Goal: Task Accomplishment & Management: Use online tool/utility

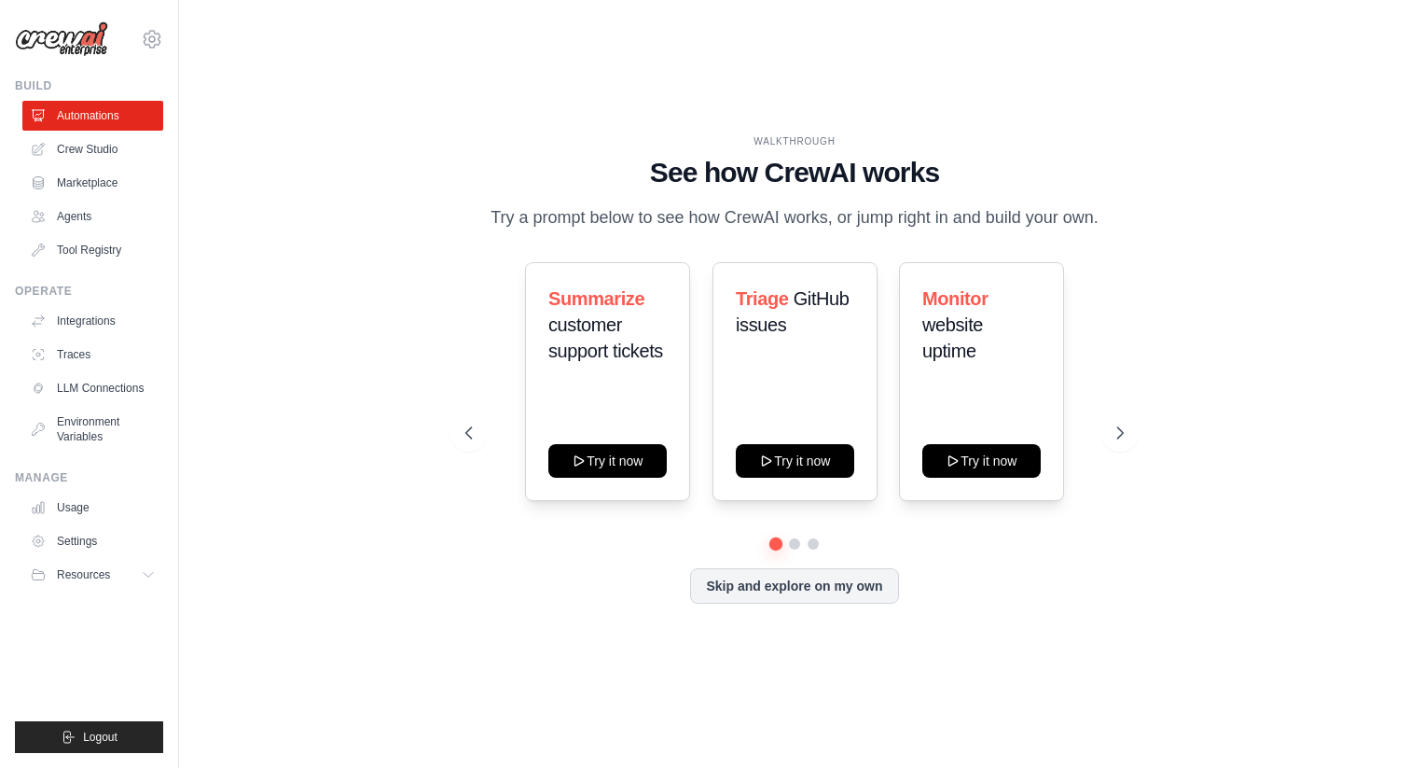
click at [1141, 435] on div "WALKTHROUGH See how [PERSON_NAME] works Try a prompt below to see how [PERSON_N…" at bounding box center [794, 383] width 703 height 498
click at [1121, 435] on icon at bounding box center [1122, 432] width 6 height 11
click at [484, 412] on div "Process invoices automatically Try it now Generate weekly reports Try it now Cr…" at bounding box center [794, 381] width 658 height 239
click at [471, 428] on icon at bounding box center [467, 432] width 19 height 19
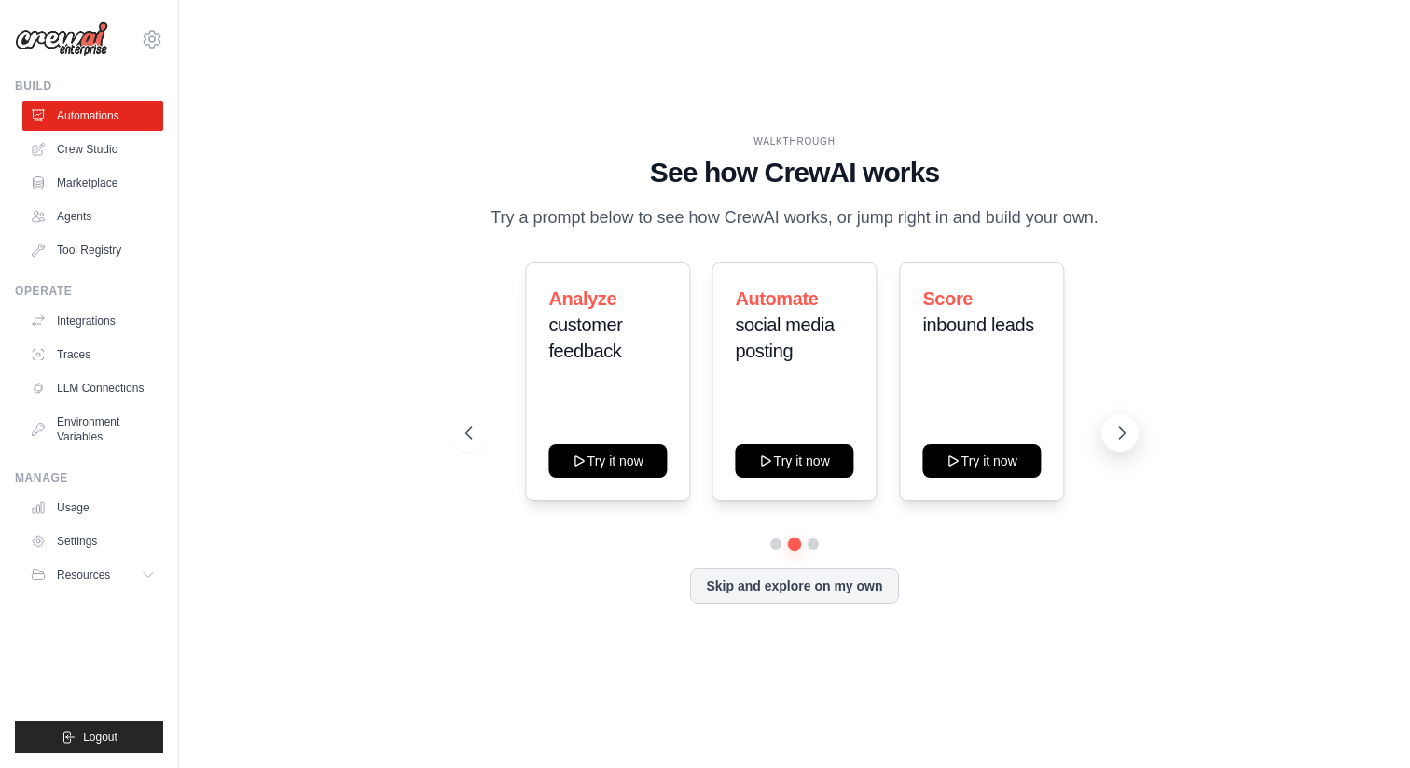
click at [1133, 441] on button at bounding box center [1119, 432] width 37 height 37
click at [462, 445] on button at bounding box center [468, 432] width 37 height 37
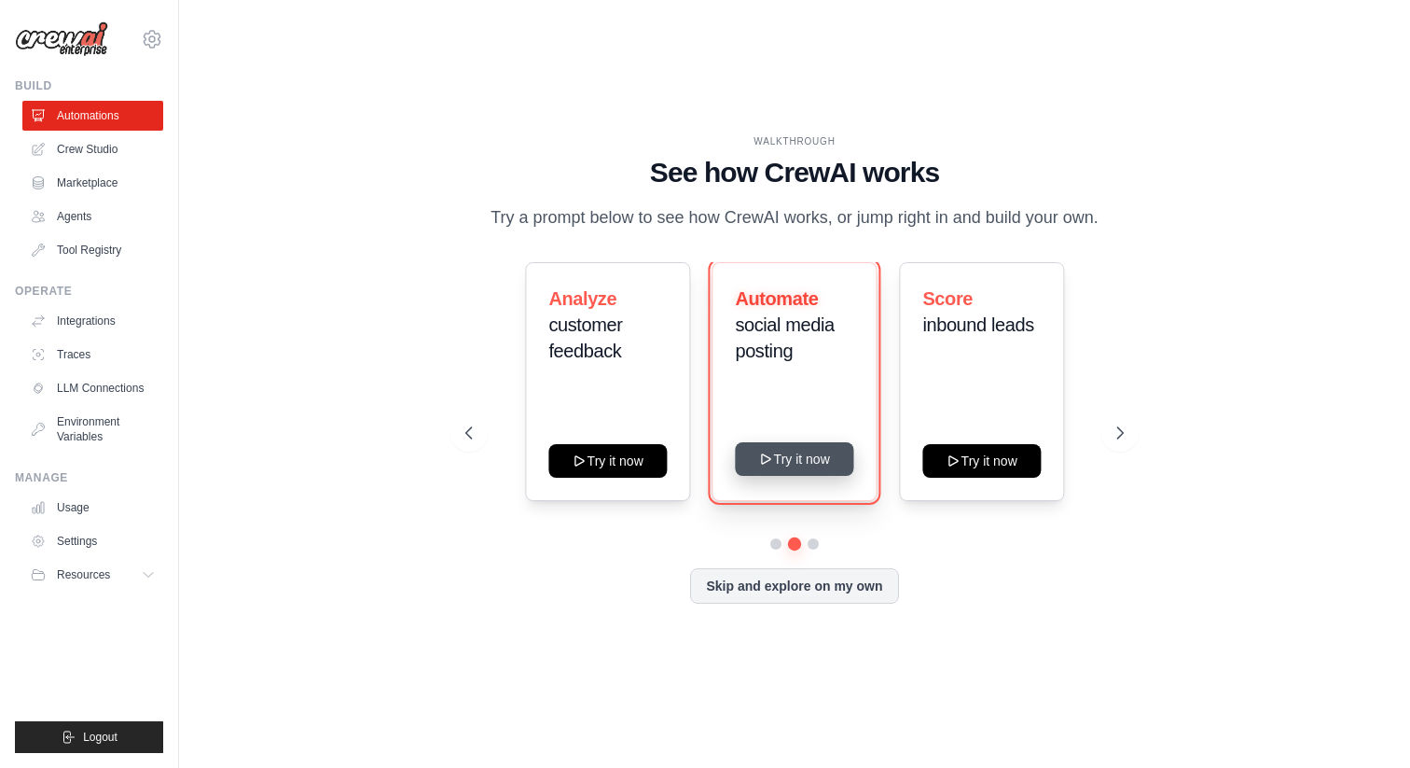
click at [809, 458] on button "Try it now" at bounding box center [795, 459] width 118 height 34
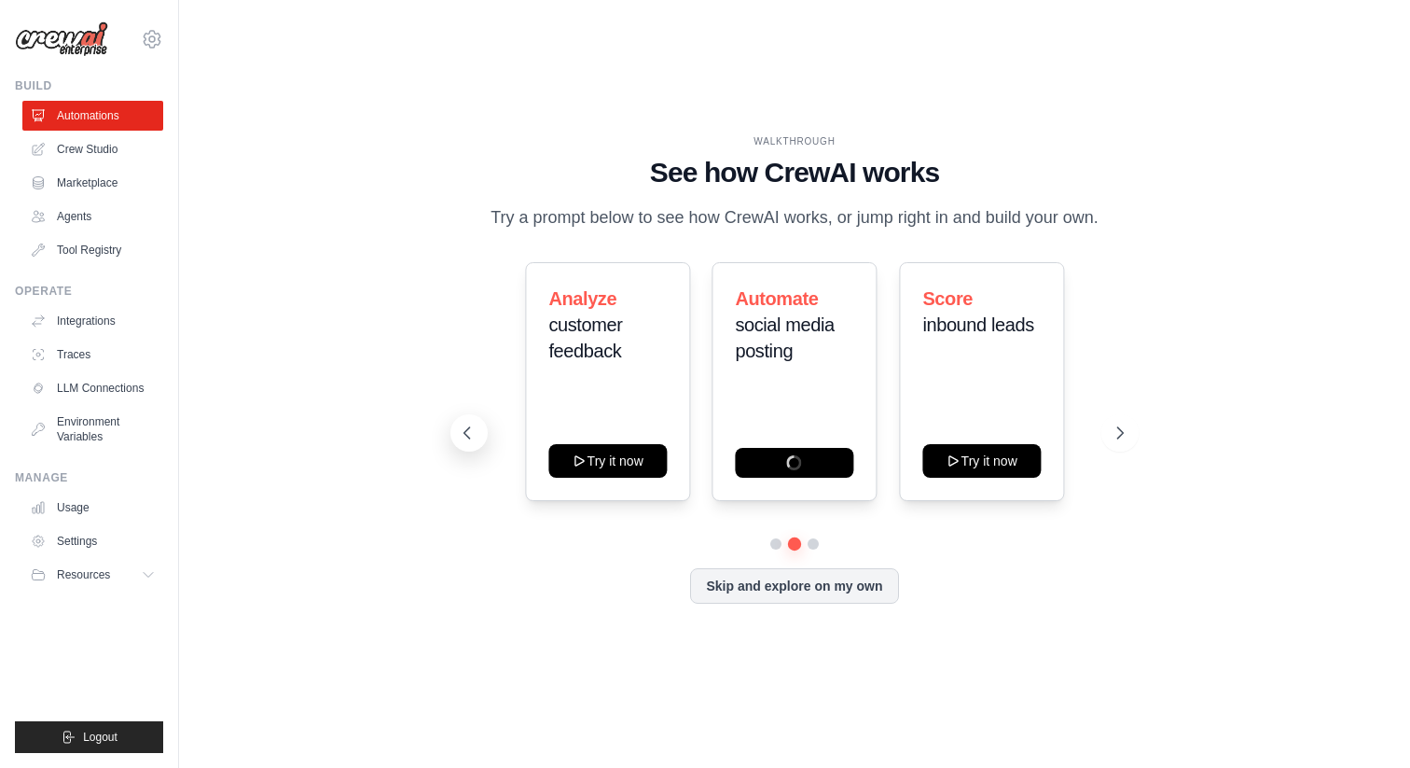
click at [475, 426] on icon at bounding box center [467, 432] width 19 height 19
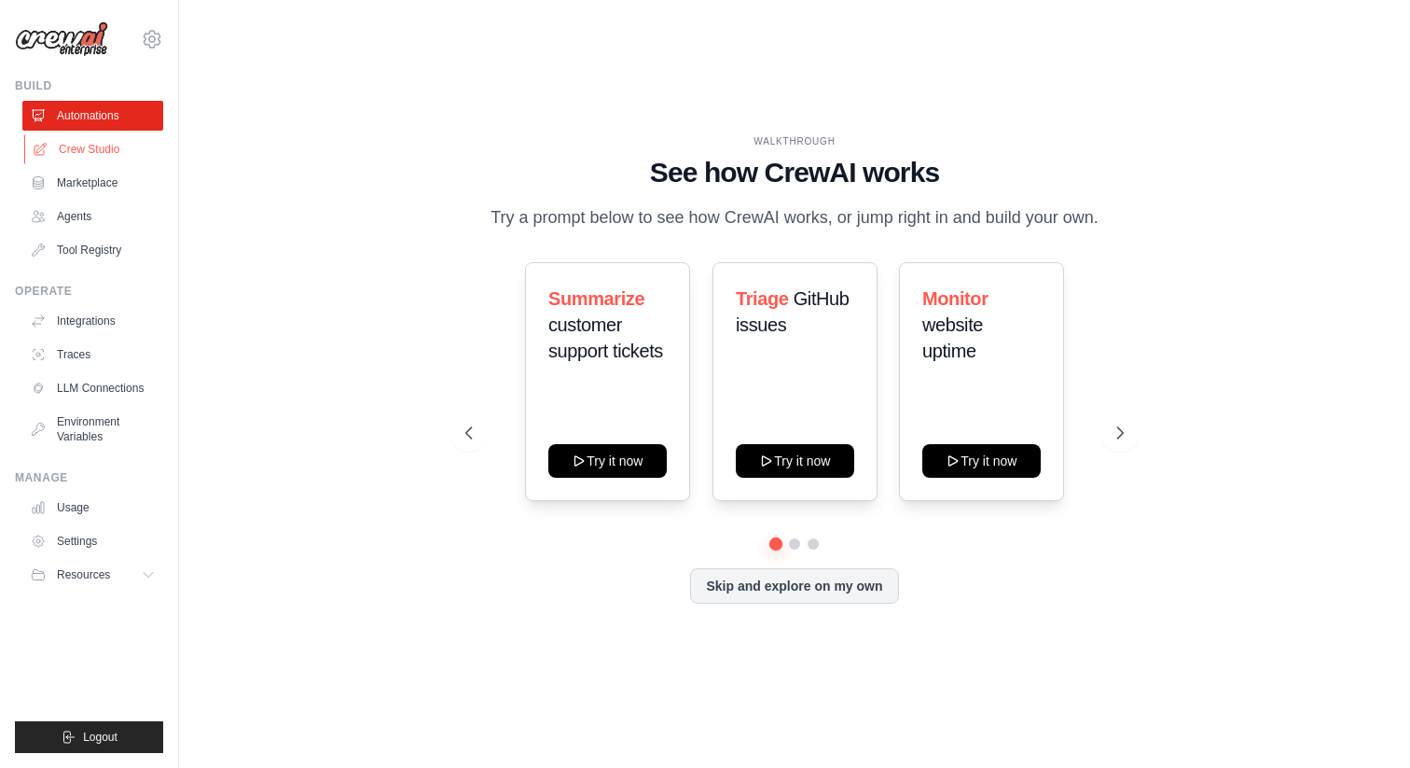
click at [98, 155] on link "Crew Studio" at bounding box center [94, 149] width 141 height 30
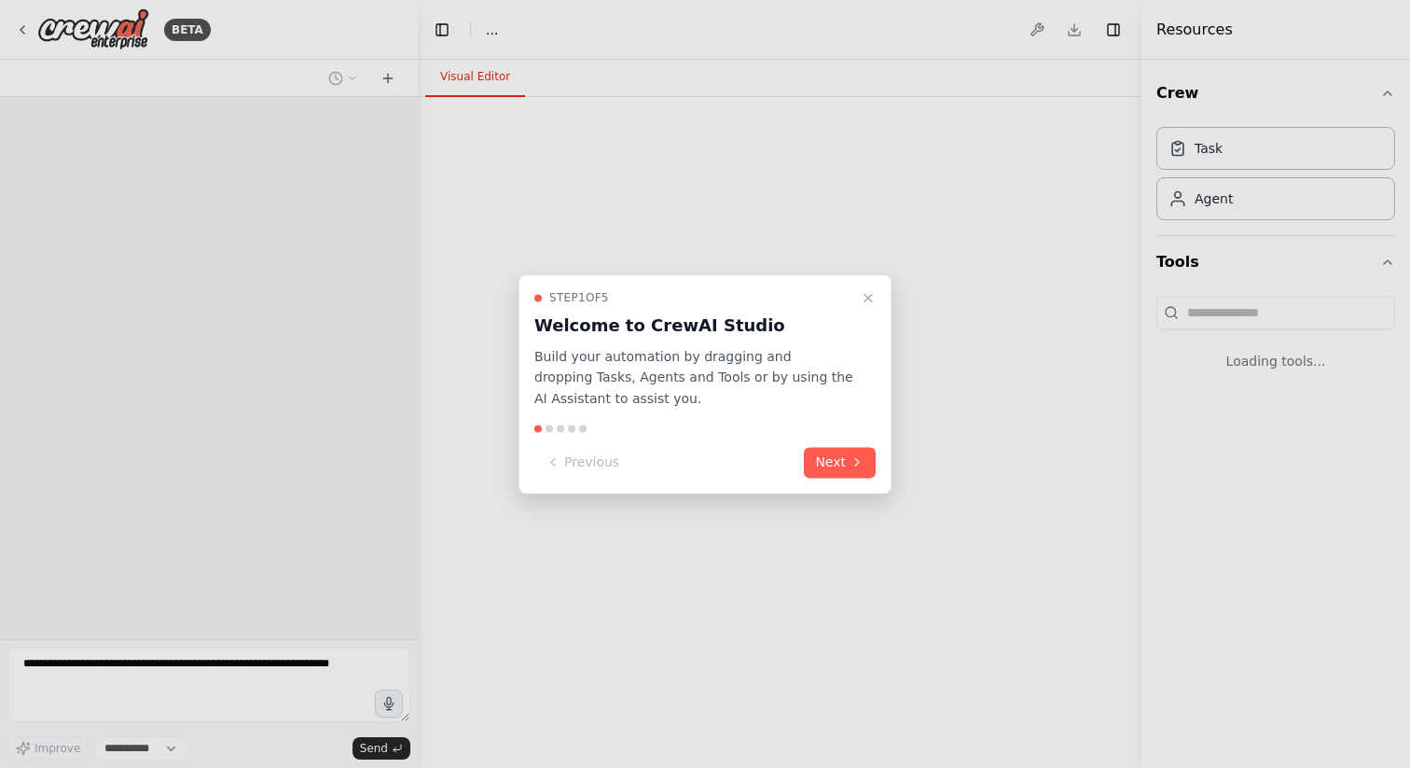
select select "****"
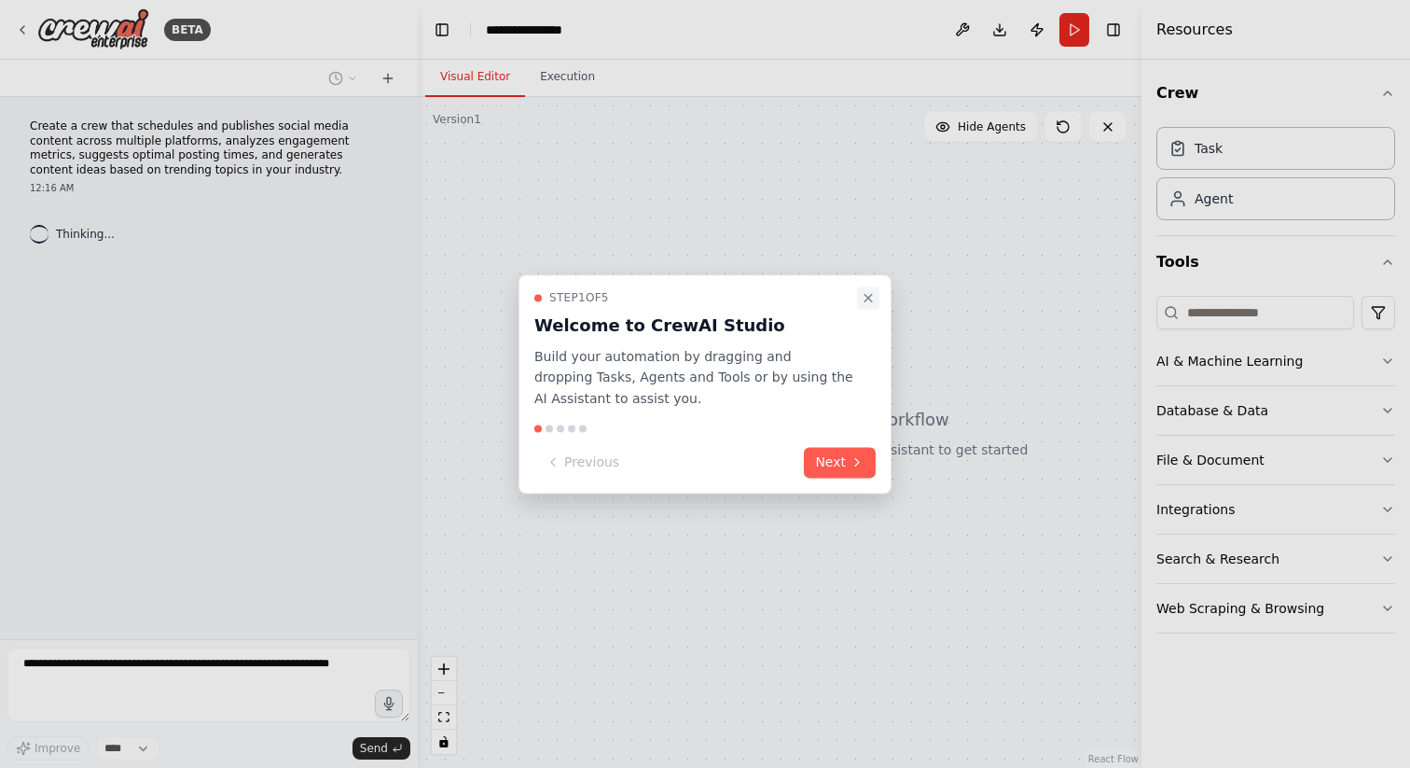
click at [867, 301] on icon "Close walkthrough" at bounding box center [868, 297] width 15 height 15
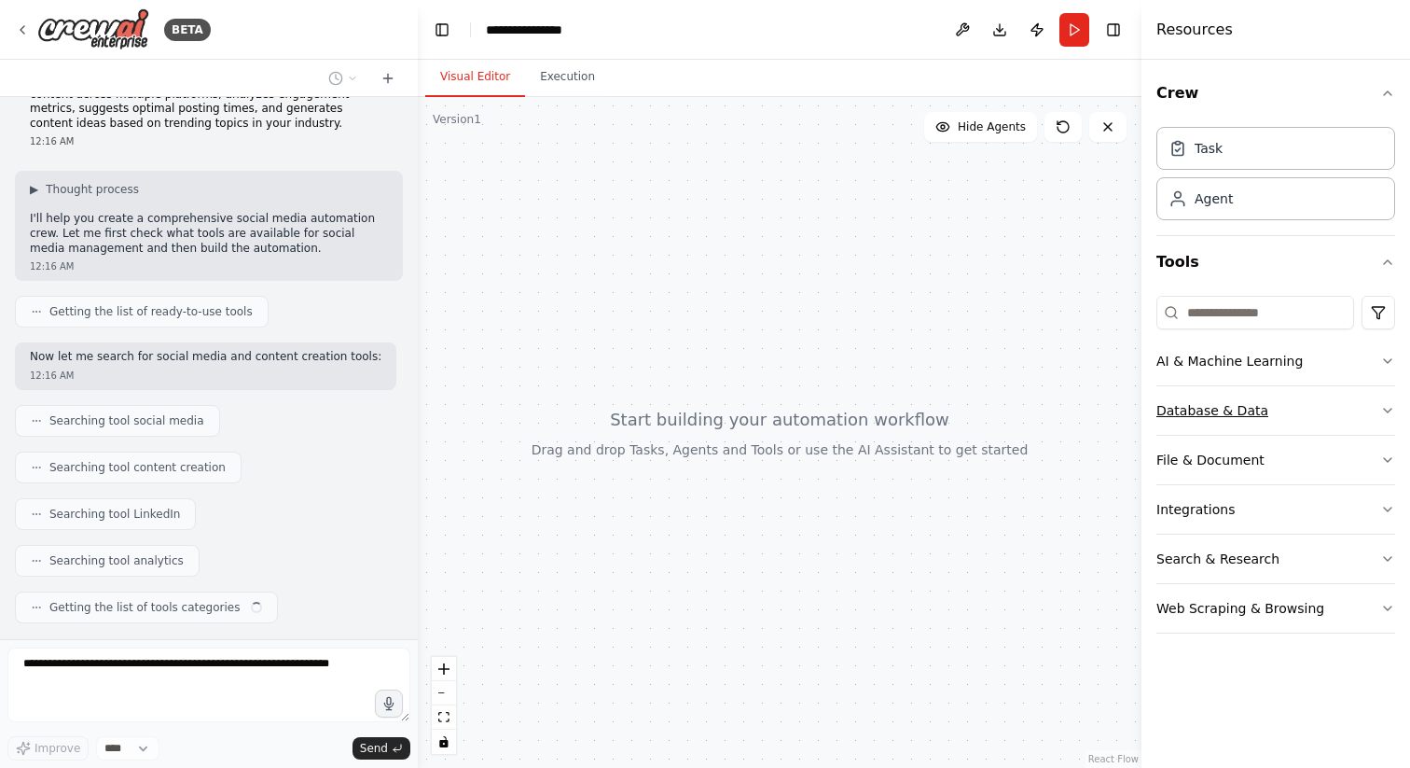
scroll to position [93, 0]
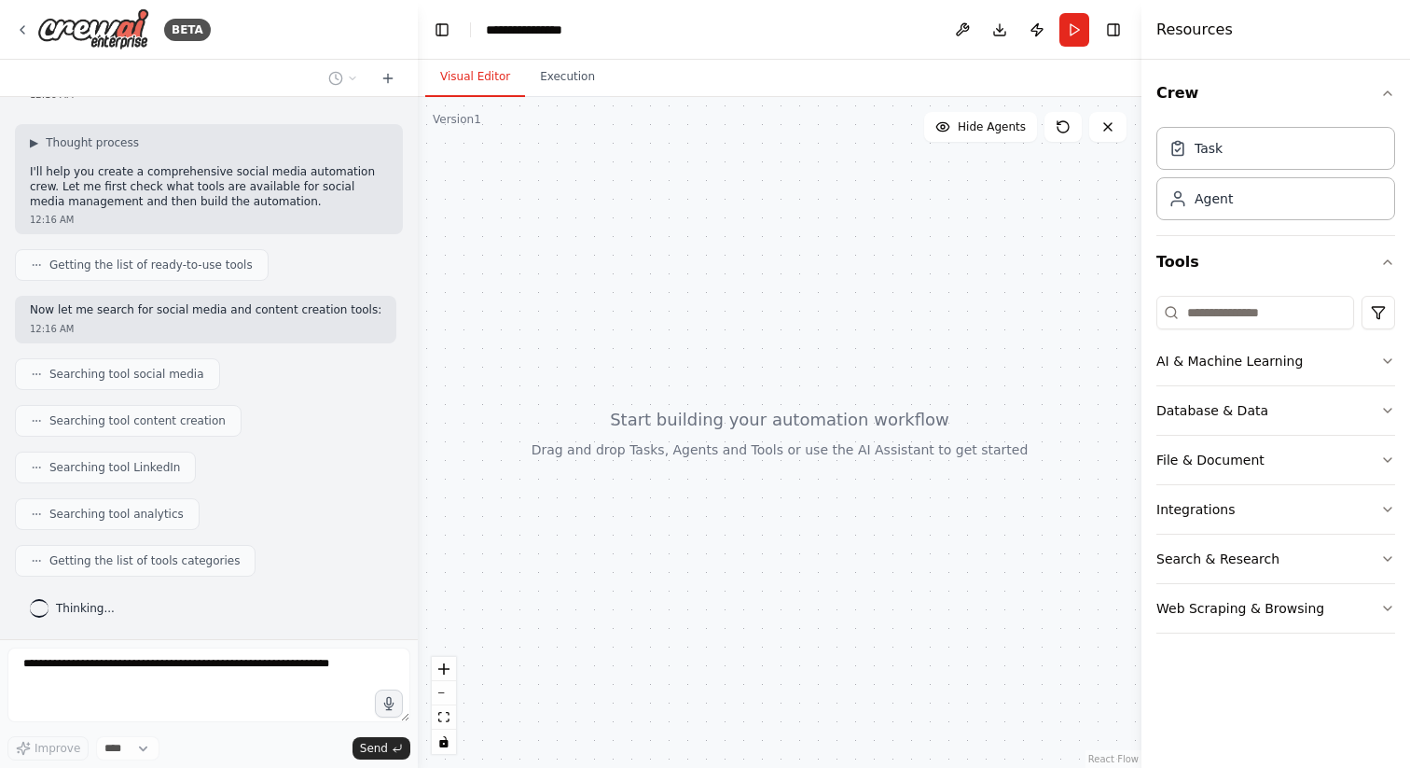
click at [1399, 460] on div "Crew Task Agent Tools AI & Machine Learning Database & Data File & Document Int…" at bounding box center [1276, 414] width 269 height 708
click at [1385, 460] on icon "button" at bounding box center [1387, 459] width 15 height 15
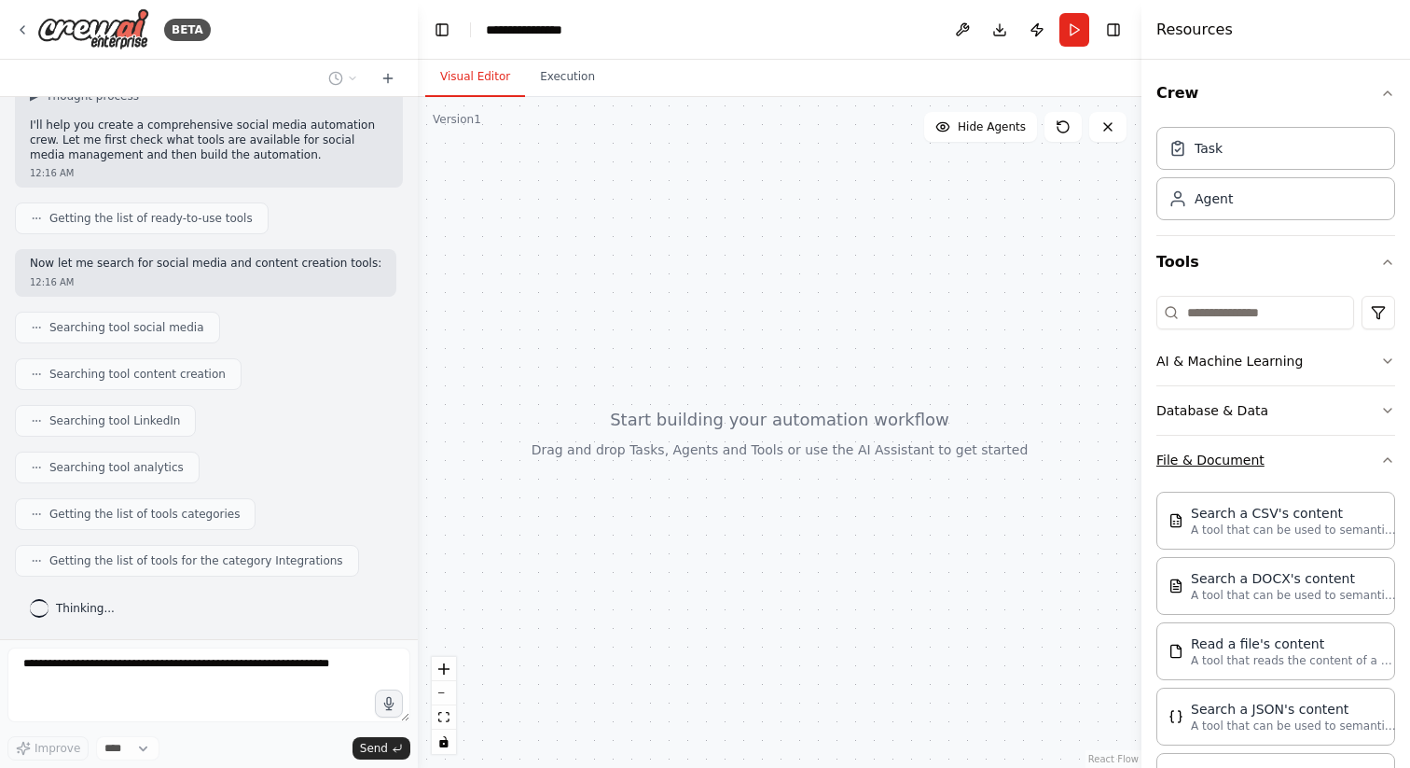
click at [1385, 460] on icon "button" at bounding box center [1387, 460] width 7 height 4
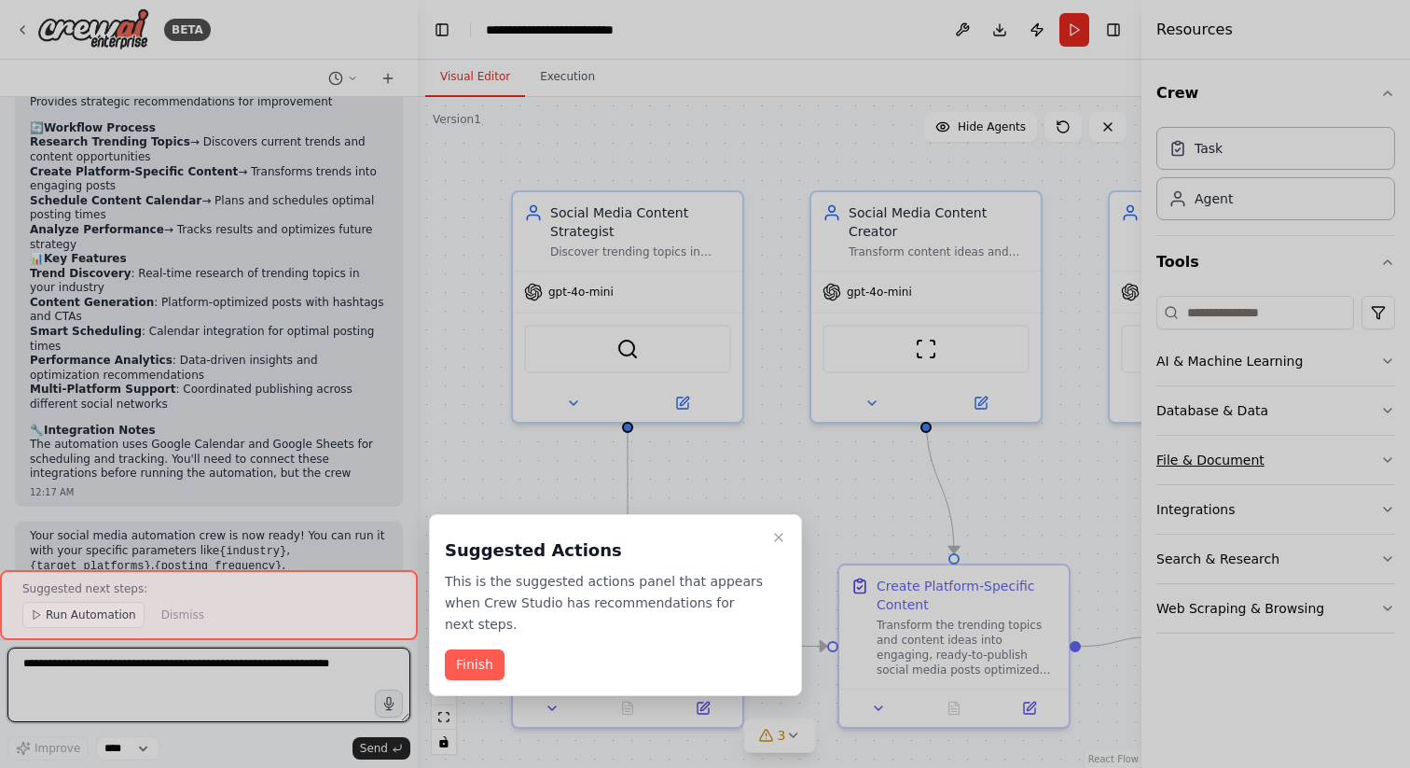
scroll to position [1971, 0]
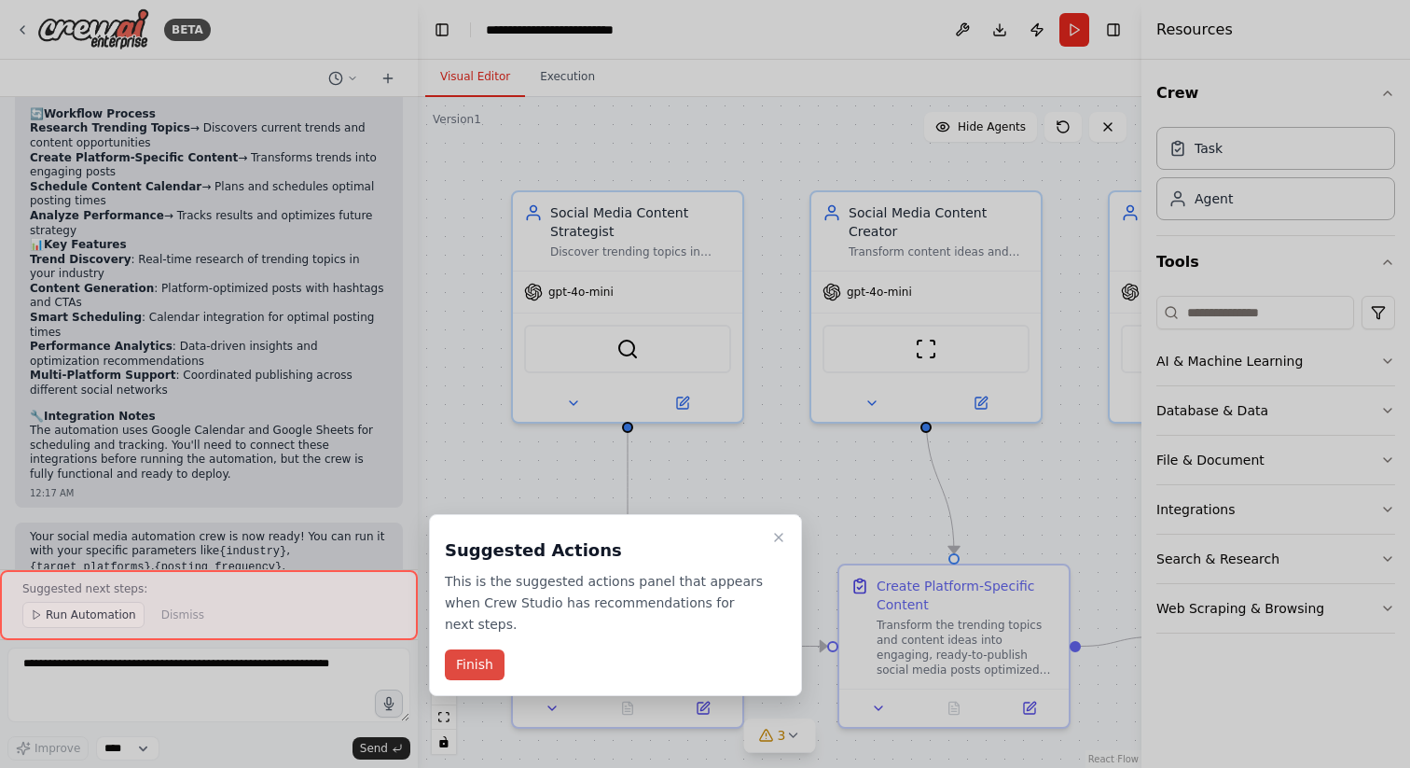
click at [481, 673] on button "Finish" at bounding box center [475, 664] width 60 height 31
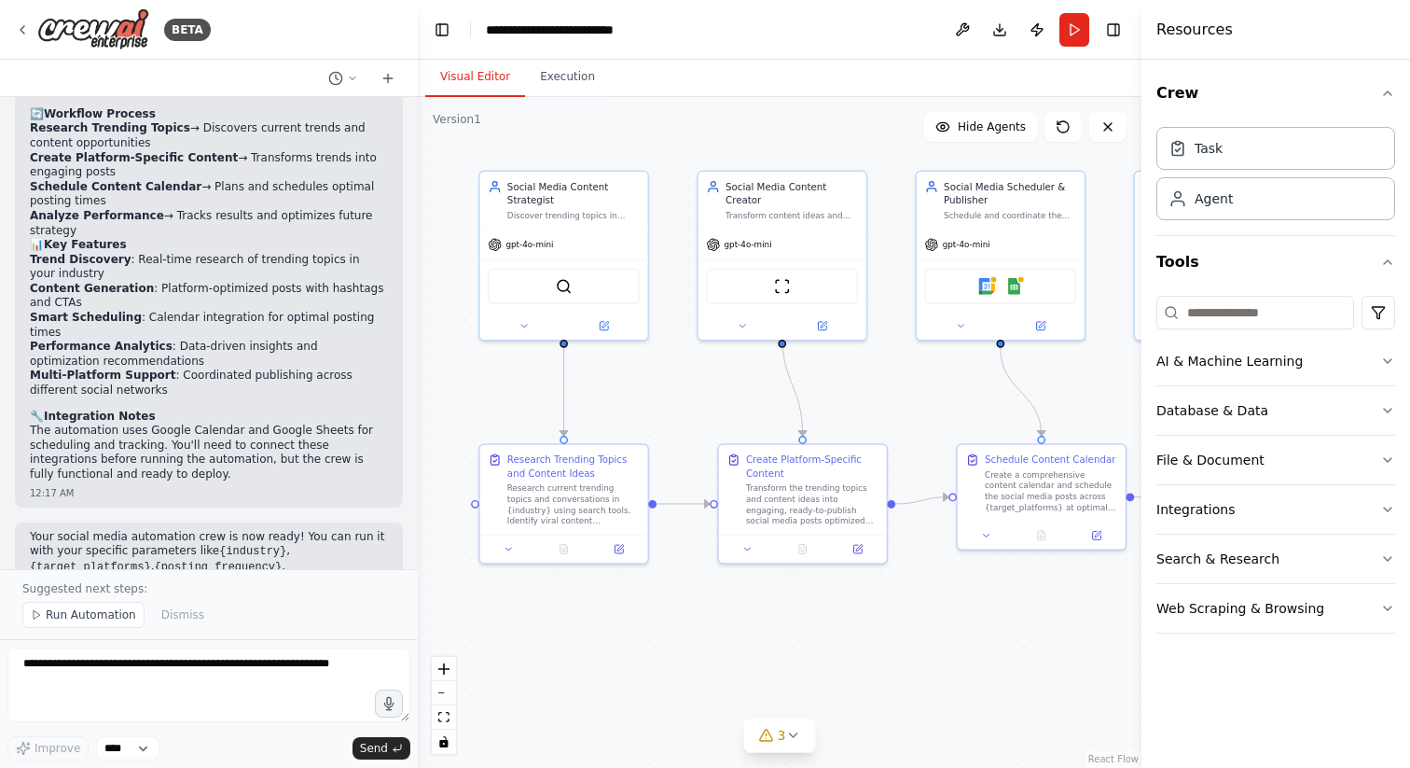
drag, startPoint x: 666, startPoint y: 503, endPoint x: 642, endPoint y: 408, distance: 98.2
click at [642, 408] on div ".deletable-edge-delete-btn { width: 20px; height: 20px; border: 0px solid #ffff…" at bounding box center [780, 432] width 724 height 671
click at [587, 495] on div "Research current trending topics and conversations in {industry} using search t…" at bounding box center [573, 502] width 132 height 44
click at [615, 547] on icon at bounding box center [619, 546] width 8 height 8
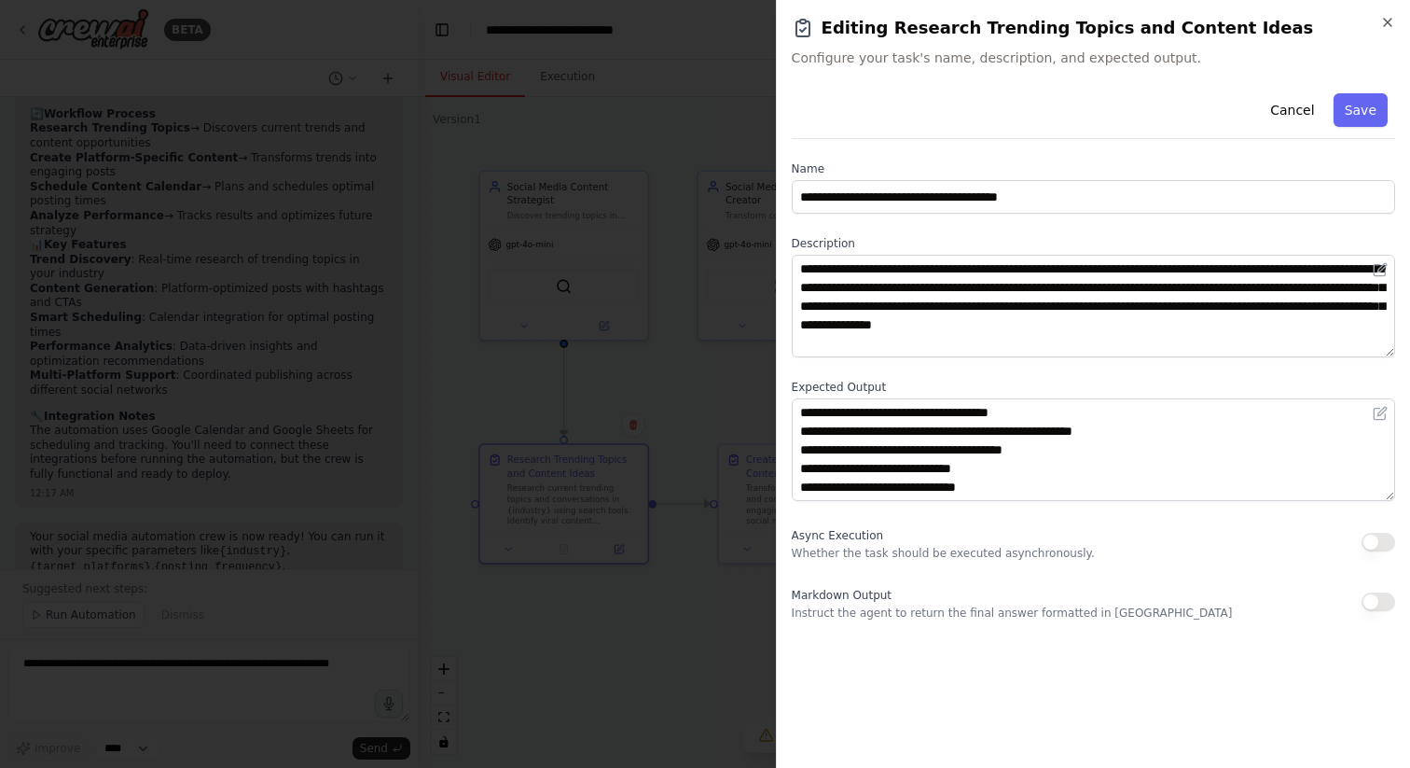
scroll to position [0, 0]
click at [701, 401] on div at bounding box center [705, 384] width 1410 height 768
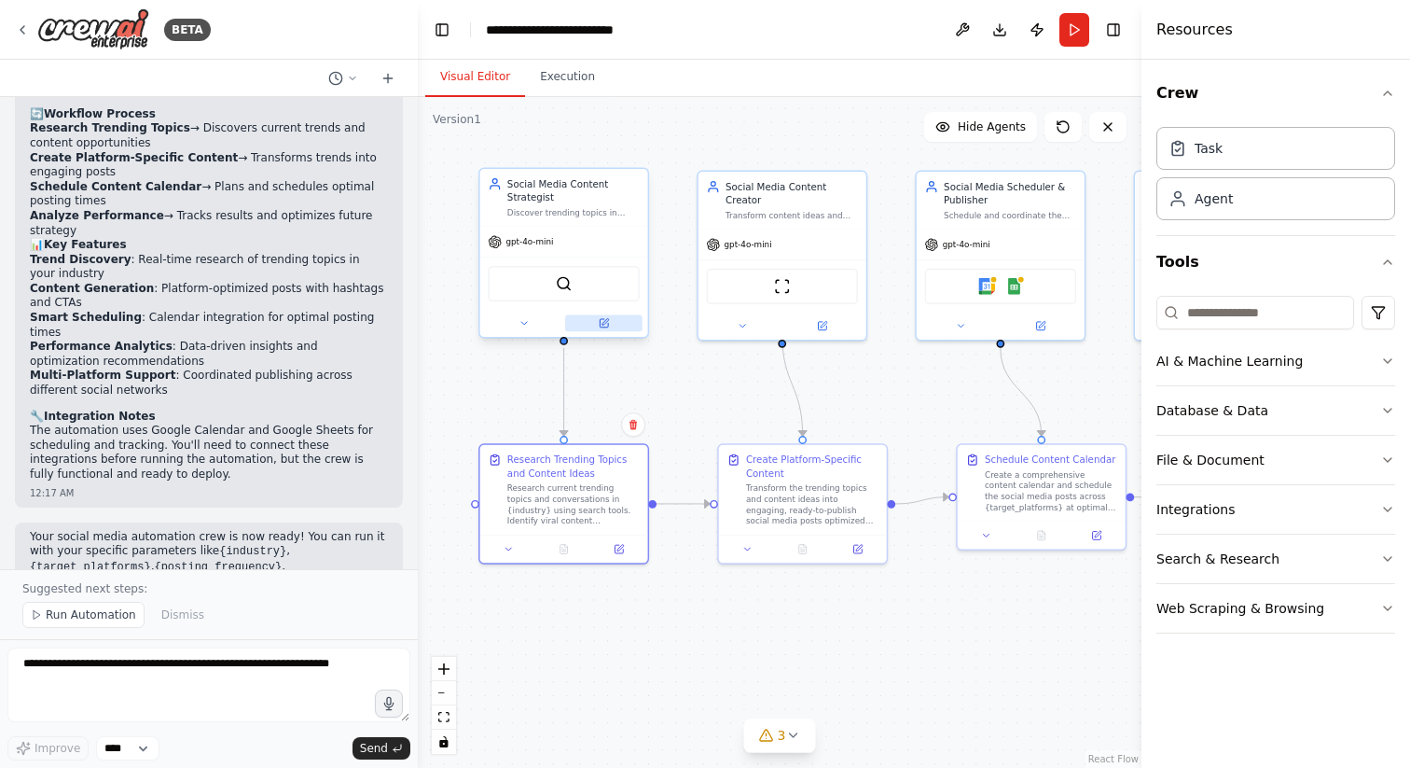
click at [612, 318] on button at bounding box center [603, 323] width 77 height 17
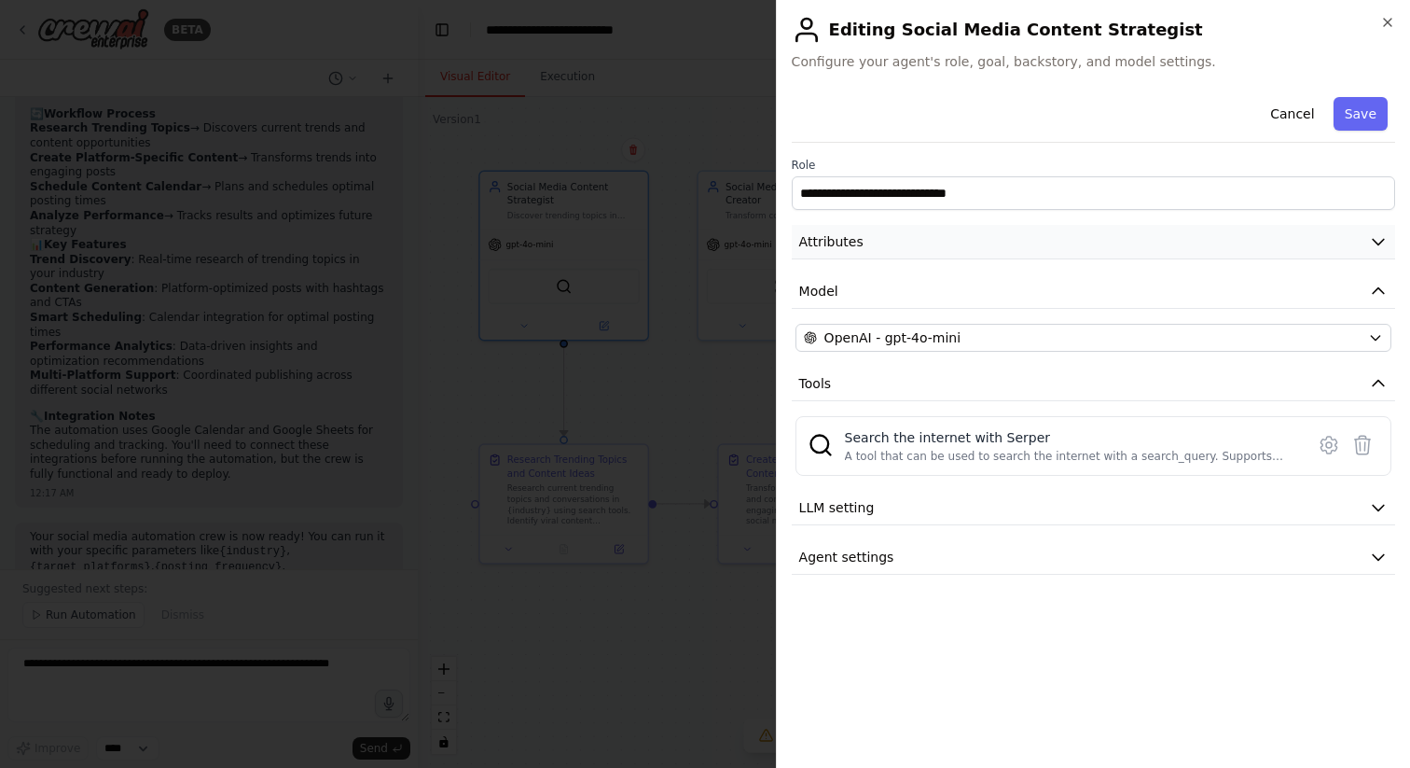
click at [994, 252] on button "Attributes" at bounding box center [1093, 242] width 603 height 35
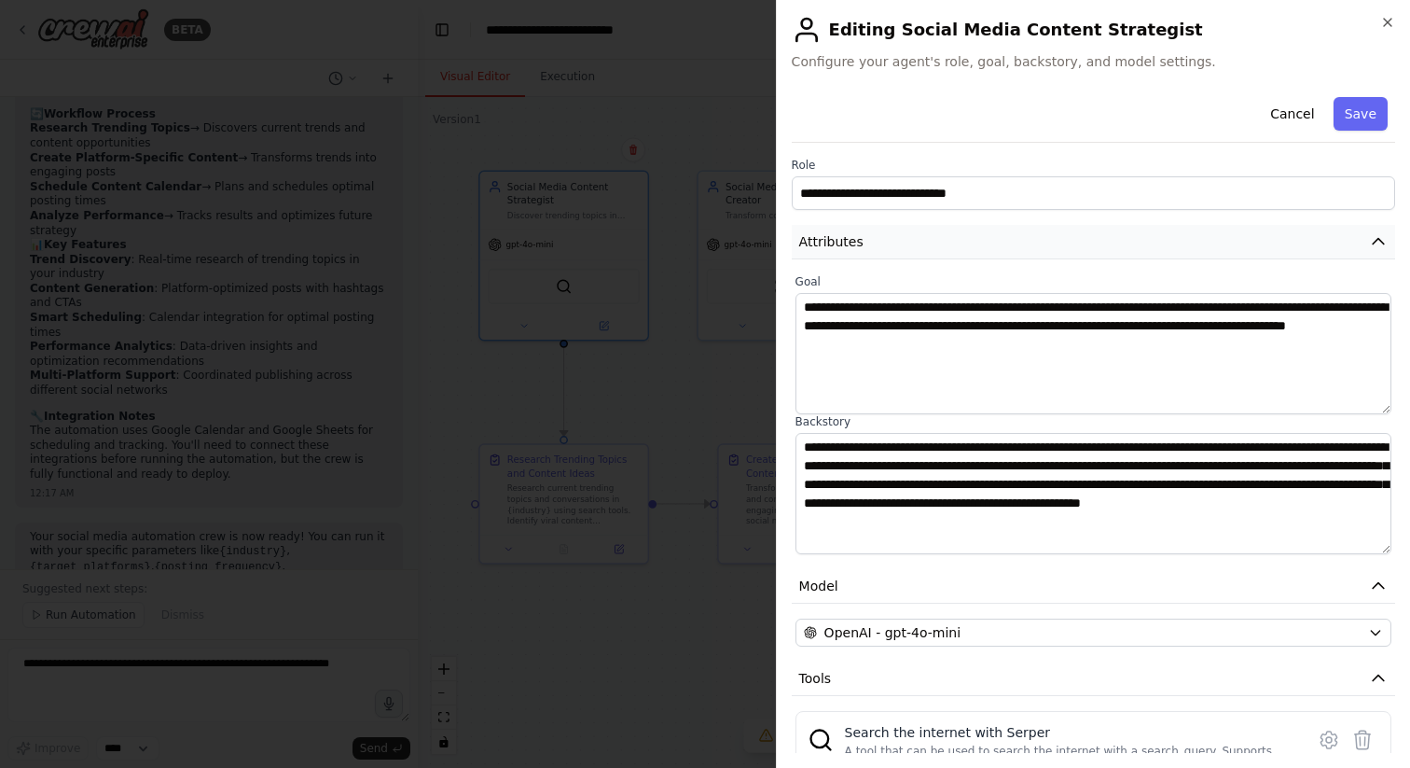
click at [994, 252] on button "Attributes" at bounding box center [1093, 242] width 603 height 35
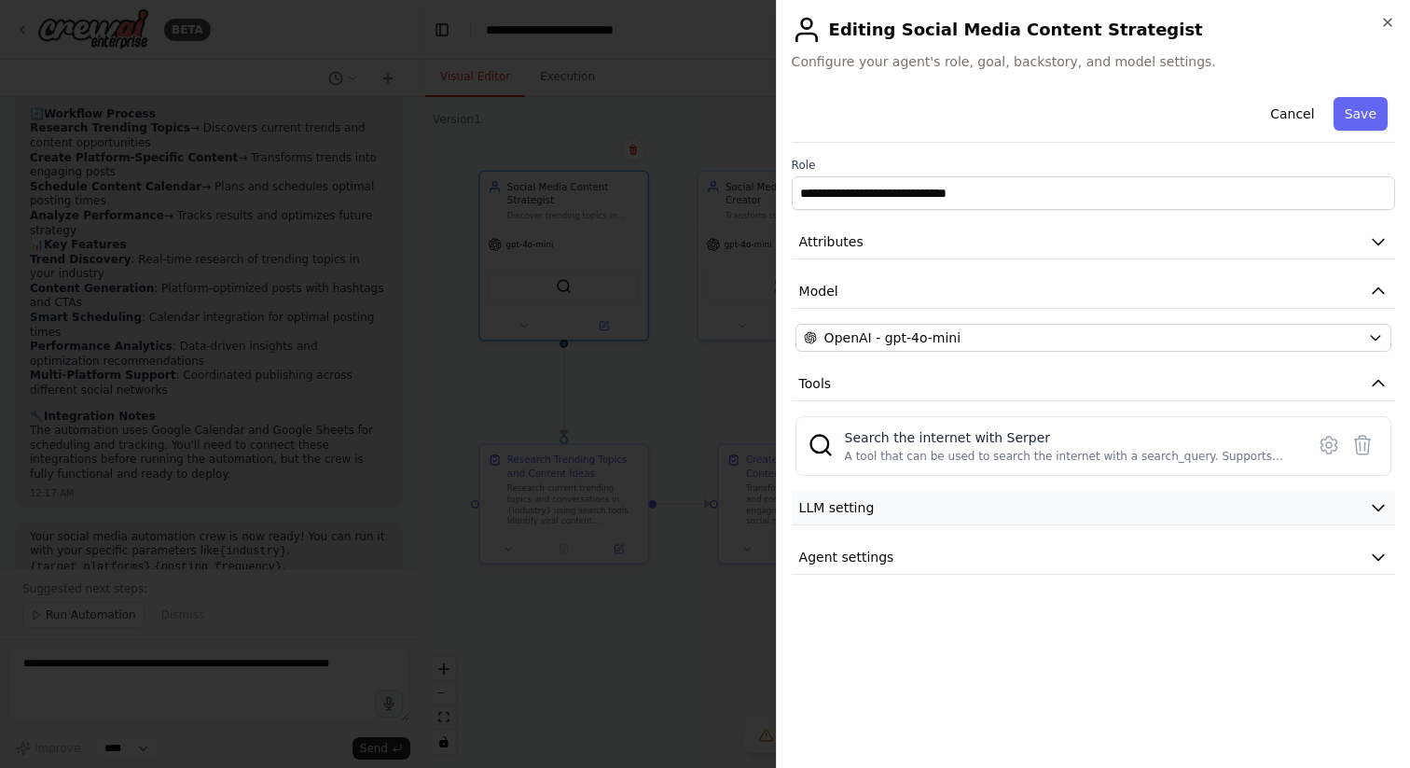
click at [876, 510] on button "LLM setting" at bounding box center [1093, 508] width 603 height 35
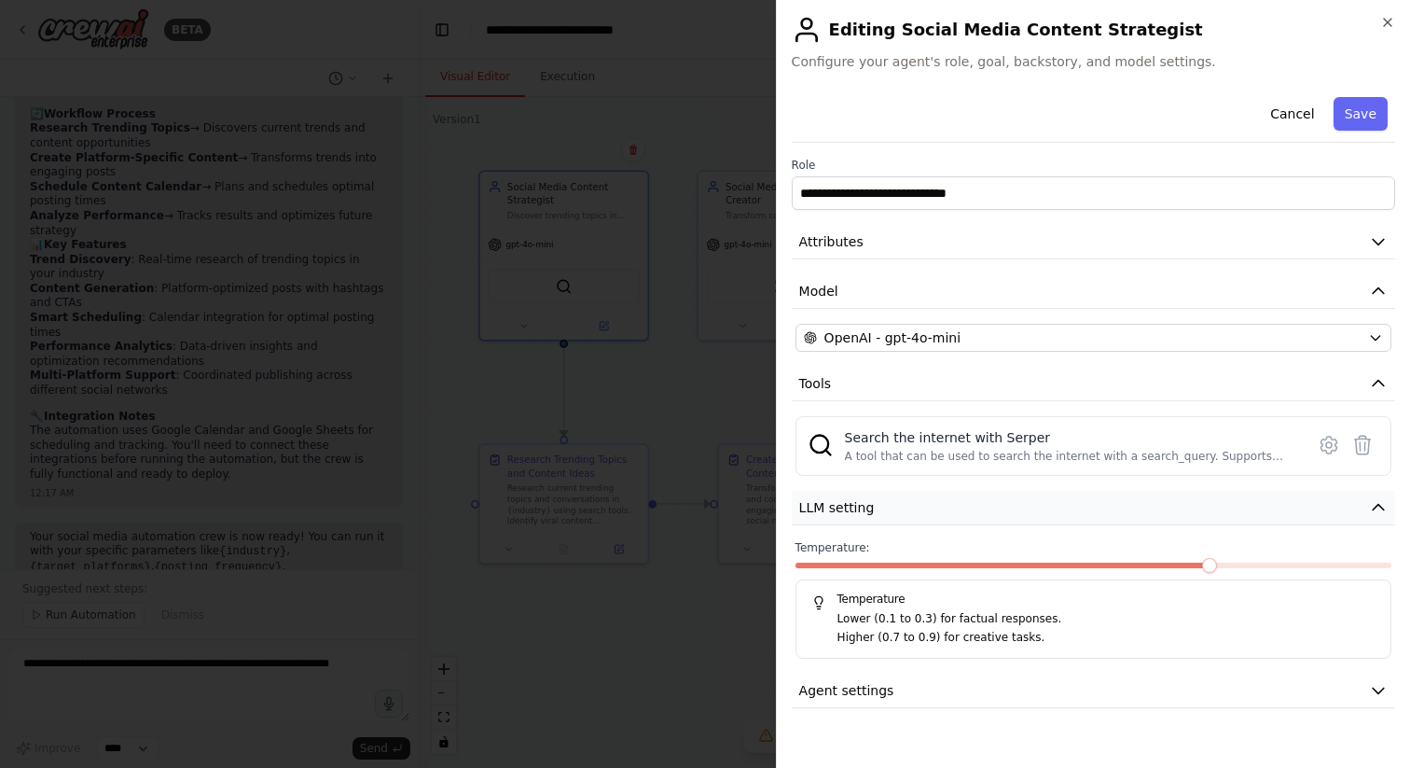
click at [876, 510] on button "LLM setting" at bounding box center [1093, 508] width 603 height 35
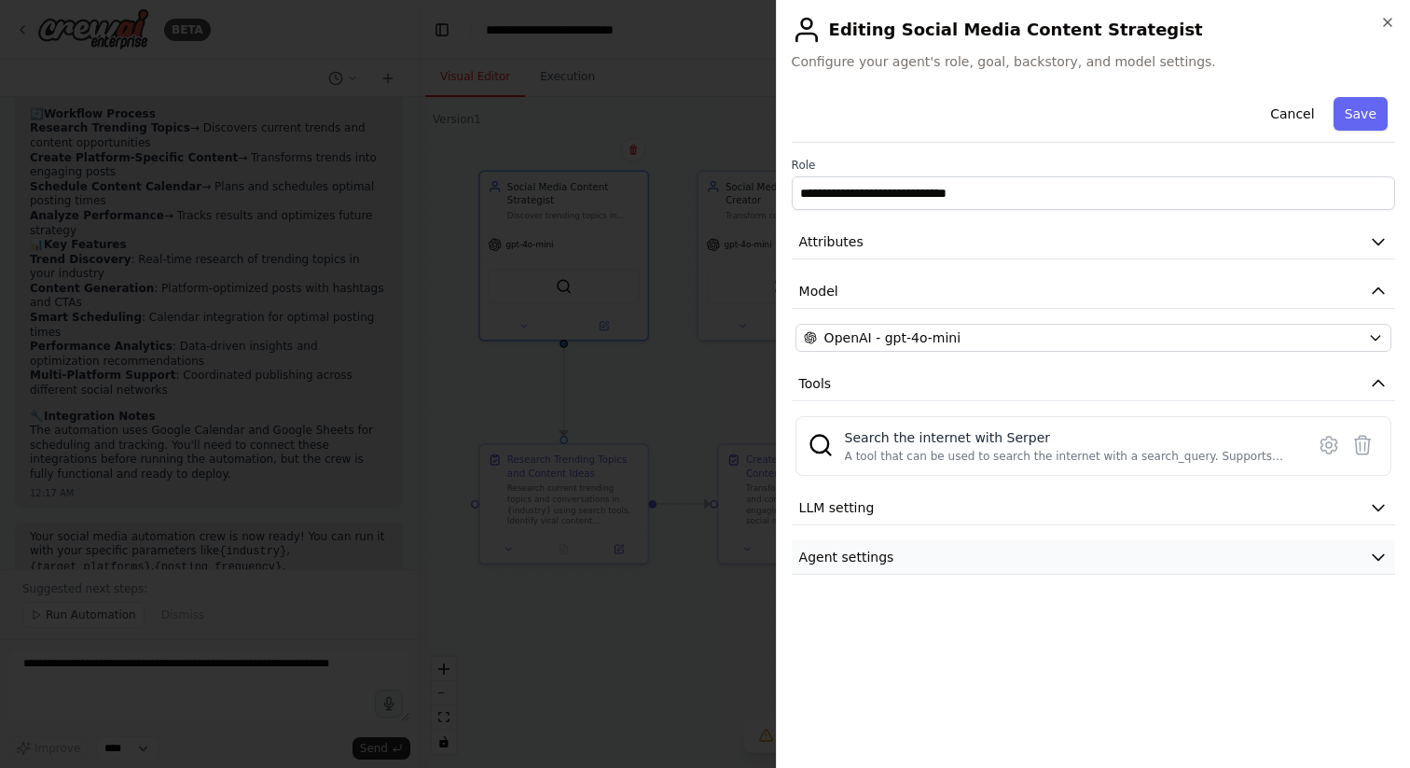
click at [868, 556] on span "Agent settings" at bounding box center [846, 556] width 95 height 19
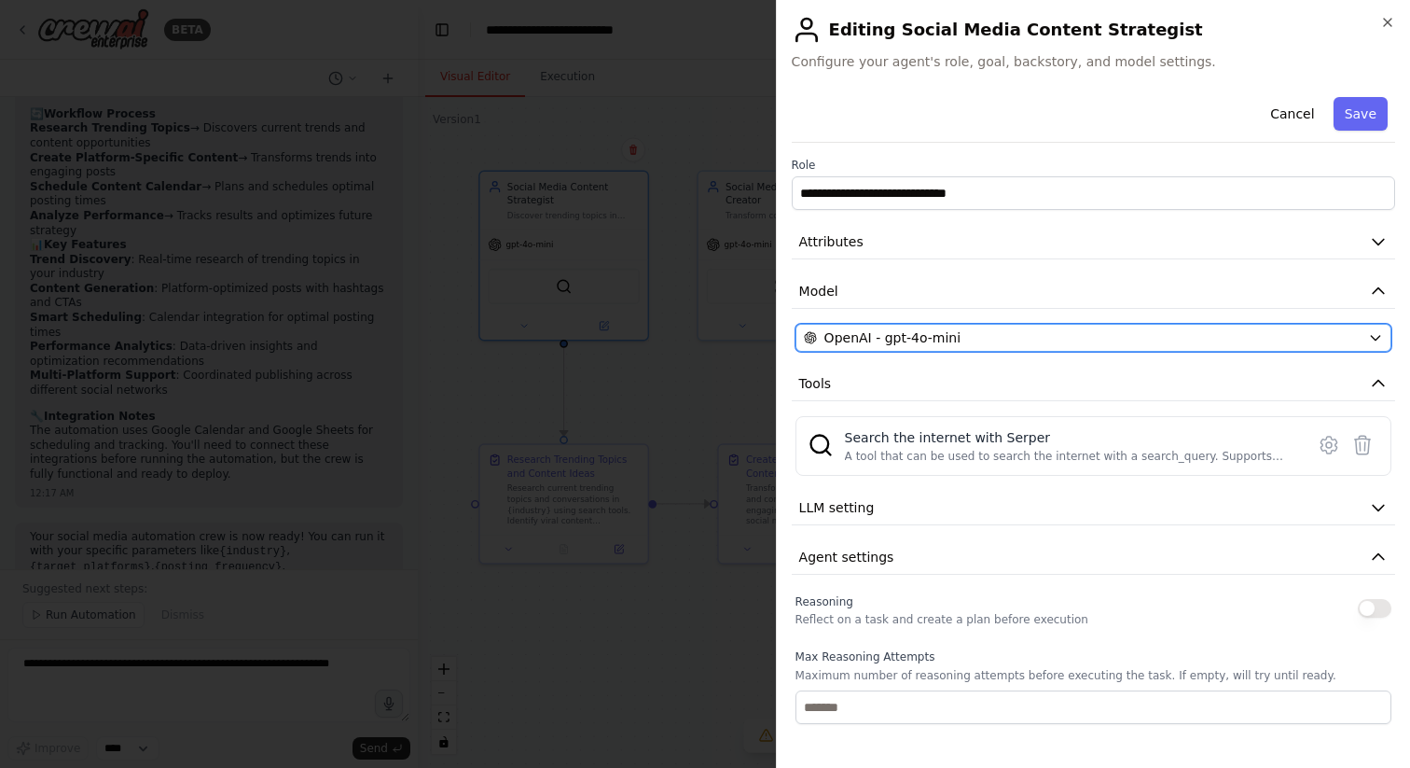
click at [938, 329] on span "OpenAI - gpt-4o-mini" at bounding box center [892, 337] width 136 height 19
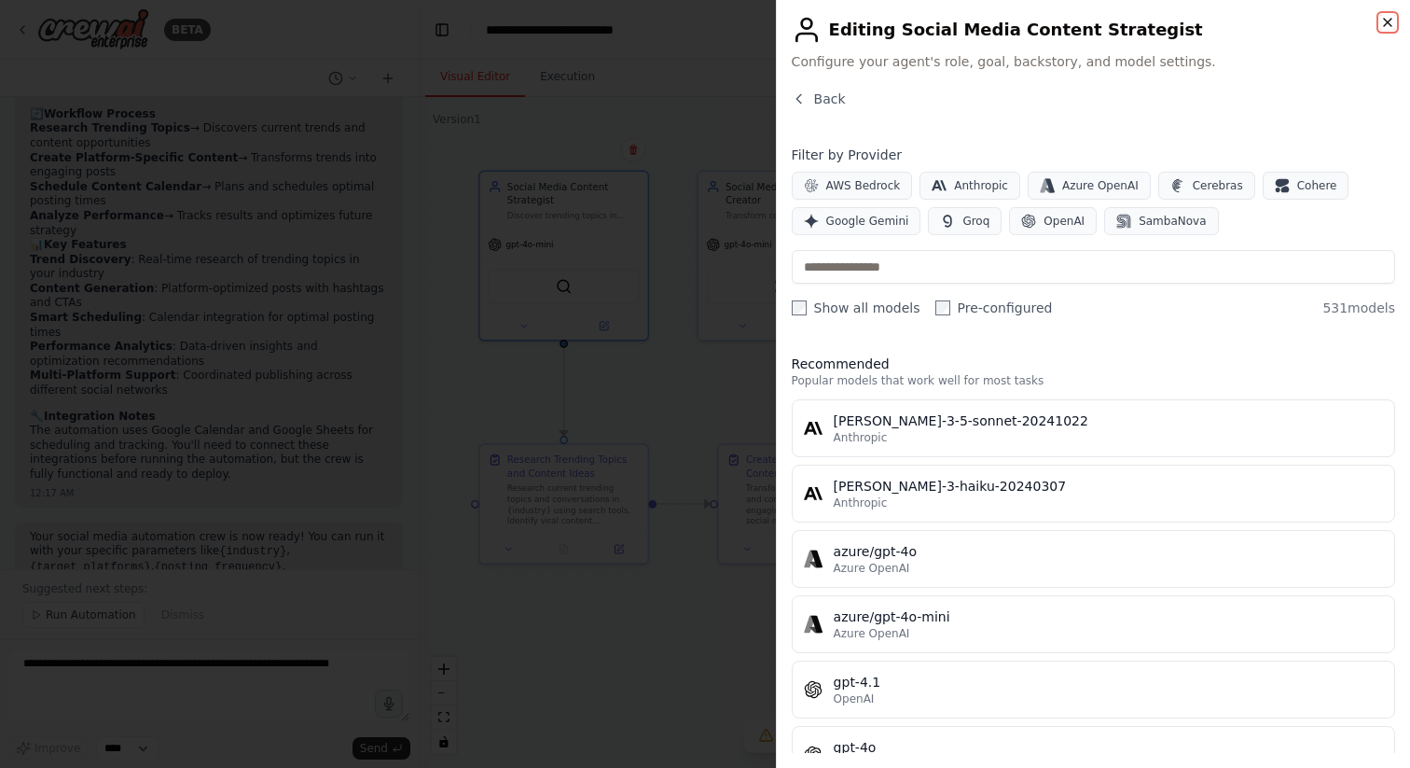
click at [1385, 25] on icon "button" at bounding box center [1387, 22] width 15 height 15
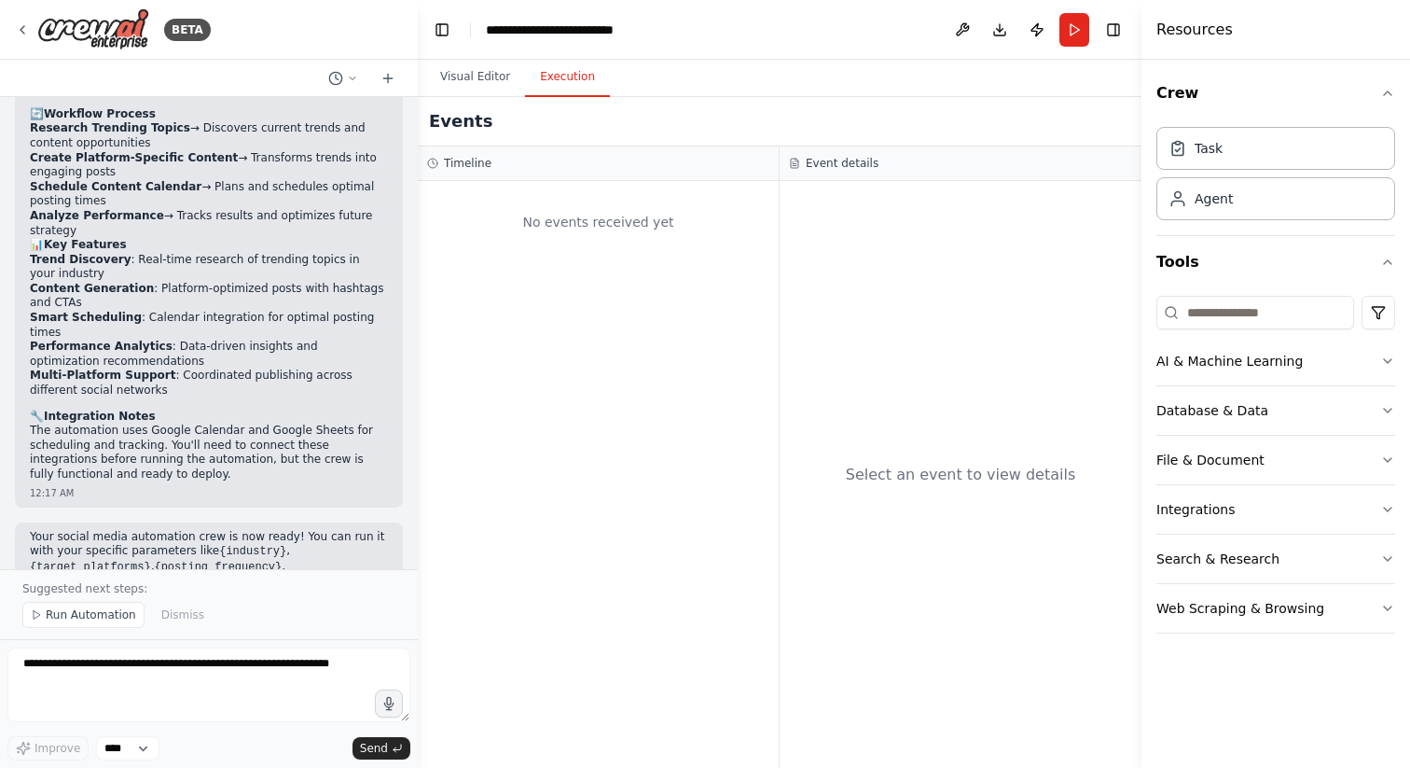
click at [598, 84] on button "Execution" at bounding box center [567, 77] width 85 height 39
click at [494, 87] on button "Visual Editor" at bounding box center [475, 77] width 100 height 39
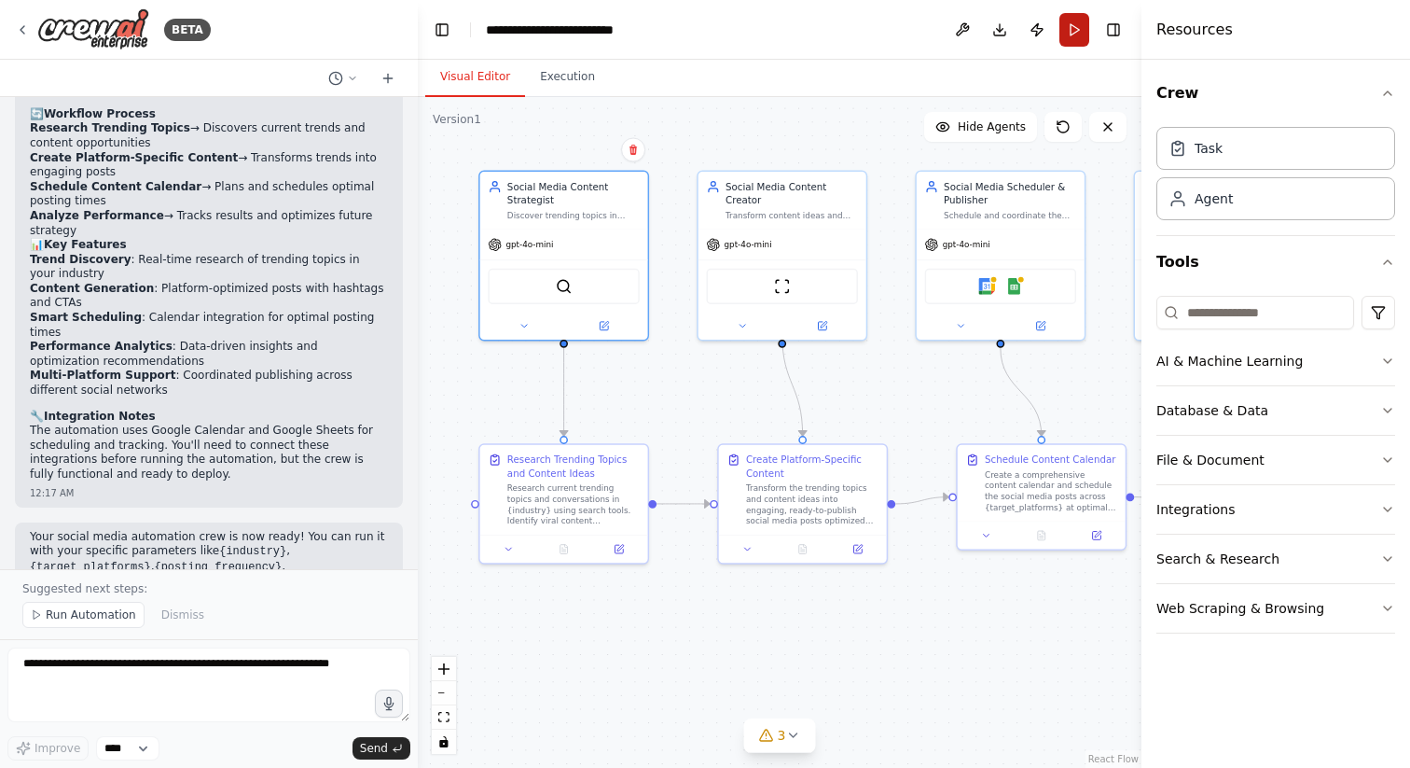
click at [1076, 32] on button "Run" at bounding box center [1074, 30] width 30 height 34
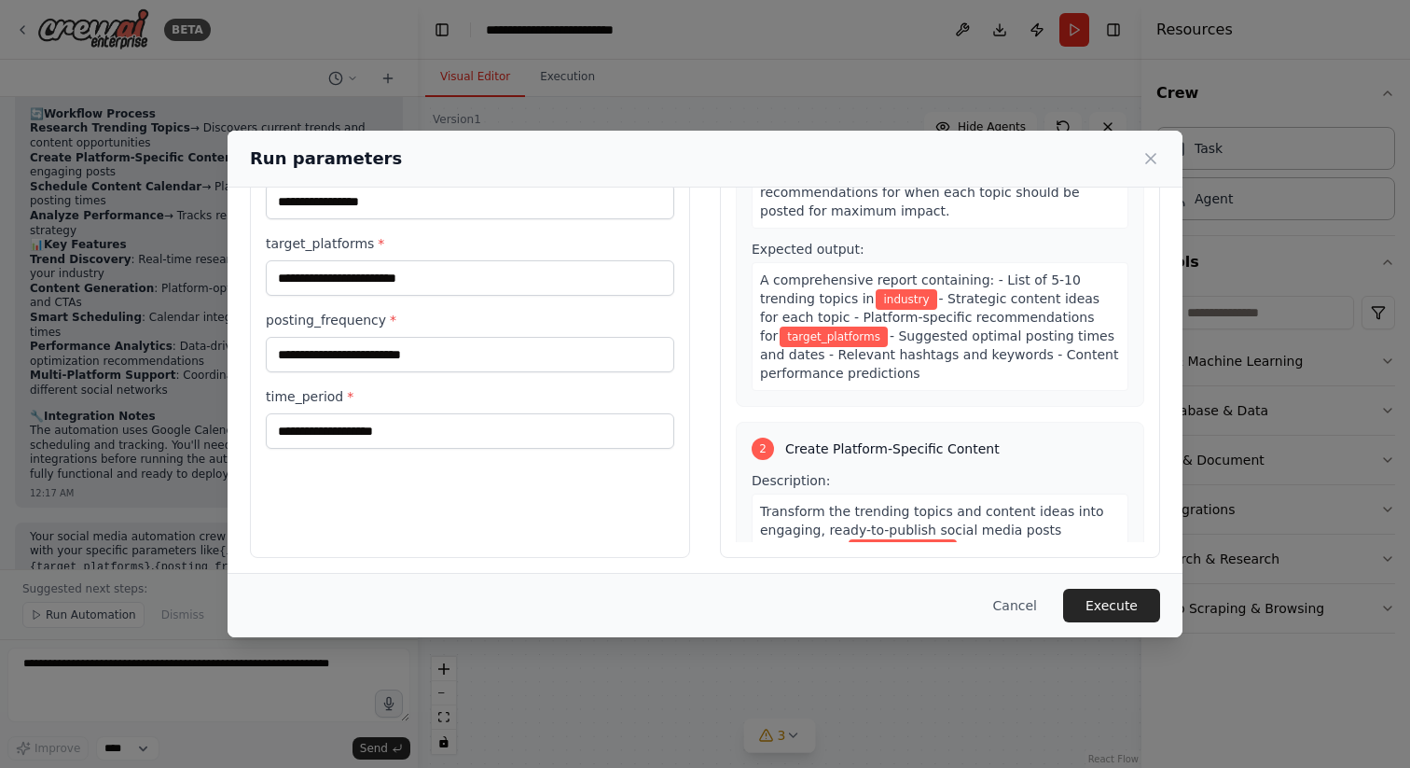
scroll to position [102, 0]
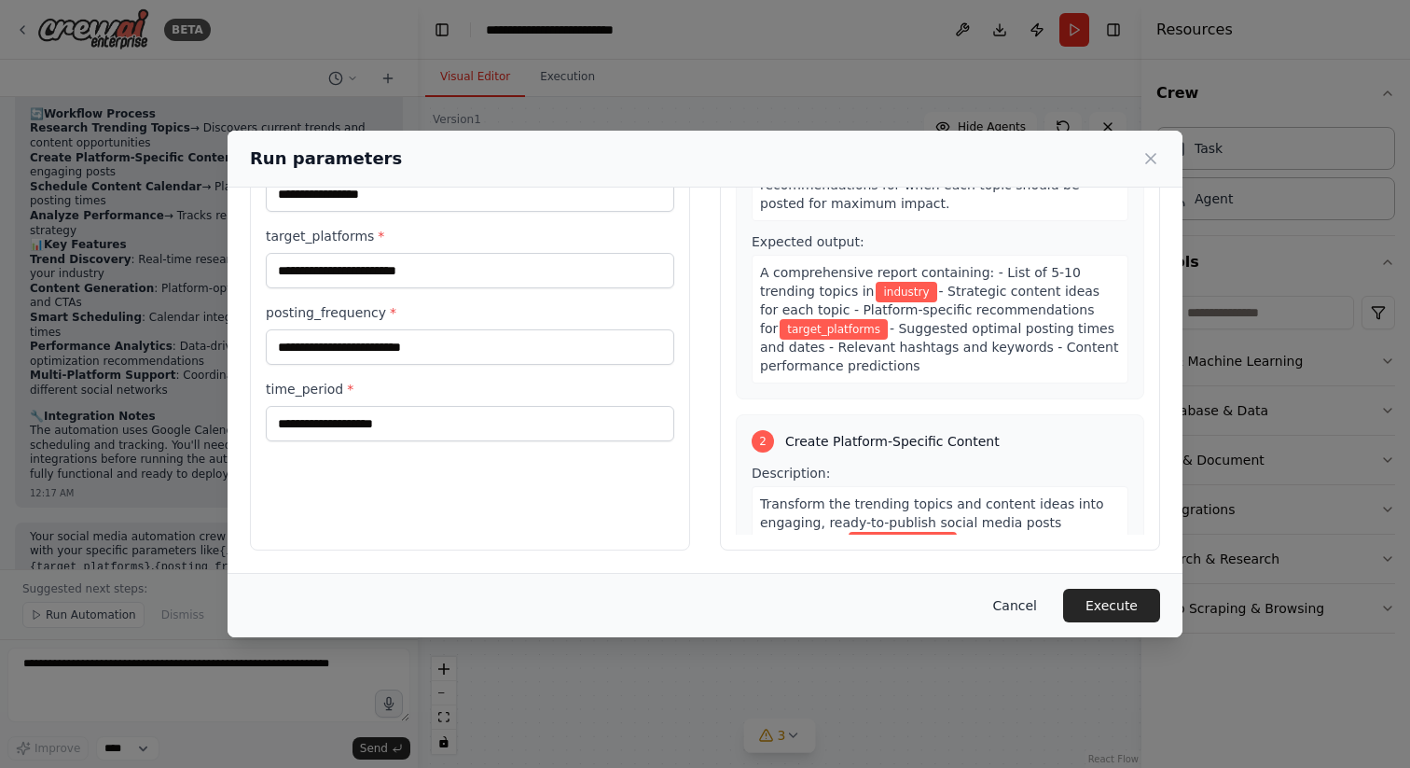
click at [1023, 605] on button "Cancel" at bounding box center [1015, 605] width 74 height 34
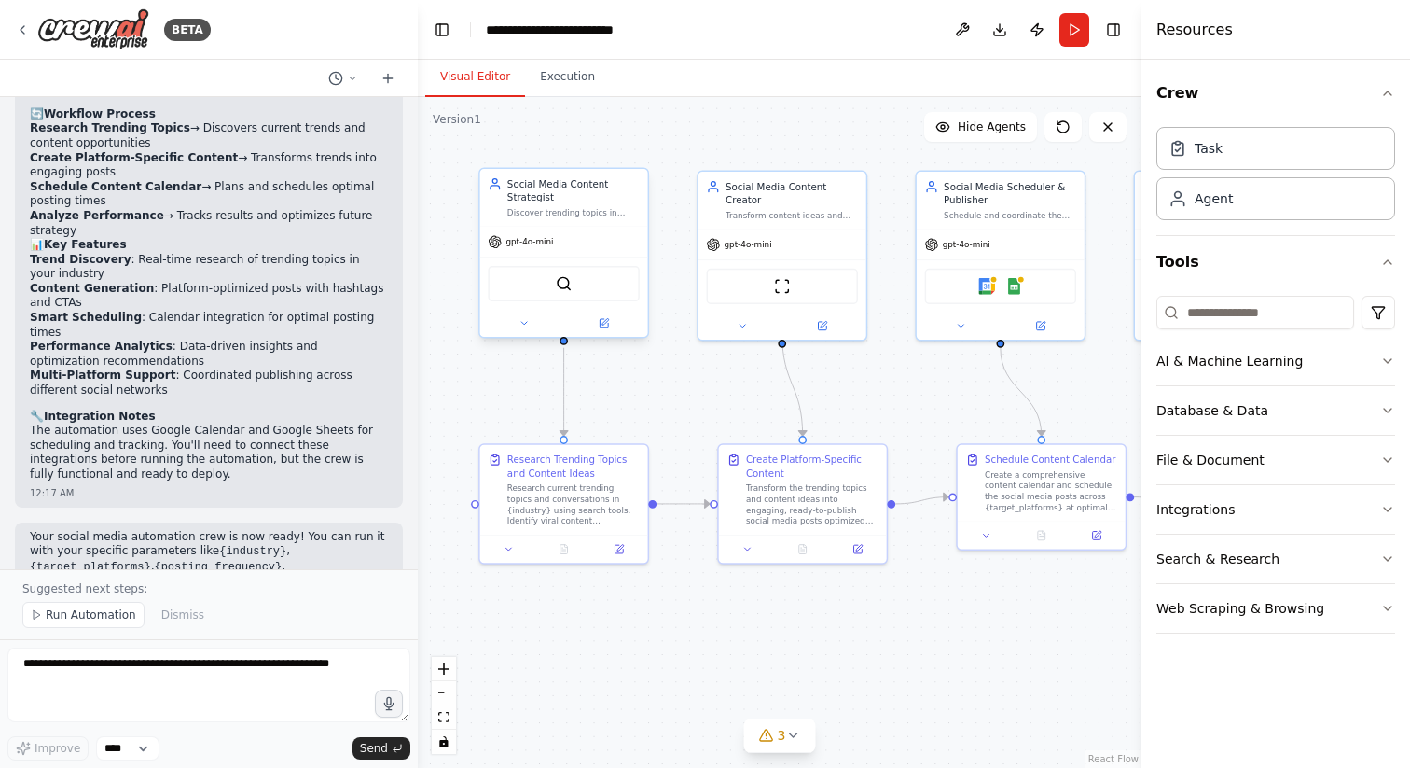
click at [535, 245] on span "gpt-4o-mini" at bounding box center [529, 241] width 48 height 11
click at [561, 289] on img at bounding box center [564, 283] width 17 height 17
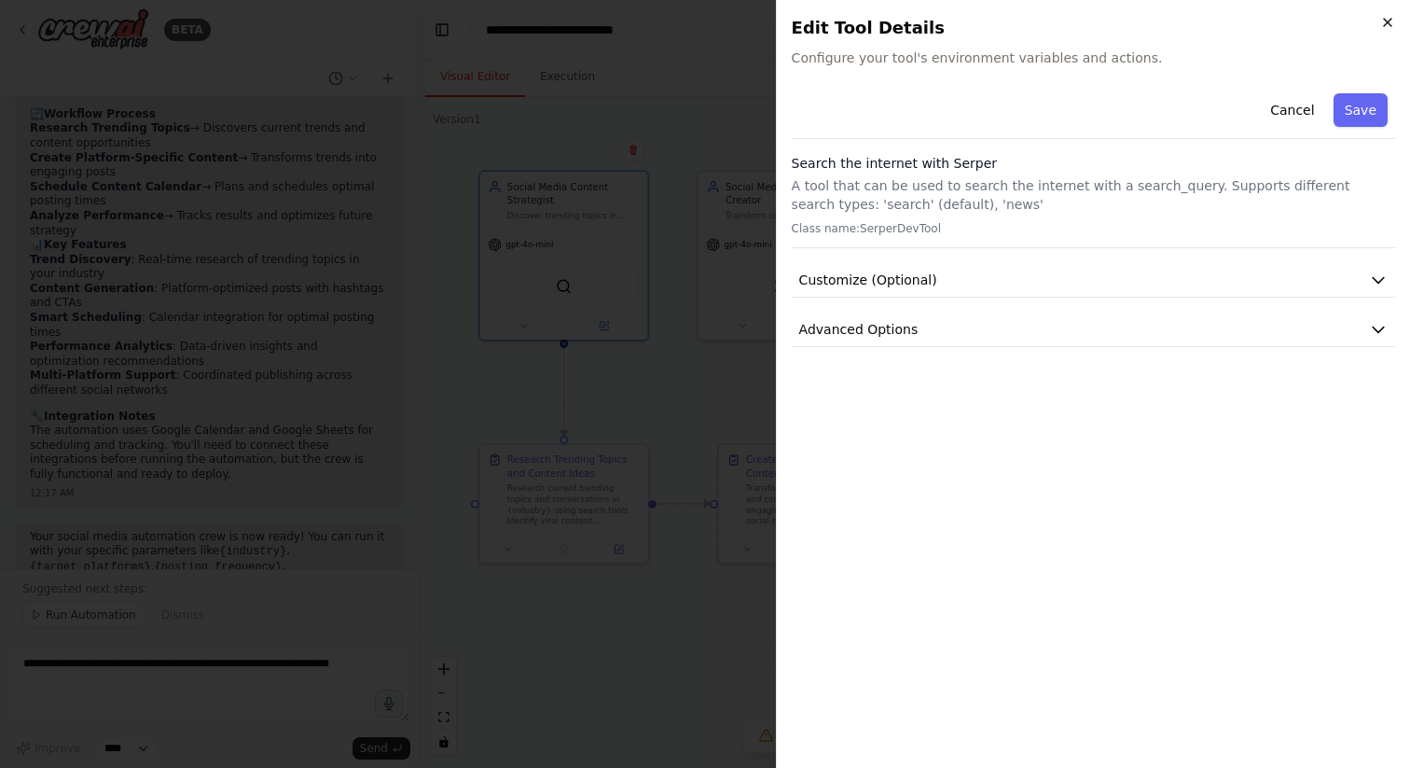
click at [1390, 23] on icon "button" at bounding box center [1387, 22] width 15 height 15
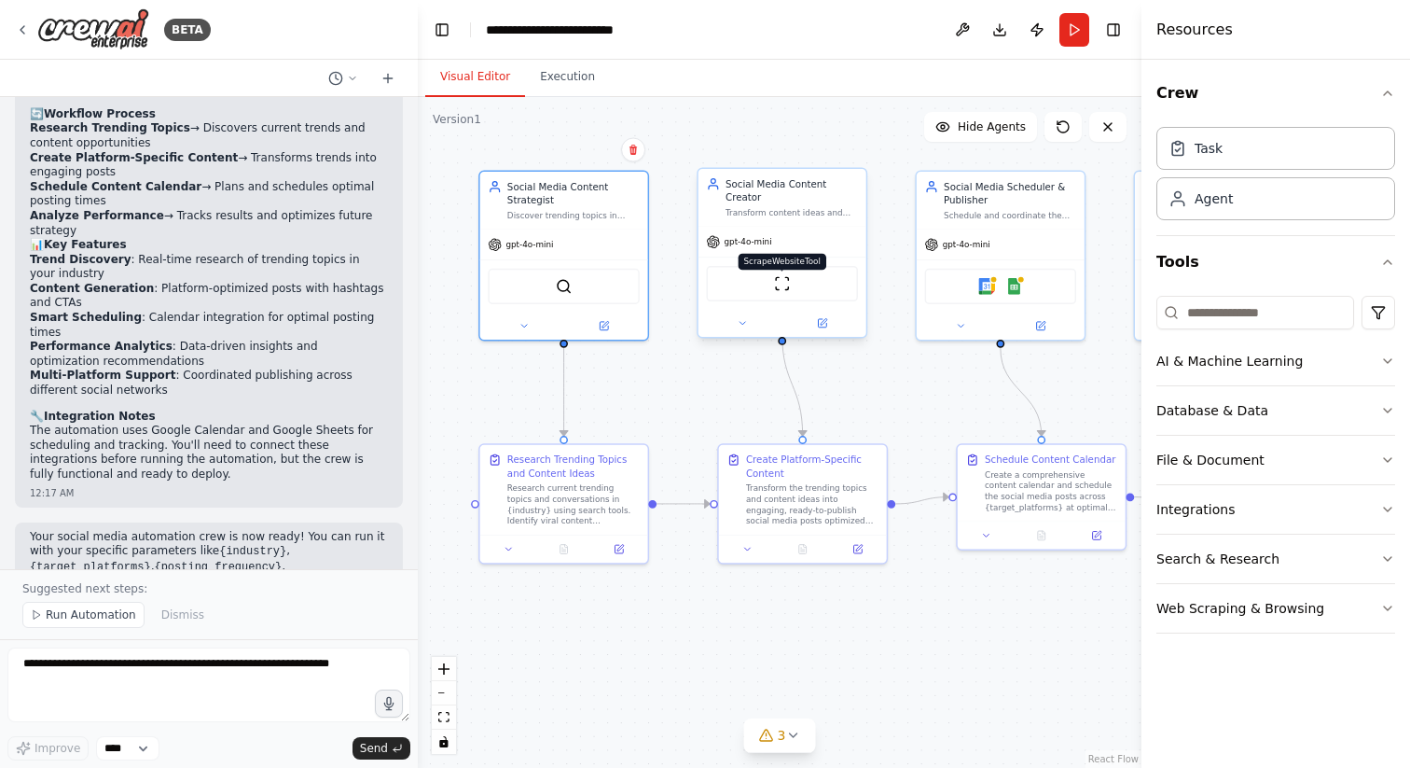
click at [779, 277] on img at bounding box center [782, 283] width 17 height 17
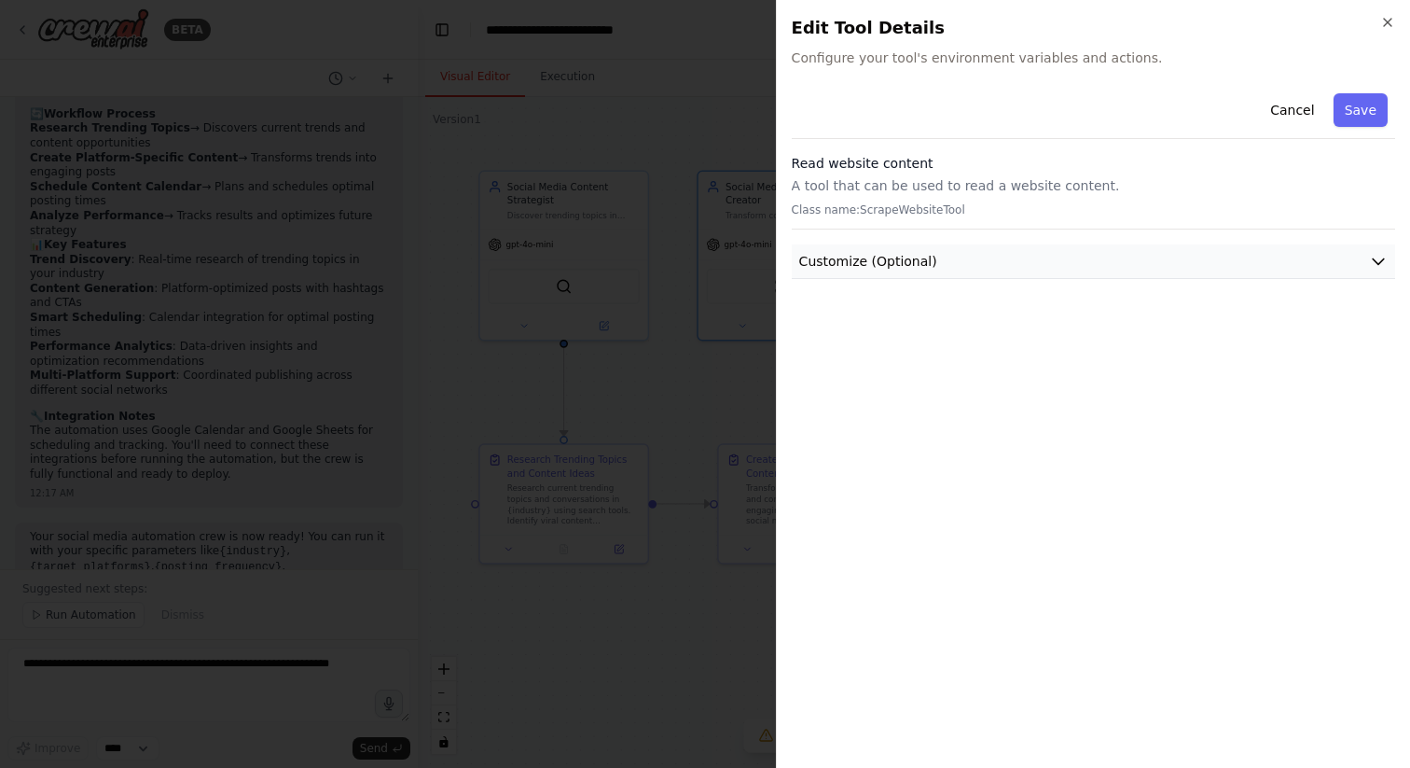
click at [921, 253] on span "Customize (Optional)" at bounding box center [868, 261] width 138 height 19
click at [1391, 26] on icon "button" at bounding box center [1387, 22] width 15 height 15
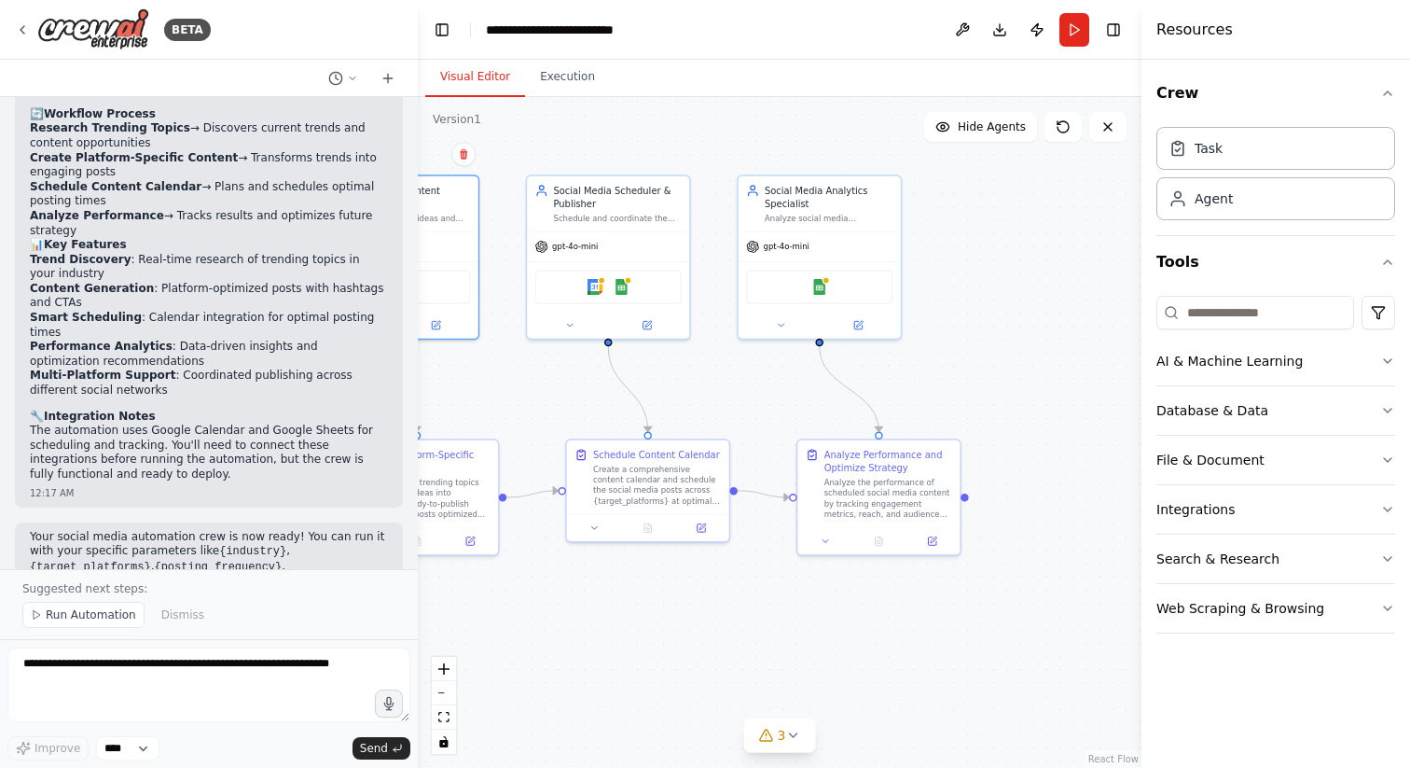
drag, startPoint x: 955, startPoint y: 391, endPoint x: 564, endPoint y: 388, distance: 390.8
click at [564, 388] on div ".deletable-edge-delete-btn { width: 20px; height: 20px; border: 0px solid #ffff…" at bounding box center [780, 432] width 724 height 671
click at [847, 235] on div "gpt-4o-mini" at bounding box center [820, 243] width 162 height 29
click at [831, 285] on div "Google Sheets" at bounding box center [819, 284] width 146 height 35
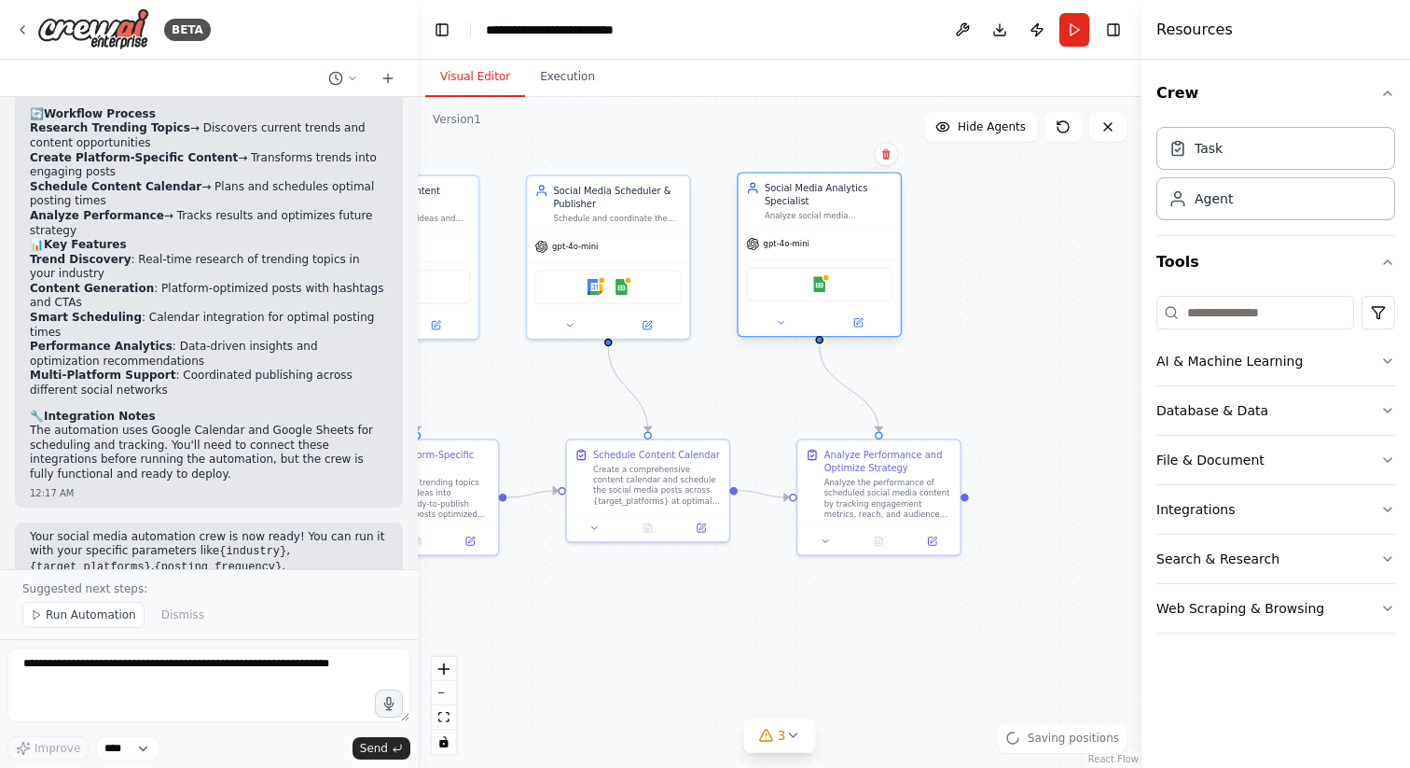
click at [831, 285] on div "Google Sheets" at bounding box center [819, 284] width 146 height 35
click at [868, 340] on div ".deletable-edge-delete-btn { width: 20px; height: 20px; border: 0px solid #ffff…" at bounding box center [780, 432] width 724 height 671
click at [868, 334] on div at bounding box center [820, 323] width 162 height 26
click at [854, 316] on button at bounding box center [858, 322] width 75 height 16
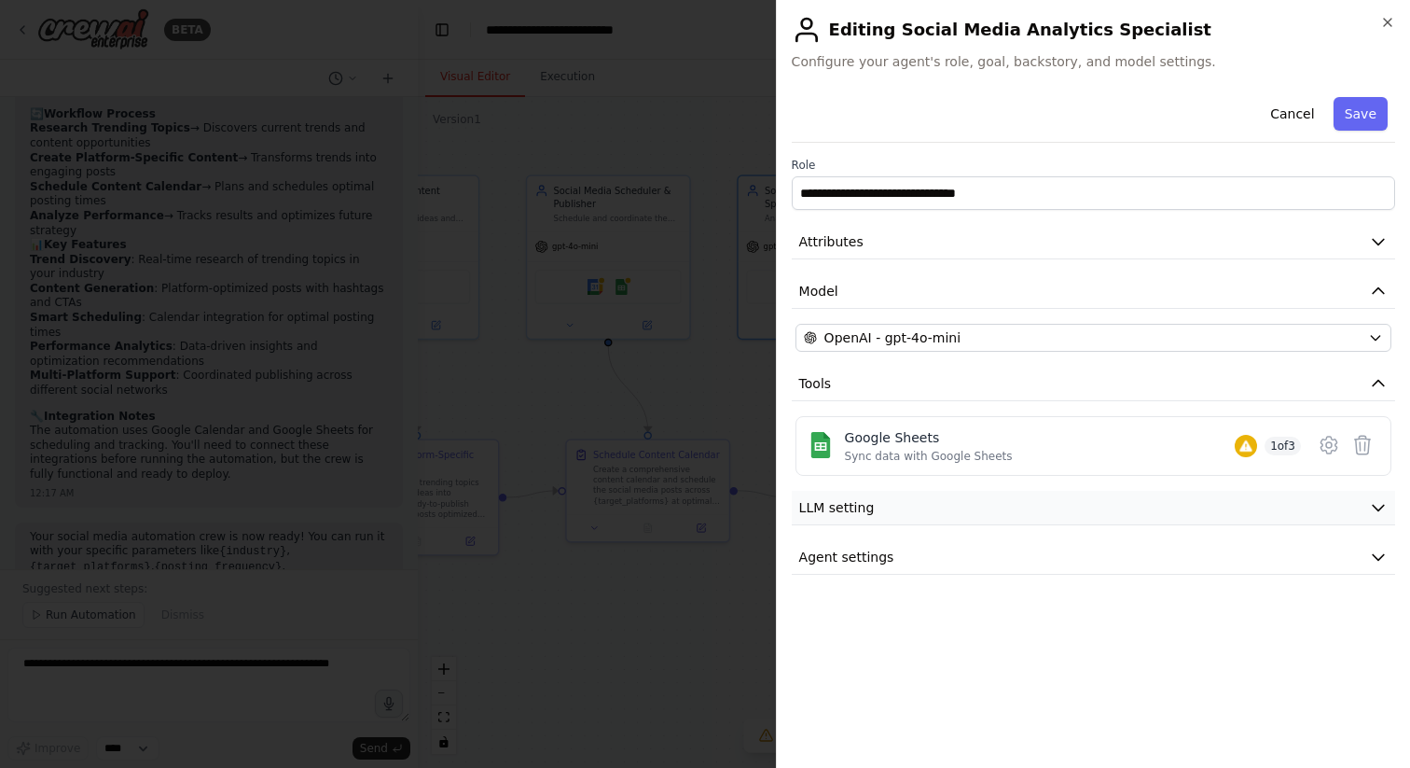
click at [878, 505] on button "LLM setting" at bounding box center [1093, 508] width 603 height 35
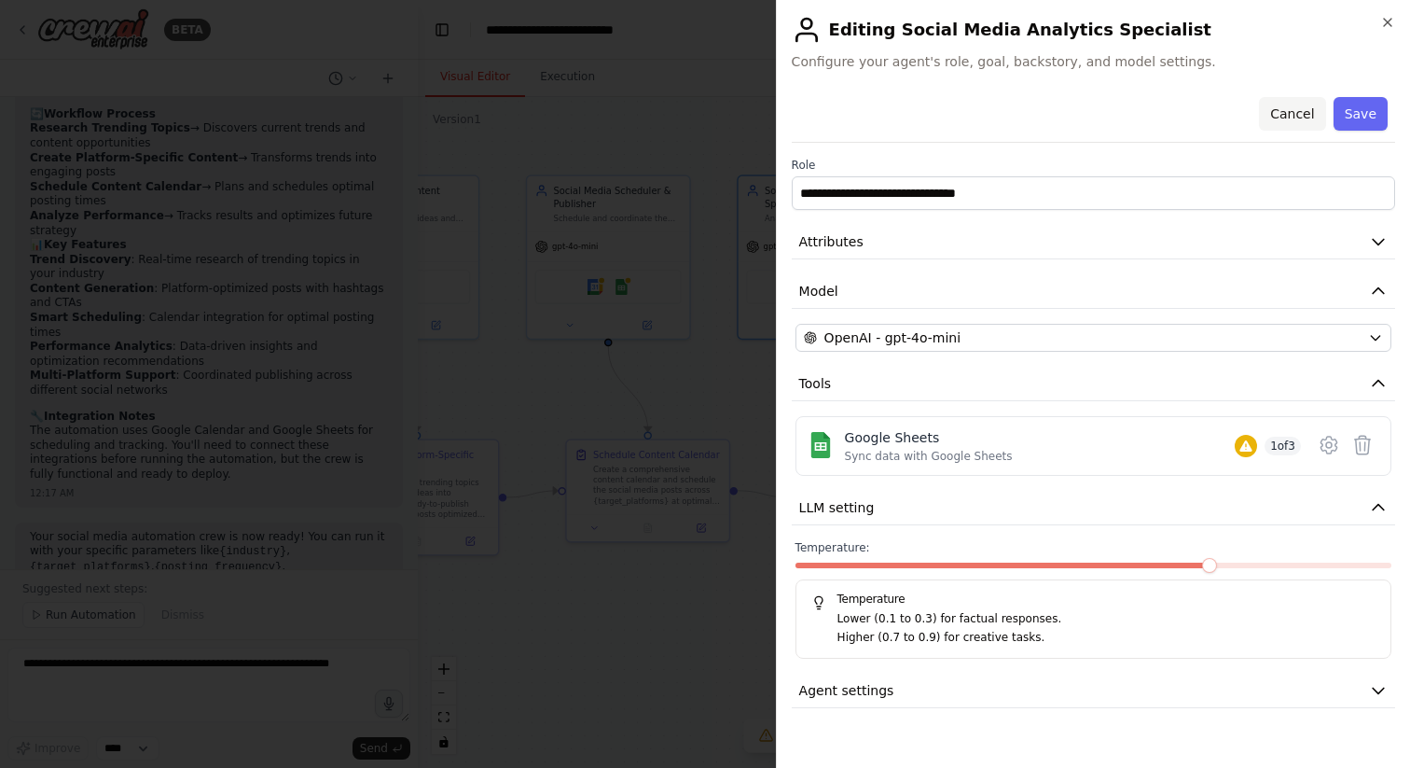
click at [1303, 107] on button "Cancel" at bounding box center [1292, 114] width 66 height 34
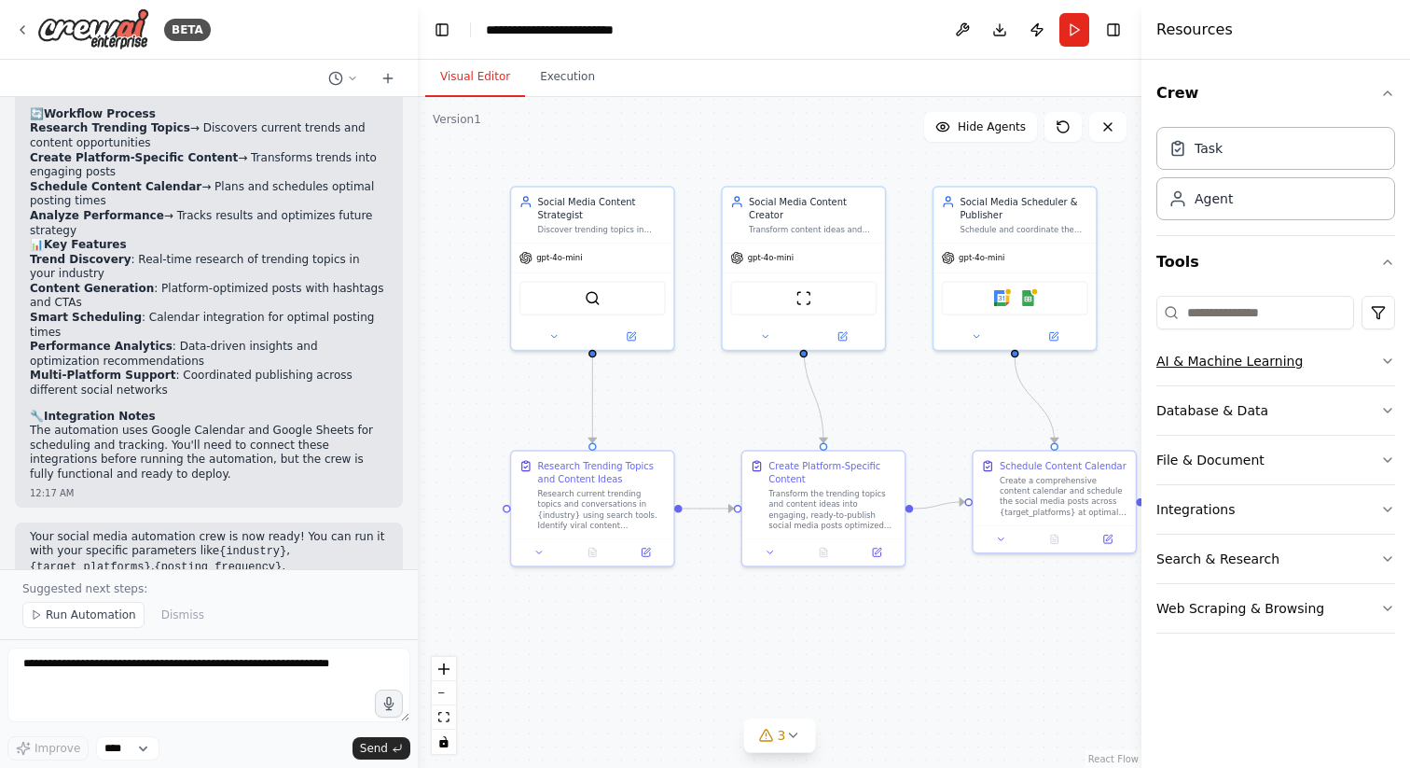
drag, startPoint x: 865, startPoint y: 371, endPoint x: 1272, endPoint y: 382, distance: 407.7
click at [1272, 382] on div "BETA Create a crew that schedules and publishes social media content across mul…" at bounding box center [705, 384] width 1410 height 768
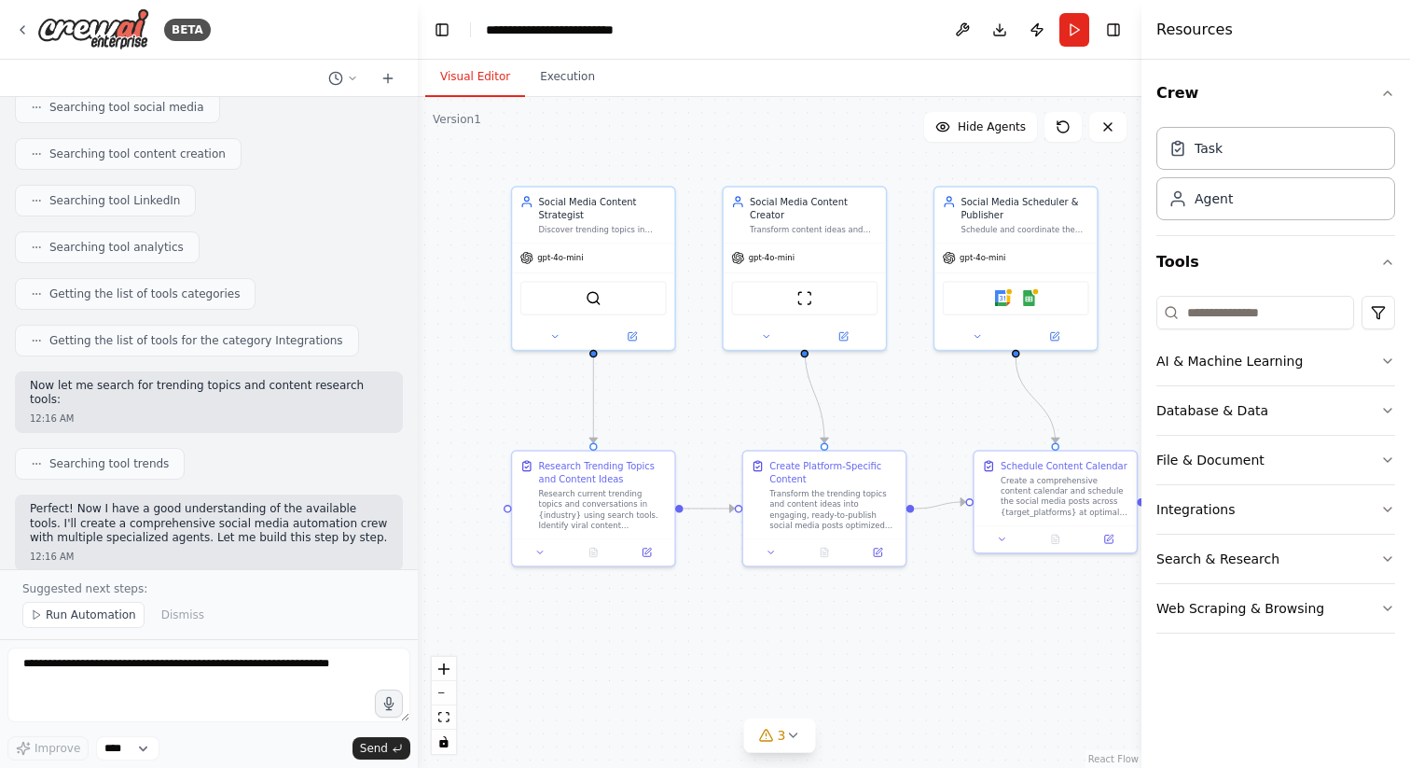
scroll to position [0, 0]
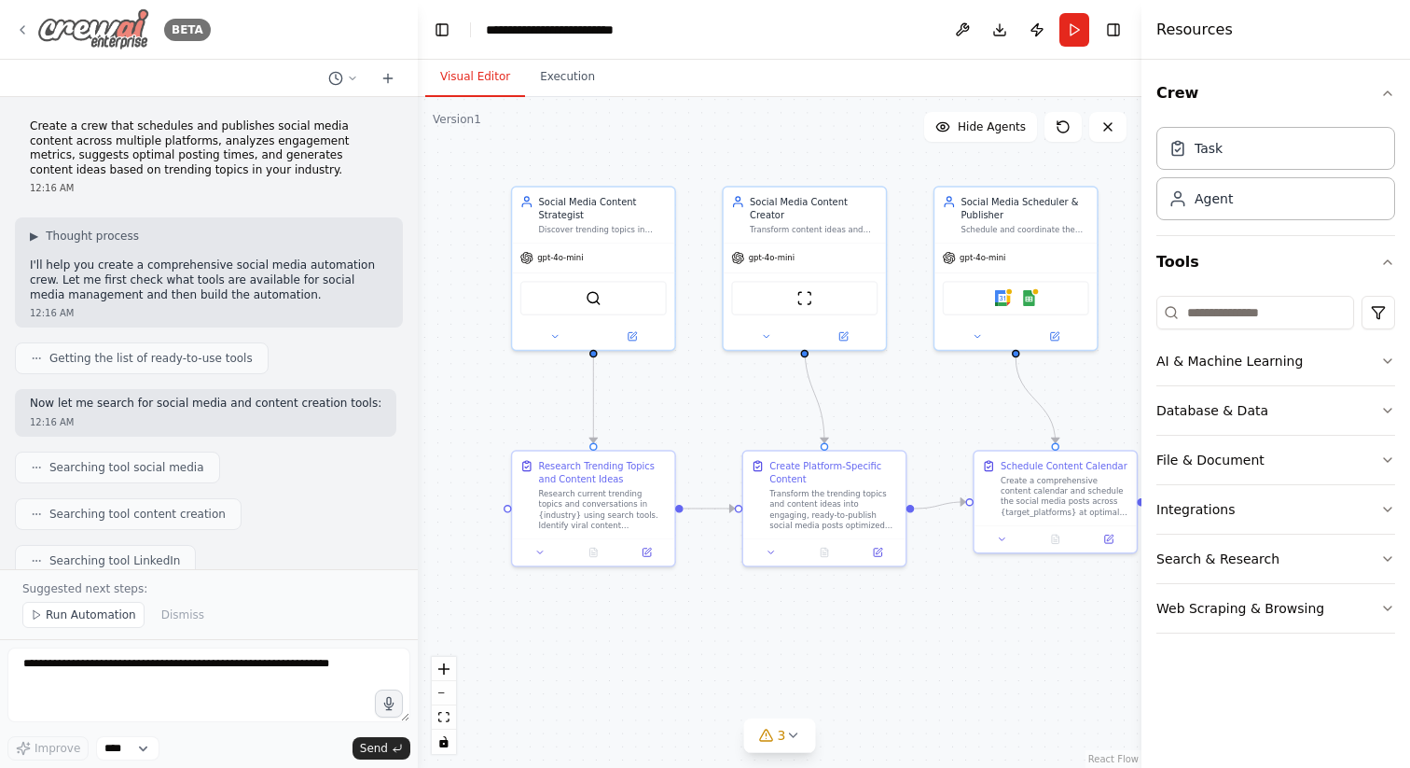
click at [19, 29] on icon at bounding box center [22, 29] width 15 height 15
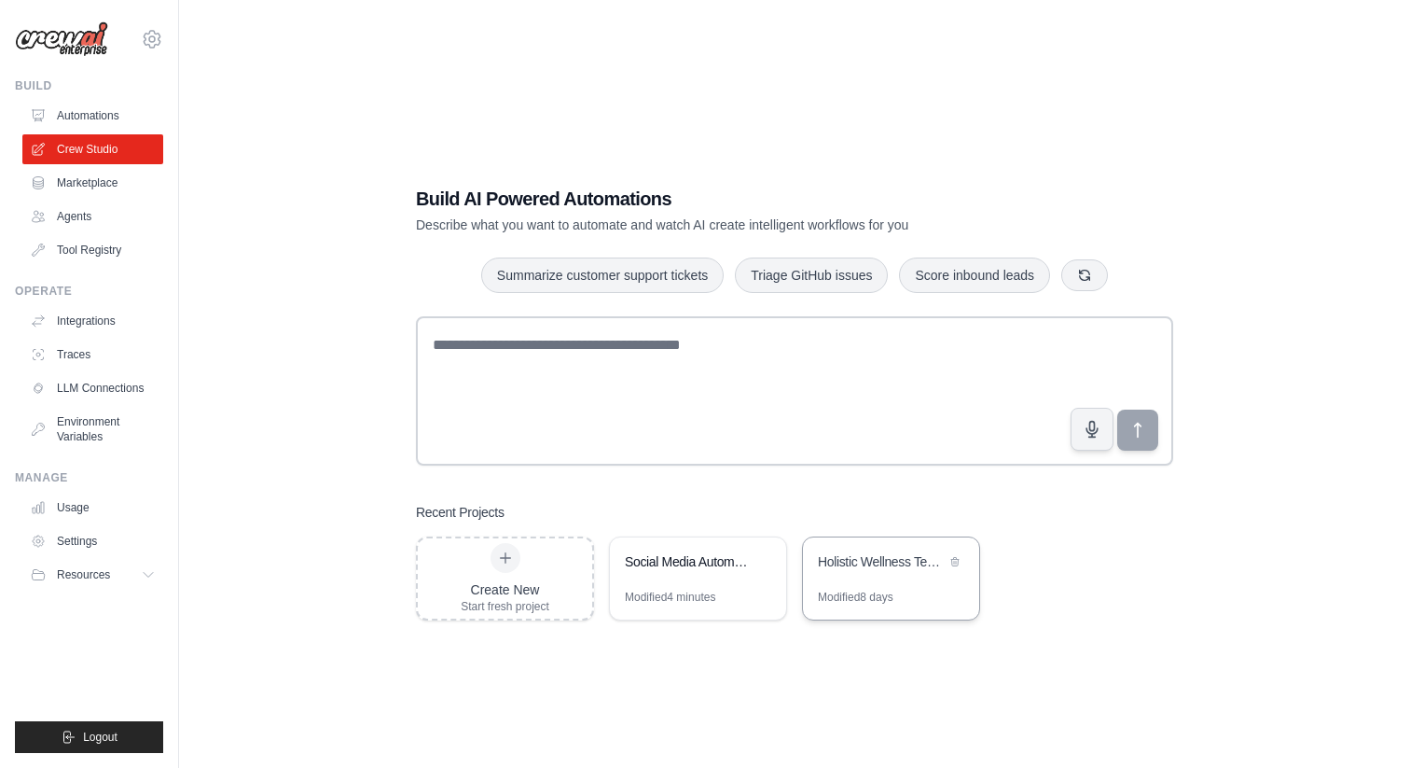
click at [863, 572] on div "Holistic Wellness Team - 3 Month Custom Plans" at bounding box center [882, 563] width 128 height 22
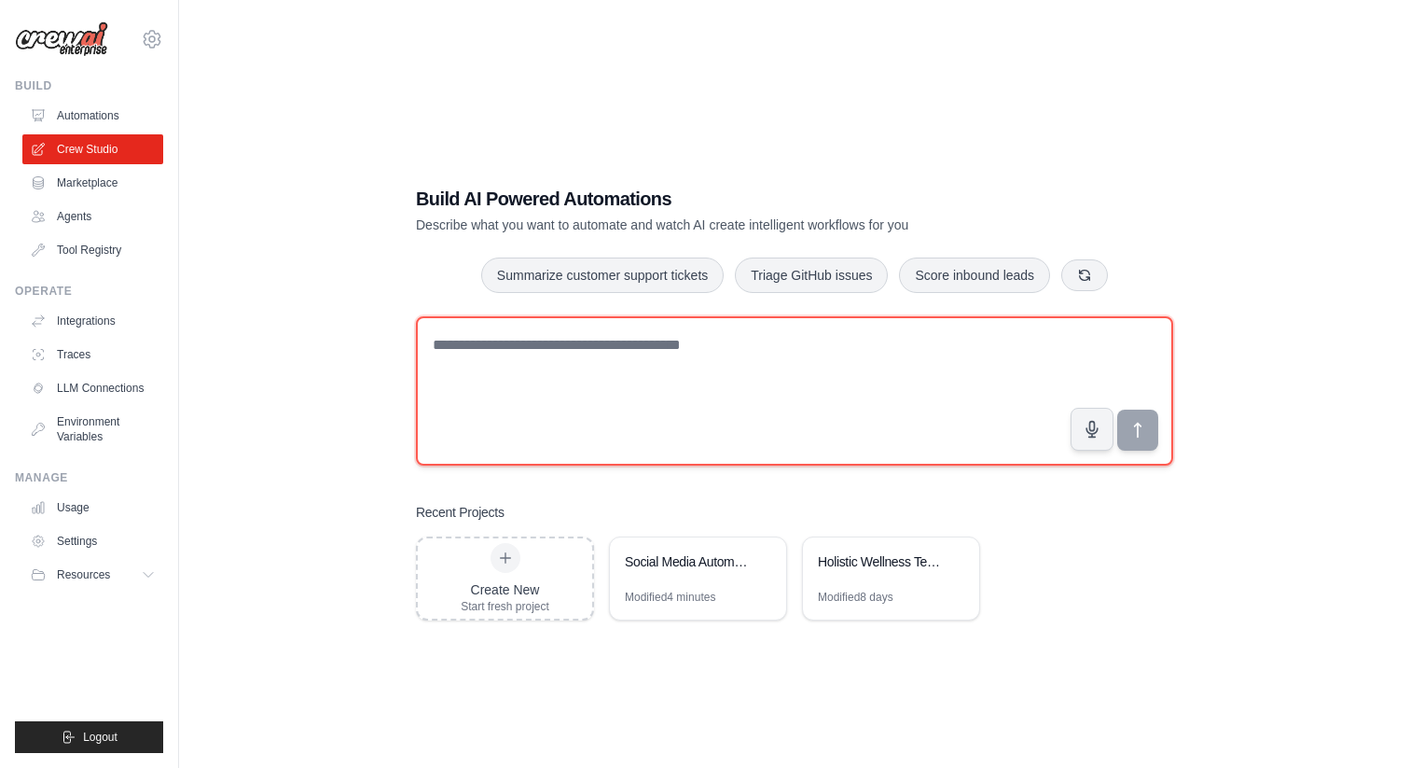
click at [540, 361] on textarea at bounding box center [794, 390] width 757 height 149
paste textarea "**********"
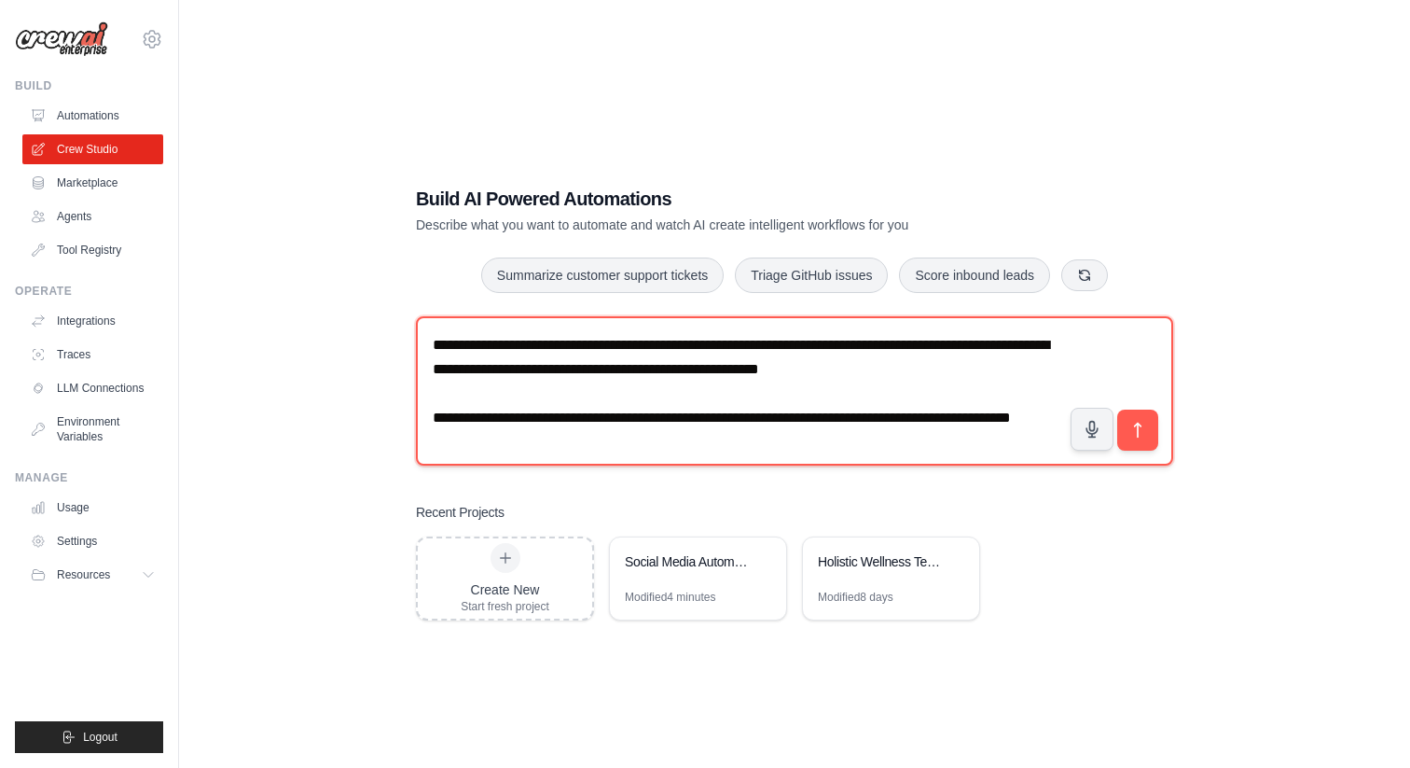
click at [587, 445] on textarea "**********" at bounding box center [794, 390] width 757 height 149
drag, startPoint x: 691, startPoint y: 445, endPoint x: 532, endPoint y: 433, distance: 159.9
click at [532, 433] on textarea "**********" at bounding box center [794, 390] width 757 height 149
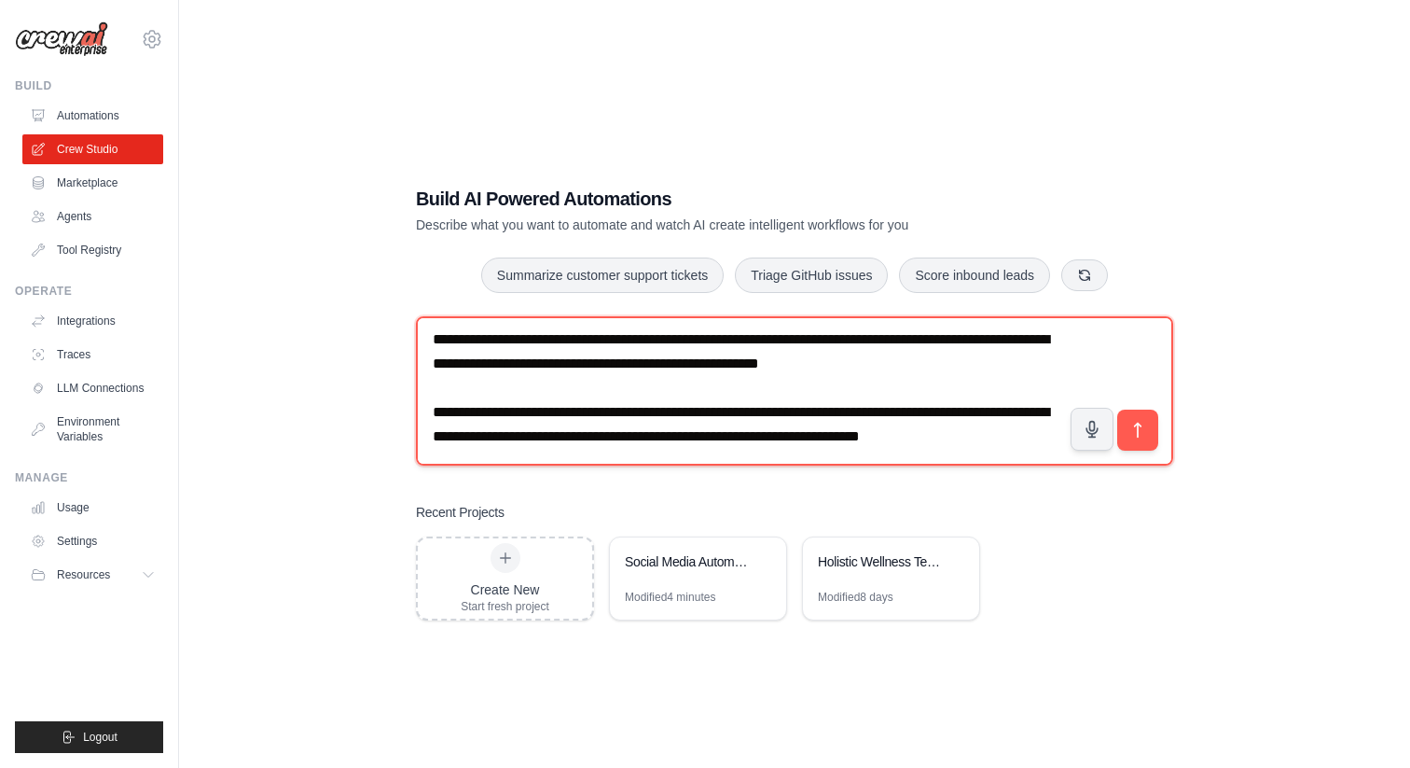
scroll to position [11, 0]
drag, startPoint x: 533, startPoint y: 333, endPoint x: 406, endPoint y: 328, distance: 127.9
click at [406, 328] on div "**********" at bounding box center [795, 403] width 802 height 494
click at [647, 332] on textarea "**********" at bounding box center [794, 390] width 757 height 149
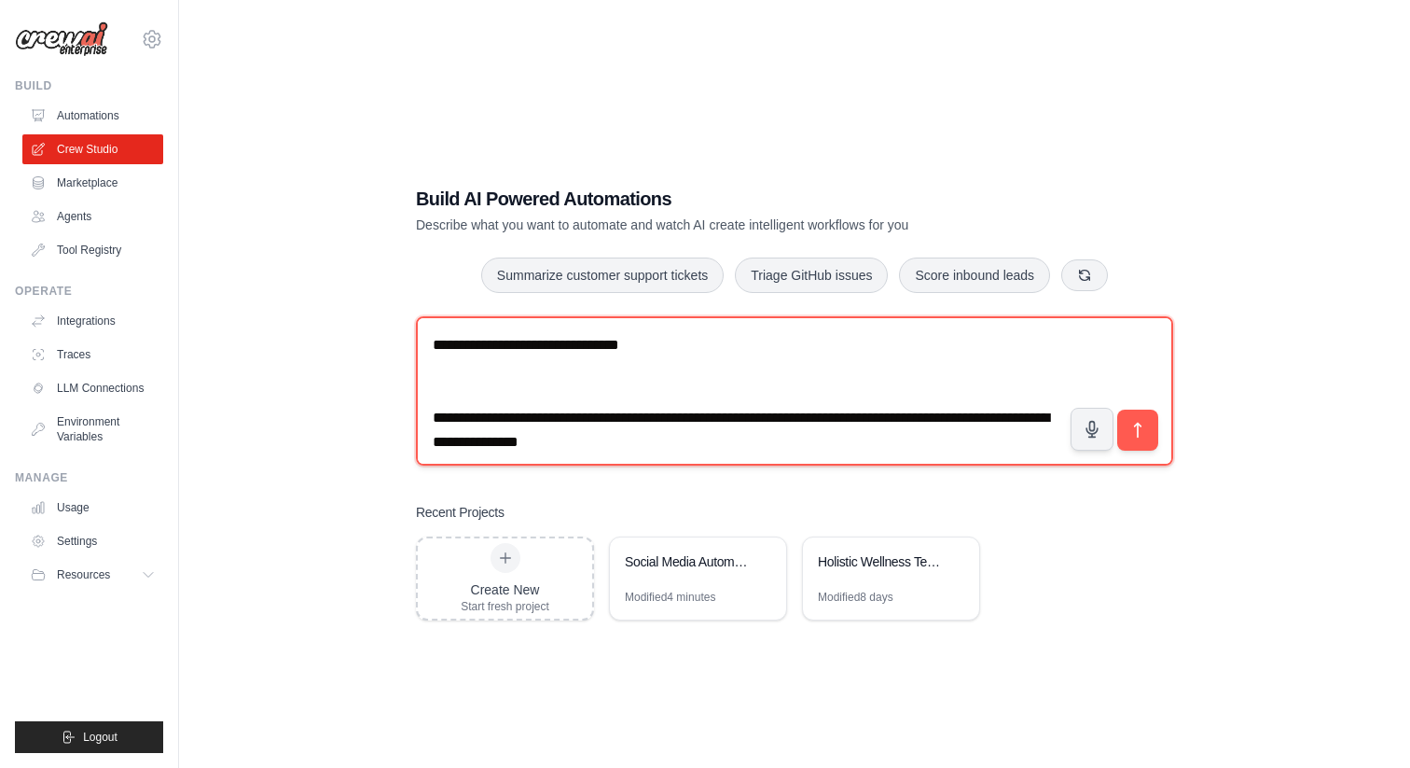
click at [728, 382] on textarea "**********" at bounding box center [794, 390] width 757 height 149
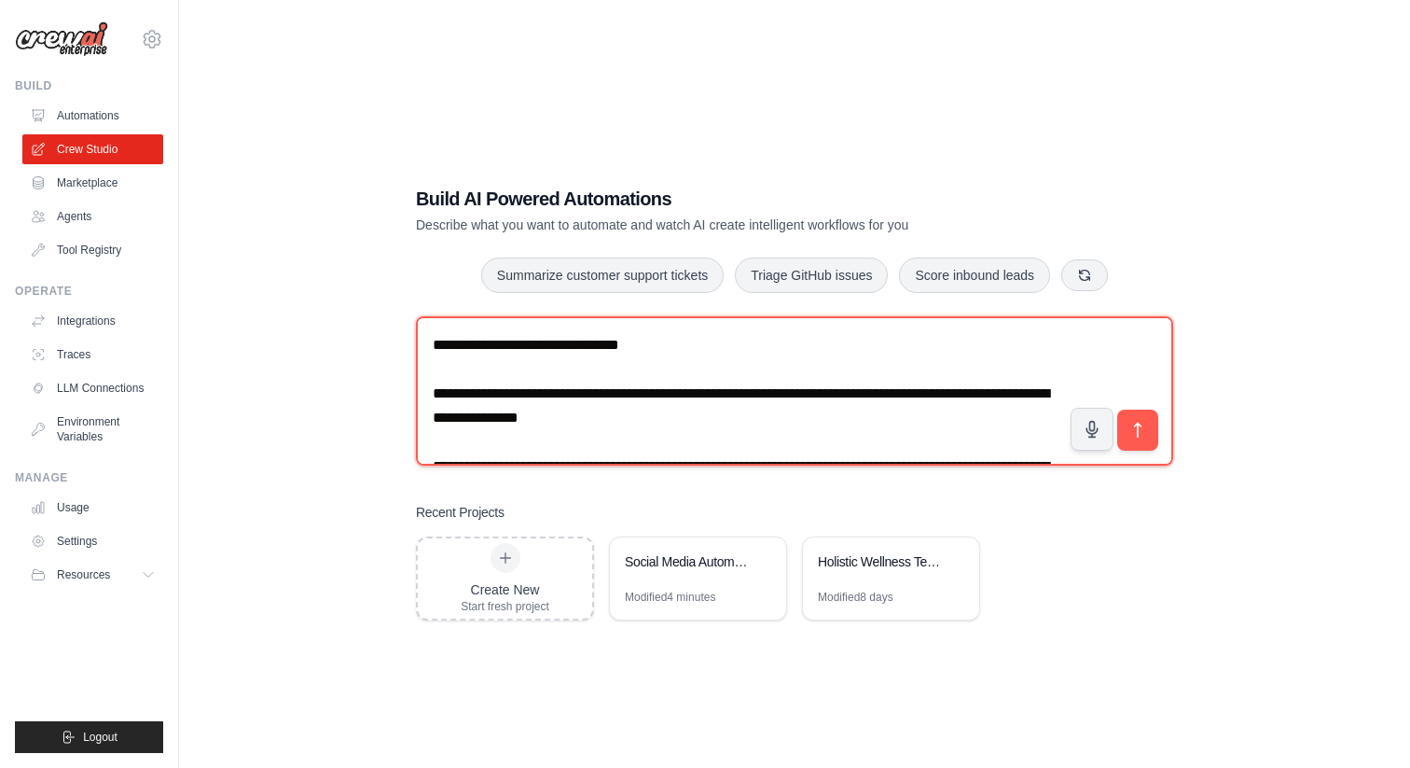
click at [707, 351] on textarea "**********" at bounding box center [794, 390] width 757 height 149
click at [830, 348] on textarea "**********" at bounding box center [794, 390] width 757 height 149
drag, startPoint x: 944, startPoint y: 341, endPoint x: 1013, endPoint y: 340, distance: 69.0
click at [1014, 343] on textarea "**********" at bounding box center [794, 390] width 757 height 149
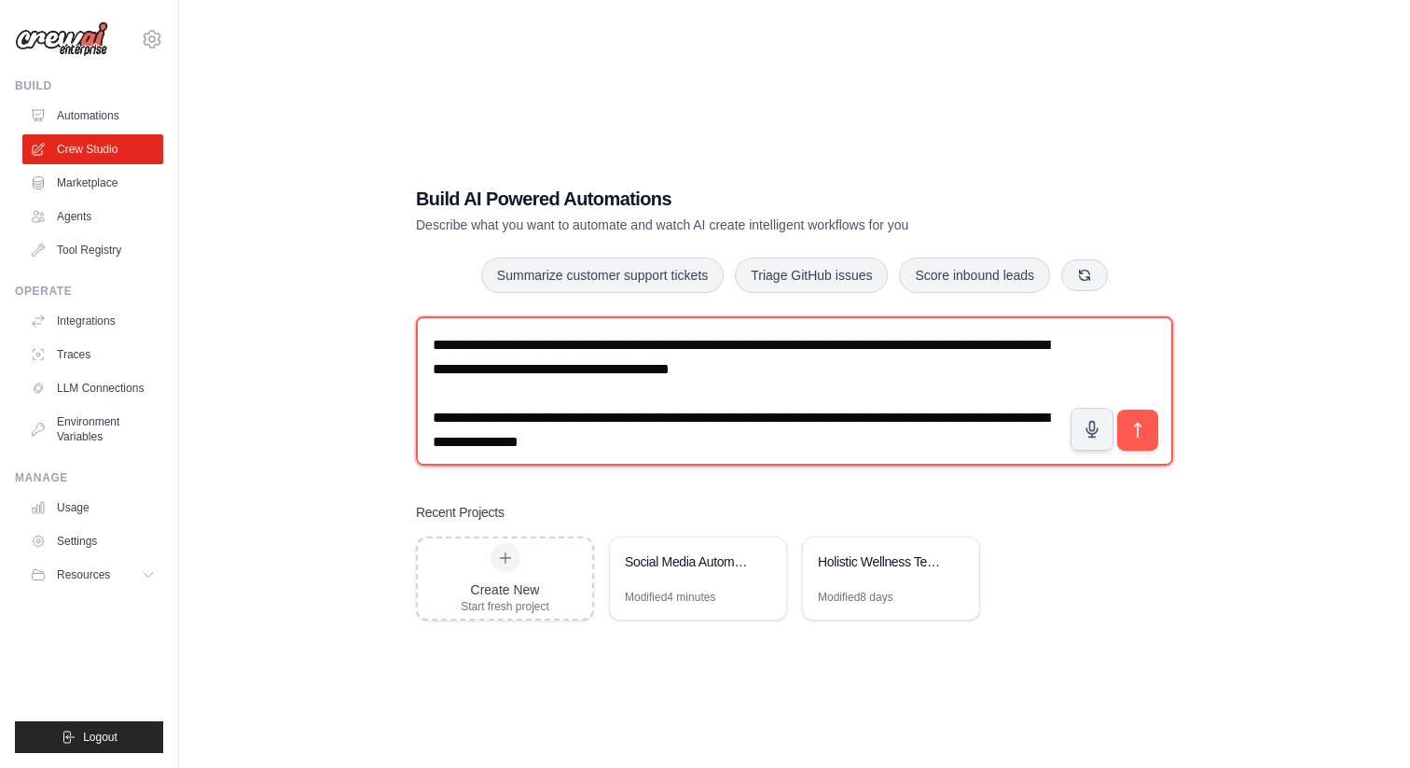
click at [648, 344] on textarea "**********" at bounding box center [794, 390] width 757 height 149
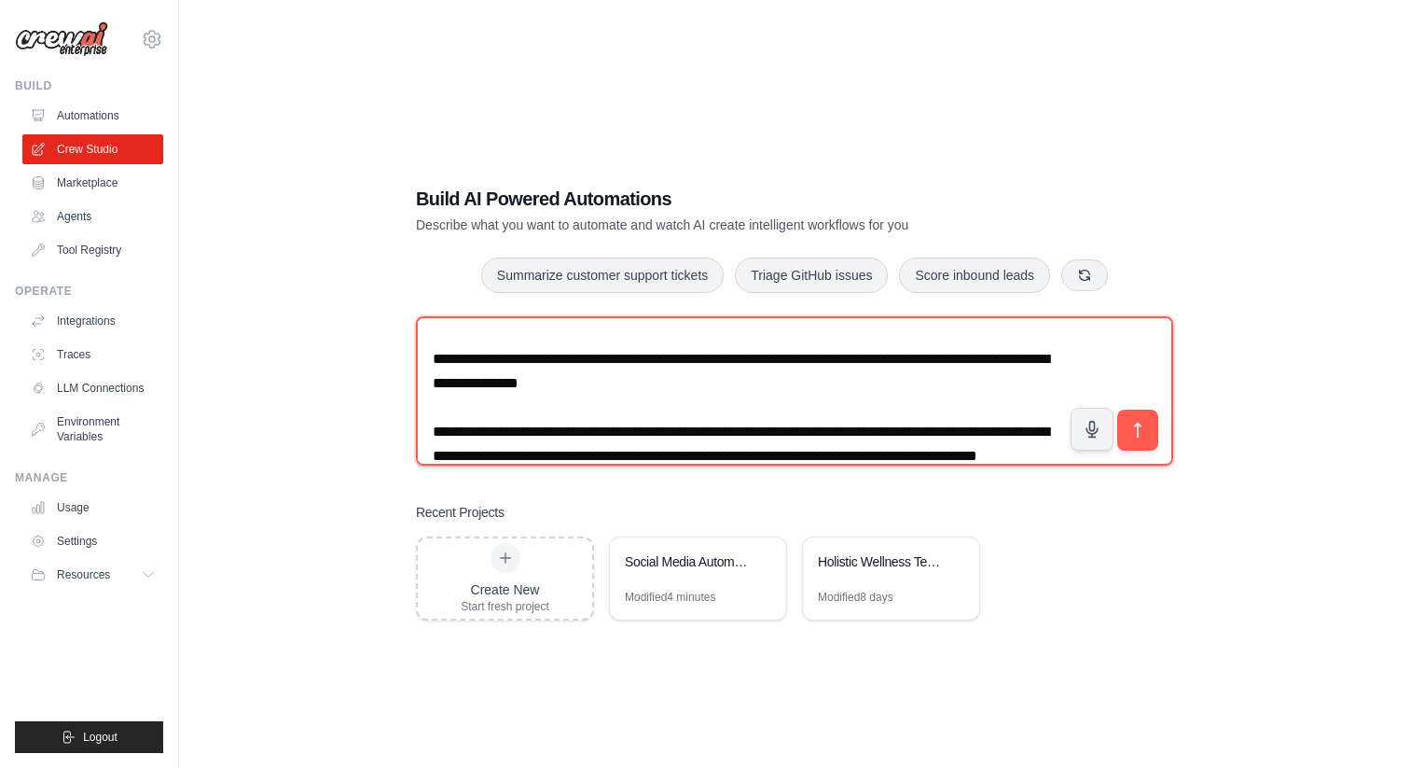
scroll to position [151, 0]
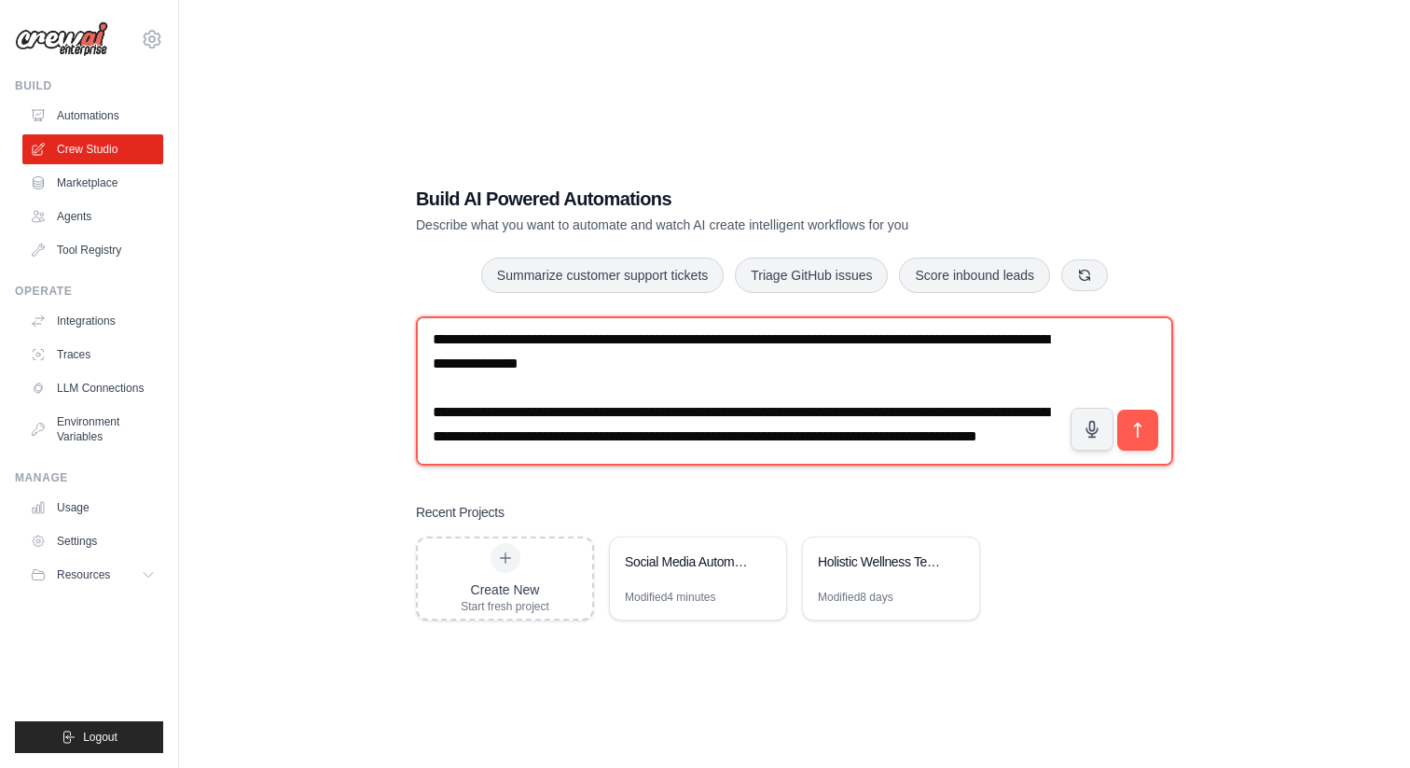
click at [640, 439] on textarea "**********" at bounding box center [794, 390] width 757 height 149
drag, startPoint x: 799, startPoint y: 393, endPoint x: 406, endPoint y: 381, distance: 393.7
click at [406, 381] on div "**********" at bounding box center [795, 403] width 802 height 494
click at [845, 444] on textarea "**********" at bounding box center [794, 390] width 757 height 149
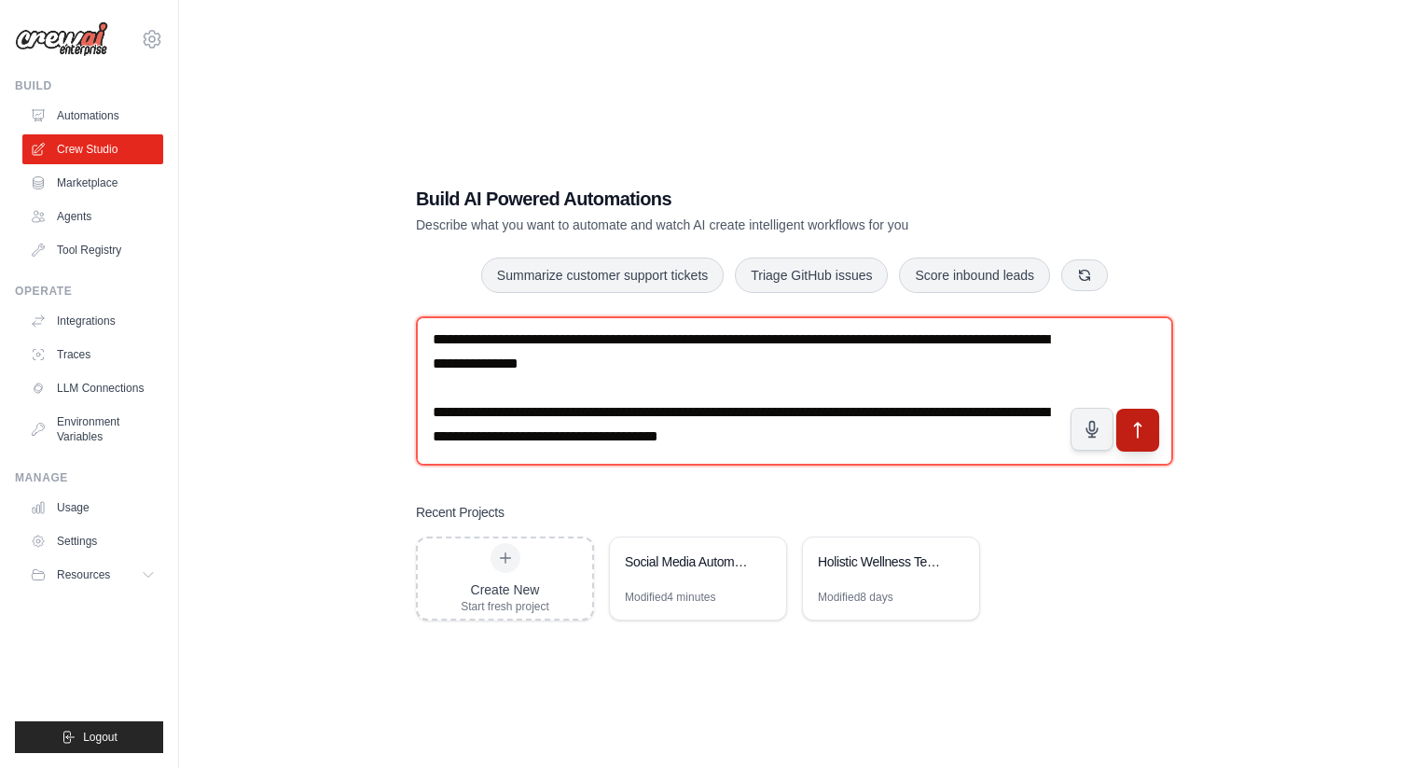
type textarea "**********"
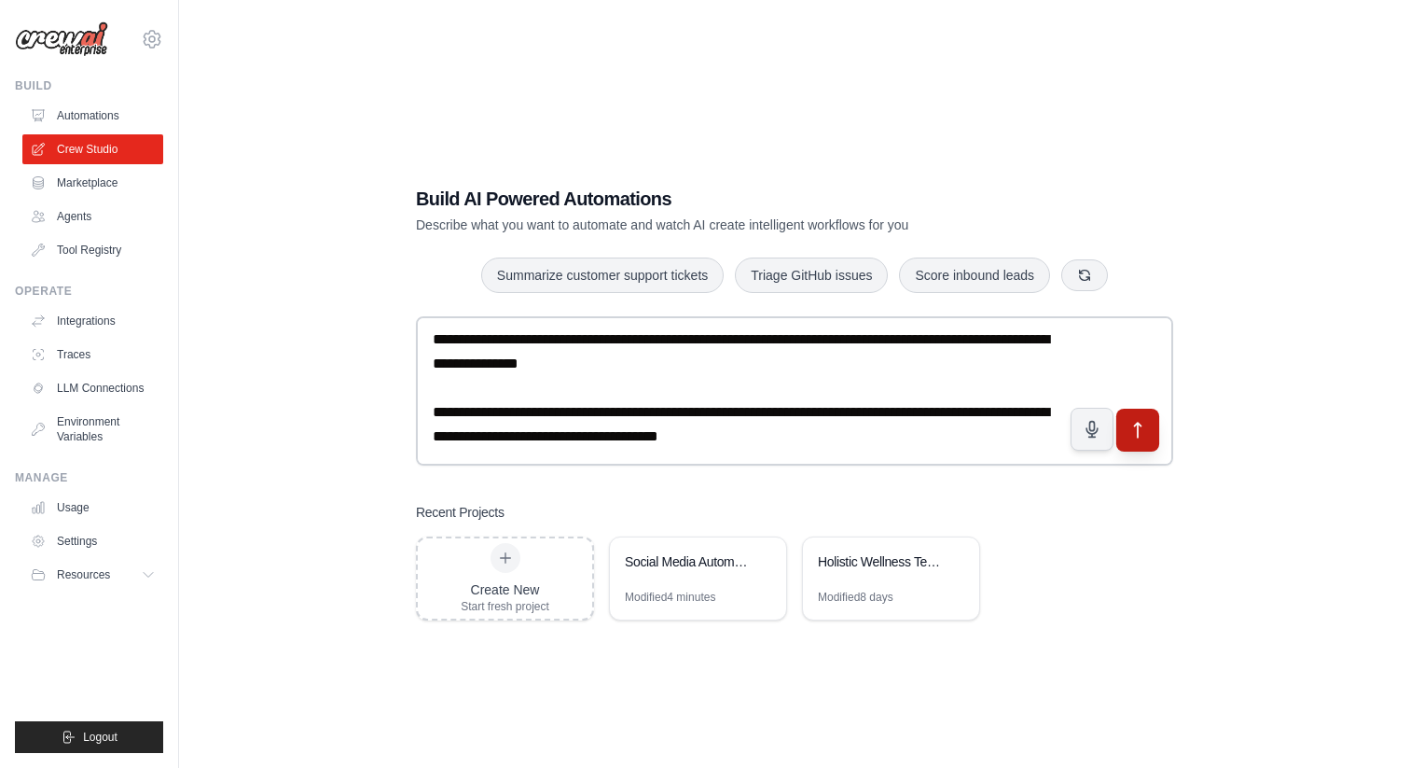
click at [1143, 432] on icon "submit" at bounding box center [1138, 430] width 20 height 20
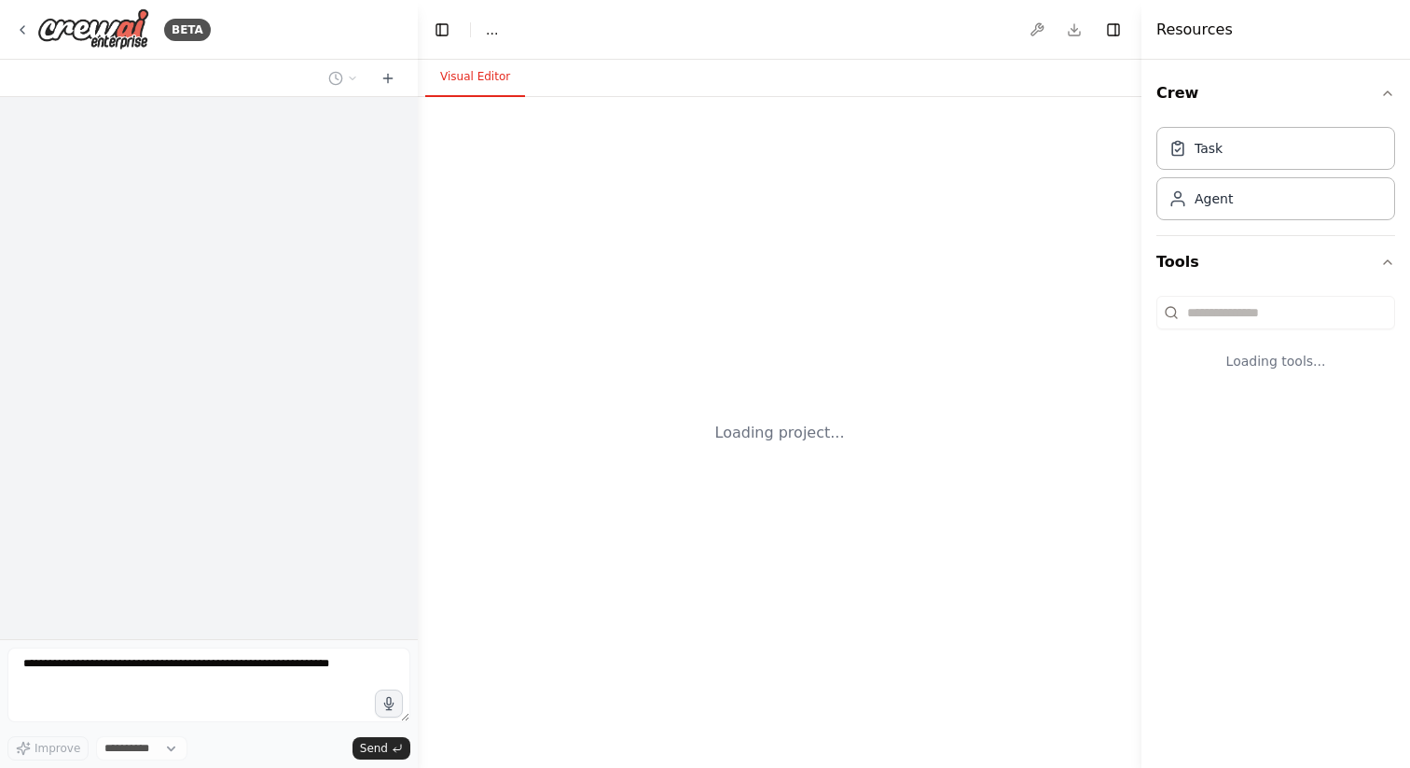
select select "****"
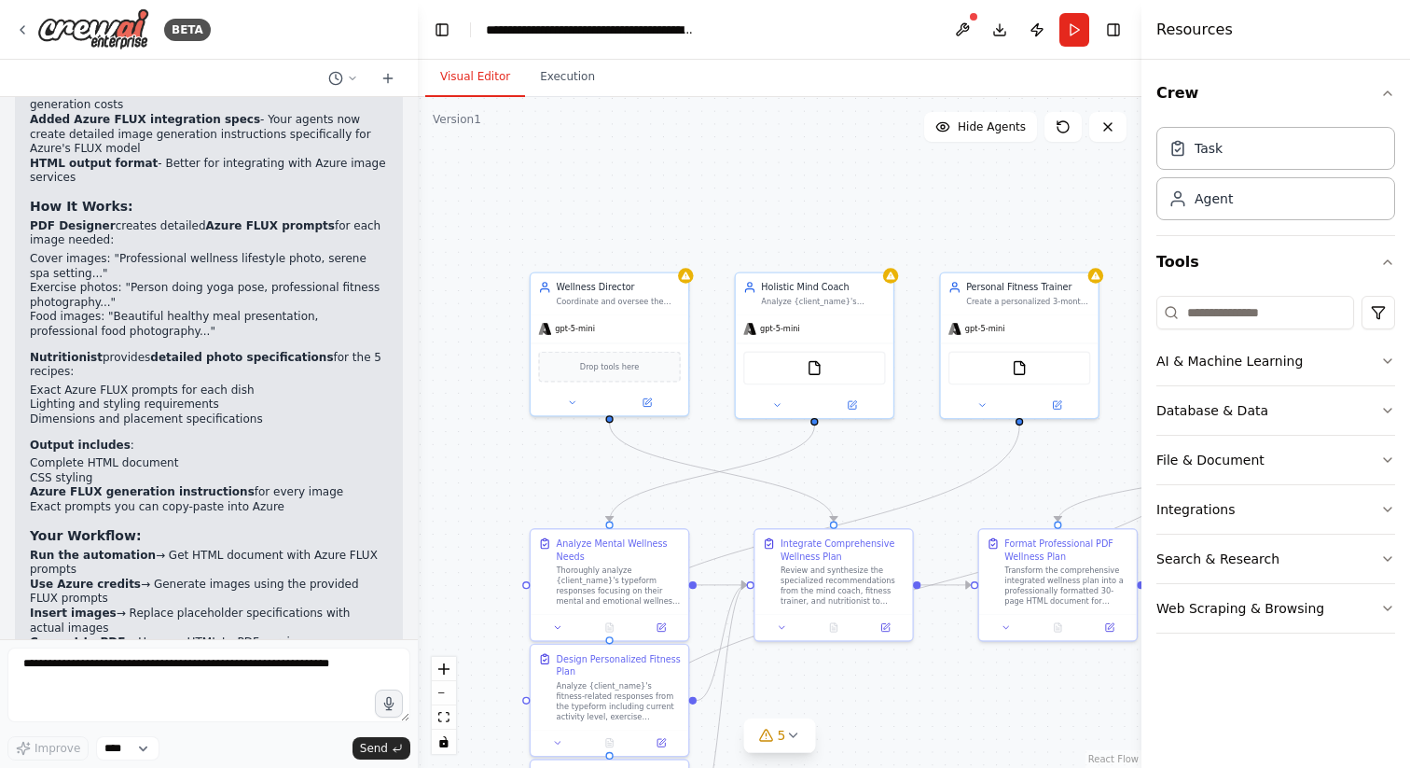
scroll to position [11375, 0]
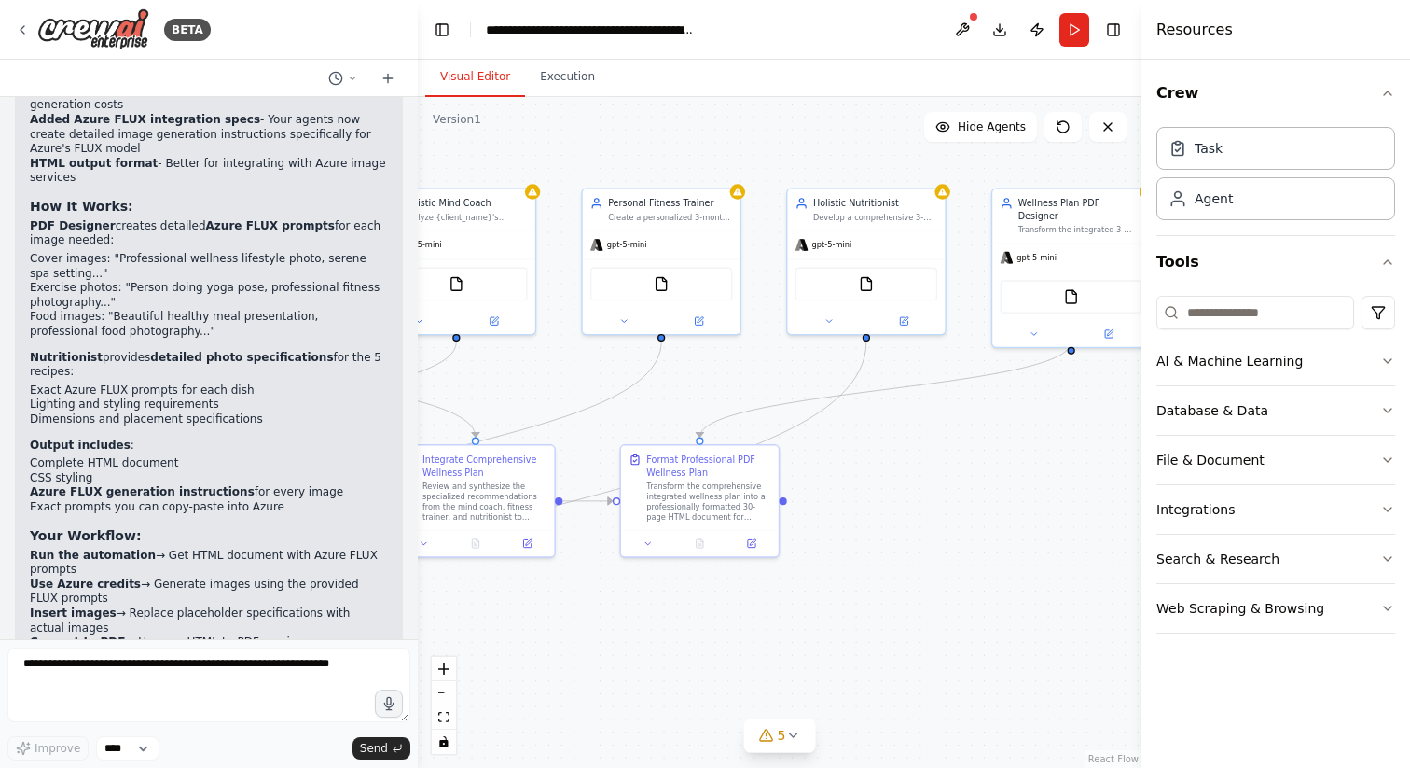
drag, startPoint x: 563, startPoint y: 477, endPoint x: 204, endPoint y: 392, distance: 369.2
click at [204, 392] on div "BETA I want to create a holistic wellness team. 1 agent should be the director …" at bounding box center [705, 384] width 1410 height 768
click at [884, 471] on div ".deletable-edge-delete-btn { width: 20px; height: 20px; border: 0px solid #ffff…" at bounding box center [780, 432] width 724 height 671
click at [925, 478] on div ".deletable-edge-delete-btn { width: 20px; height: 20px; border: 0px solid #ffff…" at bounding box center [780, 432] width 724 height 671
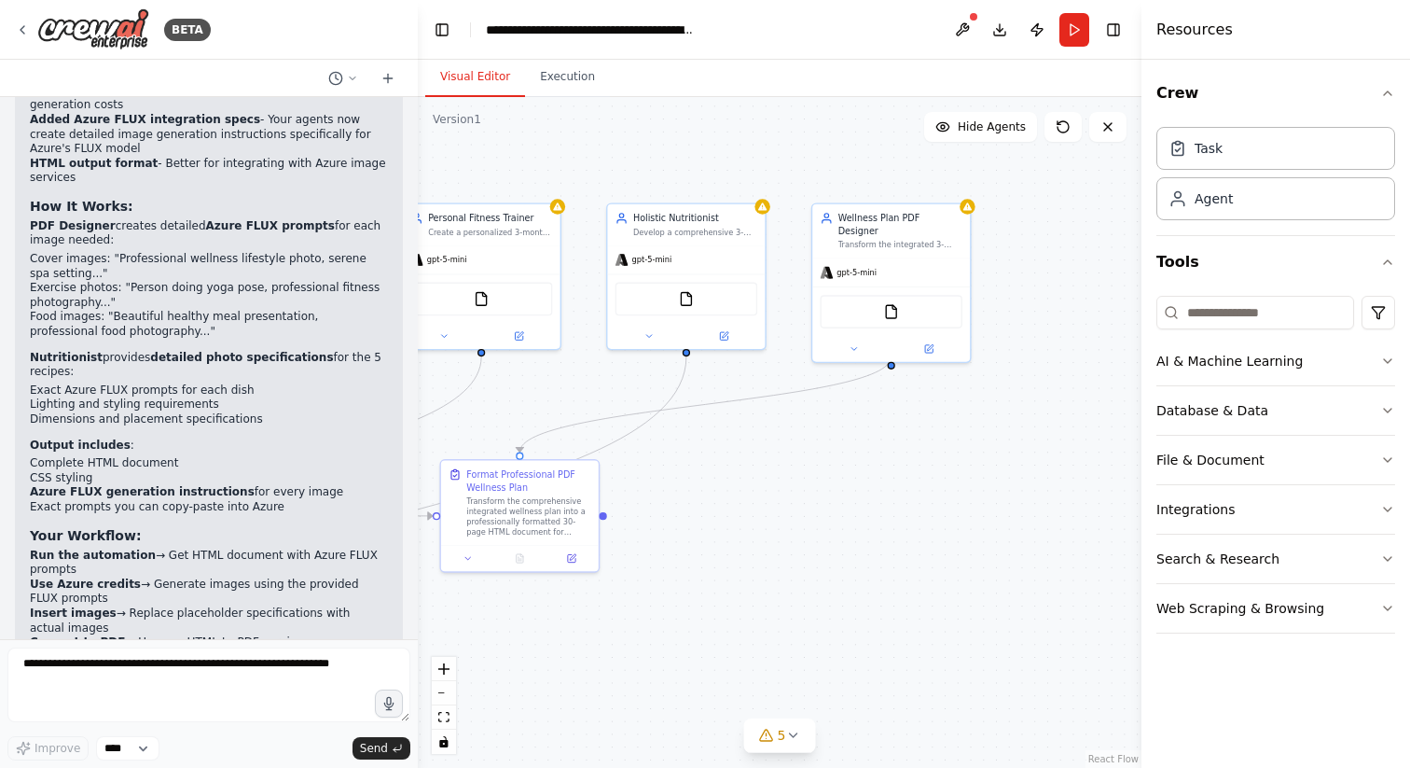
drag, startPoint x: 938, startPoint y: 445, endPoint x: 759, endPoint y: 463, distance: 179.9
click at [759, 463] on div ".deletable-edge-delete-btn { width: 20px; height: 20px; border: 0px solid #ffff…" at bounding box center [780, 432] width 724 height 671
click at [877, 304] on div "FileReadTool" at bounding box center [891, 310] width 142 height 34
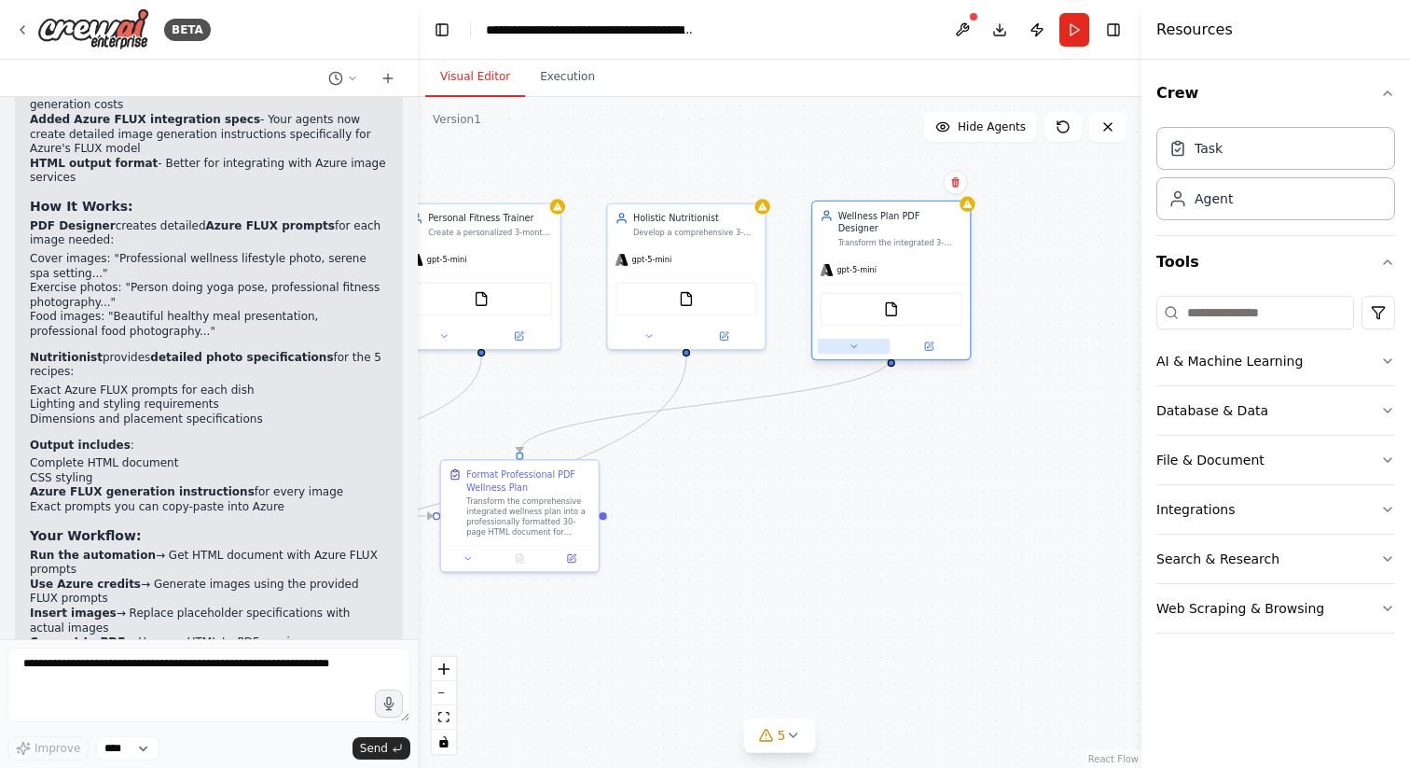
click at [857, 341] on icon at bounding box center [854, 346] width 10 height 10
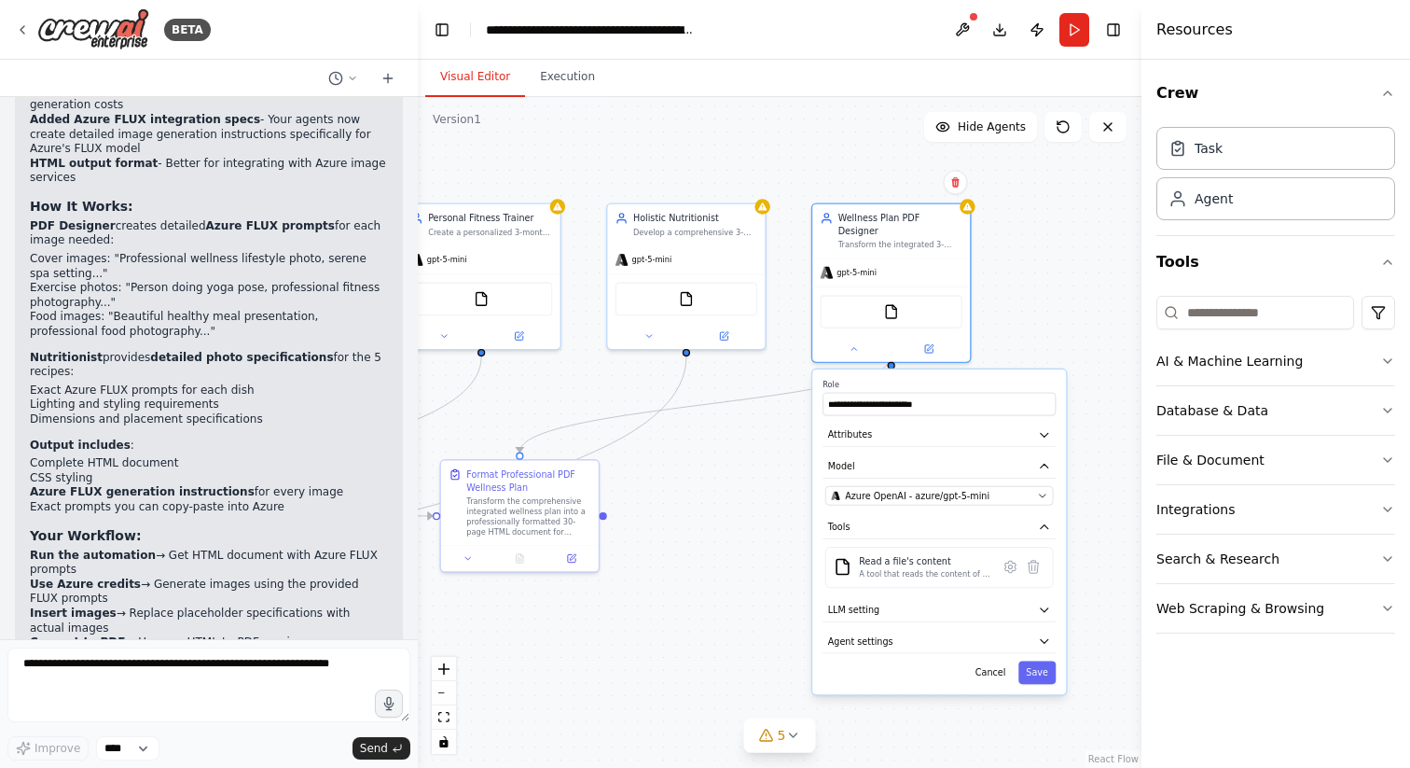
click at [741, 444] on div ".deletable-edge-delete-btn { width: 20px; height: 20px; border: 0px solid #ffff…" at bounding box center [780, 432] width 724 height 671
click at [996, 660] on button "Cancel" at bounding box center [991, 671] width 46 height 23
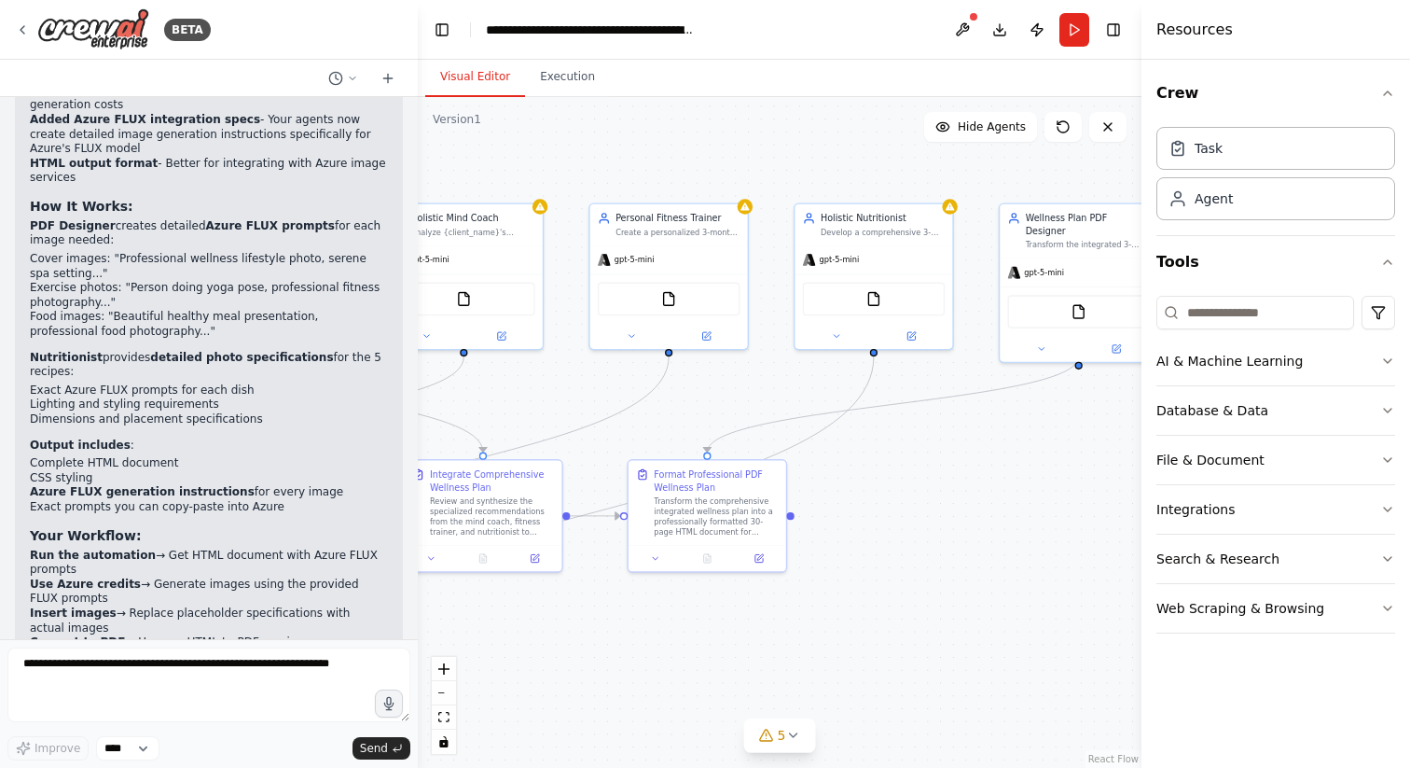
drag, startPoint x: 838, startPoint y: 575, endPoint x: 1106, endPoint y: 519, distance: 273.6
click at [1106, 519] on div ".deletable-edge-delete-btn { width: 20px; height: 20px; border: 0px solid #ffff…" at bounding box center [780, 432] width 724 height 671
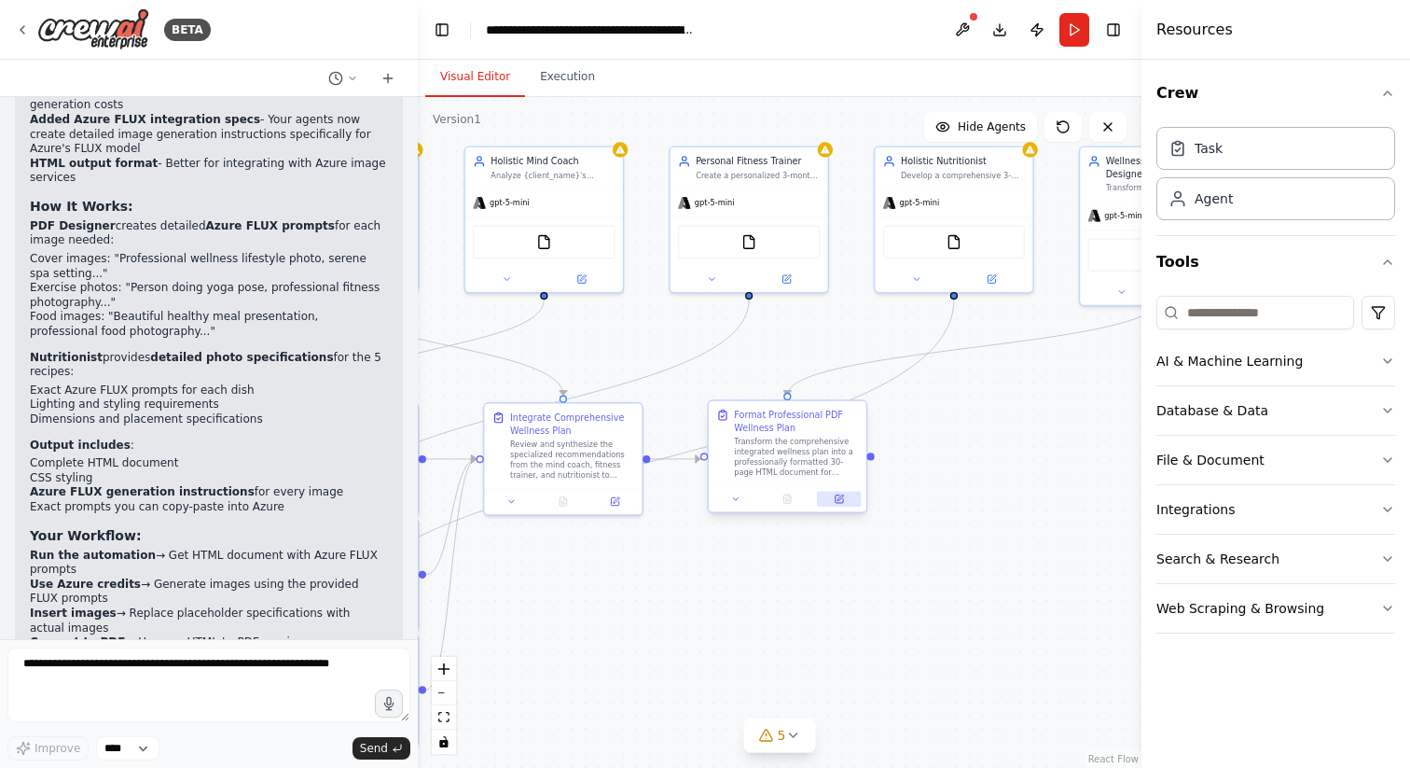
click at [838, 495] on icon at bounding box center [839, 498] width 7 height 7
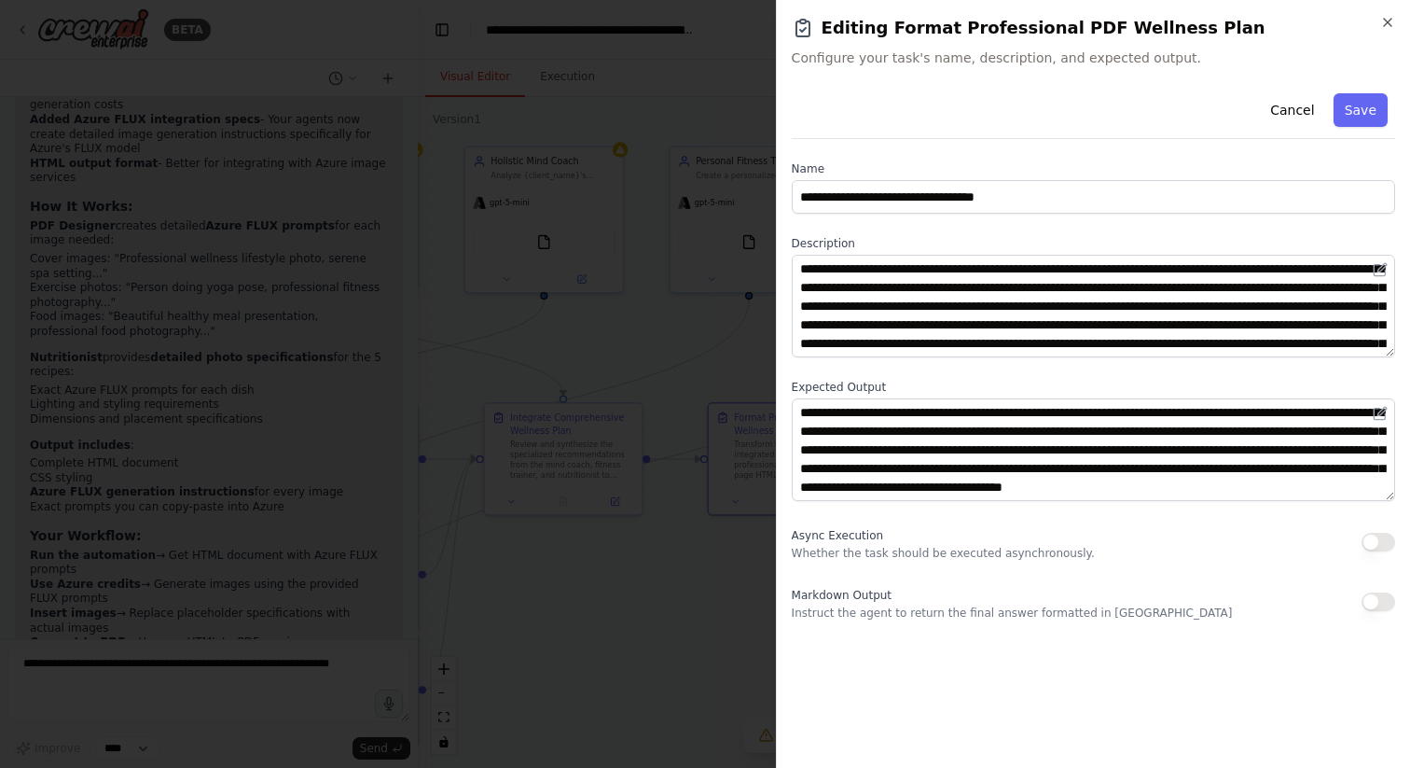
click at [732, 560] on div at bounding box center [705, 384] width 1410 height 768
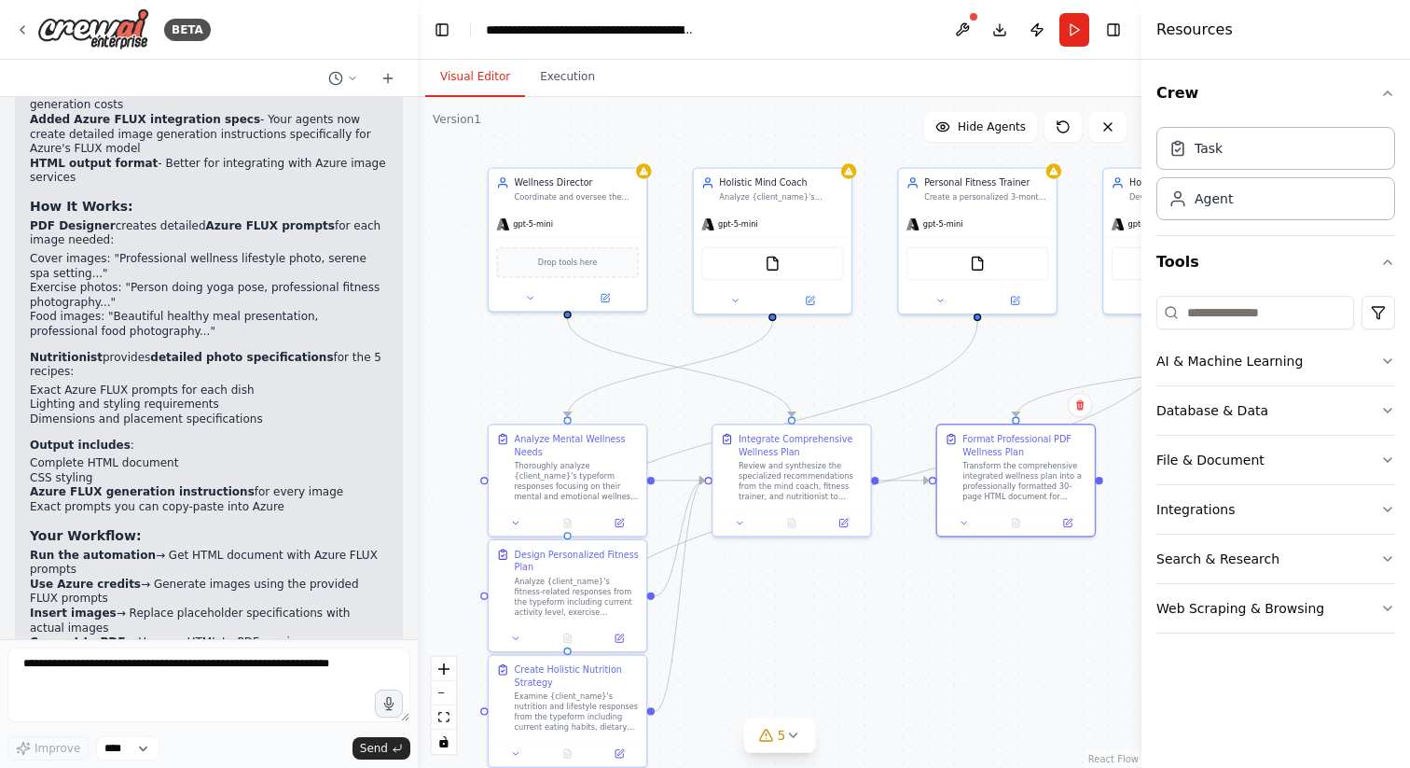
drag, startPoint x: 736, startPoint y: 538, endPoint x: 964, endPoint y: 560, distance: 229.5
click at [964, 560] on div ".deletable-edge-delete-btn { width: 20px; height: 20px; border: 0px solid #ffff…" at bounding box center [780, 432] width 724 height 671
click at [1071, 37] on button "Run" at bounding box center [1074, 30] width 30 height 34
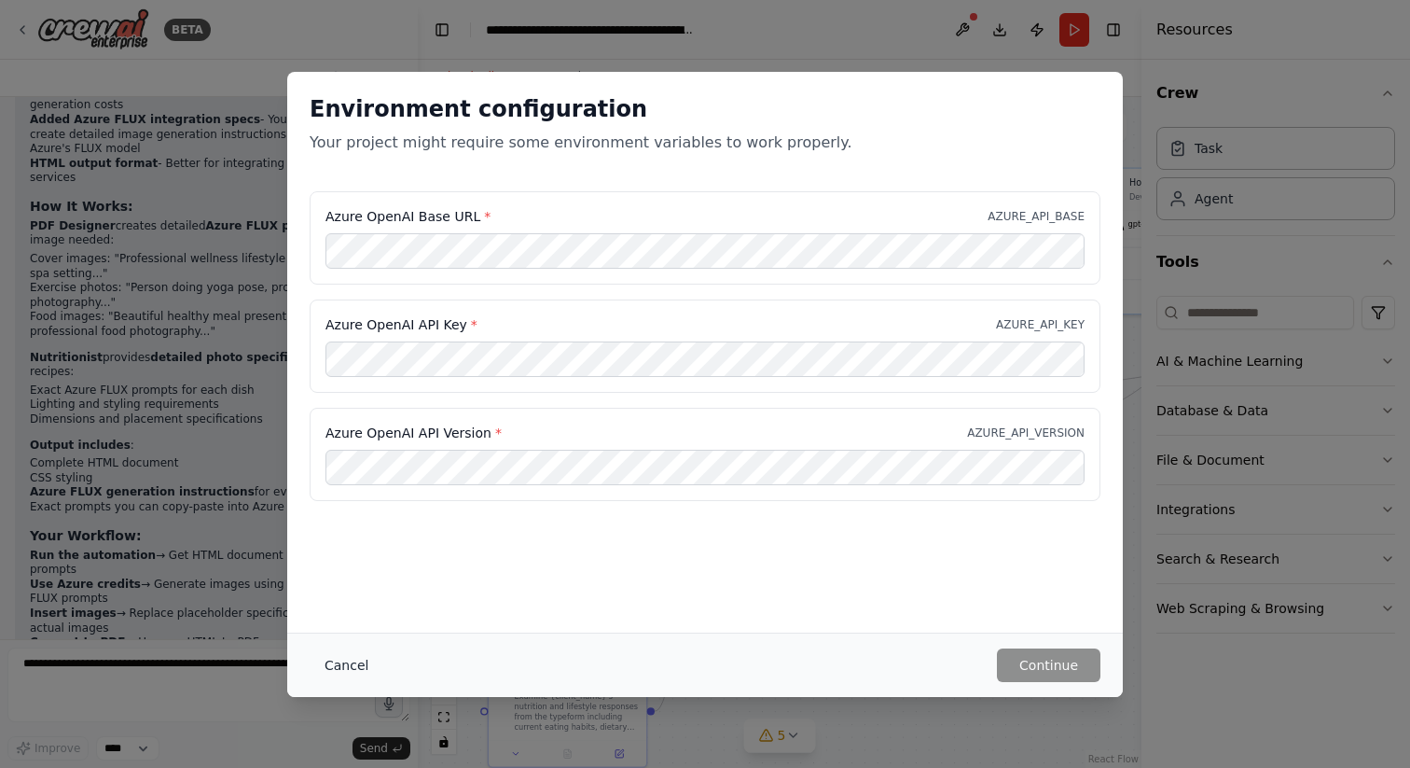
click at [351, 657] on button "Cancel" at bounding box center [347, 665] width 74 height 34
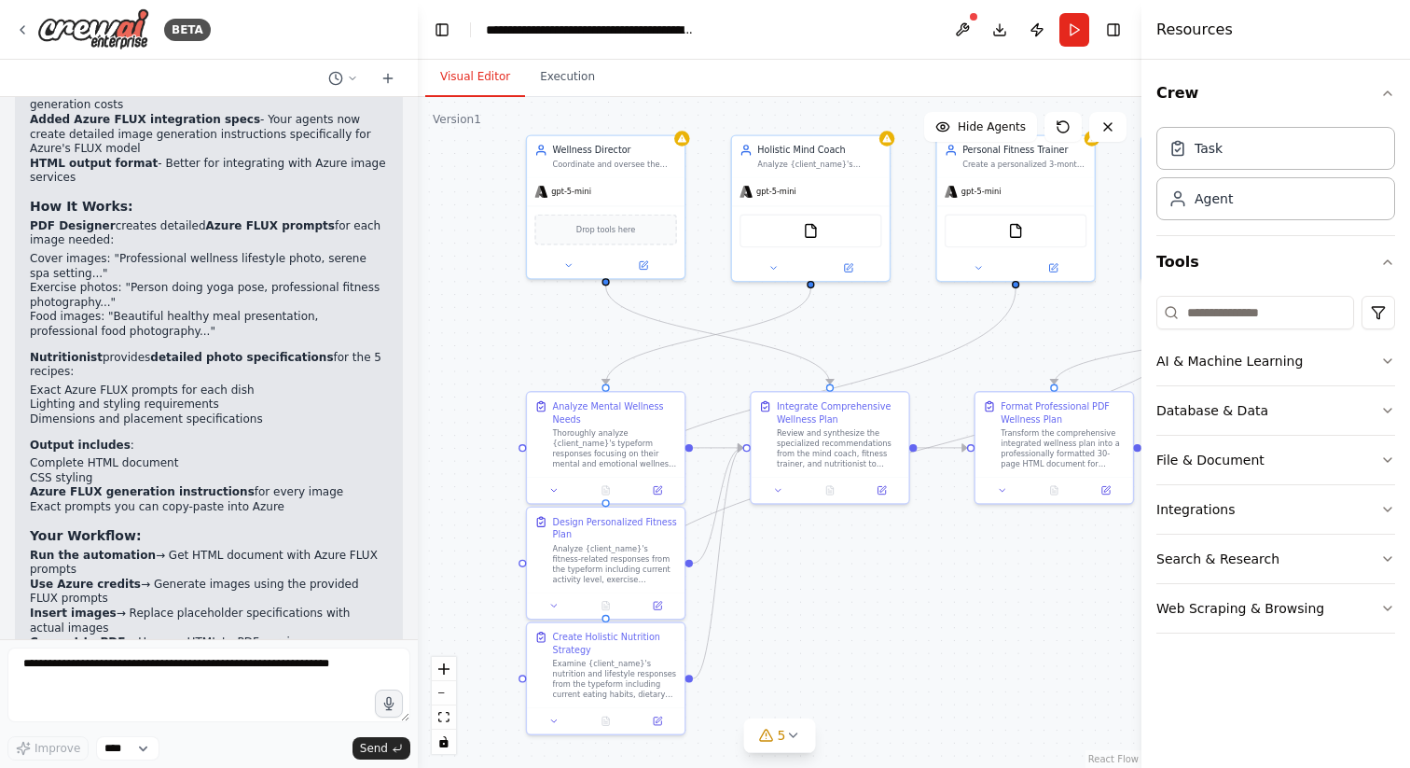
drag, startPoint x: 747, startPoint y: 620, endPoint x: 785, endPoint y: 588, distance: 50.3
click at [785, 588] on div ".deletable-edge-delete-btn { width: 20px; height: 20px; border: 0px solid #ffff…" at bounding box center [780, 432] width 724 height 671
drag, startPoint x: 624, startPoint y: 435, endPoint x: 621, endPoint y: 418, distance: 17.0
click at [621, 418] on div "Thoroughly analyze {client_name}'s typeform responses focusing on their mental …" at bounding box center [615, 432] width 124 height 41
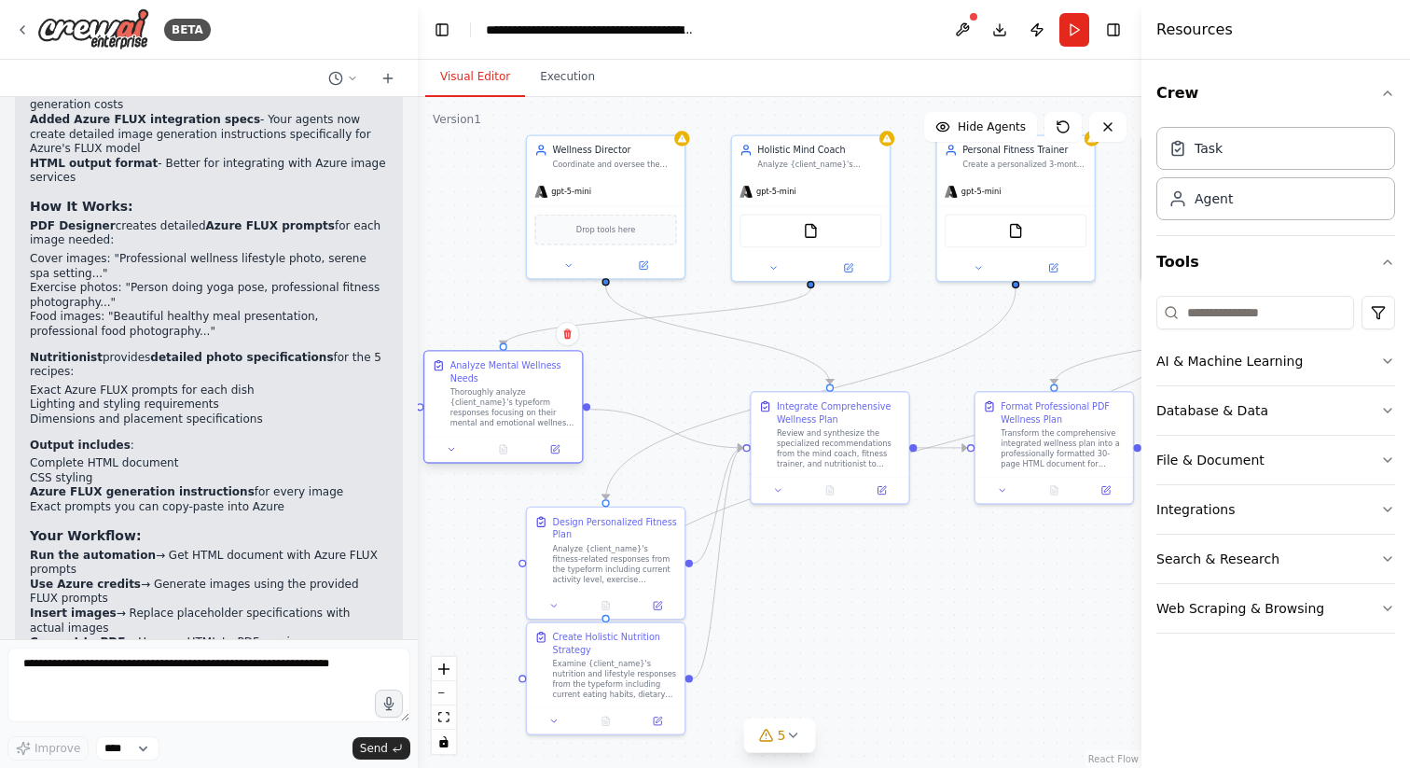
drag, startPoint x: 649, startPoint y: 427, endPoint x: 577, endPoint y: 402, distance: 76.1
click at [574, 402] on div "Thoroughly analyze {client_name}'s typeform responses focusing on their mental …" at bounding box center [512, 407] width 124 height 41
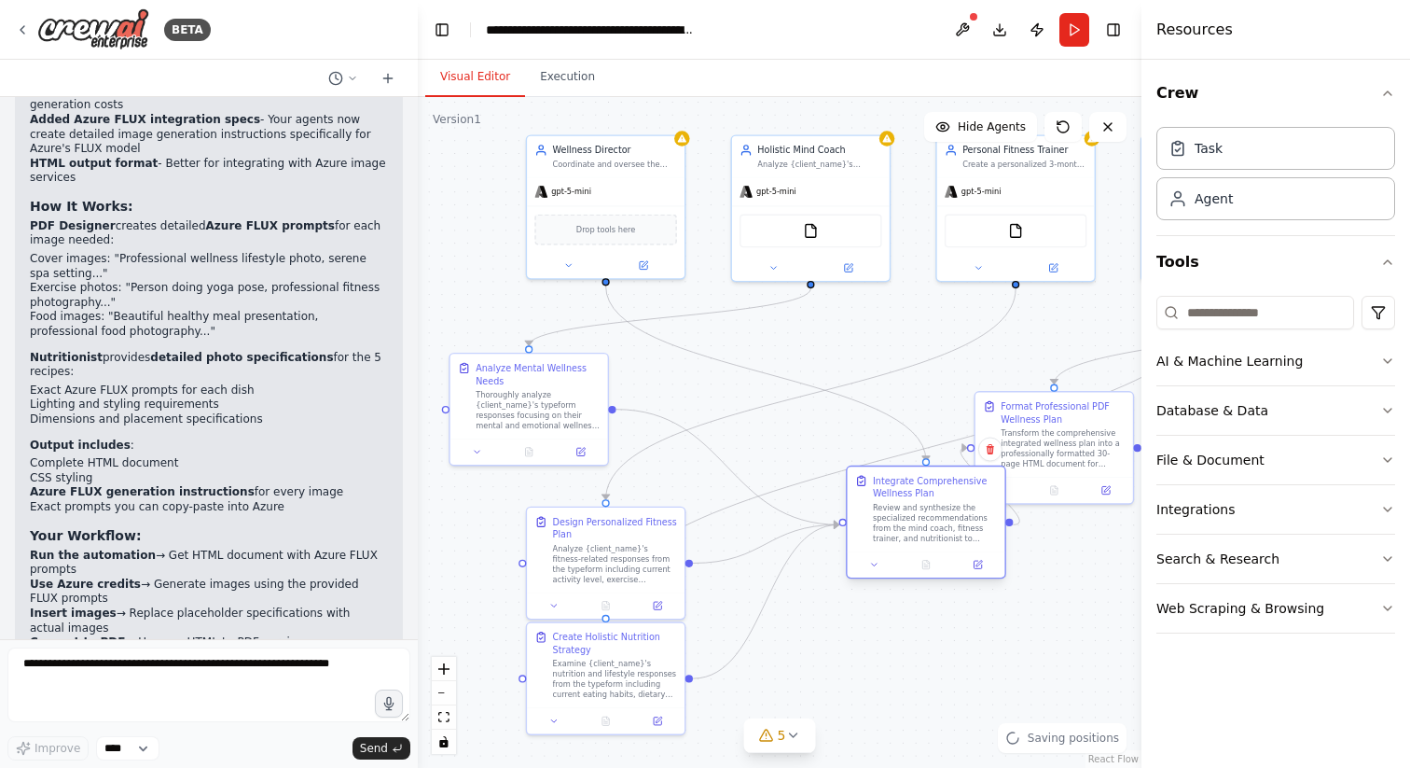
drag, startPoint x: 832, startPoint y: 459, endPoint x: 925, endPoint y: 535, distance: 120.6
click at [925, 535] on div "Review and synthesize the specialized recommendations from the mind coach, fitn…" at bounding box center [935, 523] width 124 height 41
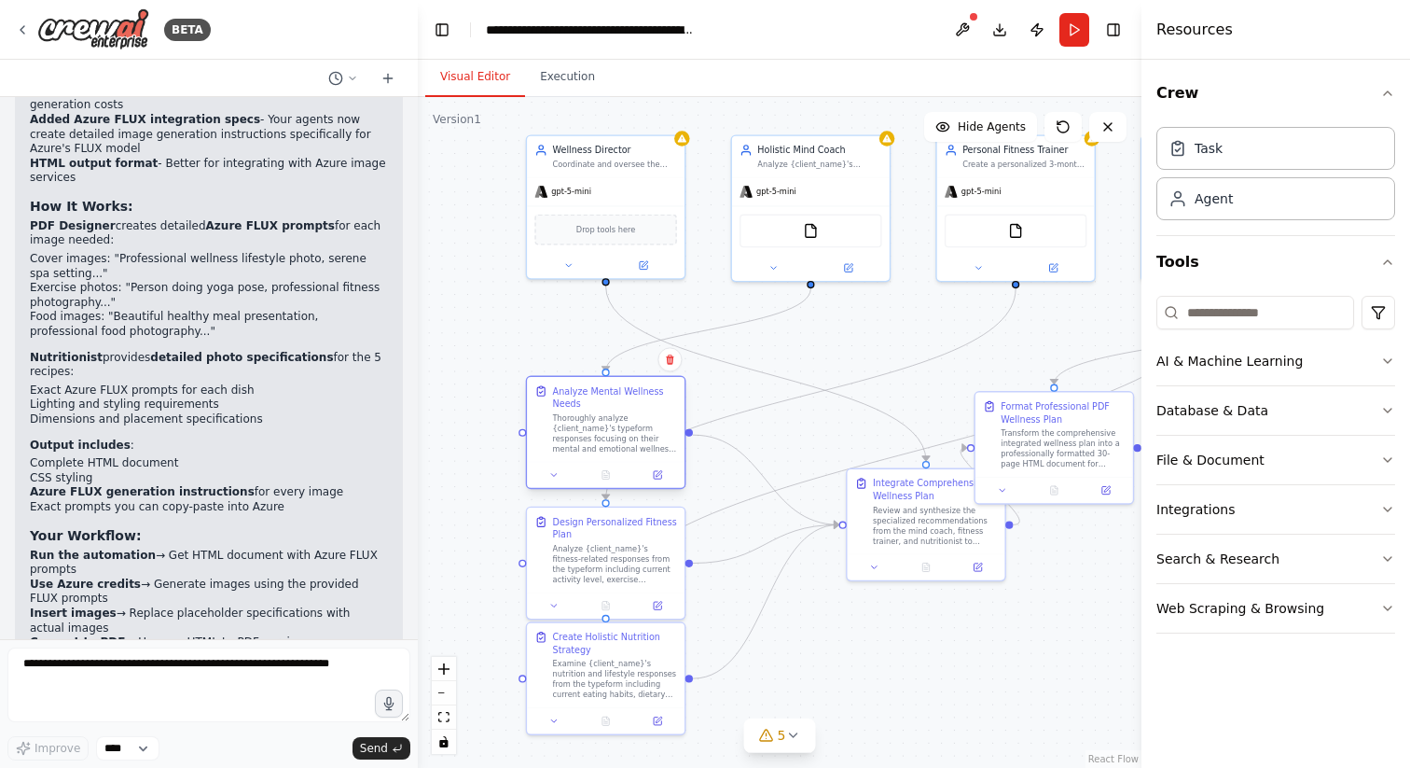
drag, startPoint x: 554, startPoint y: 405, endPoint x: 632, endPoint y: 434, distance: 83.5
click at [632, 435] on div "Thoroughly analyze {client_name}'s typeform responses focusing on their mental …" at bounding box center [615, 432] width 124 height 41
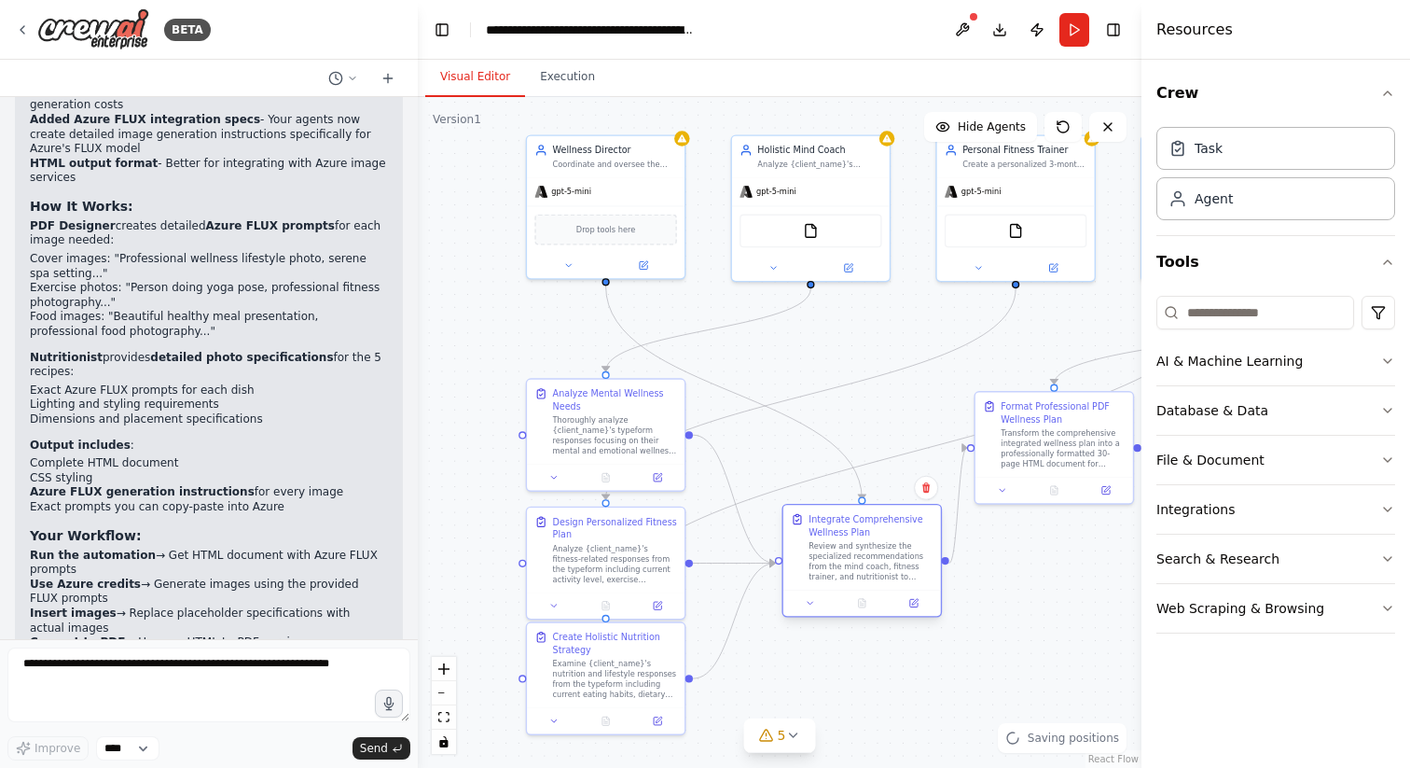
drag, startPoint x: 949, startPoint y: 535, endPoint x: 887, endPoint y: 569, distance: 70.9
click at [887, 569] on div "Review and synthesize the specialized recommendations from the mind coach, fitn…" at bounding box center [871, 561] width 124 height 41
click at [1094, 591] on div ".deletable-edge-delete-btn { width: 20px; height: 20px; border: 0px solid #ffff…" at bounding box center [780, 432] width 724 height 671
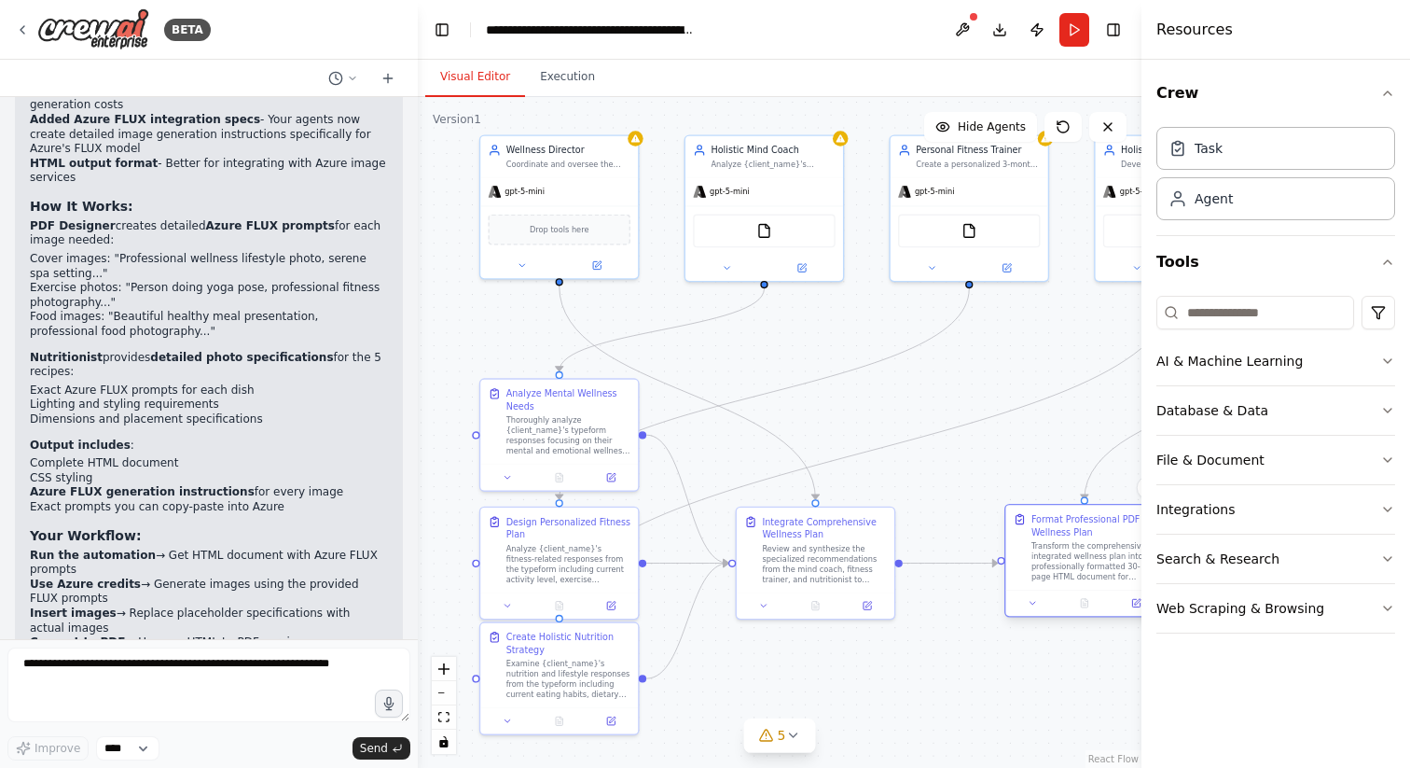
drag, startPoint x: 1029, startPoint y: 430, endPoint x: 1025, endPoint y: 543, distance: 112.9
click at [1031, 543] on div "Transform the comprehensive integrated wellness plan into a professionally form…" at bounding box center [1093, 561] width 124 height 41
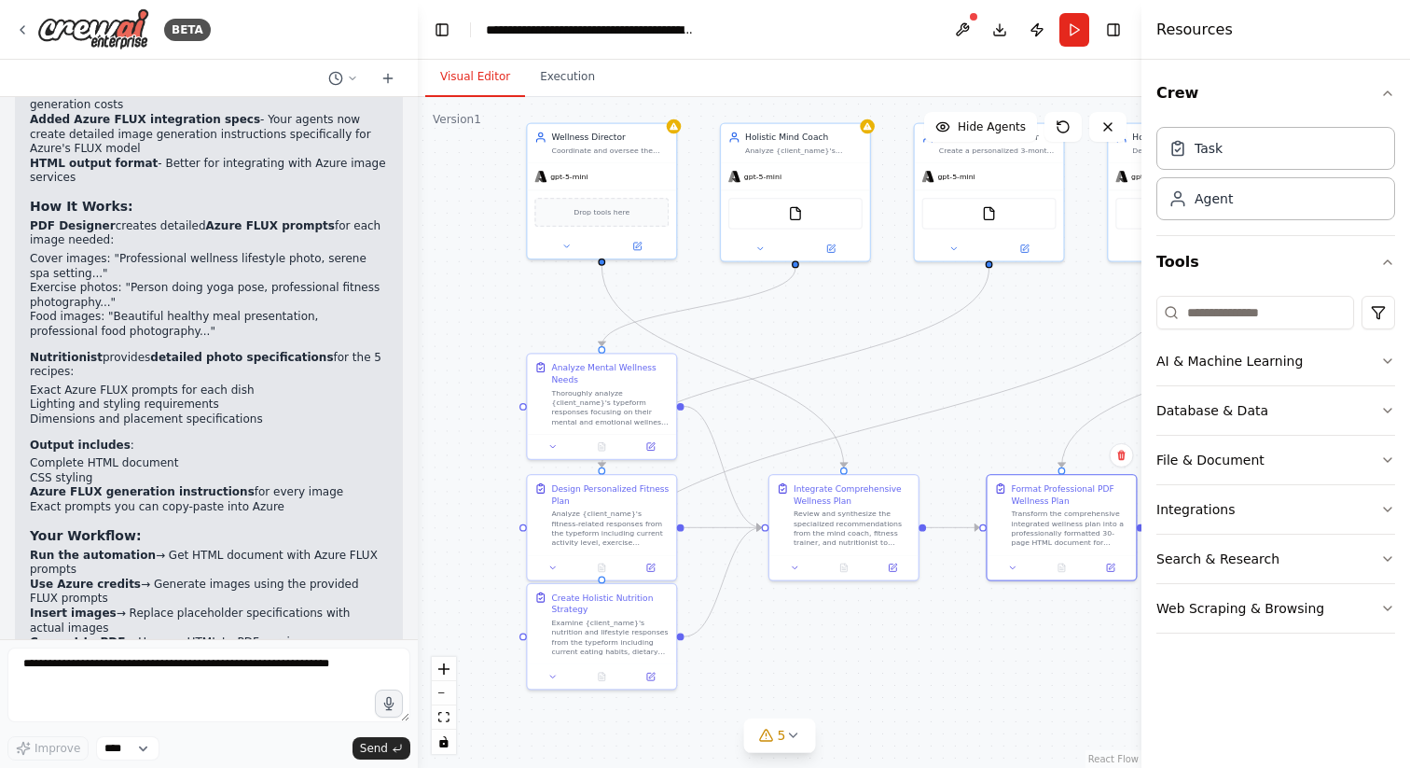
drag, startPoint x: 931, startPoint y: 450, endPoint x: 948, endPoint y: 416, distance: 38.4
click at [948, 416] on div ".deletable-edge-delete-btn { width: 20px; height: 20px; border: 0px solid #ffff…" at bounding box center [780, 432] width 724 height 671
drag, startPoint x: 627, startPoint y: 630, endPoint x: 627, endPoint y: 654, distance: 24.2
click at [627, 654] on div "Examine {client_name}'s nutrition and lifestyle responses from the typeform inc…" at bounding box center [610, 659] width 118 height 39
click at [879, 417] on div ".deletable-edge-delete-btn { width: 20px; height: 20px; border: 0px solid #ffff…" at bounding box center [780, 432] width 724 height 671
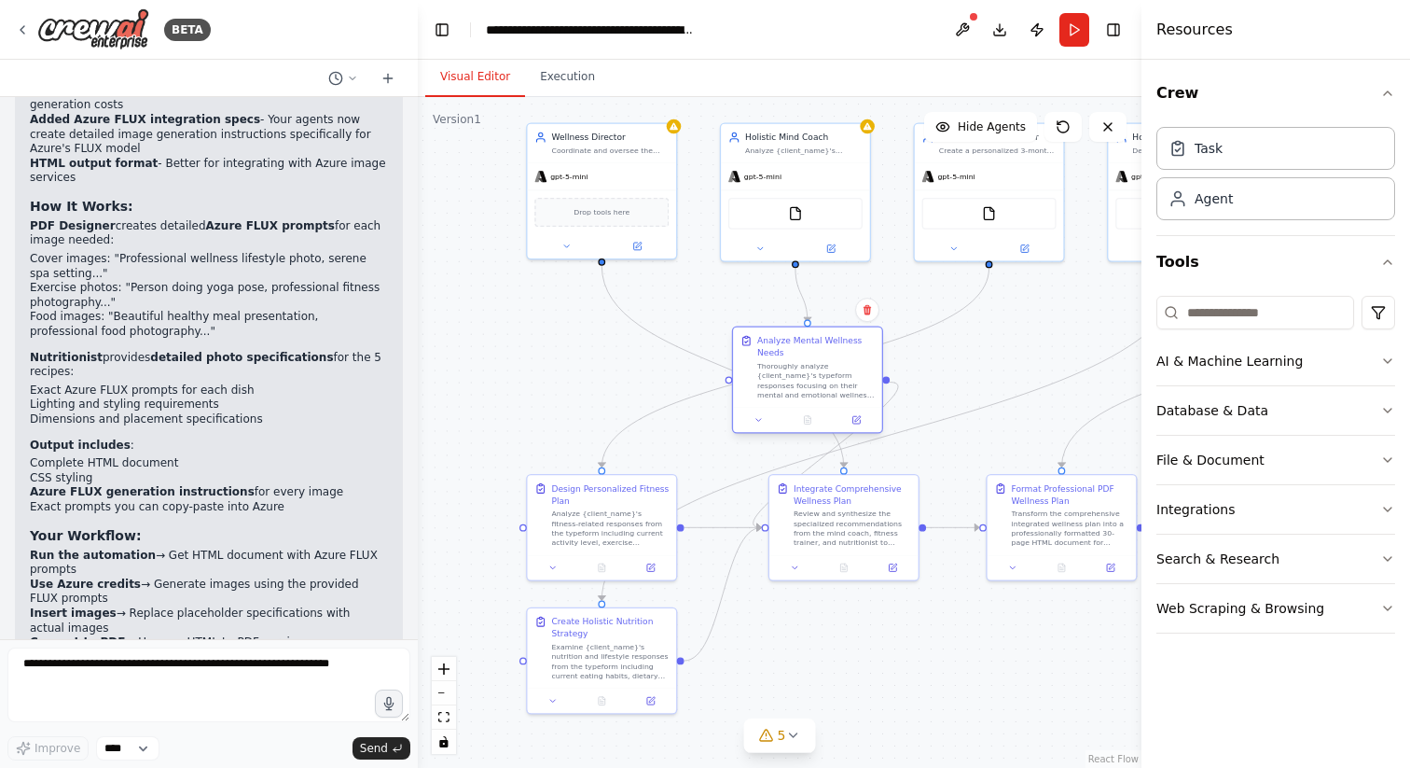
drag, startPoint x: 615, startPoint y: 399, endPoint x: 819, endPoint y: 374, distance: 205.8
click at [819, 374] on div "Thoroughly analyze {client_name}'s typeform responses focusing on their mental …" at bounding box center [816, 380] width 118 height 39
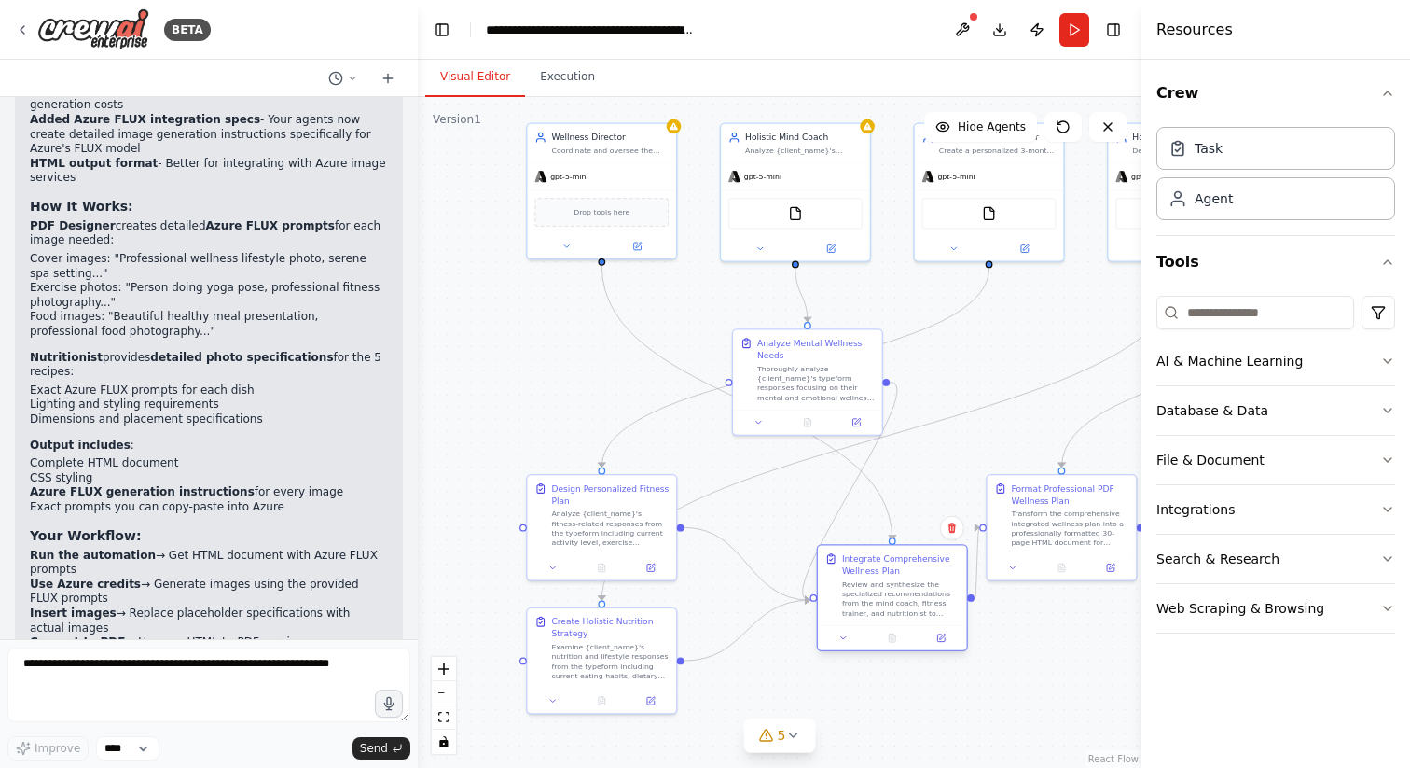
drag, startPoint x: 892, startPoint y: 525, endPoint x: 941, endPoint y: 593, distance: 84.1
click at [941, 593] on div "Review and synthesize the specialized recommendations from the mind coach, fitn…" at bounding box center [901, 598] width 118 height 39
drag, startPoint x: 845, startPoint y: 378, endPoint x: 630, endPoint y: 396, distance: 215.3
click at [630, 396] on div "Thoroughly analyze {client_name}'s typeform responses focusing on their mental …" at bounding box center [598, 404] width 118 height 39
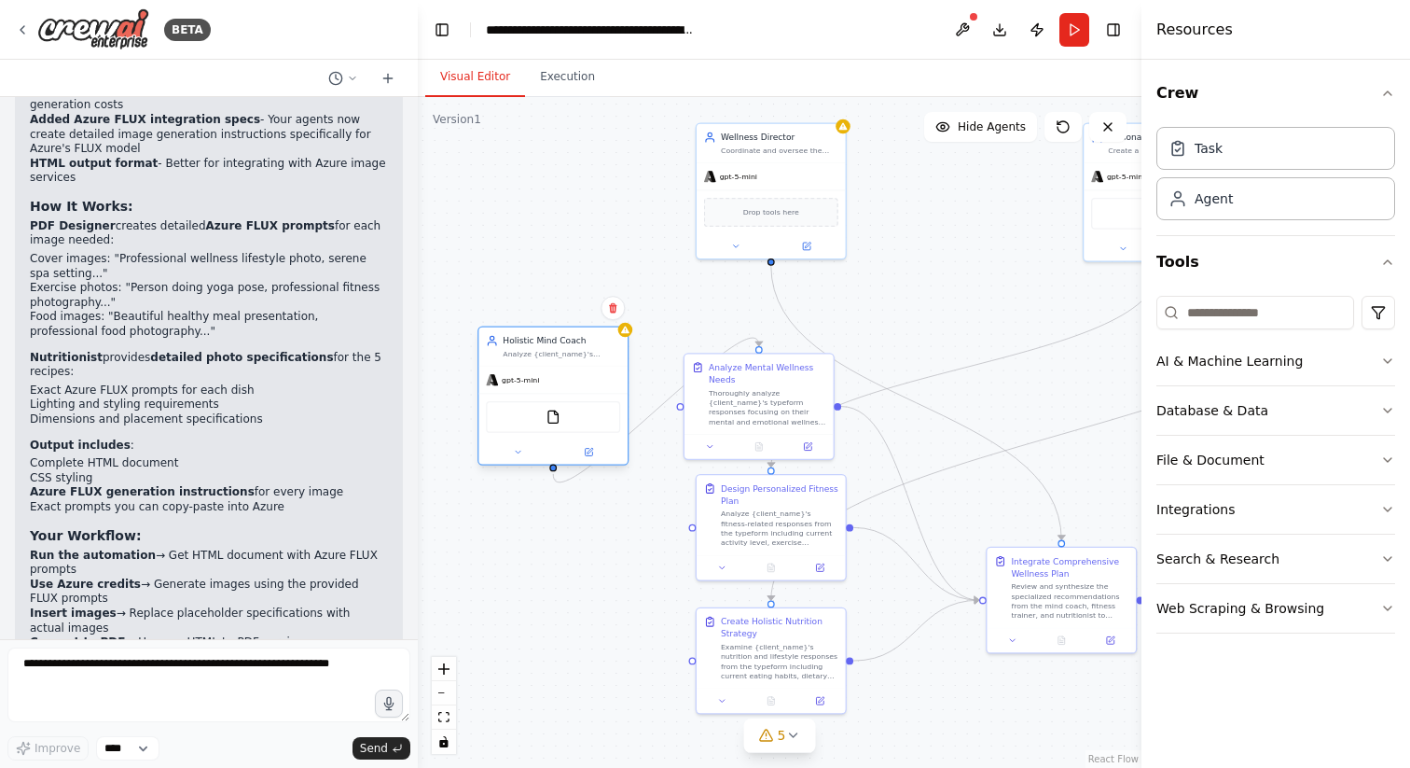
drag, startPoint x: 796, startPoint y: 190, endPoint x: 551, endPoint y: 397, distance: 321.0
click at [551, 397] on div "FileReadTool" at bounding box center [552, 417] width 149 height 47
drag, startPoint x: 759, startPoint y: 344, endPoint x: 676, endPoint y: 410, distance: 106.2
click at [676, 410] on div ".deletable-edge-delete-btn { width: 20px; height: 20px; border: 0px solid #ffff…" at bounding box center [780, 432] width 724 height 671
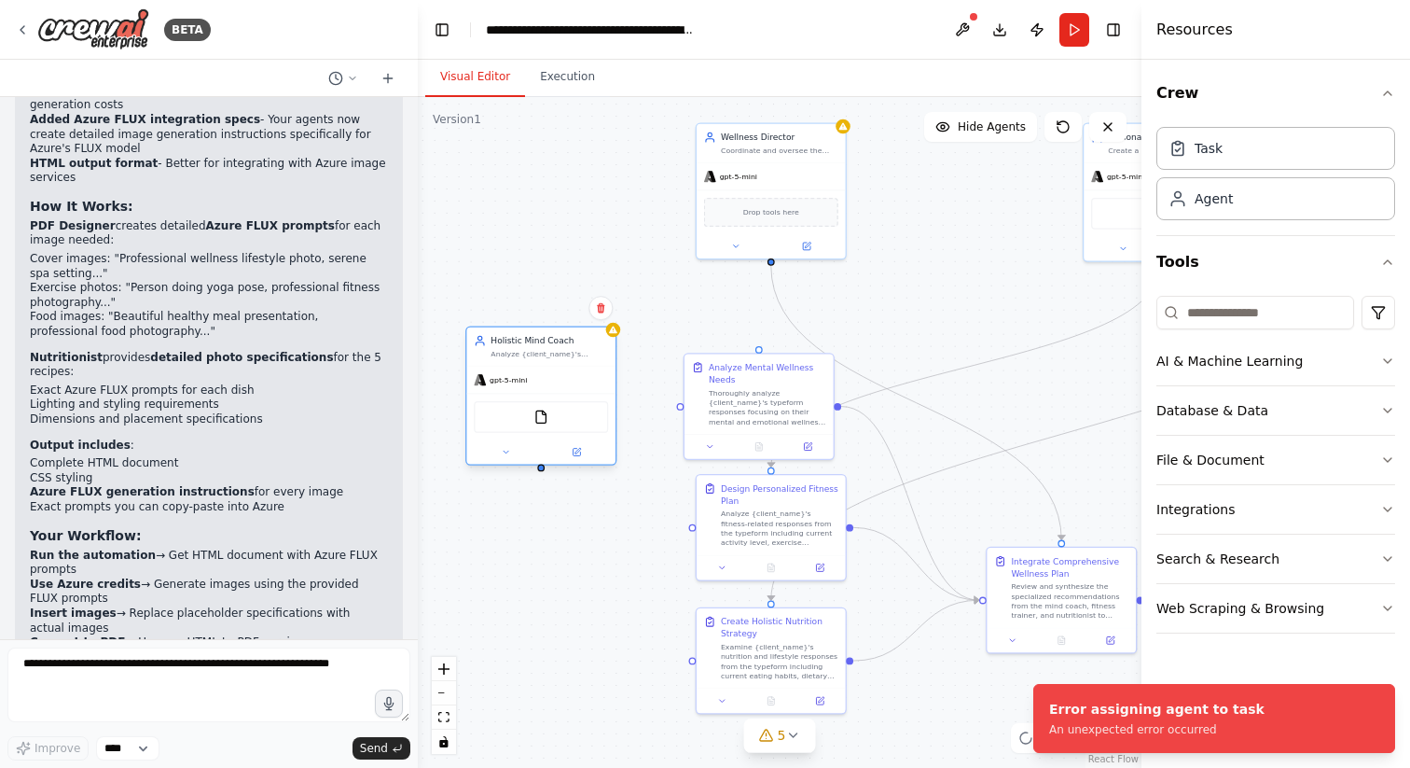
drag, startPoint x: 594, startPoint y: 384, endPoint x: 541, endPoint y: 381, distance: 53.3
click at [541, 381] on div "gpt-5-mini" at bounding box center [540, 380] width 149 height 27
drag, startPoint x: 505, startPoint y: 471, endPoint x: 683, endPoint y: 414, distance: 187.0
click at [683, 414] on div "Wellness Director Coordinate and oversee the creation of a comprehensive 3-mont…" at bounding box center [870, 280] width 470 height 436
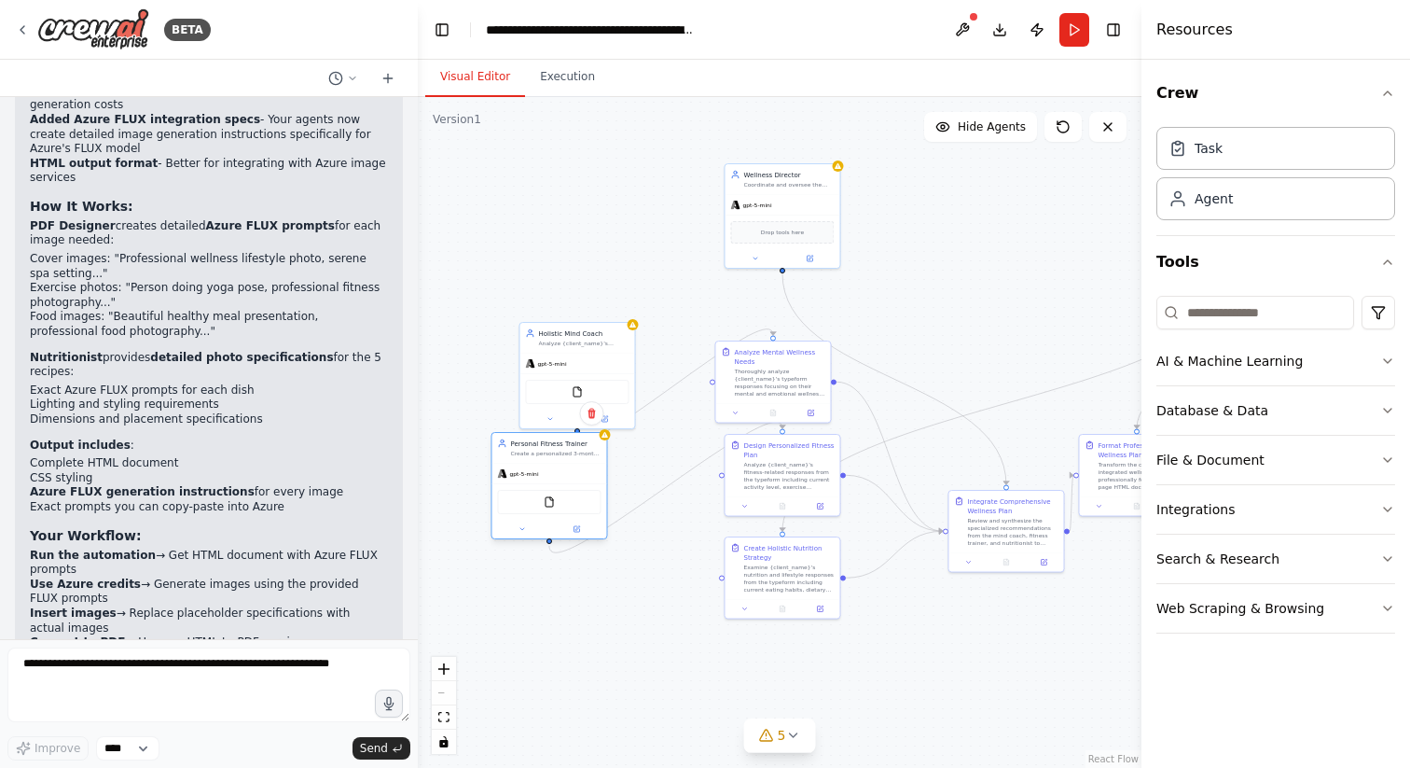
drag, startPoint x: 1127, startPoint y: 185, endPoint x: 570, endPoint y: 452, distance: 617.8
click at [570, 452] on div "Create a personalized 3-month fitness plan for {client_name} based on their cur…" at bounding box center [555, 453] width 90 height 7
drag, startPoint x: 793, startPoint y: 211, endPoint x: 1009, endPoint y: 308, distance: 237.1
click at [1009, 308] on div "gpt-5-mini Drop tools here" at bounding box center [1015, 332] width 115 height 74
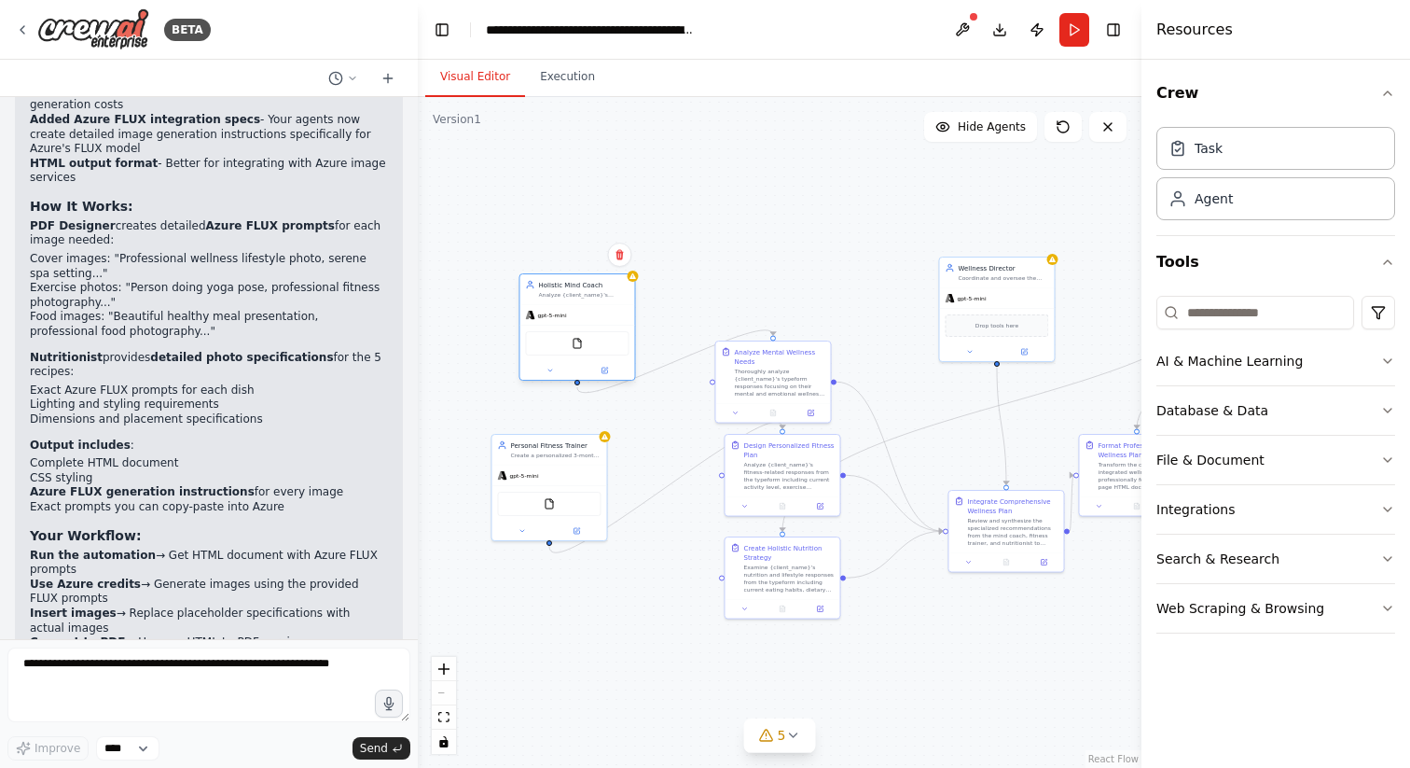
drag, startPoint x: 575, startPoint y: 362, endPoint x: 577, endPoint y: 318, distance: 43.9
click at [577, 318] on div "gpt-5-mini" at bounding box center [576, 315] width 115 height 21
drag, startPoint x: 530, startPoint y: 490, endPoint x: 559, endPoint y: 473, distance: 33.4
click at [559, 473] on div "FileReadTool" at bounding box center [577, 483] width 104 height 24
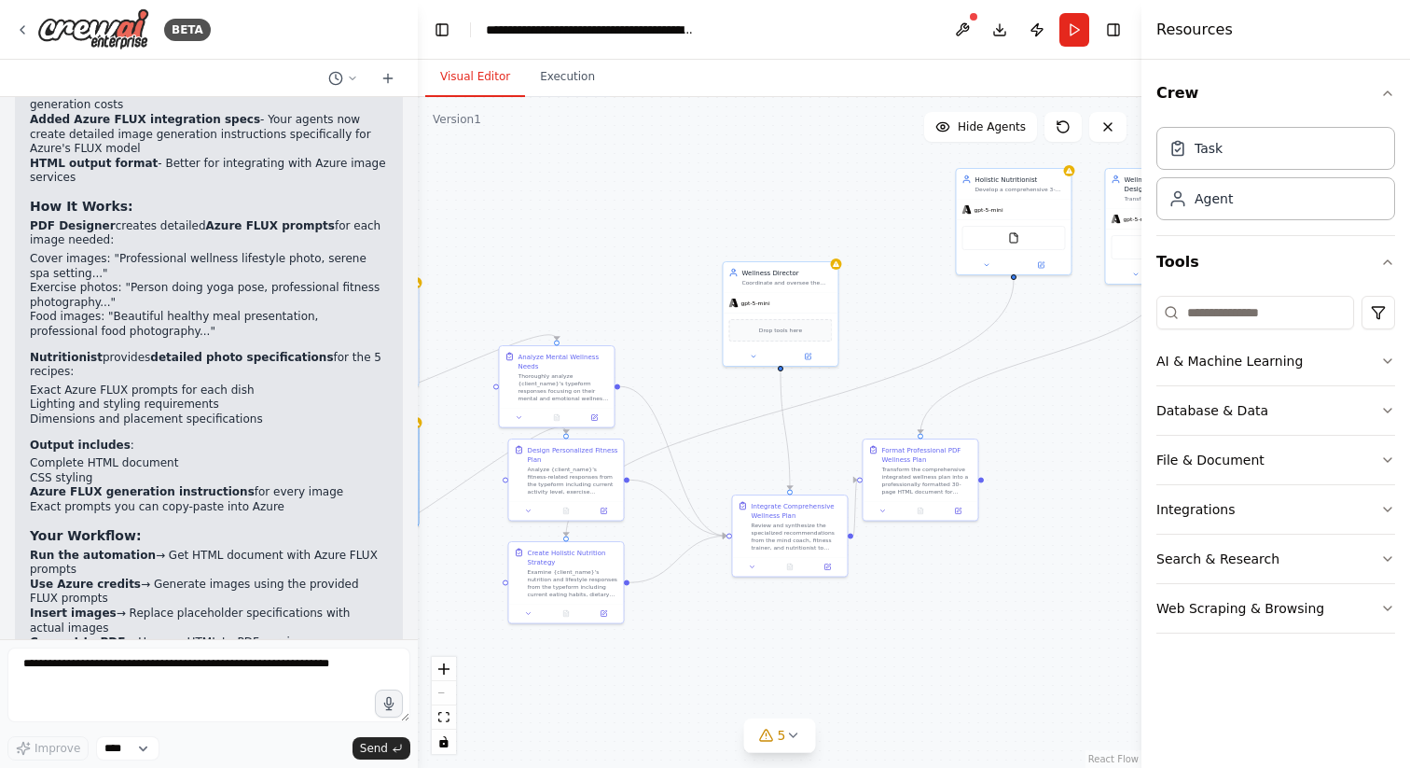
drag, startPoint x: 900, startPoint y: 412, endPoint x: 656, endPoint y: 422, distance: 244.6
click at [656, 422] on div ".deletable-edge-delete-btn { width: 20px; height: 20px; border: 0px solid #ffff…" at bounding box center [780, 432] width 724 height 671
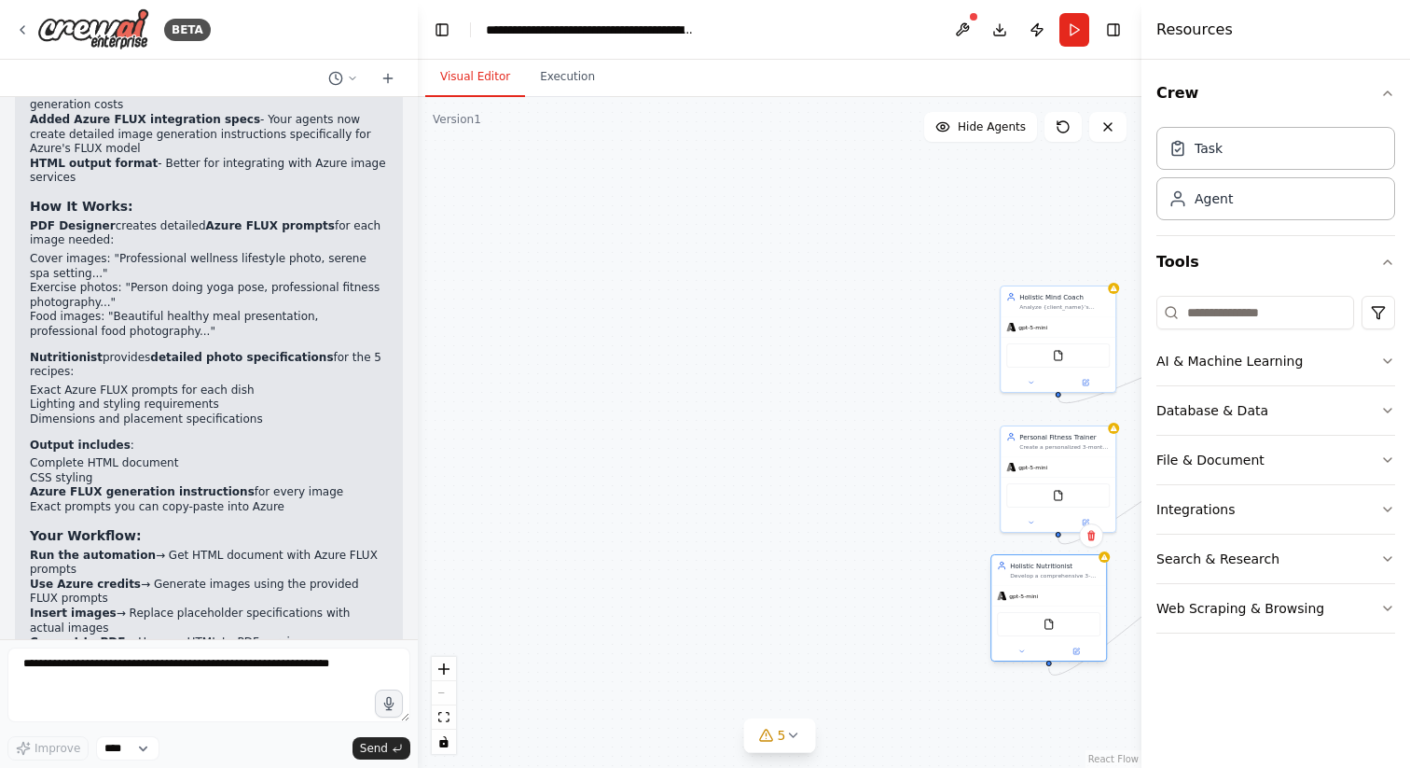
drag, startPoint x: 976, startPoint y: 219, endPoint x: 1043, endPoint y: 599, distance: 385.5
click at [1043, 599] on div "gpt-5-mini" at bounding box center [1048, 596] width 115 height 21
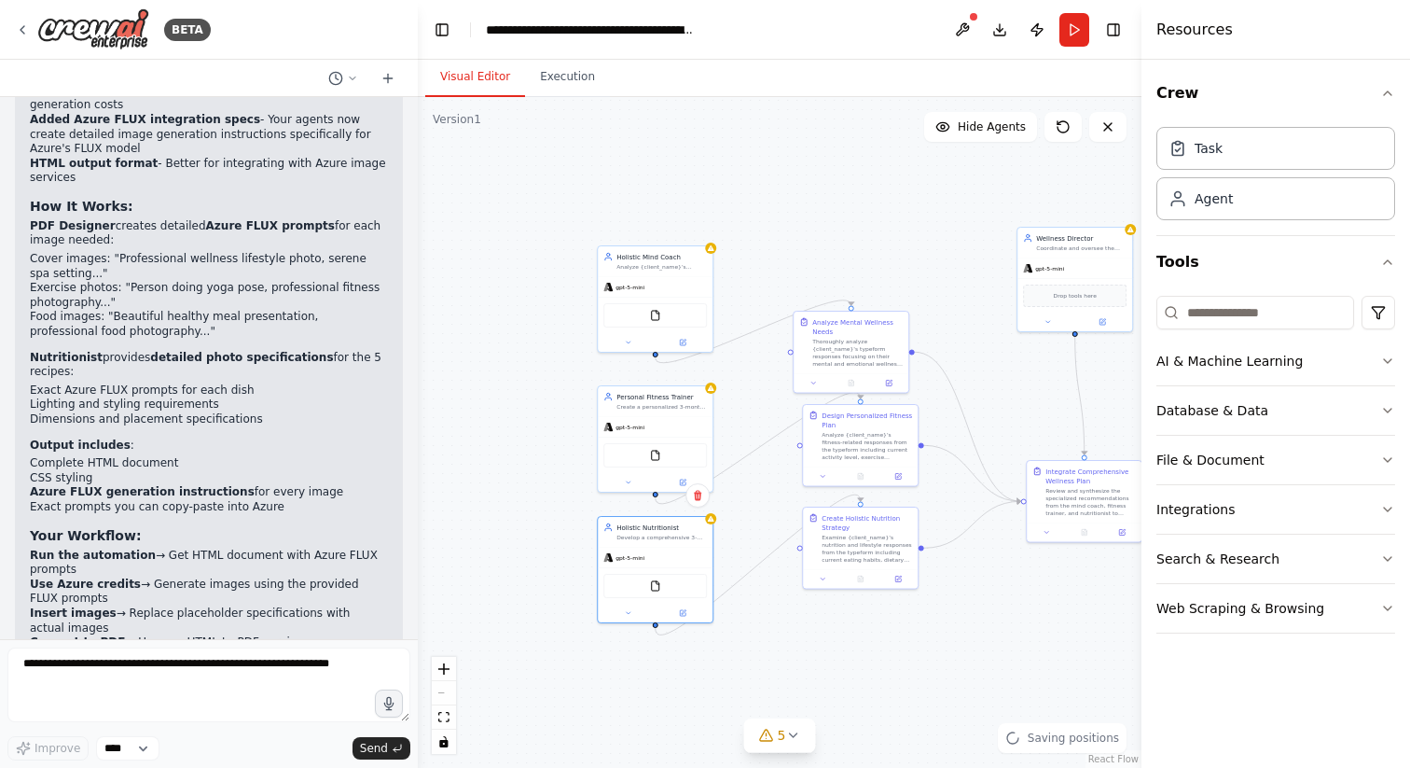
drag, startPoint x: 865, startPoint y: 502, endPoint x: 316, endPoint y: 448, distance: 552.0
click at [316, 448] on div "BETA I want to create a holistic wellness team. 1 agent should be the director …" at bounding box center [705, 384] width 1410 height 768
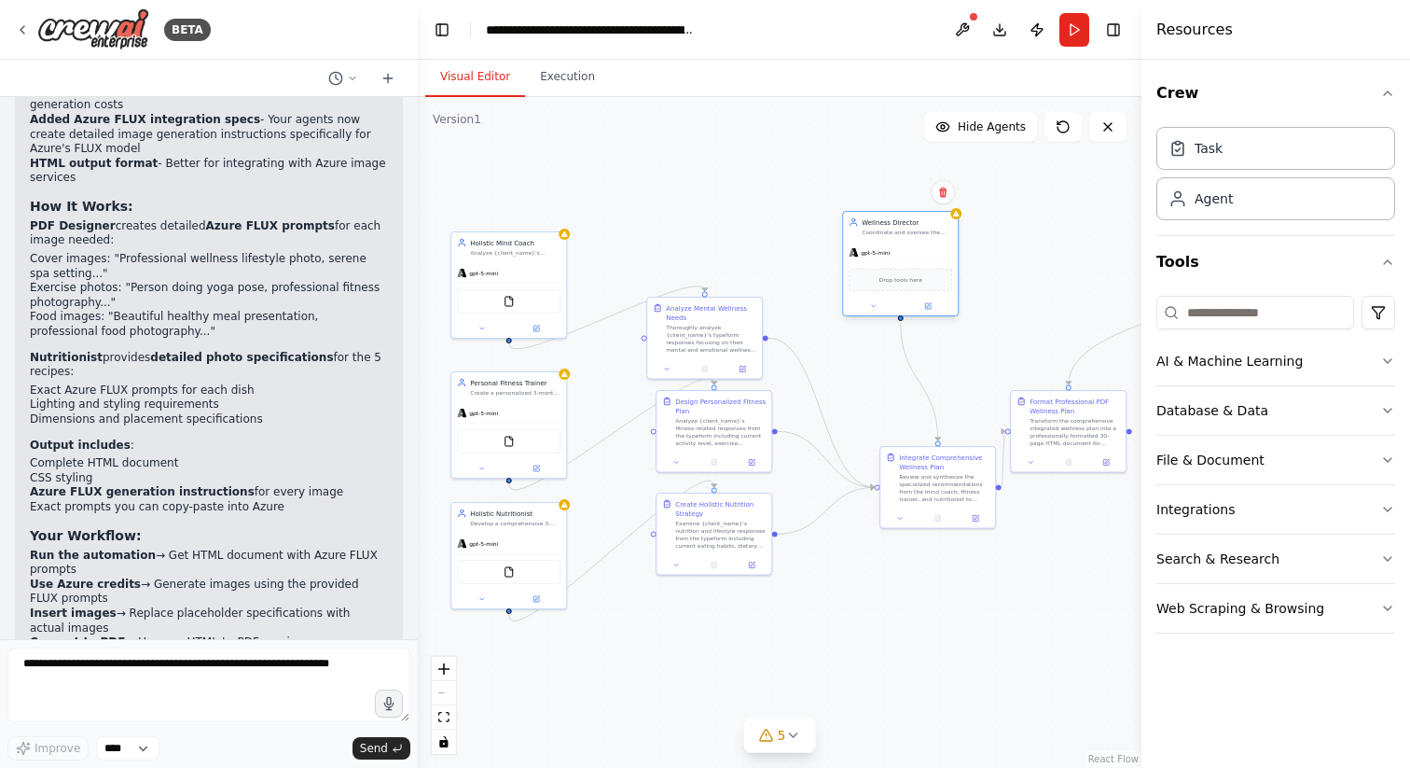
drag, startPoint x: 934, startPoint y: 280, endPoint x: 899, endPoint y: 280, distance: 34.5
click at [899, 280] on span "Drop tools here" at bounding box center [900, 279] width 43 height 9
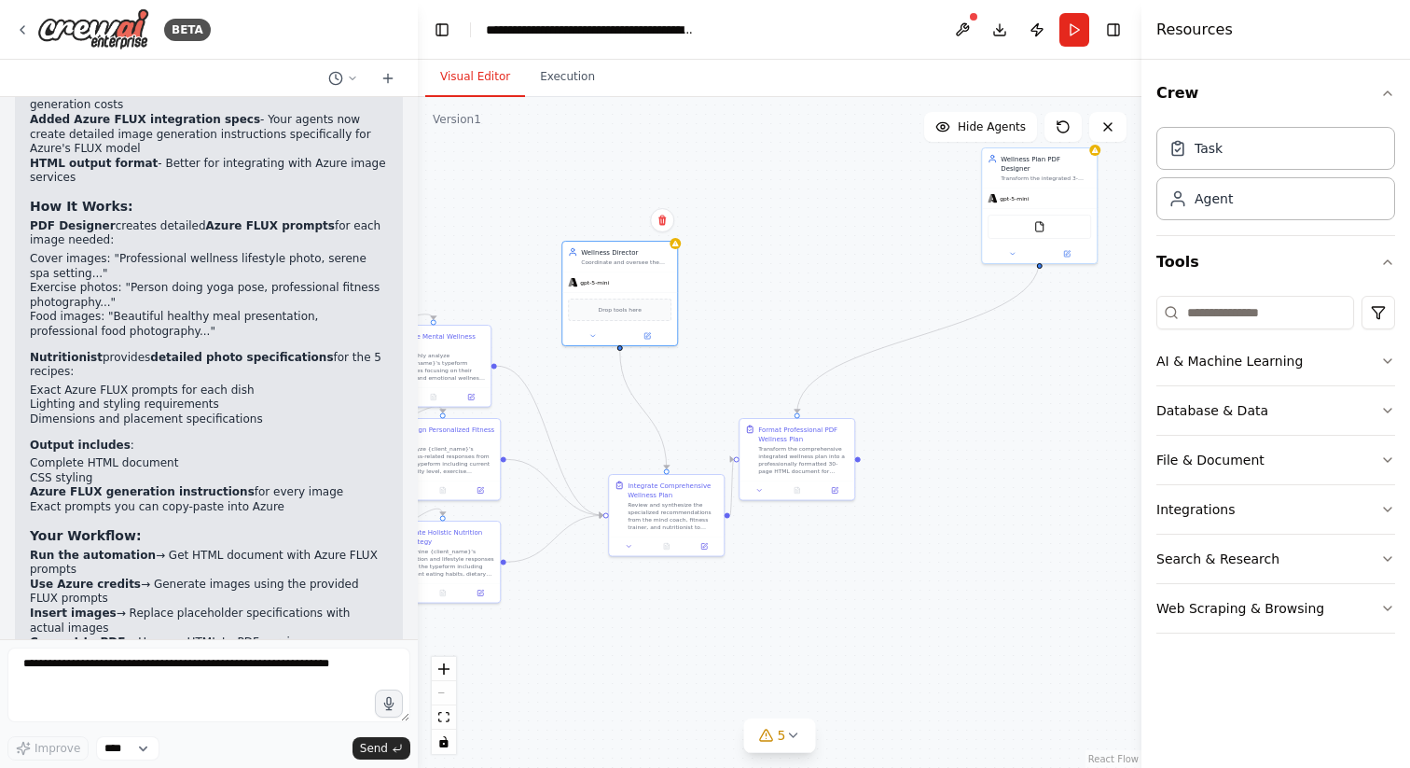
drag, startPoint x: 1067, startPoint y: 269, endPoint x: 773, endPoint y: 304, distance: 295.9
click at [773, 304] on div ".deletable-edge-delete-btn { width: 20px; height: 20px; border: 0px solid #ffff…" at bounding box center [780, 432] width 724 height 671
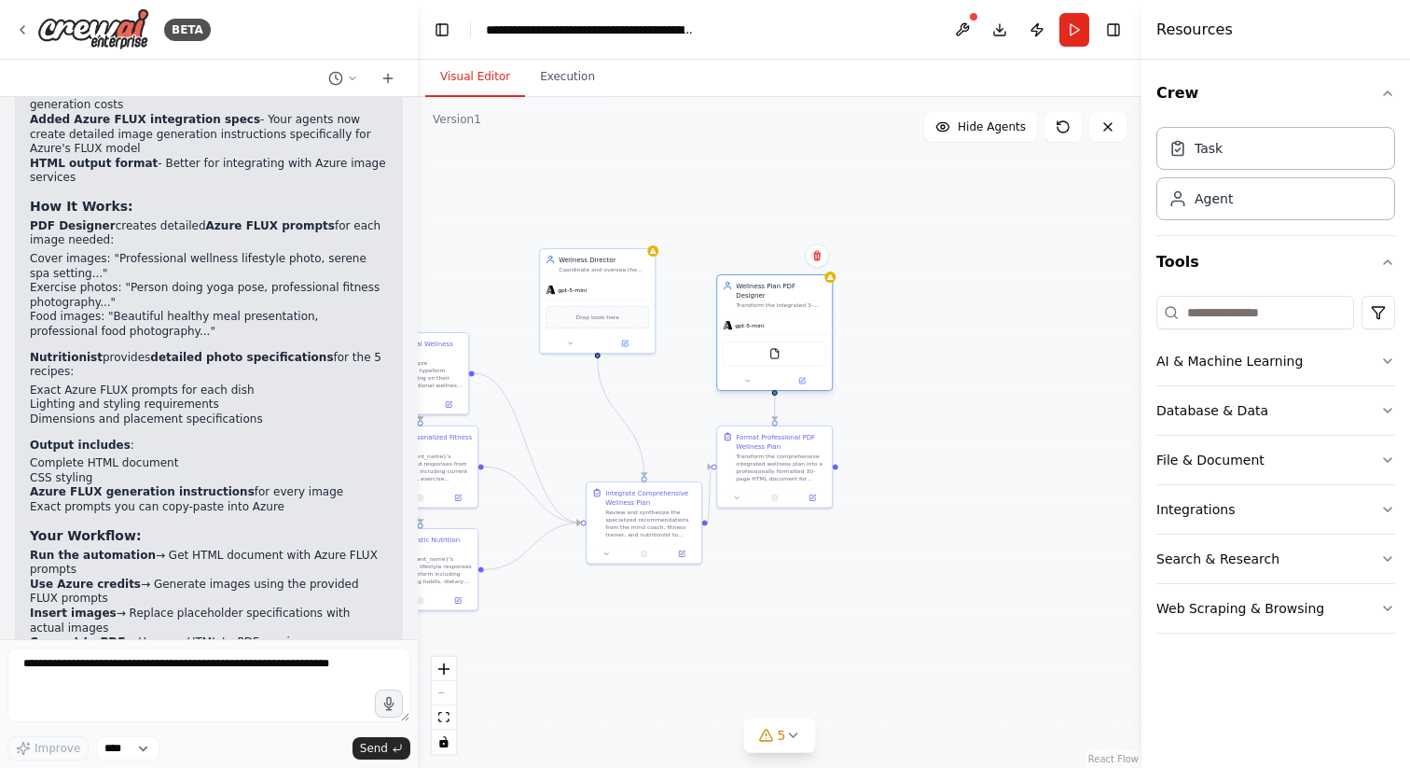
drag, startPoint x: 1010, startPoint y: 196, endPoint x: 768, endPoint y: 314, distance: 269.9
click at [768, 315] on div "gpt-5-mini" at bounding box center [774, 325] width 115 height 21
drag, startPoint x: 655, startPoint y: 525, endPoint x: 619, endPoint y: 478, distance: 58.6
click at [619, 478] on div "Review and synthesize the specialized recommendations from the mind coach, fitn…" at bounding box center [613, 475] width 90 height 30
click at [616, 584] on div ".deletable-edge-delete-btn { width: 20px; height: 20px; border: 0px solid #ffff…" at bounding box center [780, 432] width 724 height 671
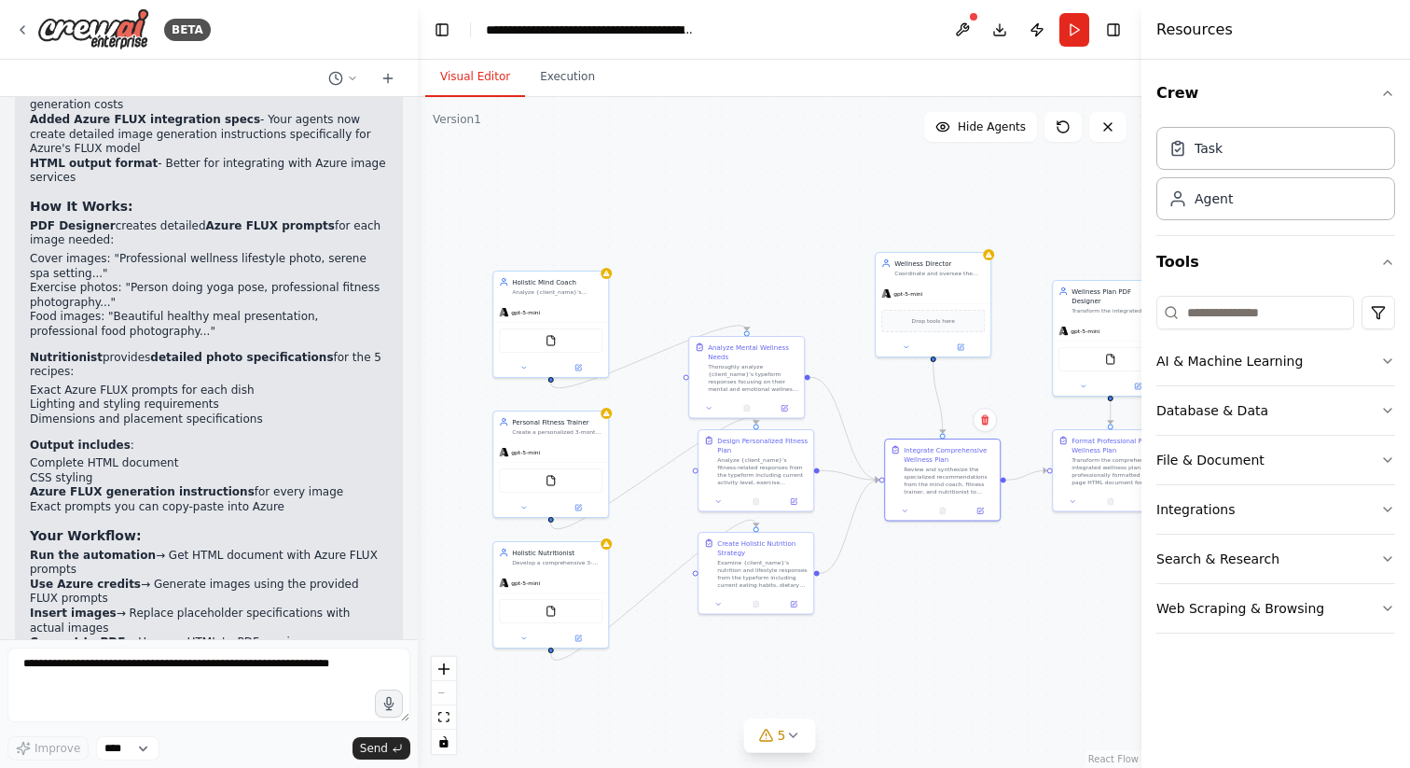
drag, startPoint x: 582, startPoint y: 567, endPoint x: 916, endPoint y: 572, distance: 333.9
click at [916, 572] on div ".deletable-edge-delete-btn { width: 20px; height: 20px; border: 0px solid #ffff…" at bounding box center [780, 432] width 724 height 671
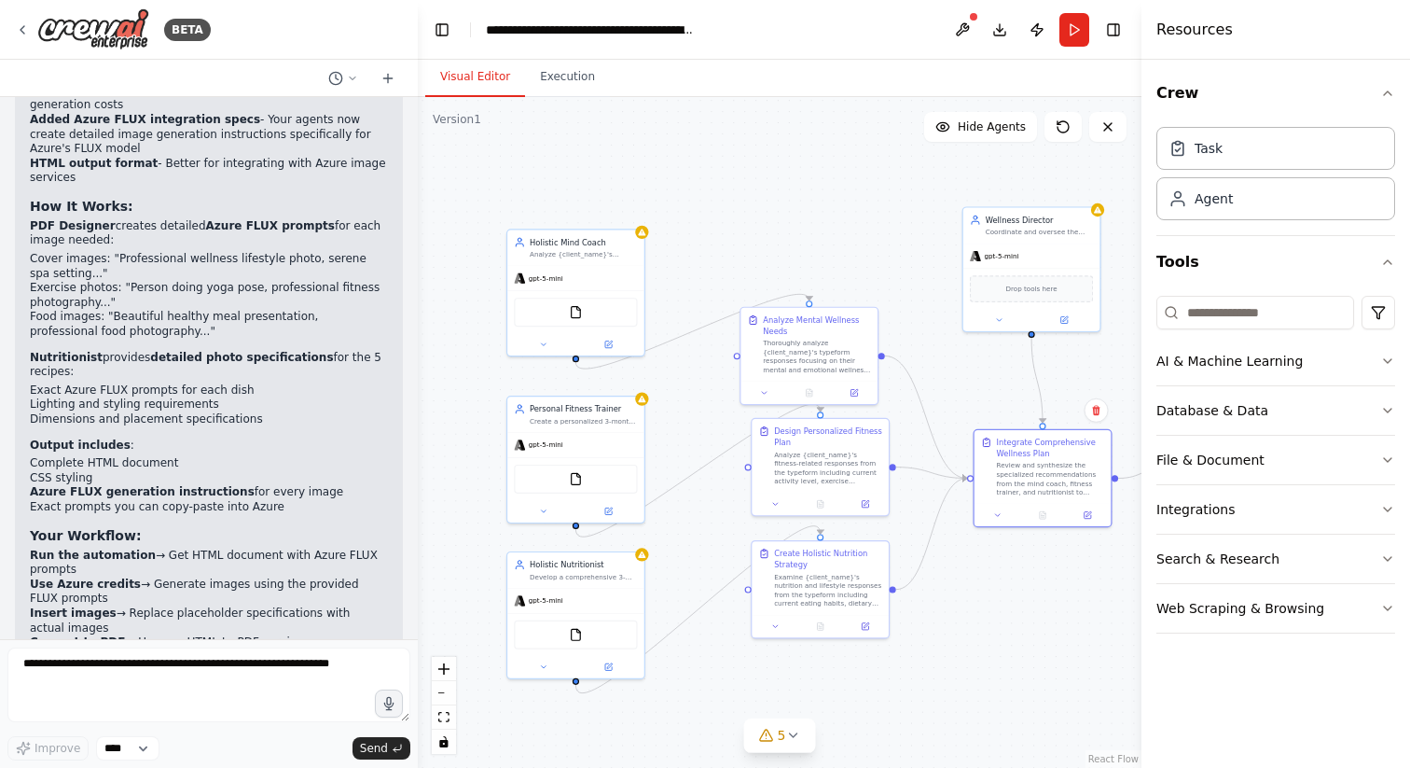
drag, startPoint x: 916, startPoint y: 572, endPoint x: 1004, endPoint y: 584, distance: 89.4
click at [1004, 584] on div ".deletable-edge-delete-btn { width: 20px; height: 20px; border: 0px solid #ffff…" at bounding box center [780, 432] width 724 height 671
click at [605, 336] on icon at bounding box center [606, 339] width 7 height 7
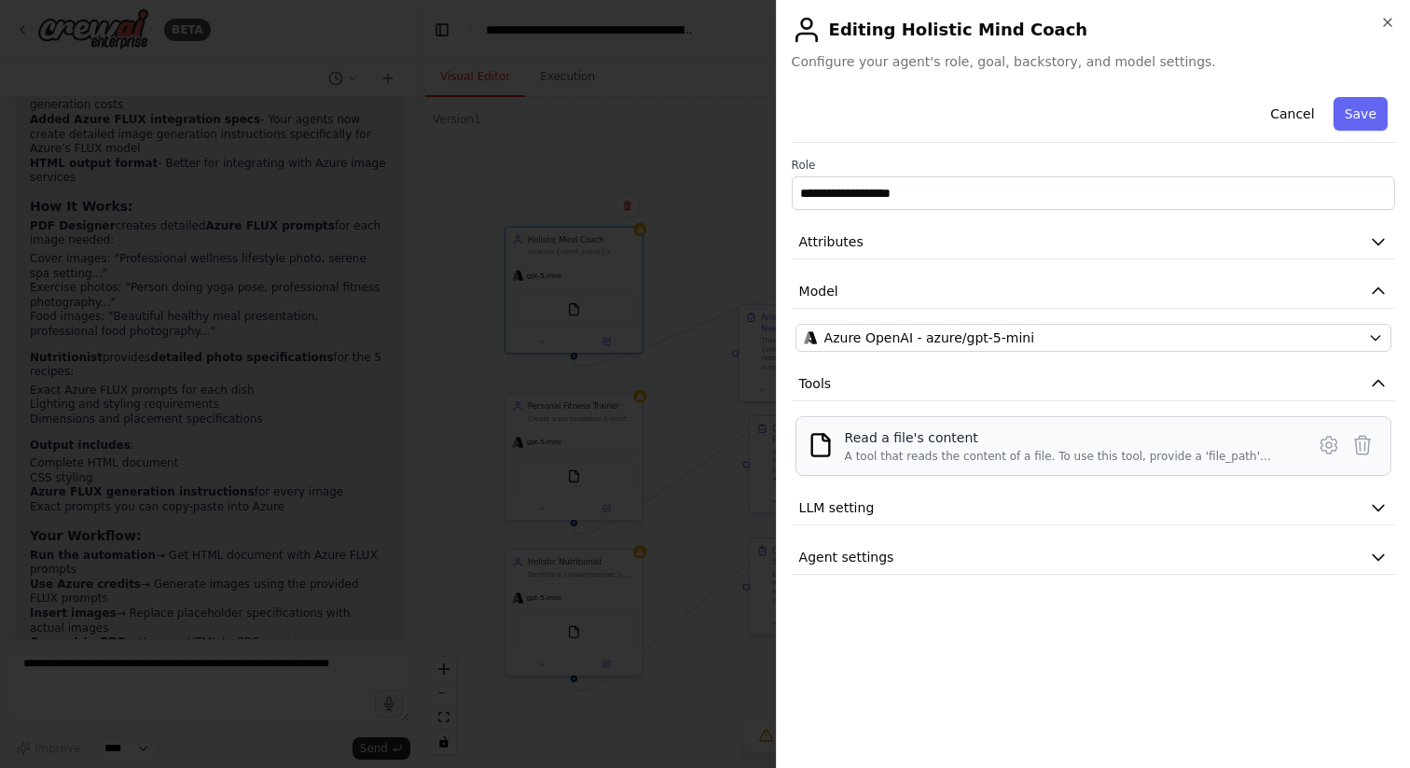
click at [1249, 451] on div "A tool that reads the content of a file. To use this tool, provide a 'file_path…" at bounding box center [1069, 456] width 449 height 15
click at [1326, 448] on icon at bounding box center [1329, 445] width 22 height 22
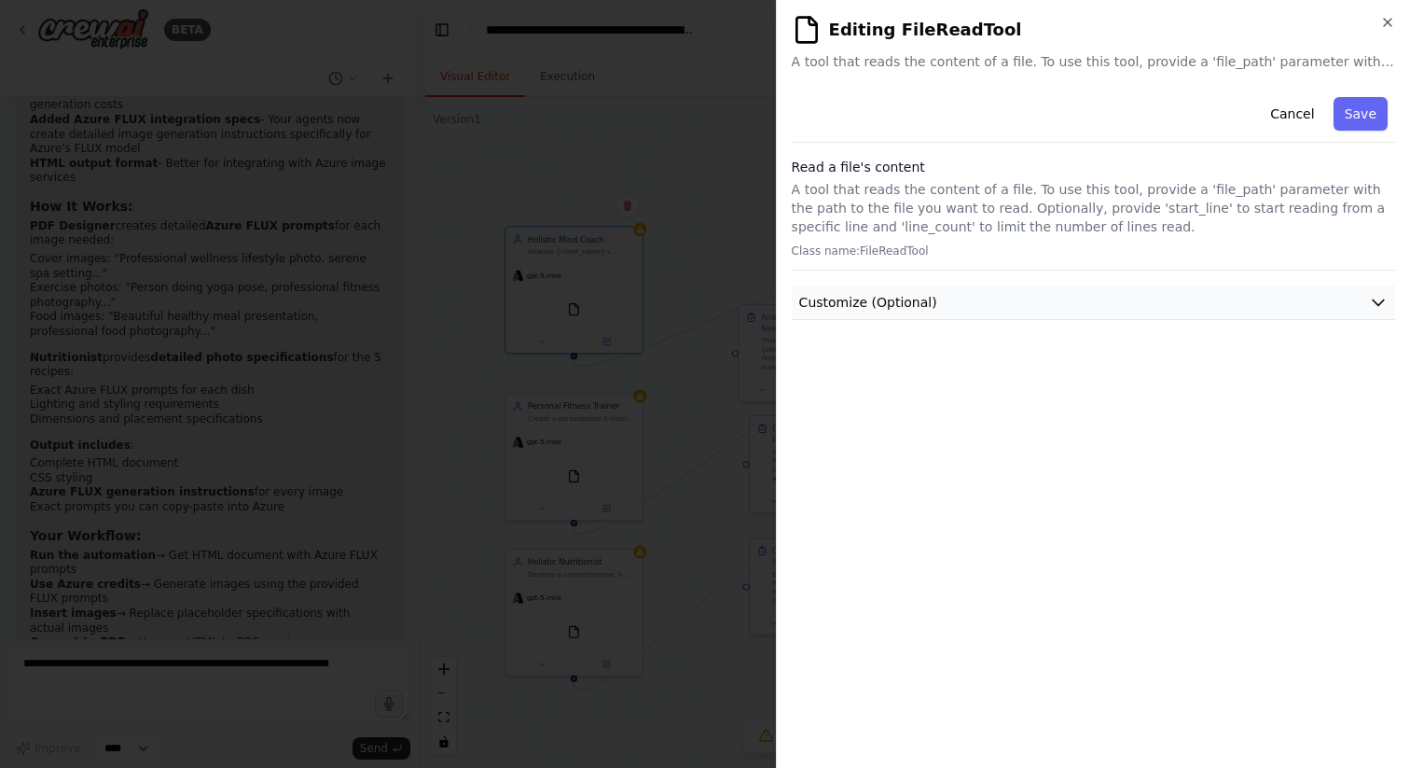
click at [1058, 306] on button "Customize (Optional)" at bounding box center [1093, 302] width 603 height 35
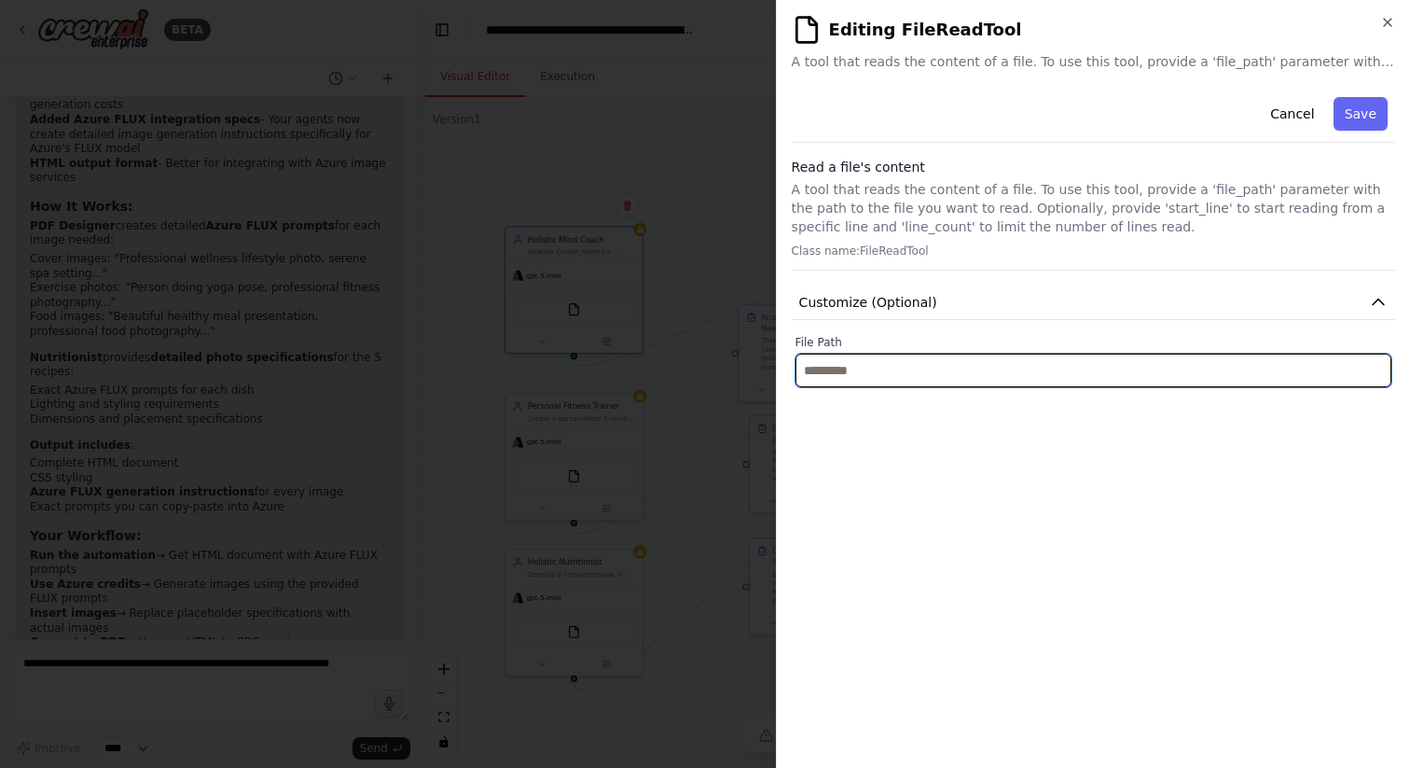
click at [1018, 367] on input "text" at bounding box center [1094, 370] width 596 height 34
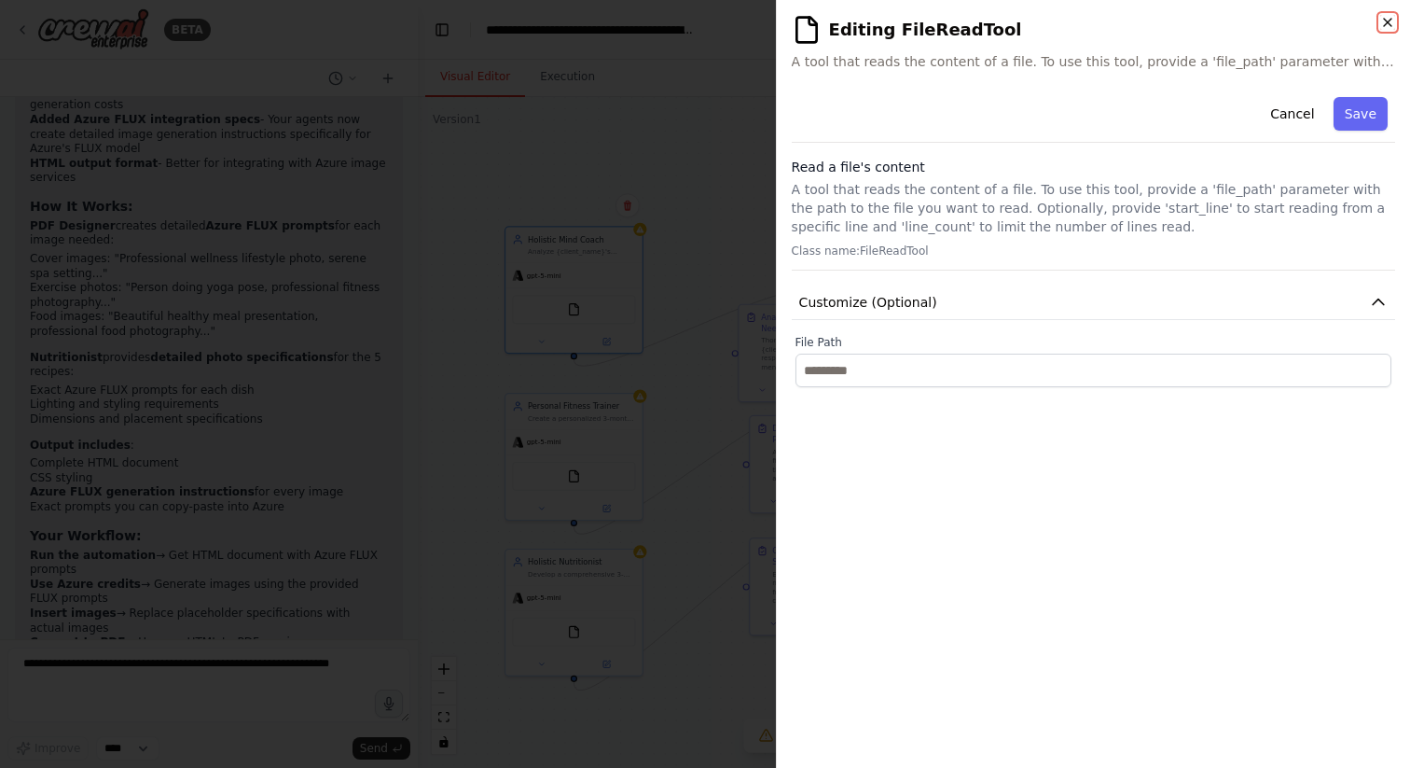
click at [1387, 19] on icon "button" at bounding box center [1387, 22] width 15 height 15
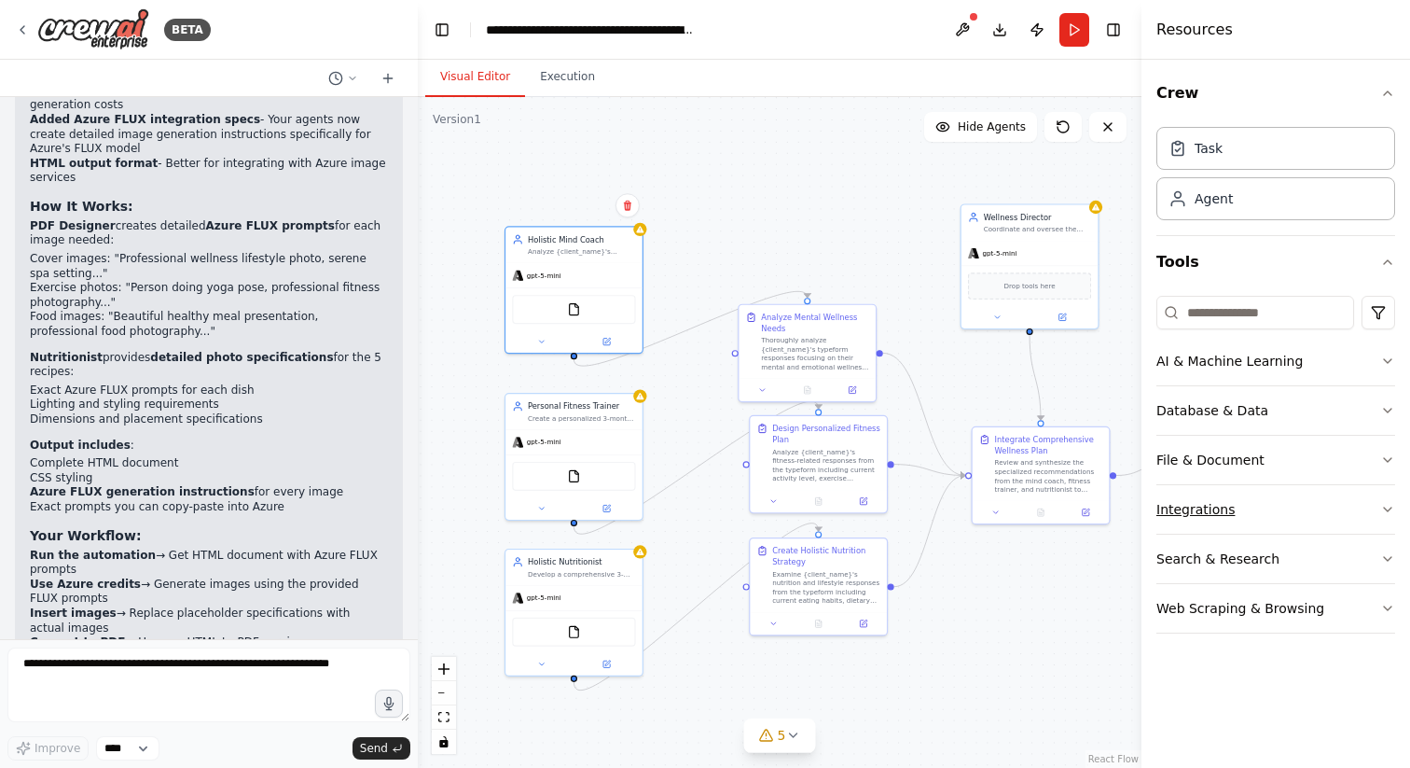
click at [1252, 507] on button "Integrations" at bounding box center [1275, 509] width 239 height 48
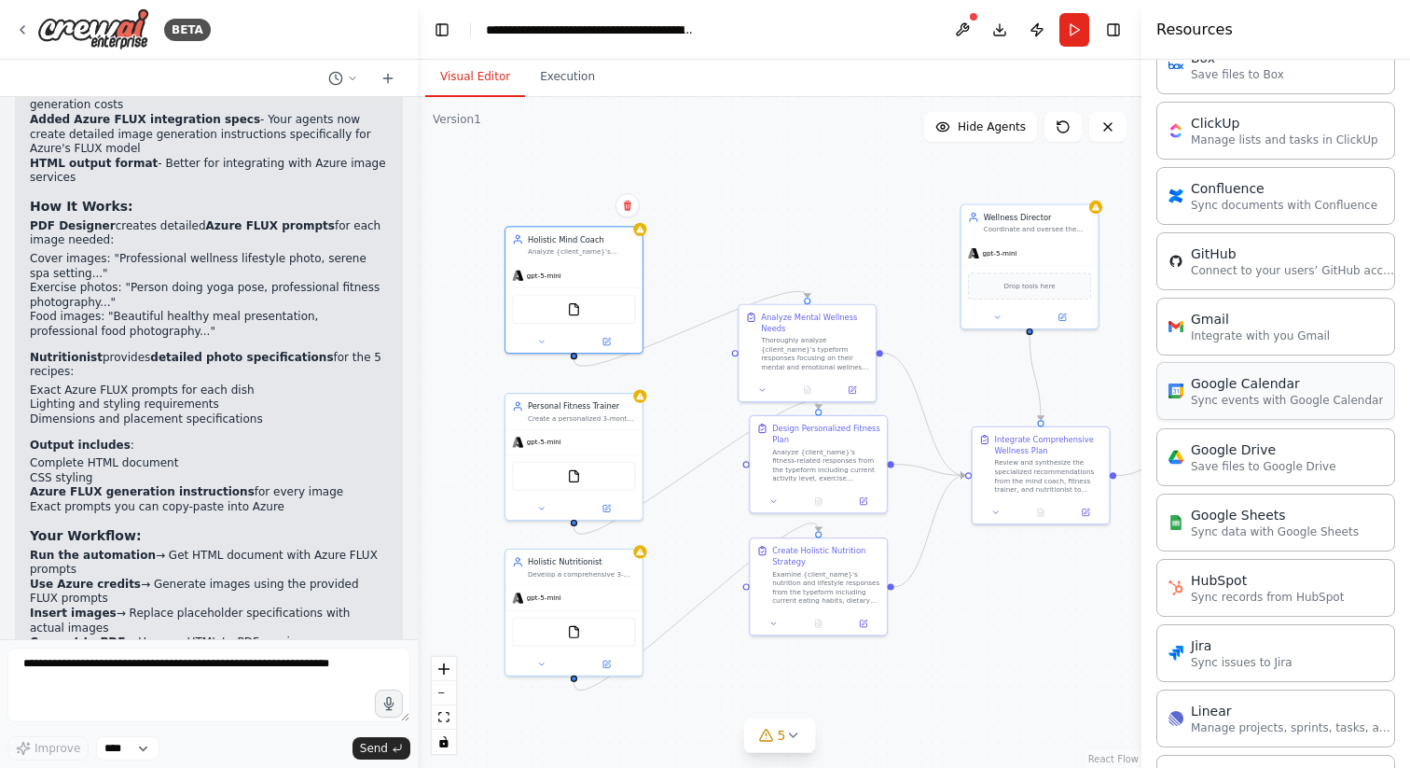
scroll to position [597, 0]
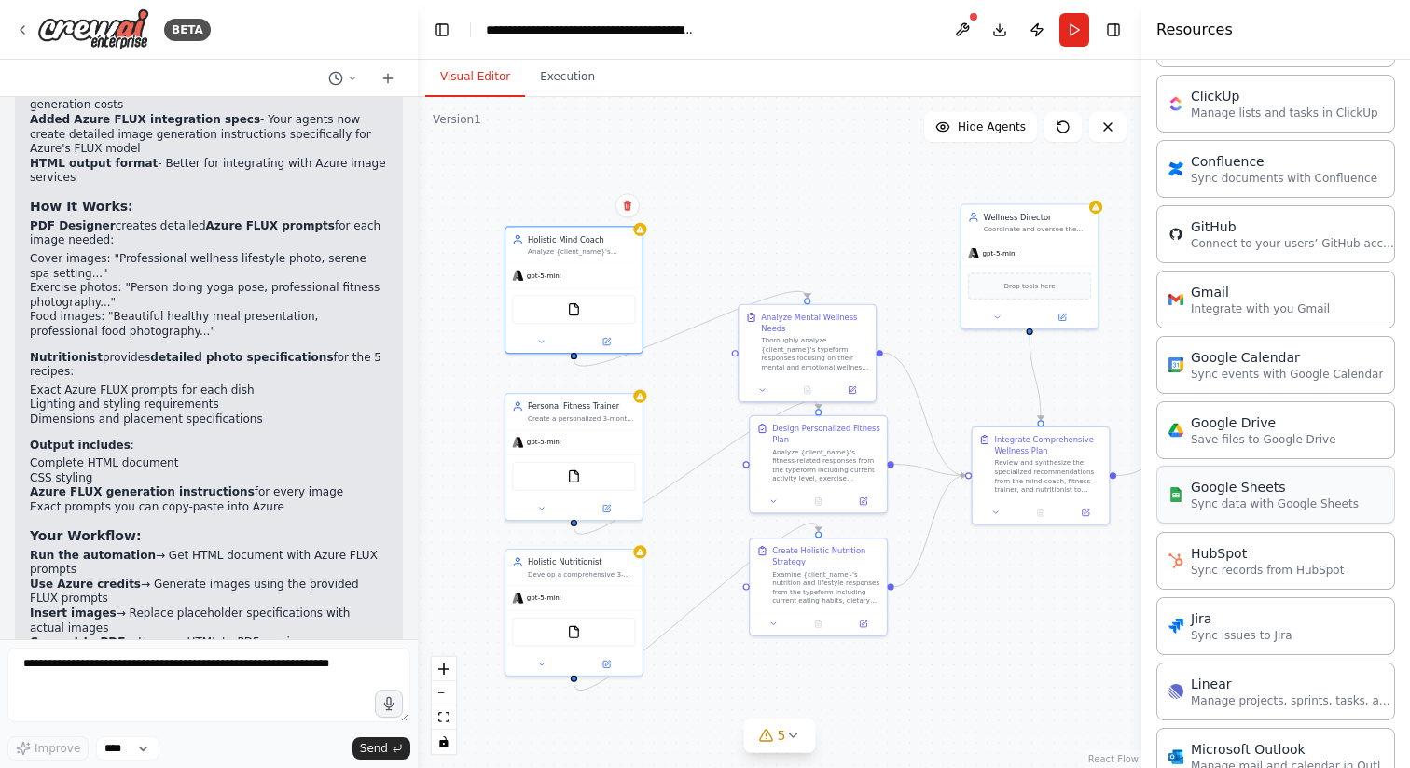
click at [1255, 518] on div "Google Sheets Sync data with Google Sheets" at bounding box center [1275, 494] width 239 height 58
click at [1240, 499] on p "Sync data with Google Sheets" at bounding box center [1275, 503] width 168 height 15
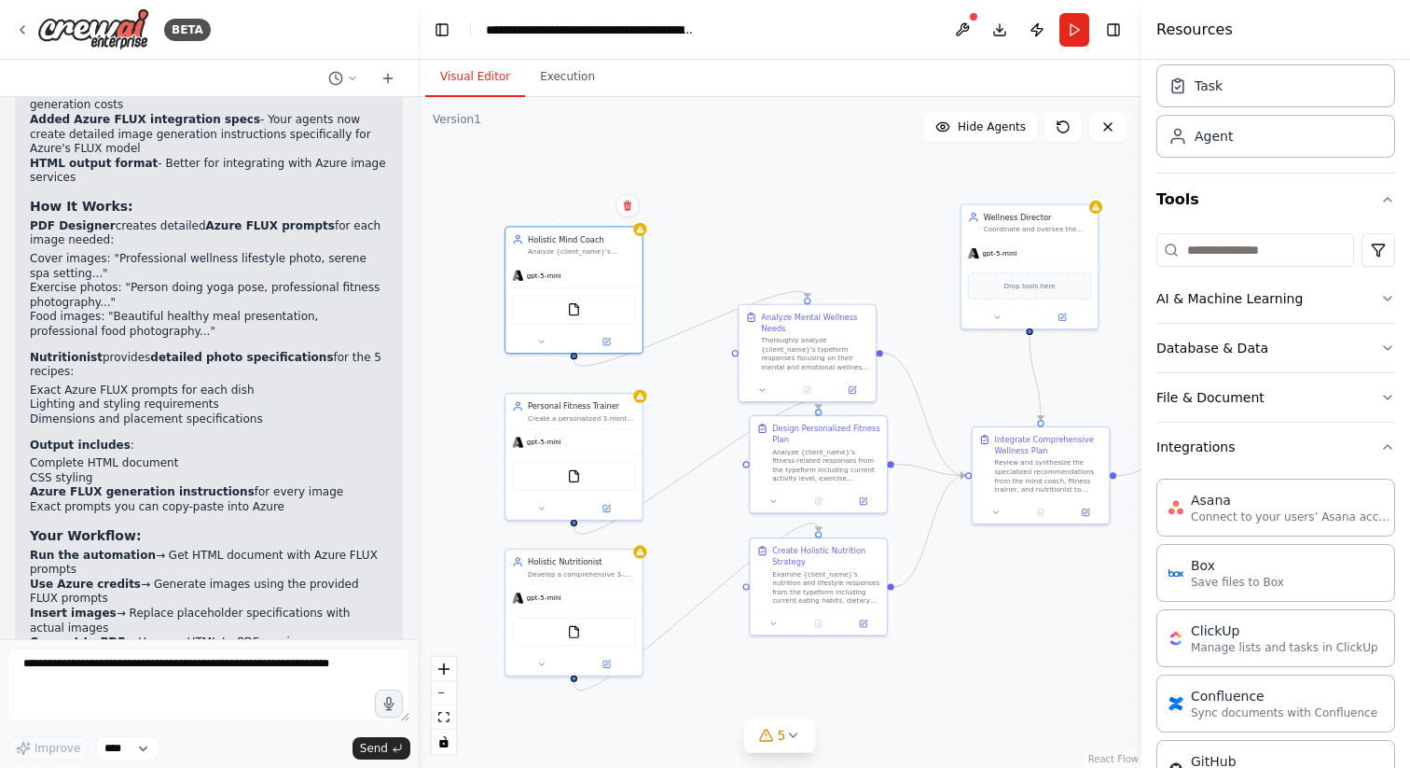
scroll to position [0, 0]
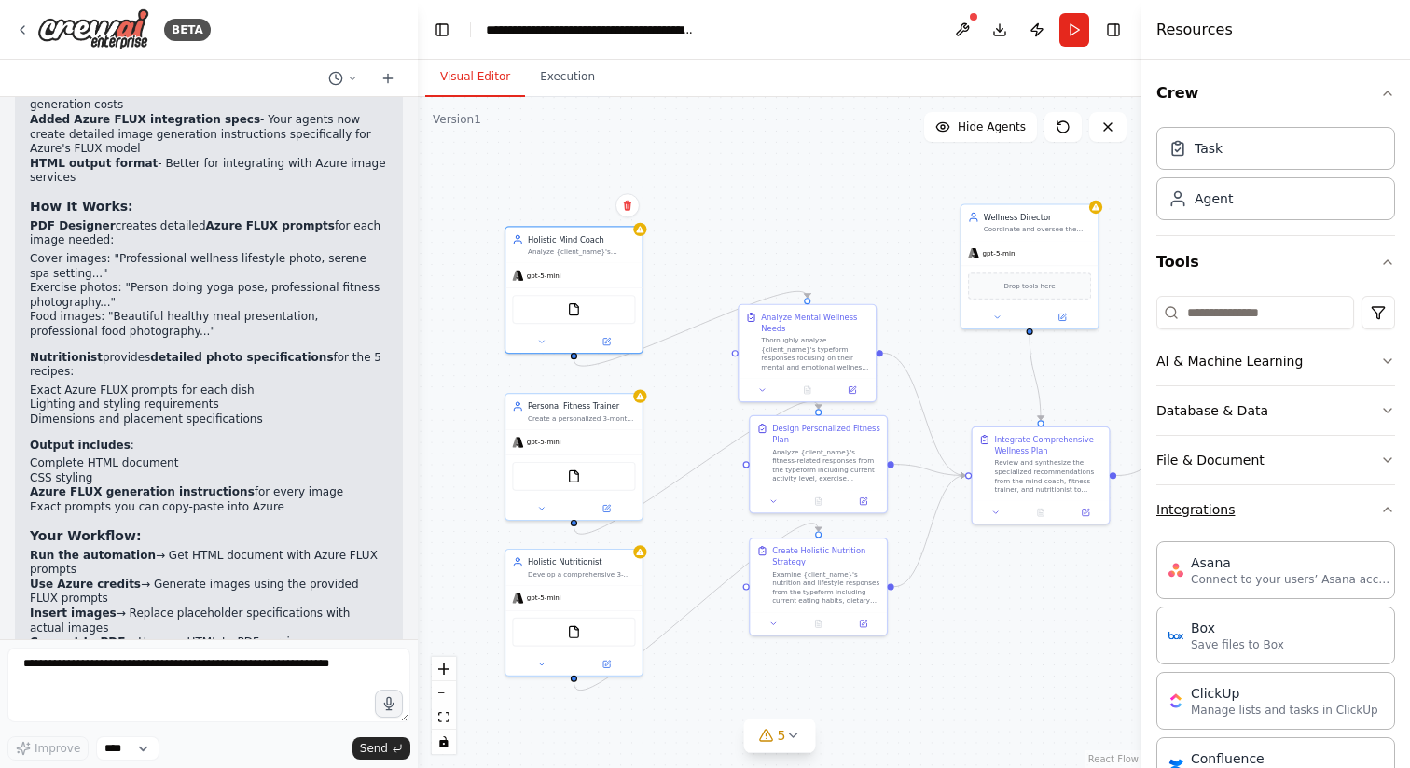
click at [1245, 506] on button "Integrations" at bounding box center [1275, 509] width 239 height 48
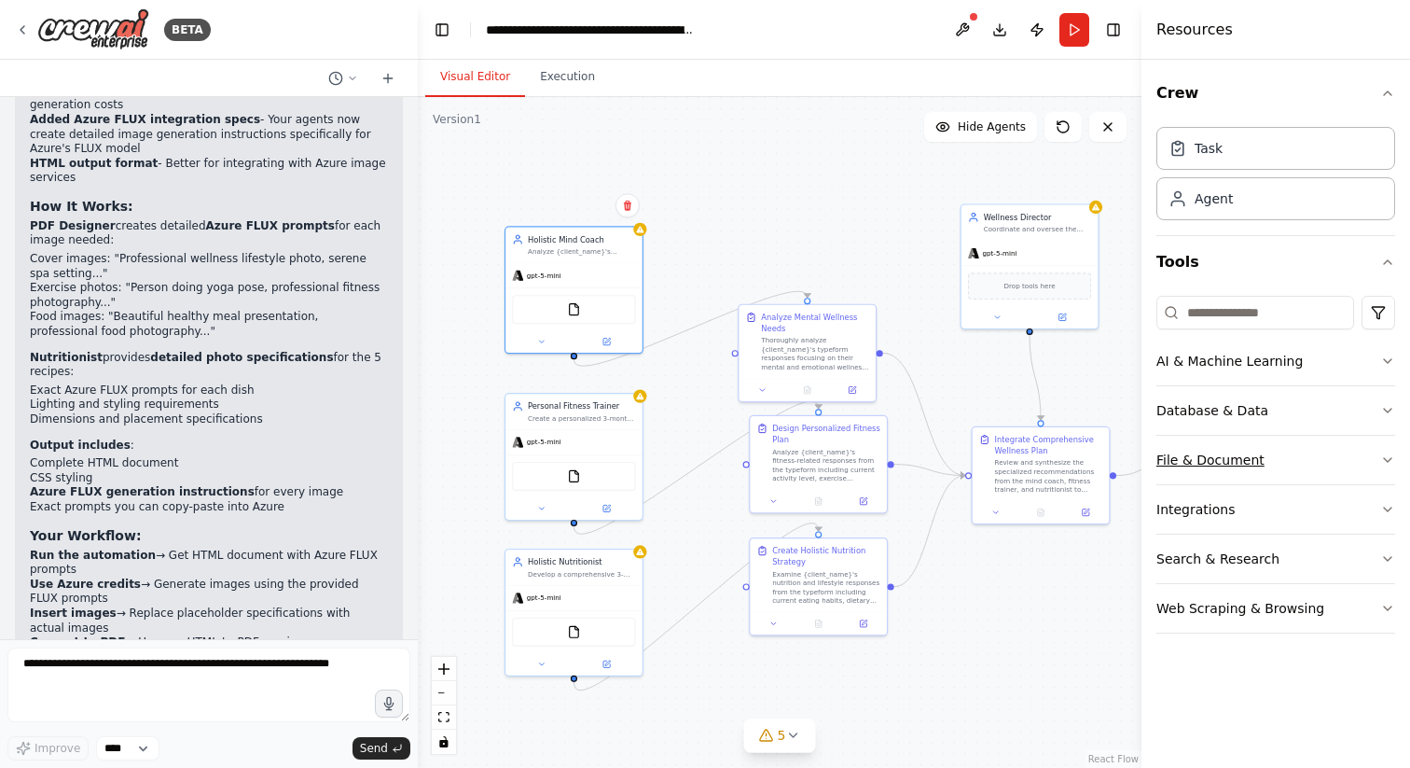
click at [1236, 442] on button "File & Document" at bounding box center [1275, 460] width 239 height 48
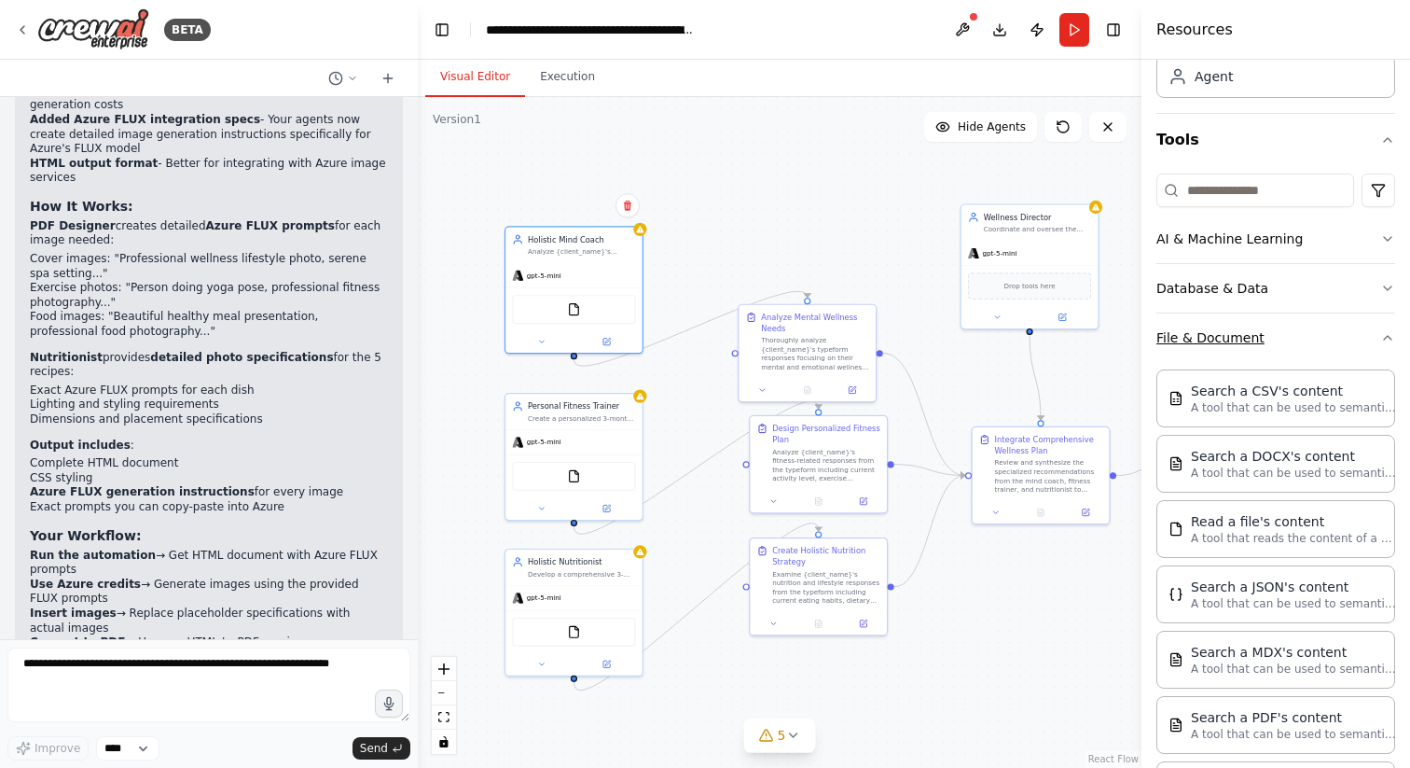
scroll to position [138, 0]
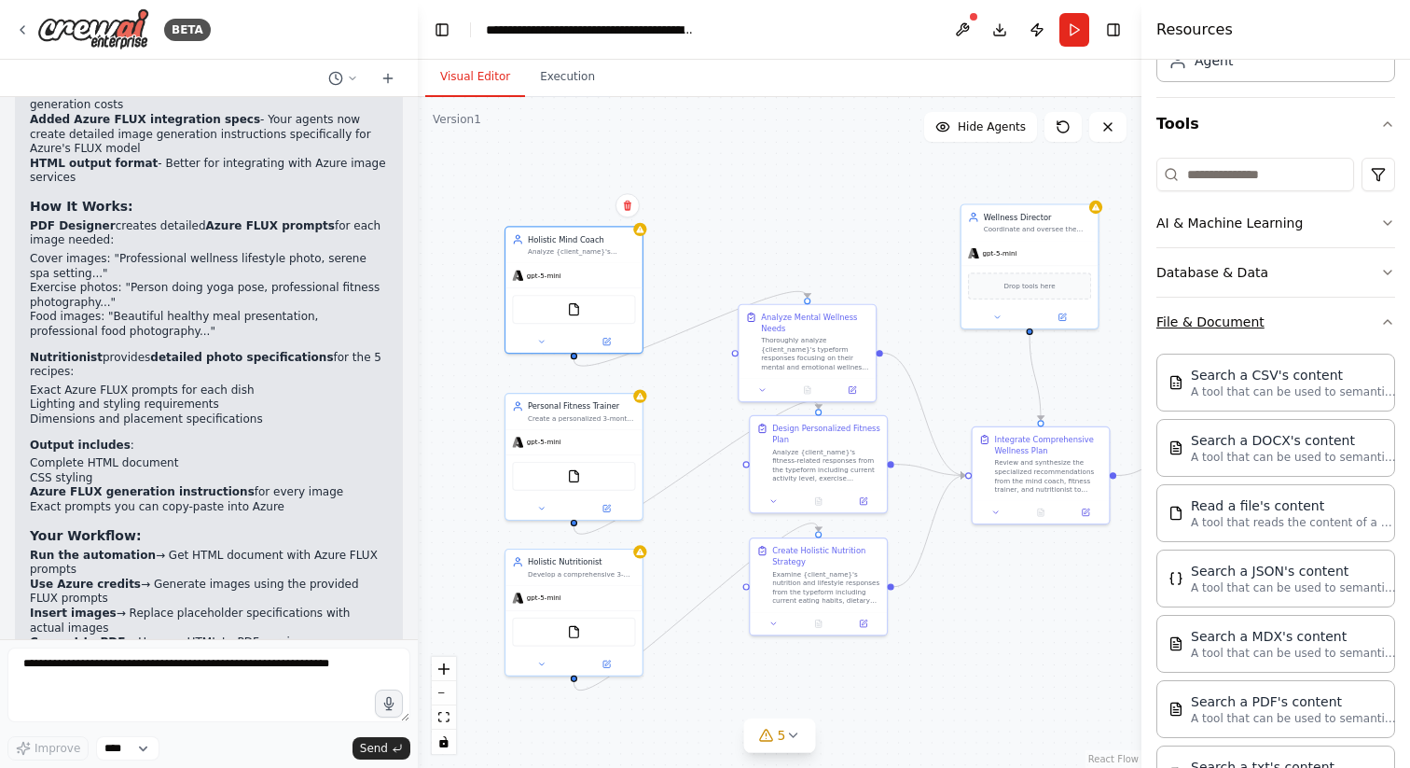
click at [1235, 317] on button "File & Document" at bounding box center [1275, 322] width 239 height 48
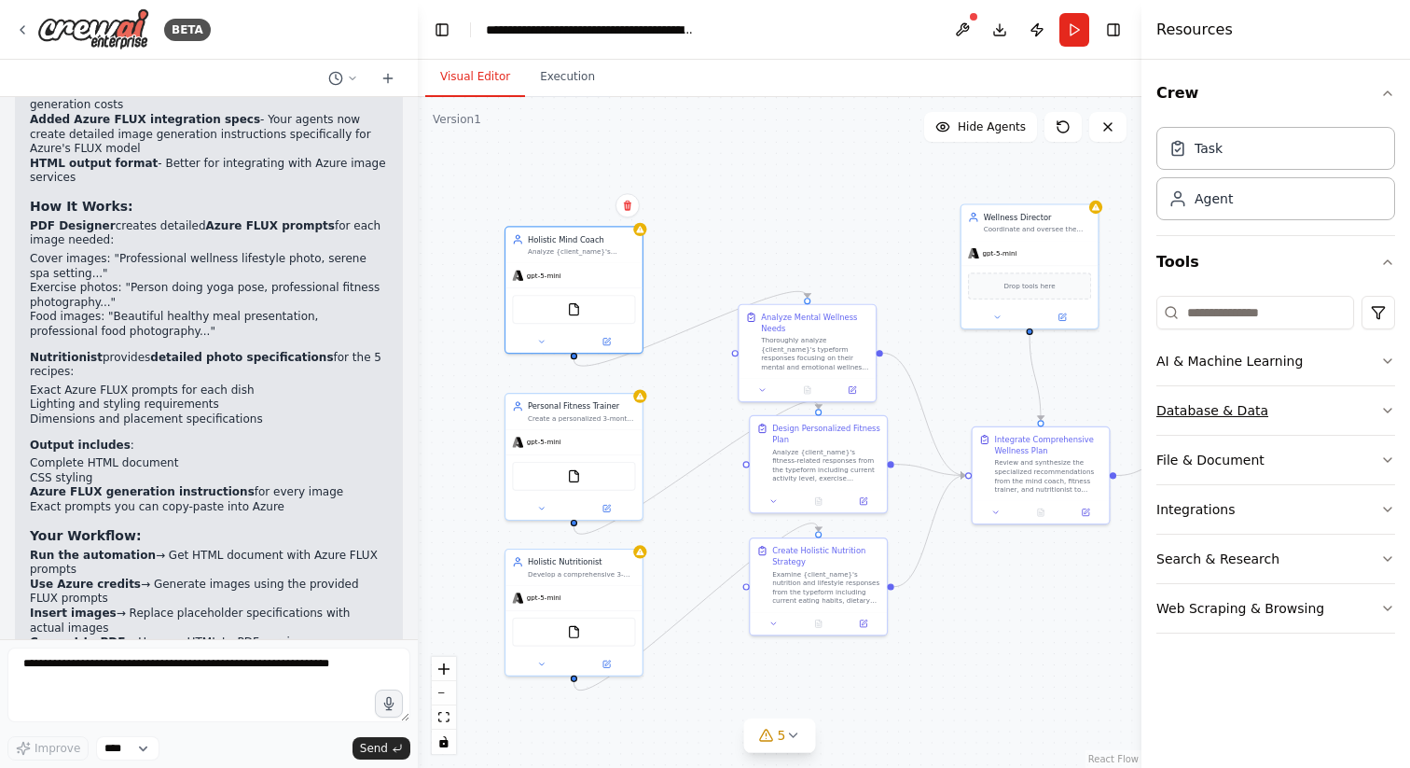
click at [1235, 413] on button "Database & Data" at bounding box center [1275, 410] width 239 height 48
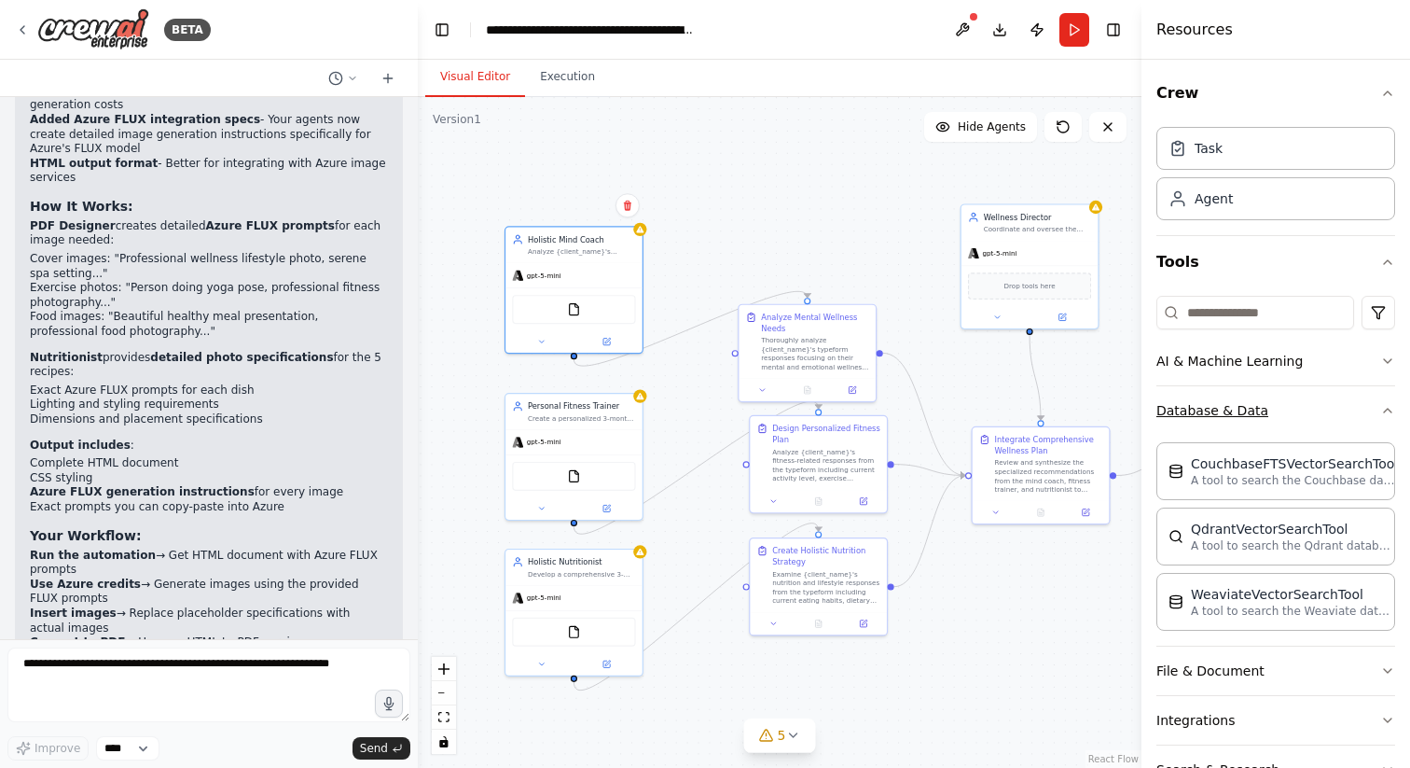
click at [1235, 413] on button "Database & Data" at bounding box center [1275, 410] width 239 height 48
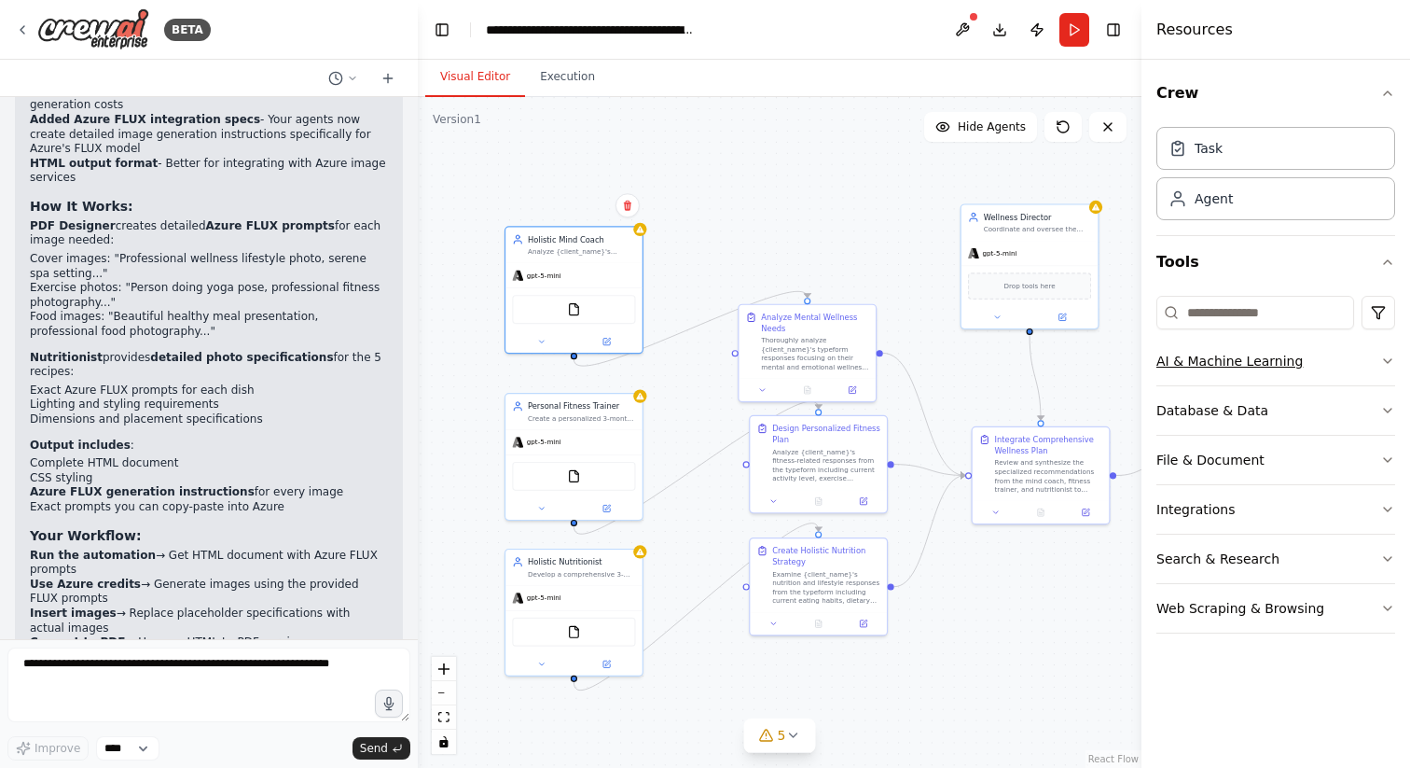
click at [1237, 346] on button "AI & Machine Learning" at bounding box center [1275, 361] width 239 height 48
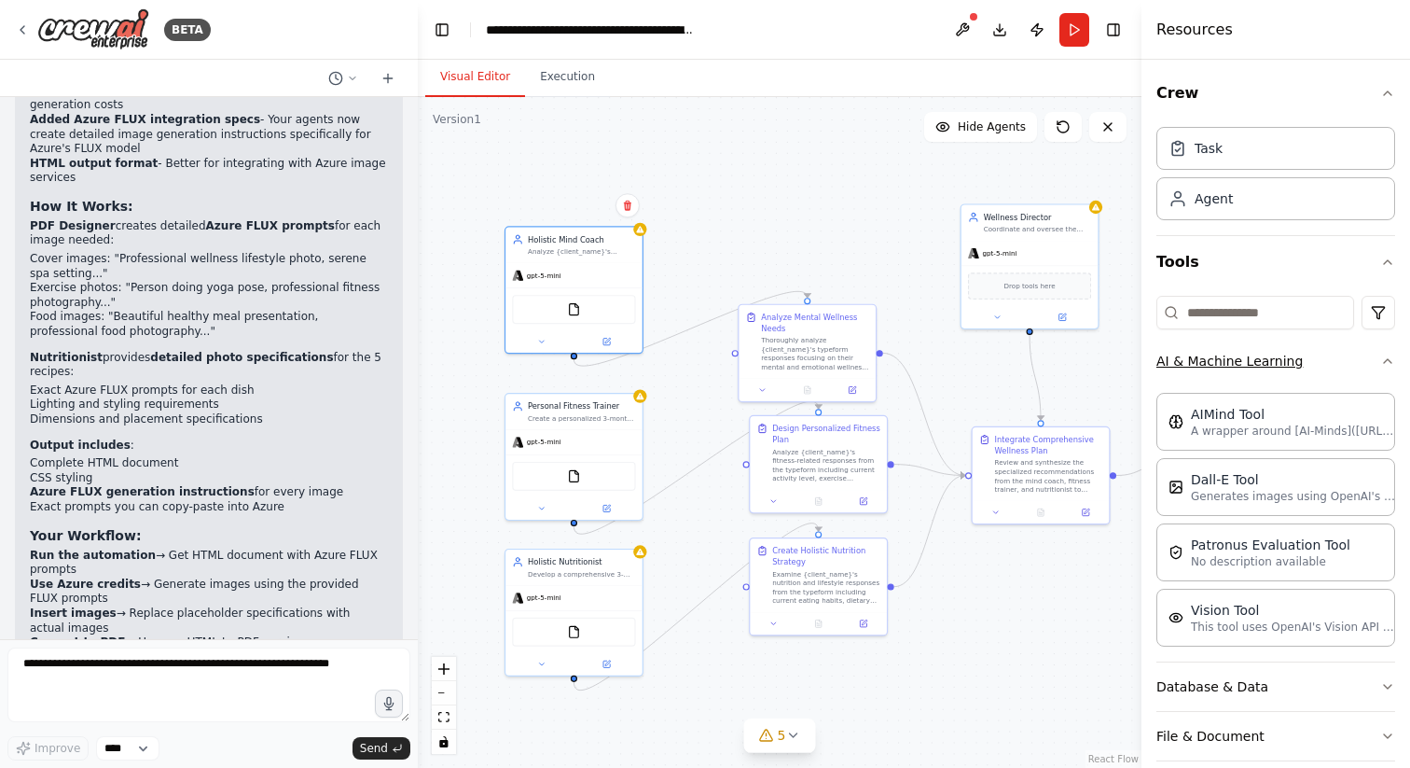
click at [1236, 357] on button "AI & Machine Learning" at bounding box center [1275, 361] width 239 height 48
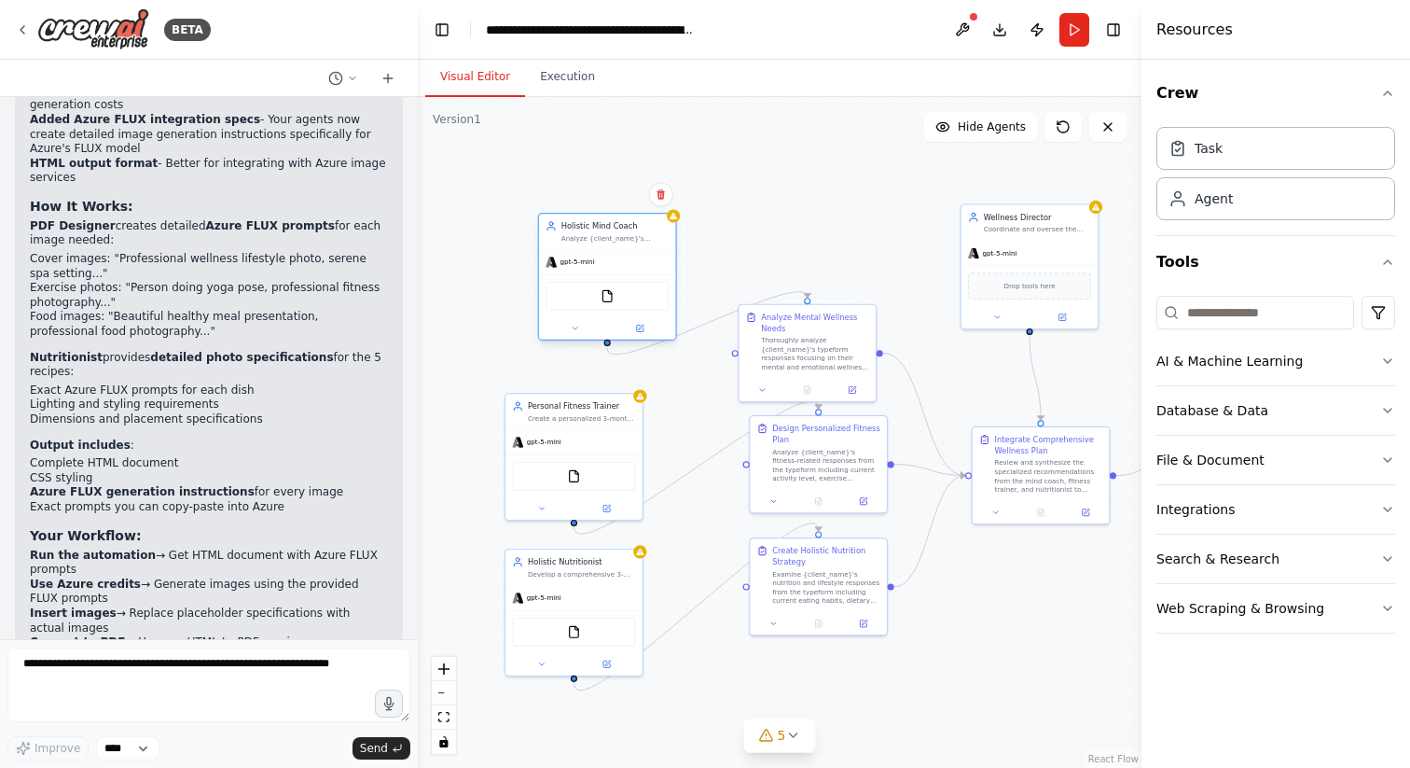
drag, startPoint x: 609, startPoint y: 270, endPoint x: 643, endPoint y: 252, distance: 38.4
click at [643, 252] on div "gpt-5-mini" at bounding box center [607, 262] width 137 height 24
click at [854, 382] on button at bounding box center [852, 387] width 38 height 13
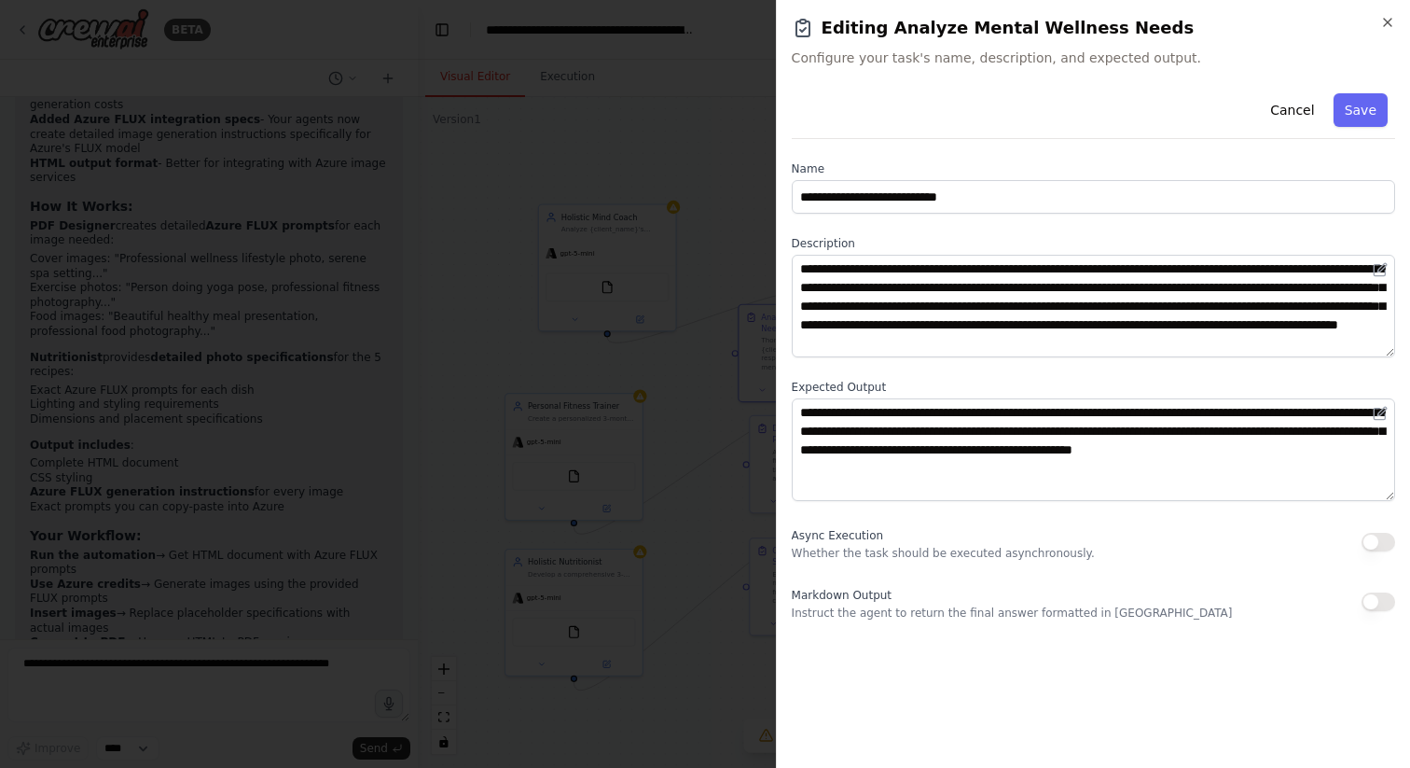
click at [1379, 603] on button "button" at bounding box center [1379, 601] width 34 height 19
click at [1388, 23] on icon "button" at bounding box center [1387, 22] width 15 height 15
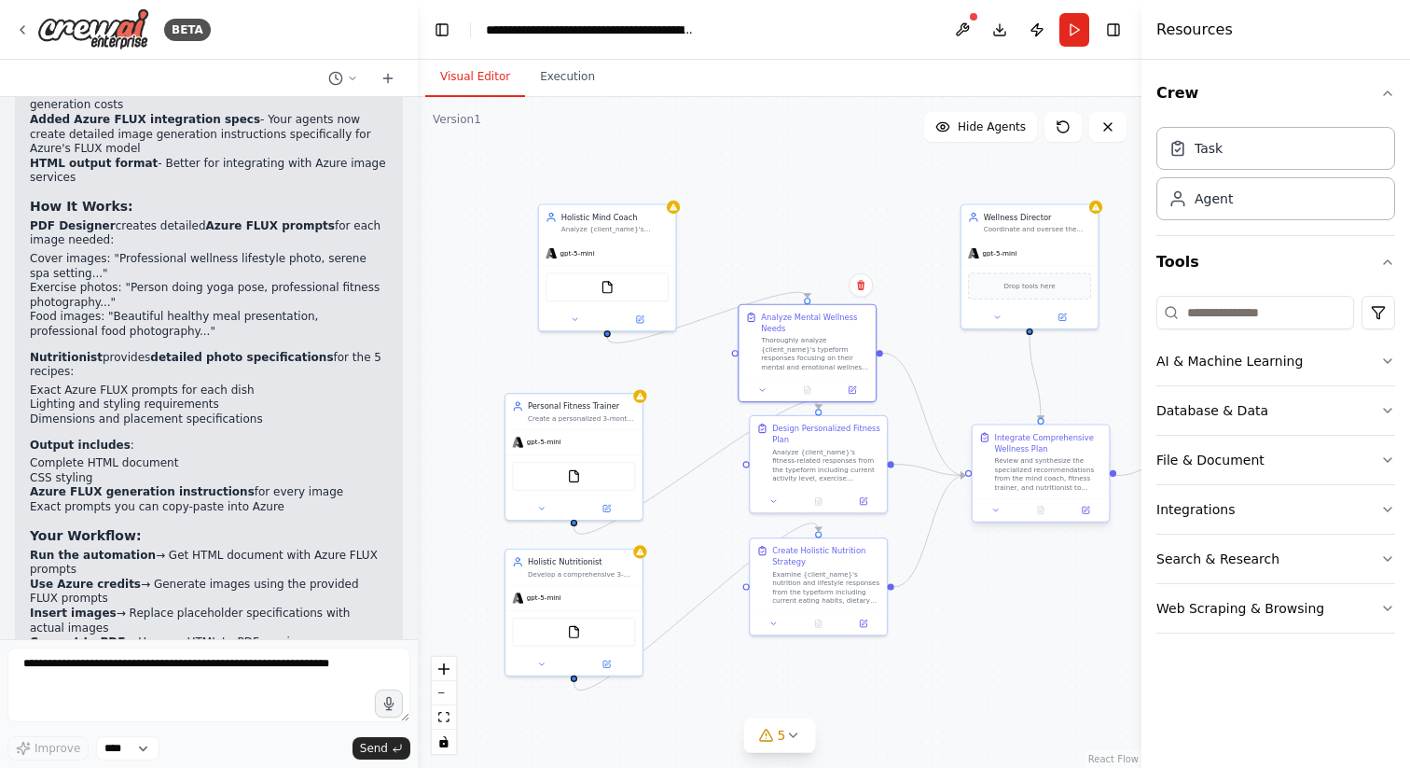
click at [1037, 477] on div "Review and synthesize the specialized recommendations from the mind coach, fitn…" at bounding box center [1049, 473] width 108 height 35
click at [1085, 509] on icon at bounding box center [1088, 509] width 6 height 6
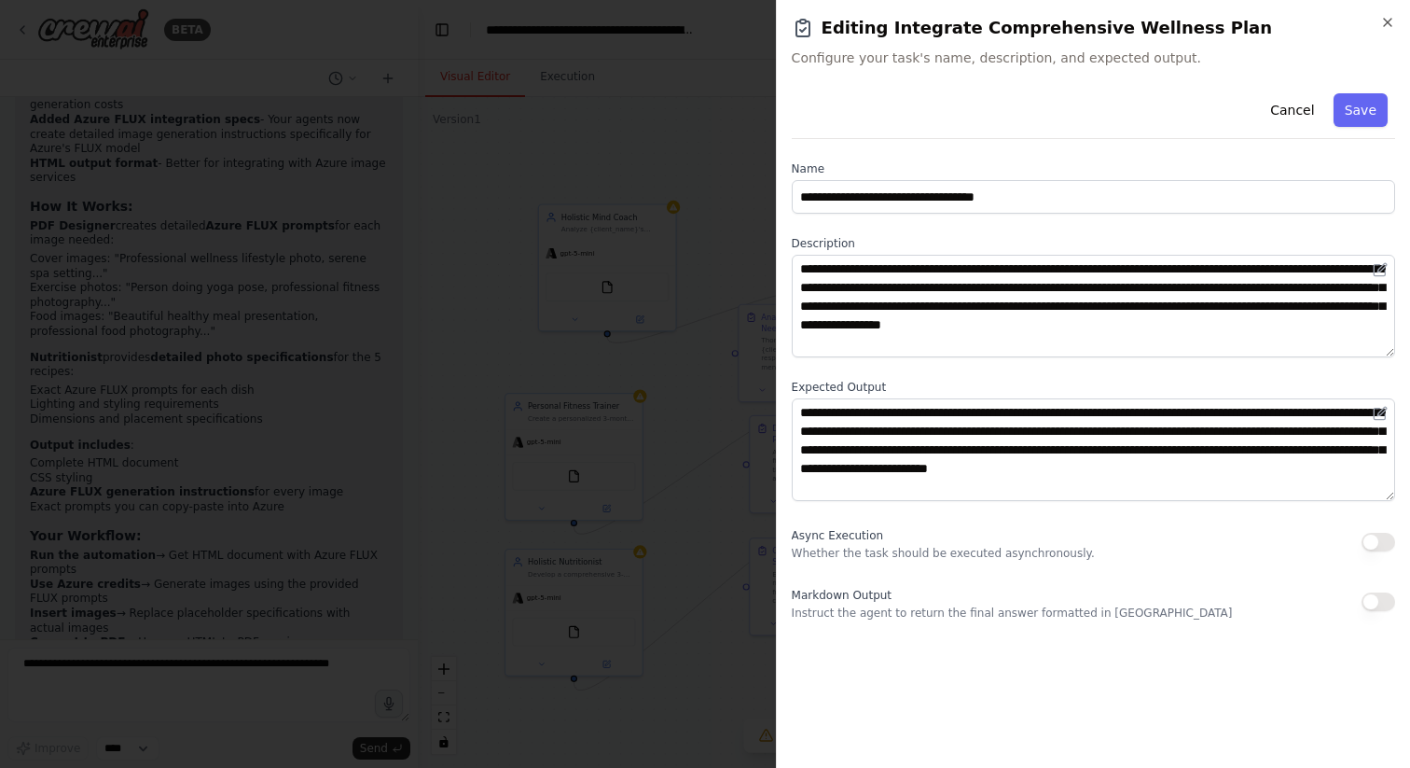
click at [1387, 543] on button "button" at bounding box center [1379, 542] width 34 height 19
click at [706, 123] on div at bounding box center [705, 384] width 1410 height 768
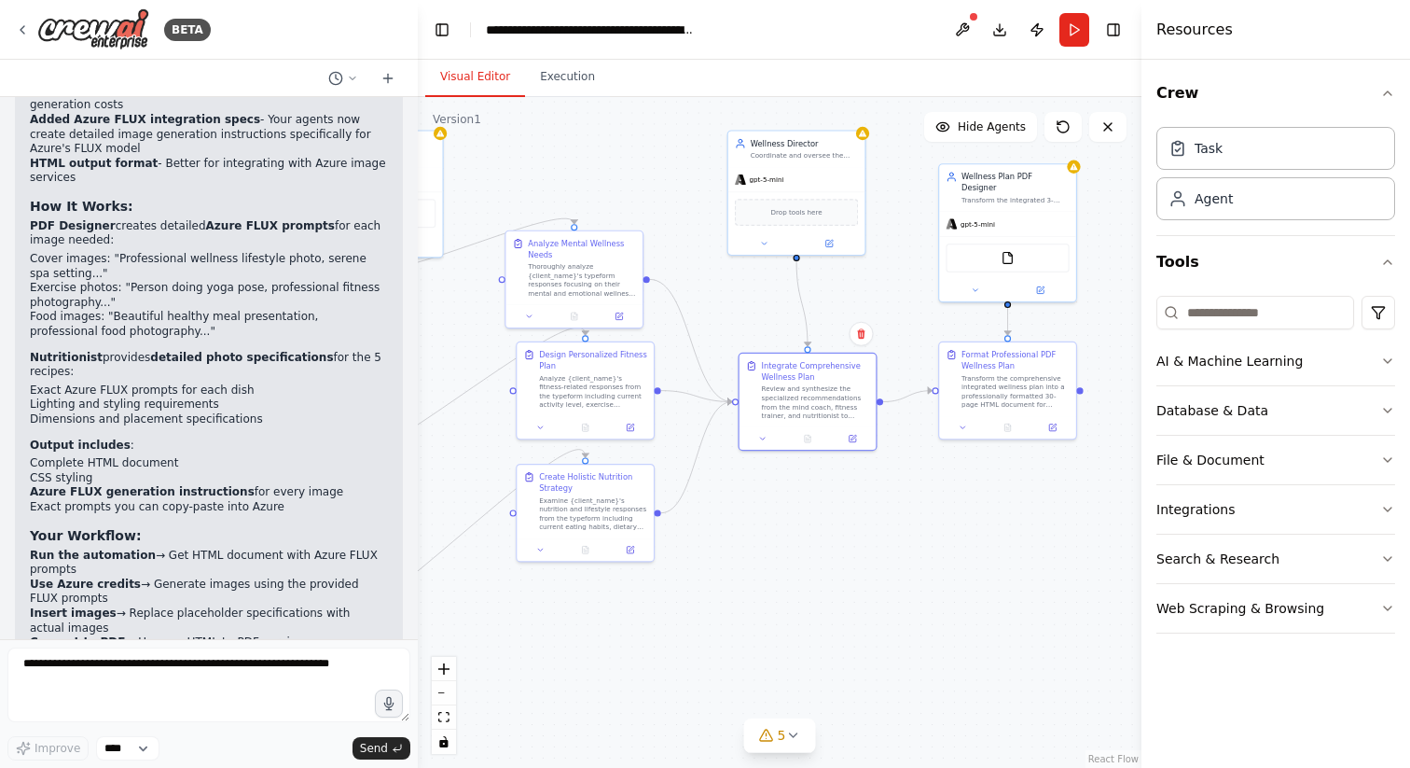
drag, startPoint x: 1071, startPoint y: 586, endPoint x: 837, endPoint y: 512, distance: 244.5
click at [837, 512] on div ".deletable-edge-delete-btn { width: 20px; height: 20px; border: 0px solid #ffff…" at bounding box center [780, 432] width 724 height 671
click at [986, 368] on div "Format Professional PDF Wellness Plan Transform the comprehensive integrated we…" at bounding box center [1016, 377] width 108 height 60
click at [1056, 424] on icon at bounding box center [1052, 425] width 9 height 9
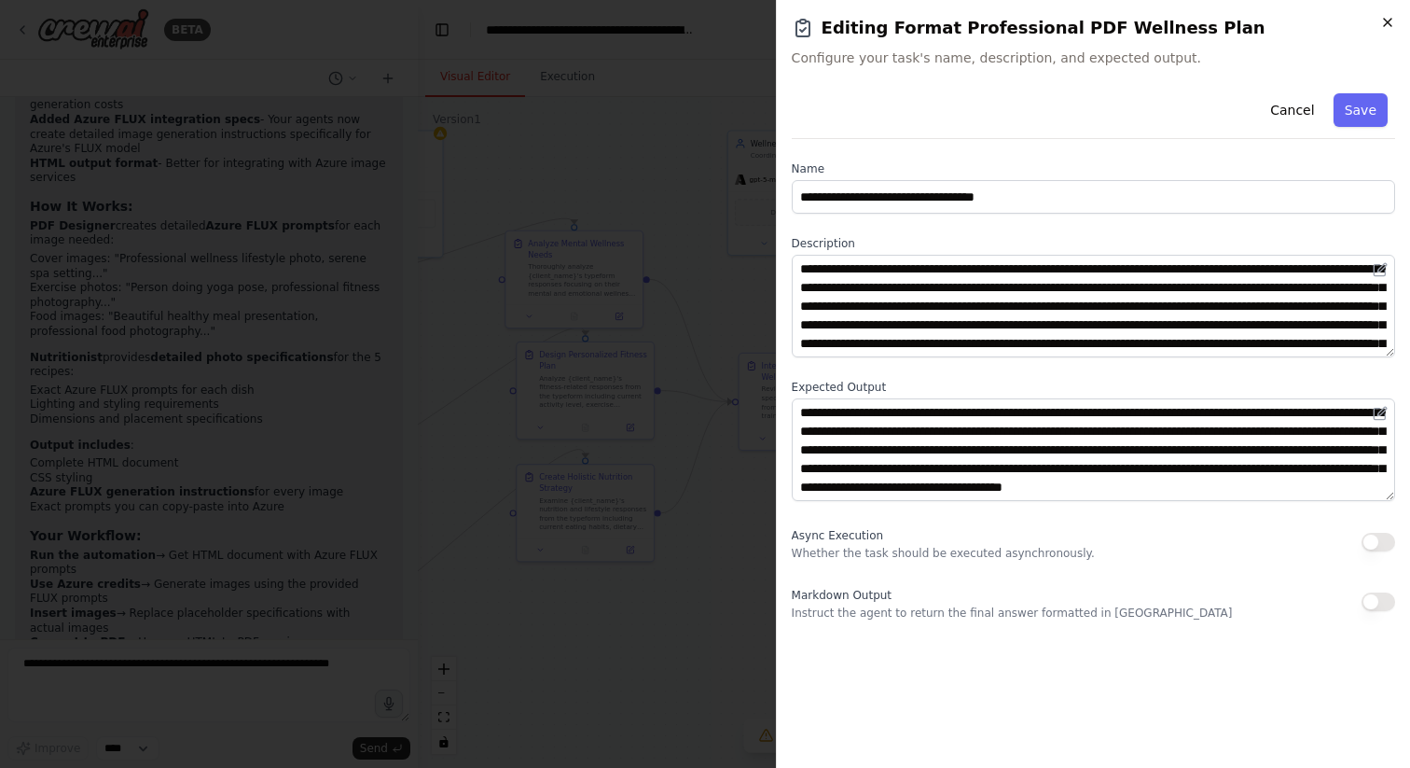
click at [1389, 21] on icon "button" at bounding box center [1387, 22] width 7 height 7
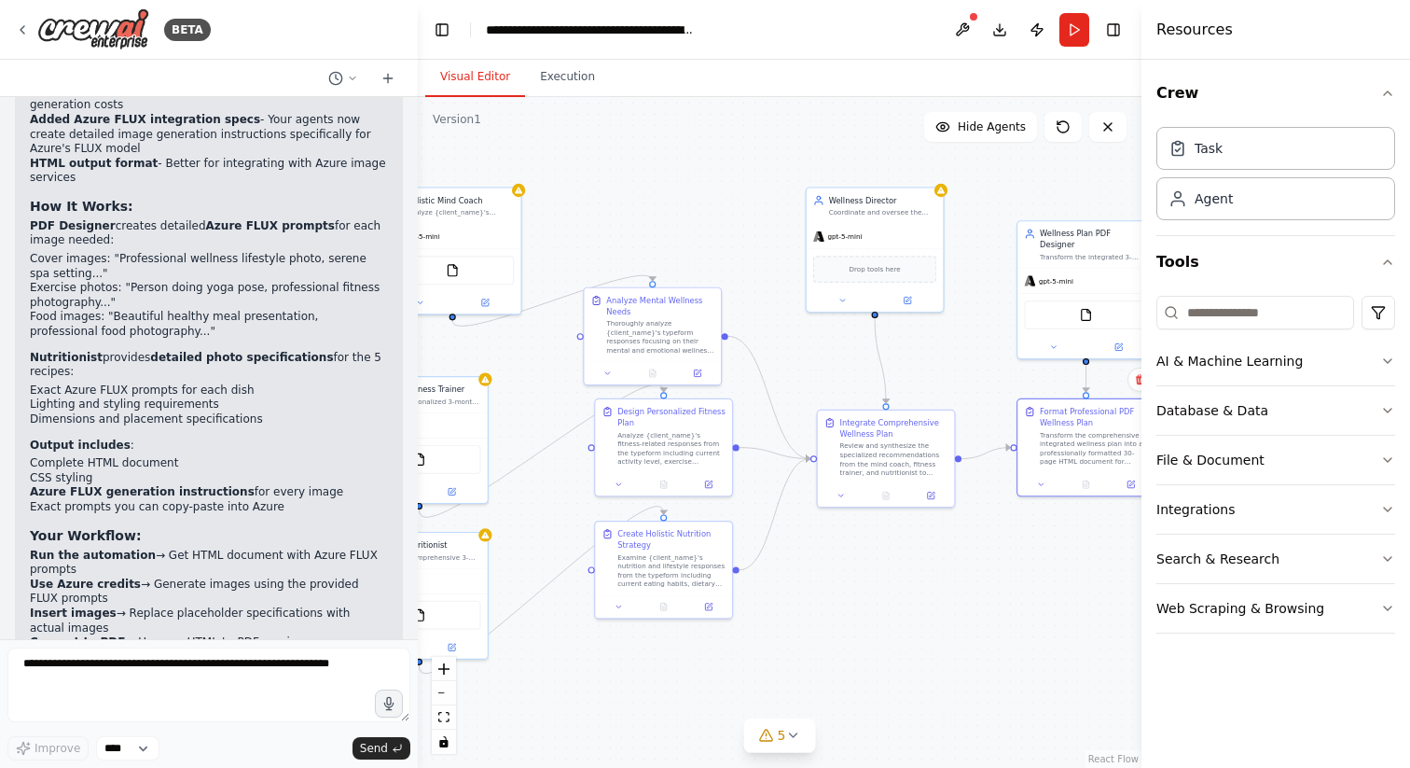
drag, startPoint x: 935, startPoint y: 499, endPoint x: 1014, endPoint y: 557, distance: 97.4
click at [1014, 557] on div ".deletable-edge-delete-btn { width: 20px; height: 20px; border: 0px solid #ffff…" at bounding box center [780, 432] width 724 height 671
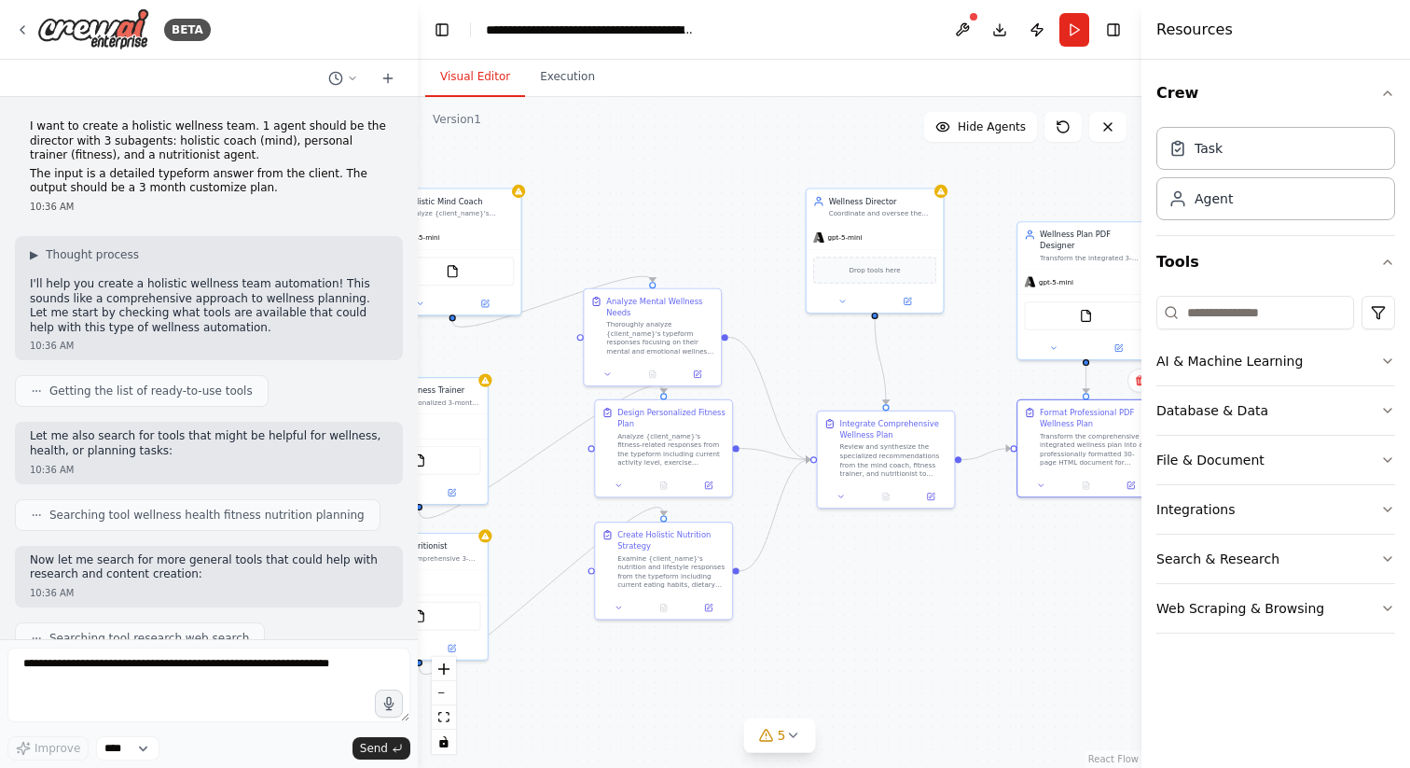
click at [315, 149] on p "I want to create a holistic wellness team. 1 agent should be the director with …" at bounding box center [209, 141] width 358 height 44
click at [37, 256] on span "▶" at bounding box center [34, 254] width 8 height 15
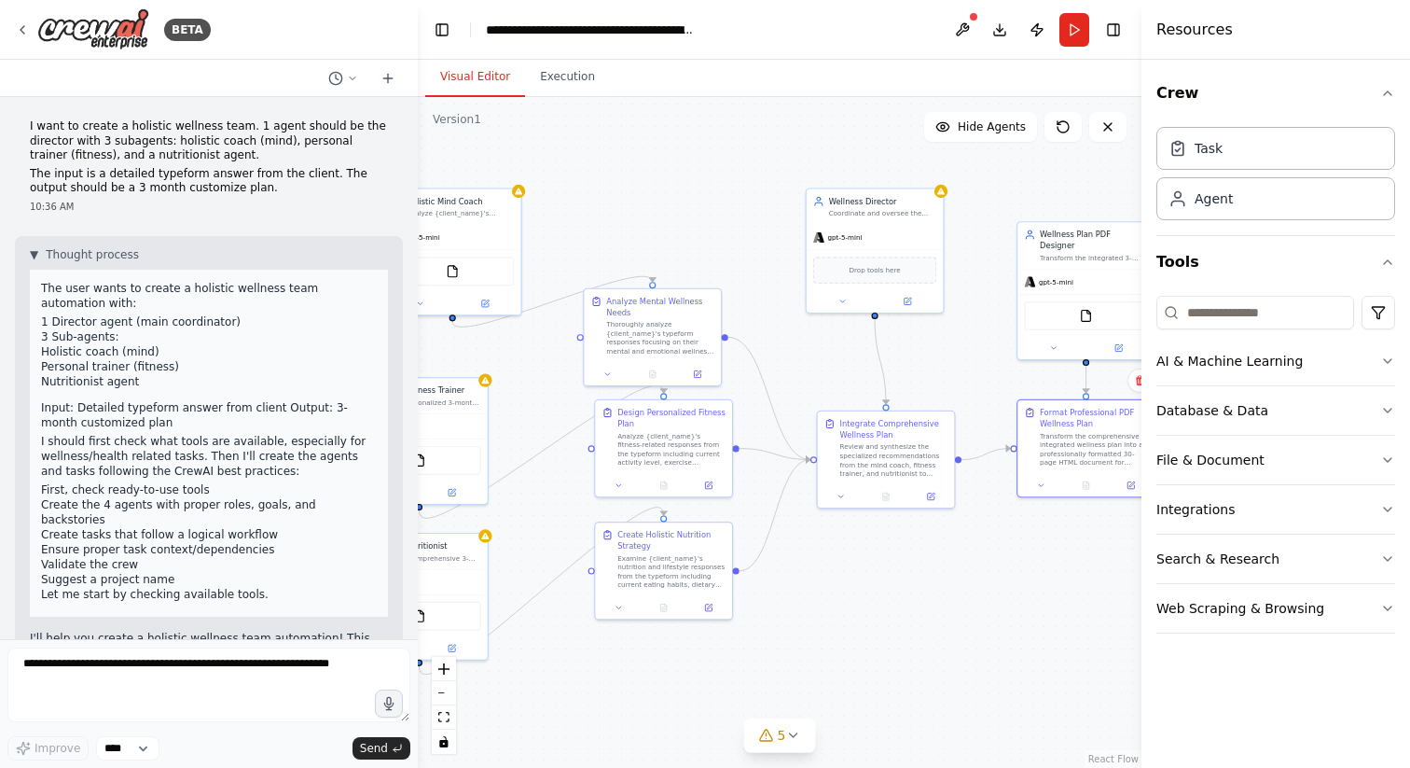
click at [120, 156] on p "I want to create a holistic wellness team. 1 agent should be the director with …" at bounding box center [209, 141] width 358 height 44
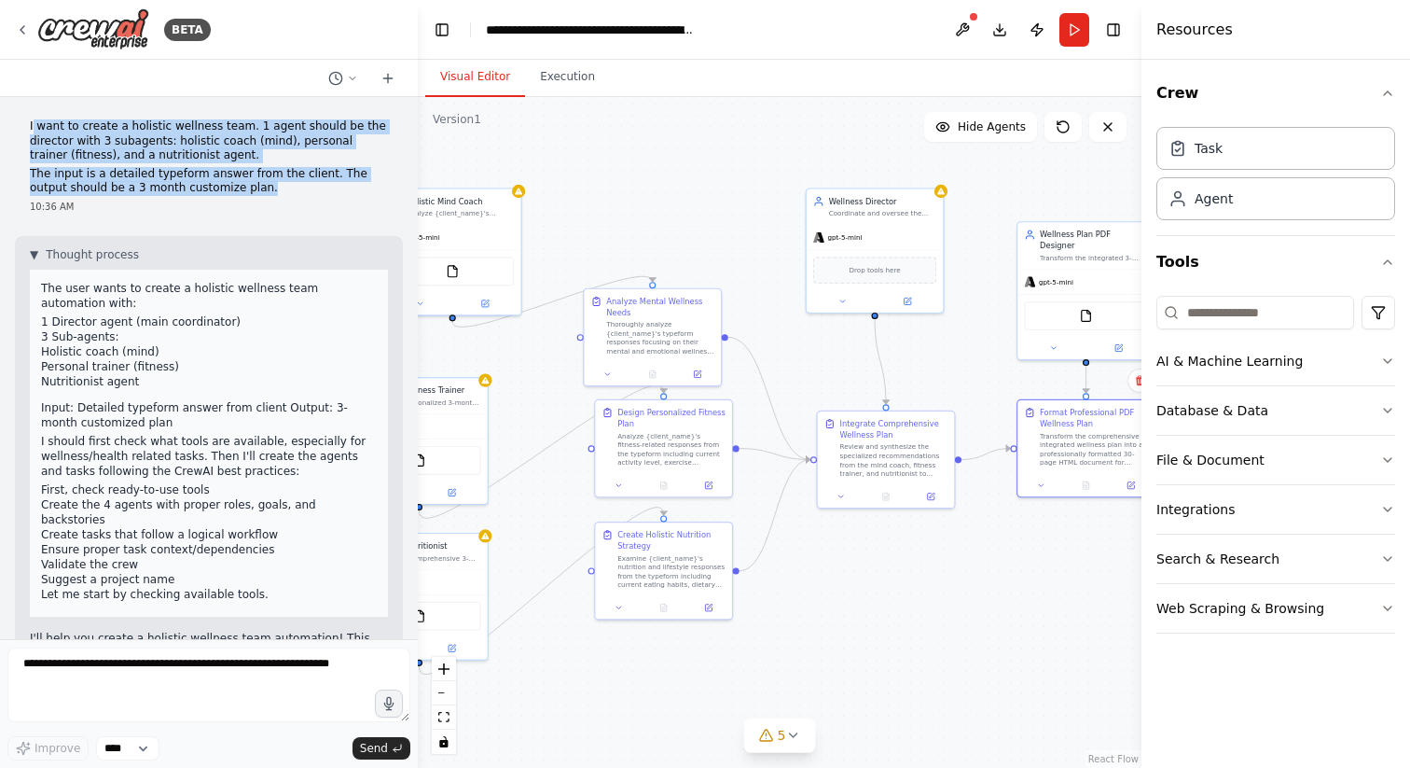
drag, startPoint x: 240, startPoint y: 187, endPoint x: 33, endPoint y: 127, distance: 215.5
click at [33, 127] on div "I want to create a holistic wellness team. 1 agent should be the director with …" at bounding box center [209, 157] width 358 height 76
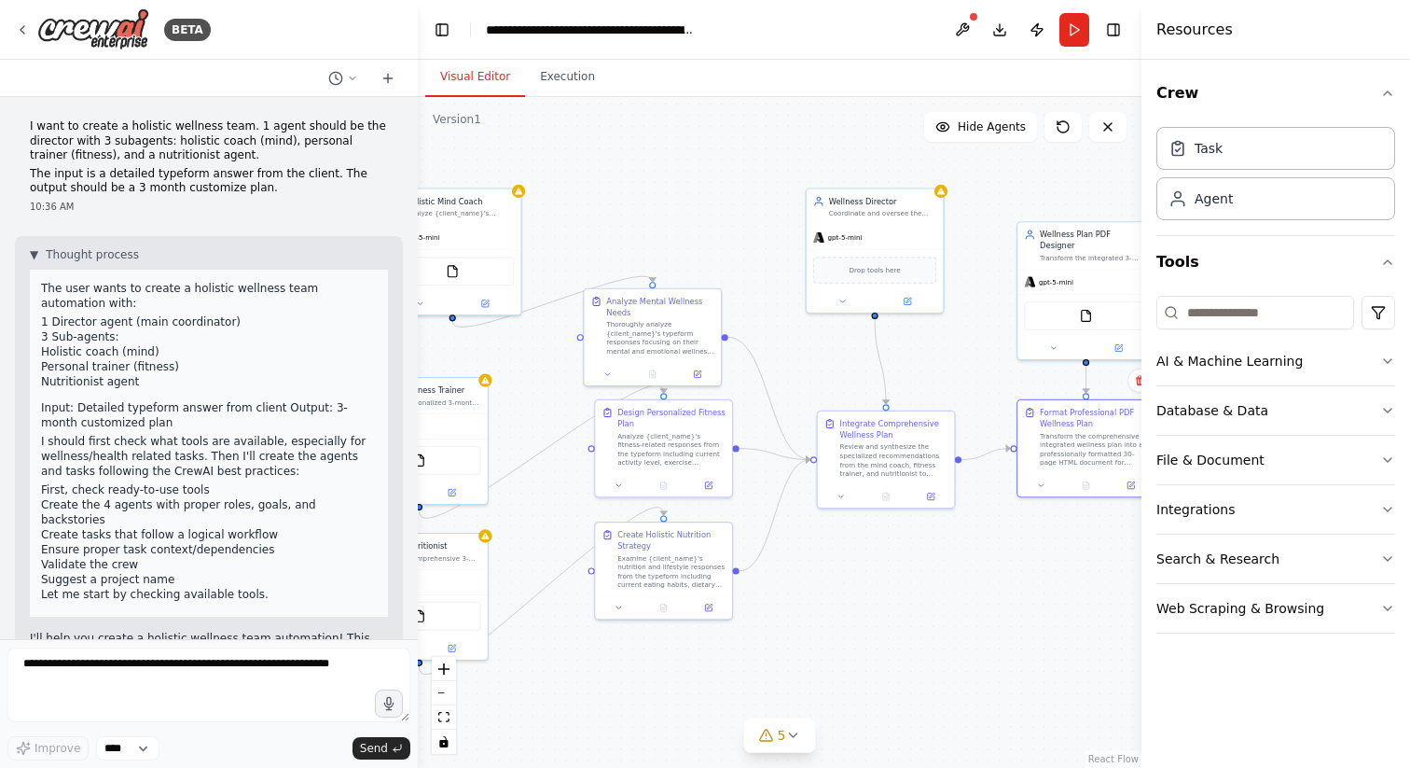
click at [307, 210] on div "10:36 AM" at bounding box center [209, 207] width 358 height 14
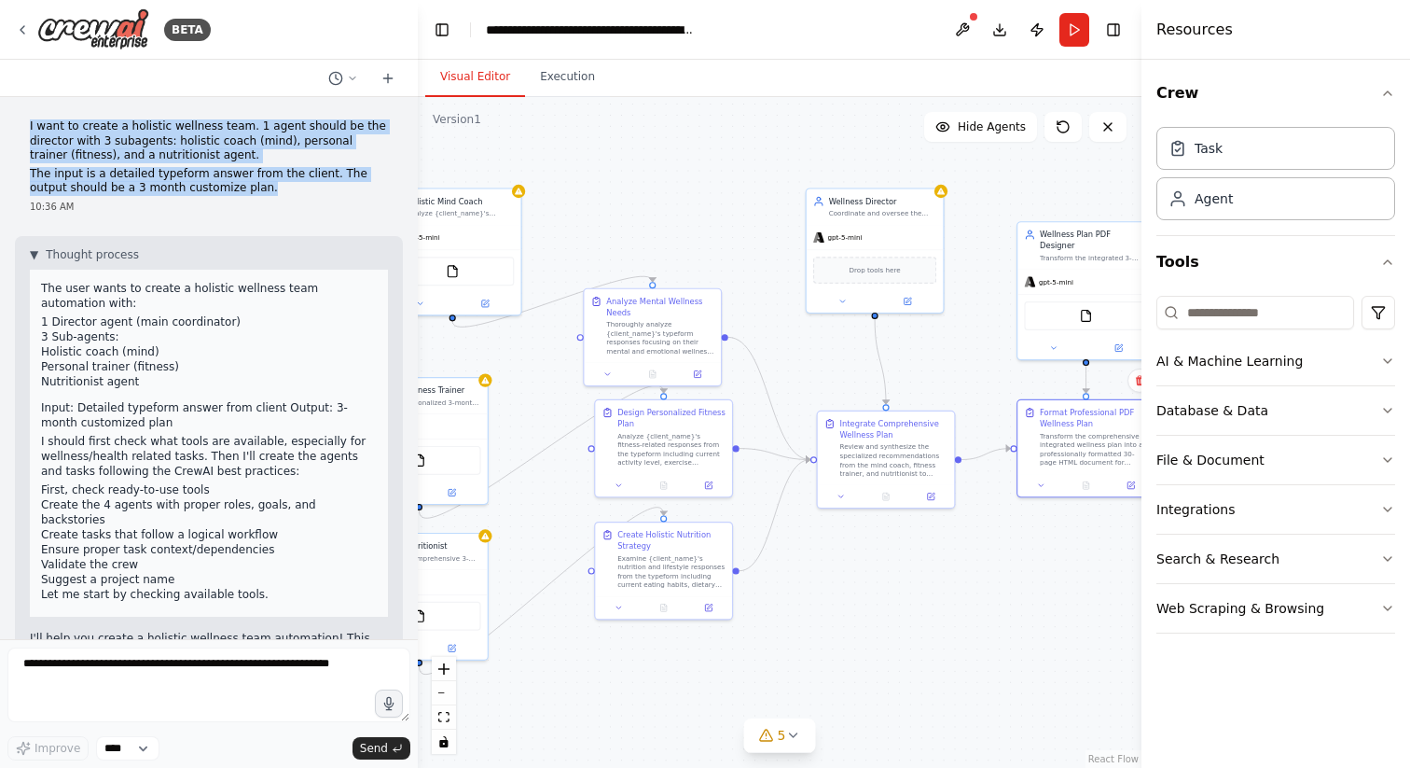
drag, startPoint x: 257, startPoint y: 184, endPoint x: 15, endPoint y: 110, distance: 253.4
click at [15, 110] on div "I want to create a holistic wellness team. 1 agent should be the director with …" at bounding box center [209, 368] width 418 height 542
copy div "I want to create a holistic wellness team. 1 agent should be the director with …"
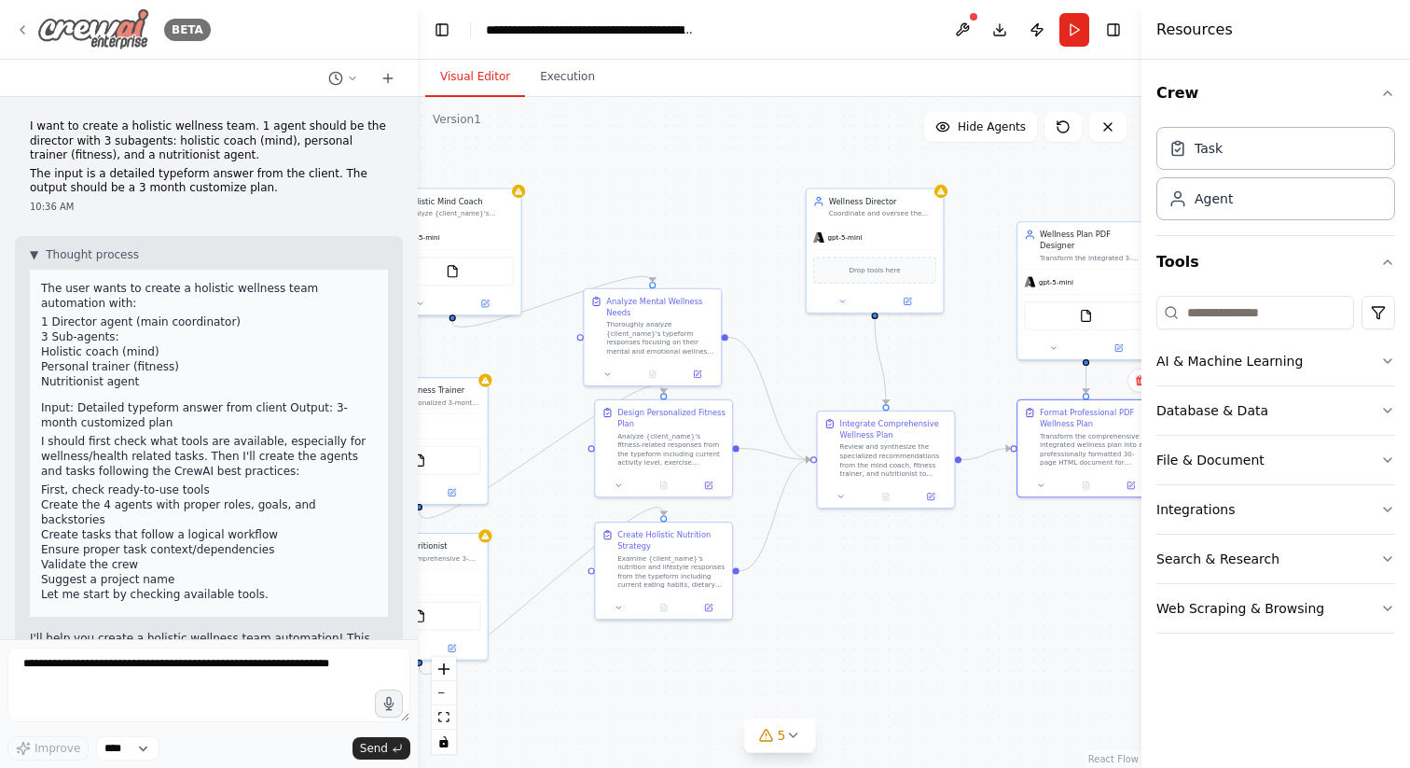
click at [20, 35] on icon at bounding box center [22, 29] width 15 height 15
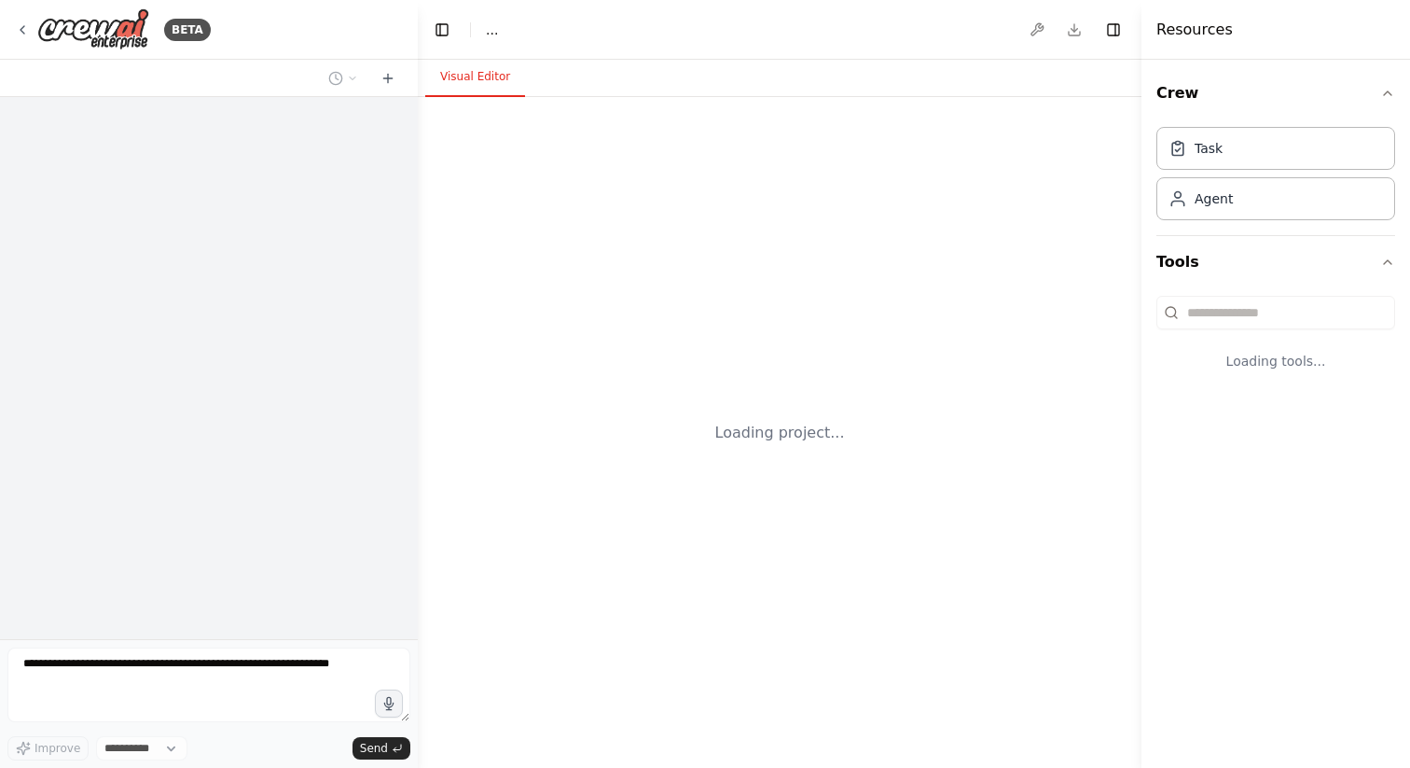
select select "****"
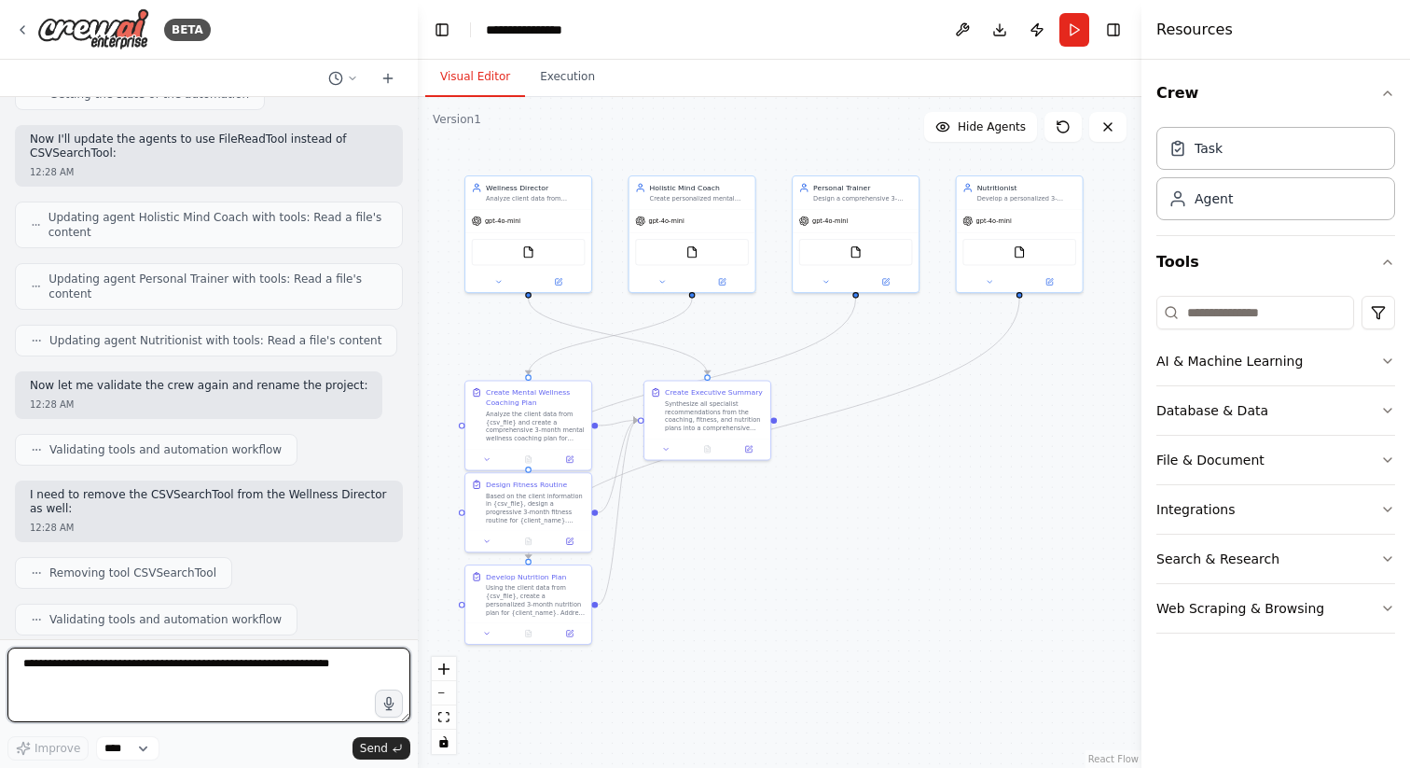
scroll to position [1503, 0]
drag, startPoint x: 506, startPoint y: 433, endPoint x: 434, endPoint y: 305, distance: 147.0
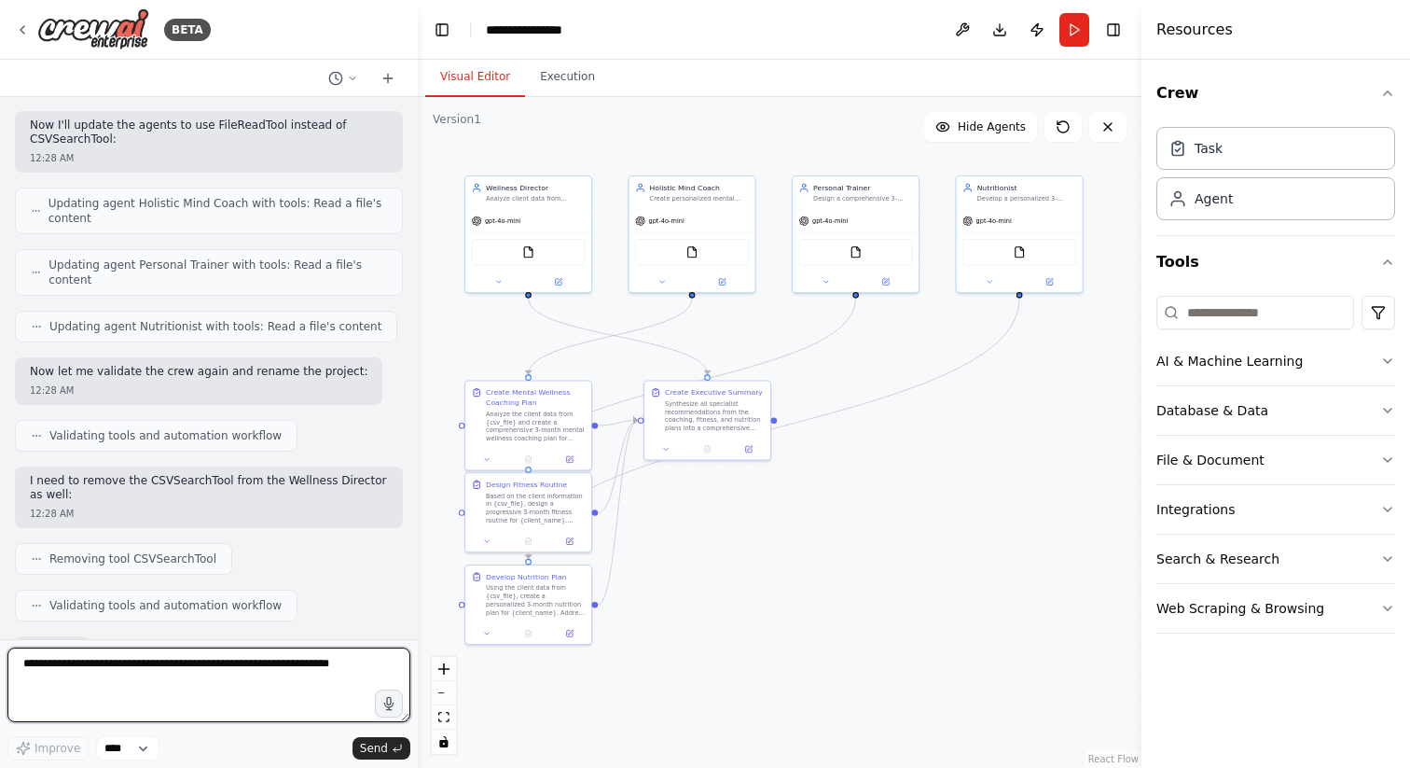
click at [434, 305] on div ".deletable-edge-delete-btn { width: 20px; height: 20px; border: 0px solid #ffff…" at bounding box center [780, 432] width 724 height 671
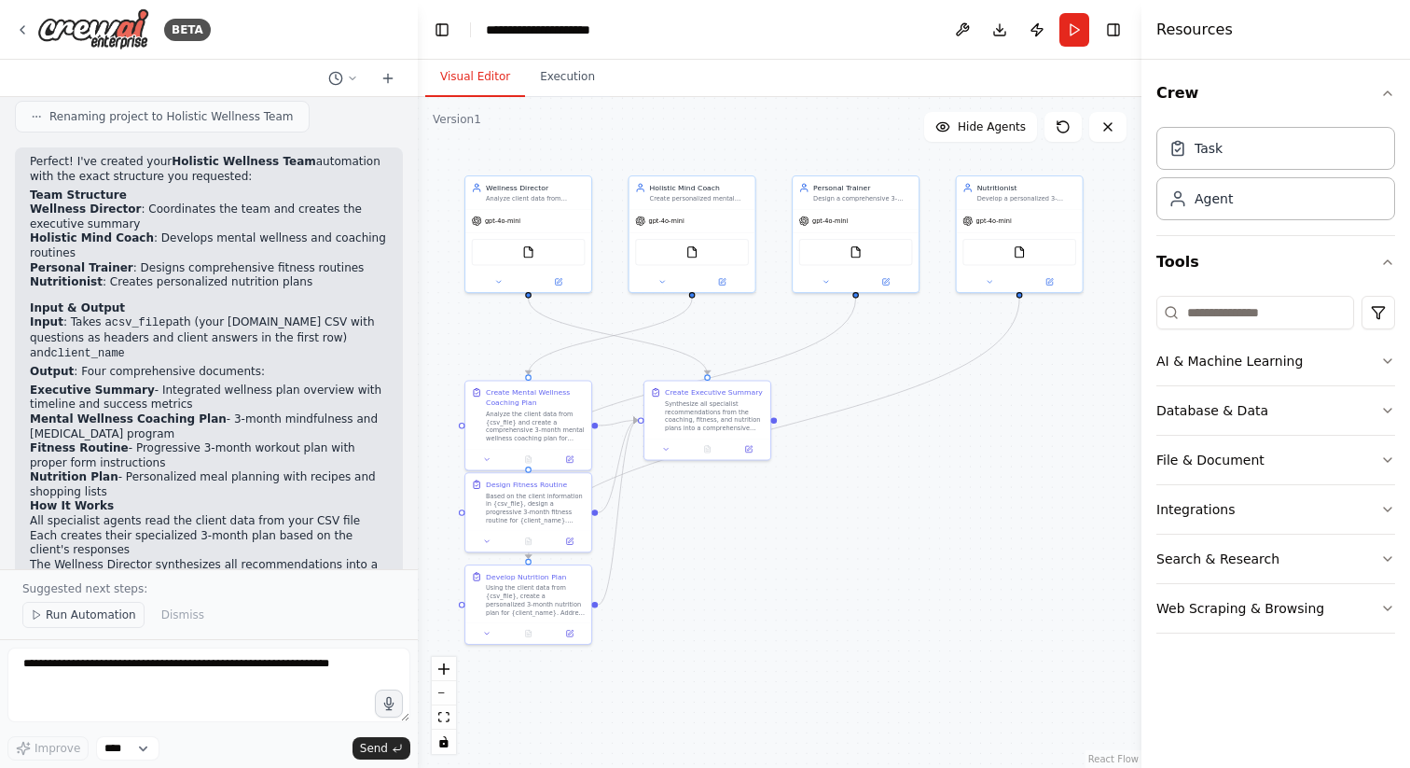
click at [94, 611] on span "Run Automation" at bounding box center [91, 614] width 90 height 15
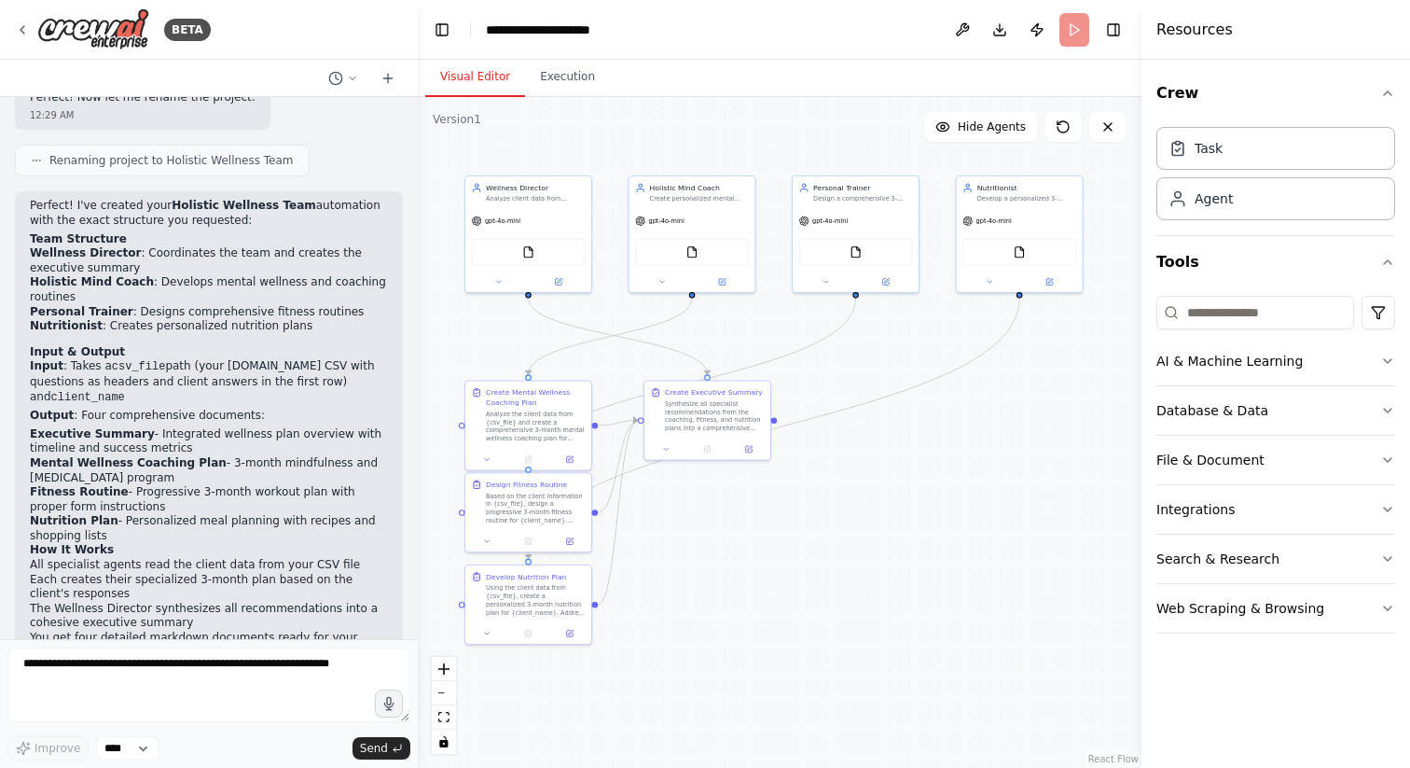
scroll to position [1977, 0]
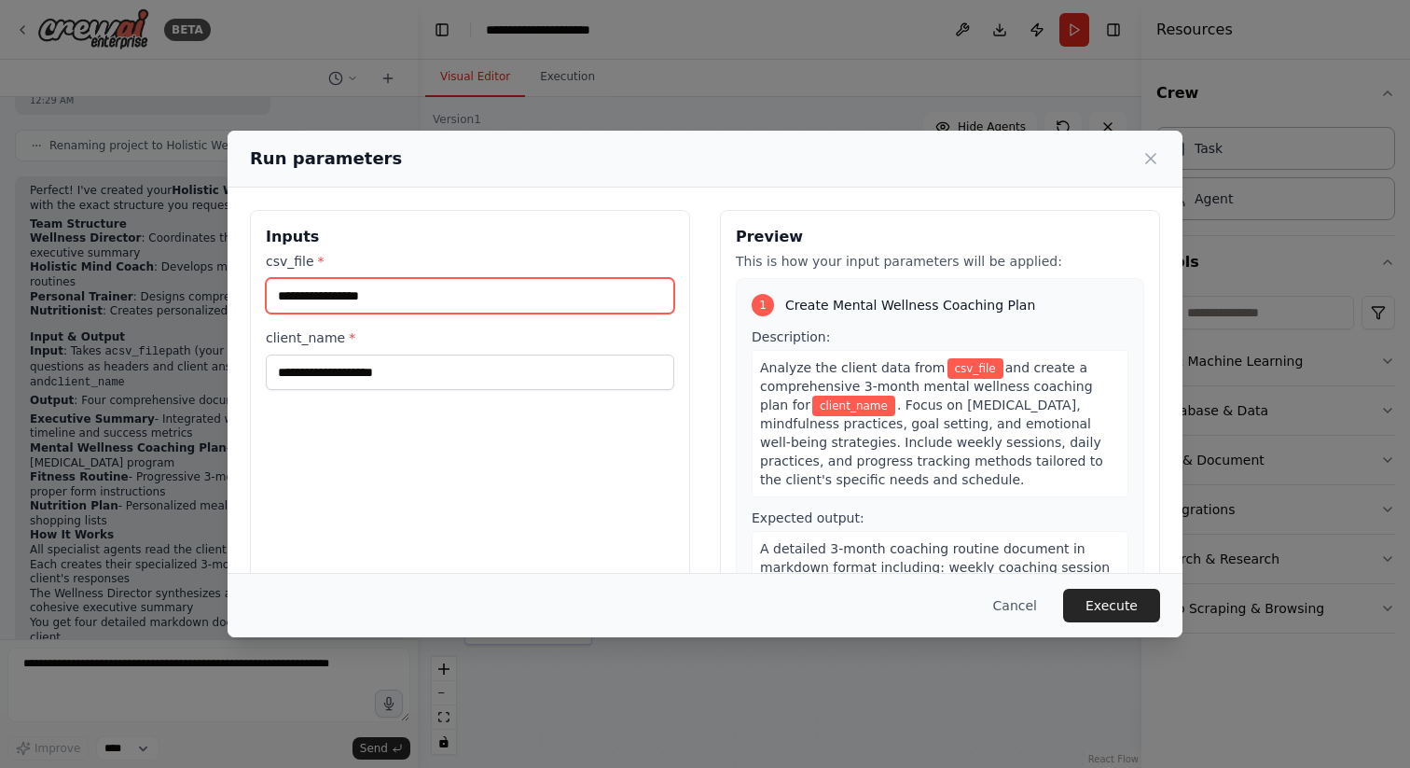
click at [461, 298] on input "csv_file *" at bounding box center [470, 295] width 408 height 35
click at [404, 298] on input "csv_file *" at bounding box center [470, 295] width 408 height 35
click at [379, 298] on input "csv_file *" at bounding box center [470, 295] width 408 height 35
paste input "**********"
type input "**********"
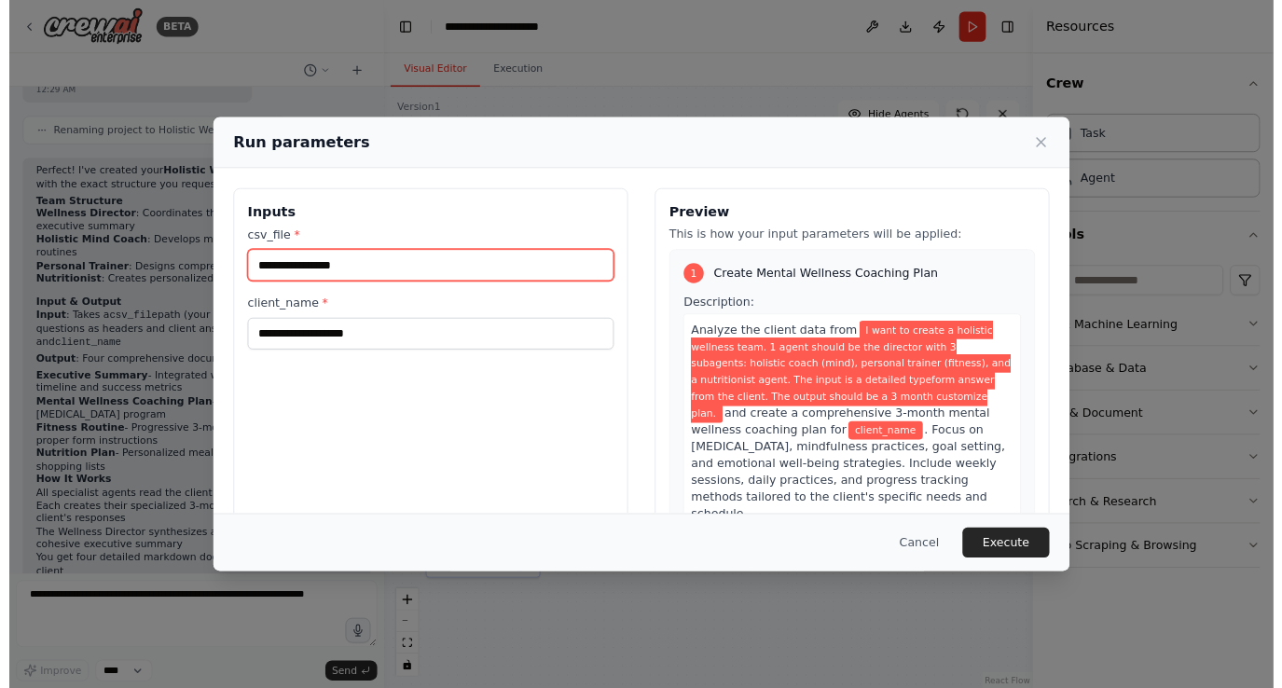
scroll to position [0, 0]
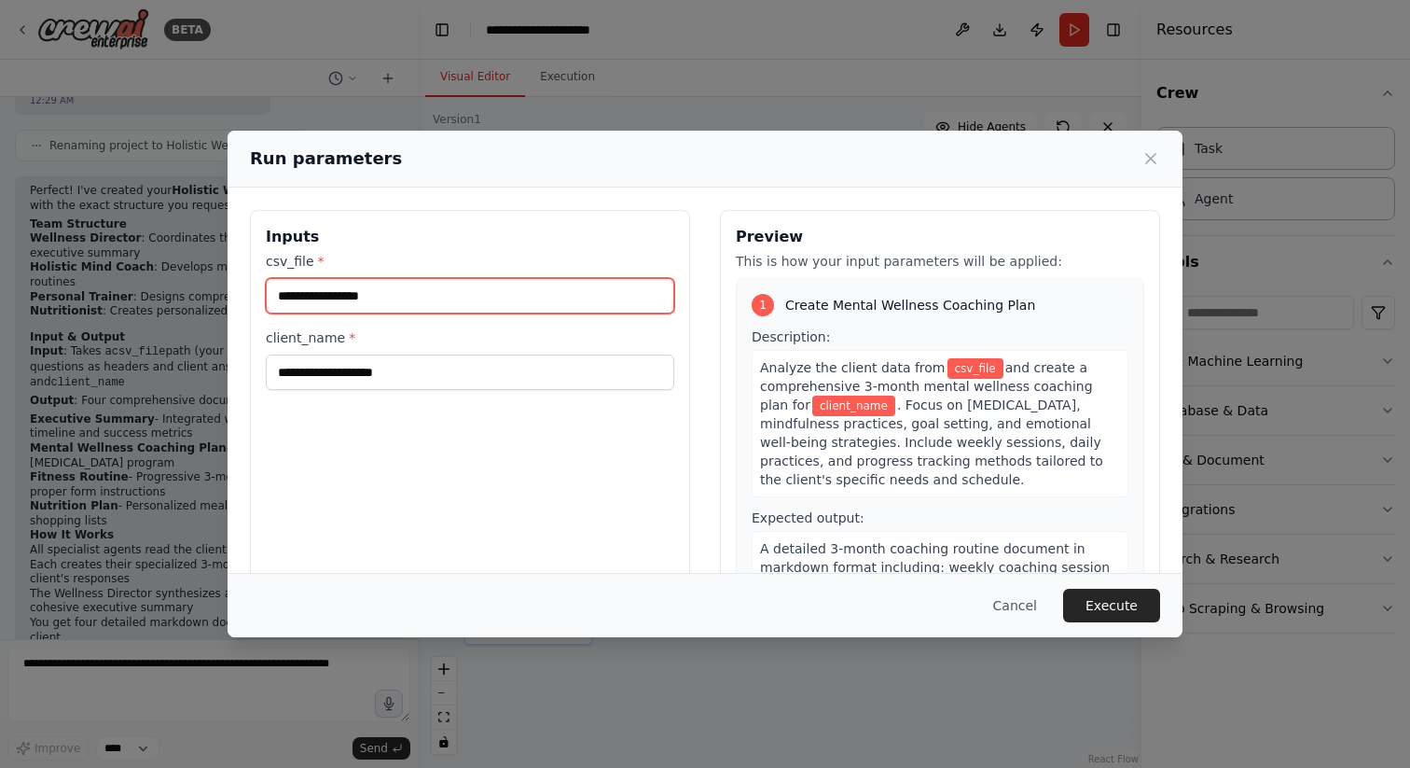
click at [379, 298] on input "csv_file *" at bounding box center [470, 295] width 408 height 35
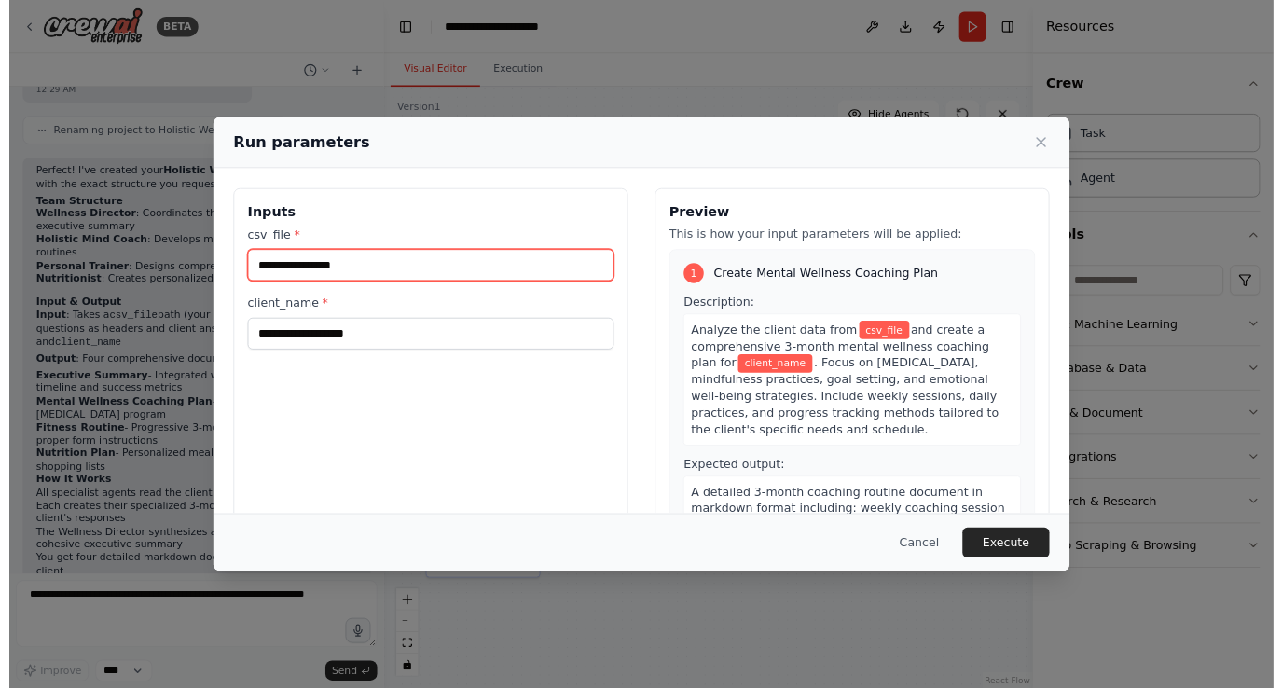
scroll to position [2032, 0]
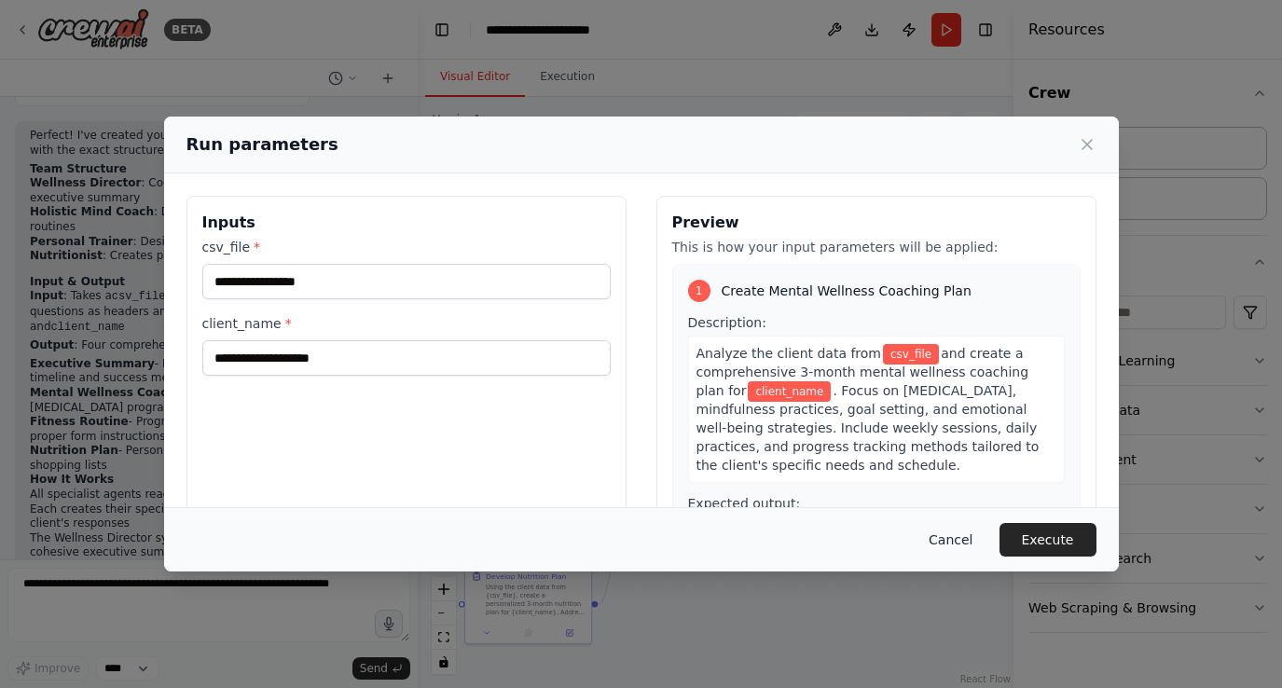
click at [949, 544] on button "Cancel" at bounding box center [951, 540] width 74 height 34
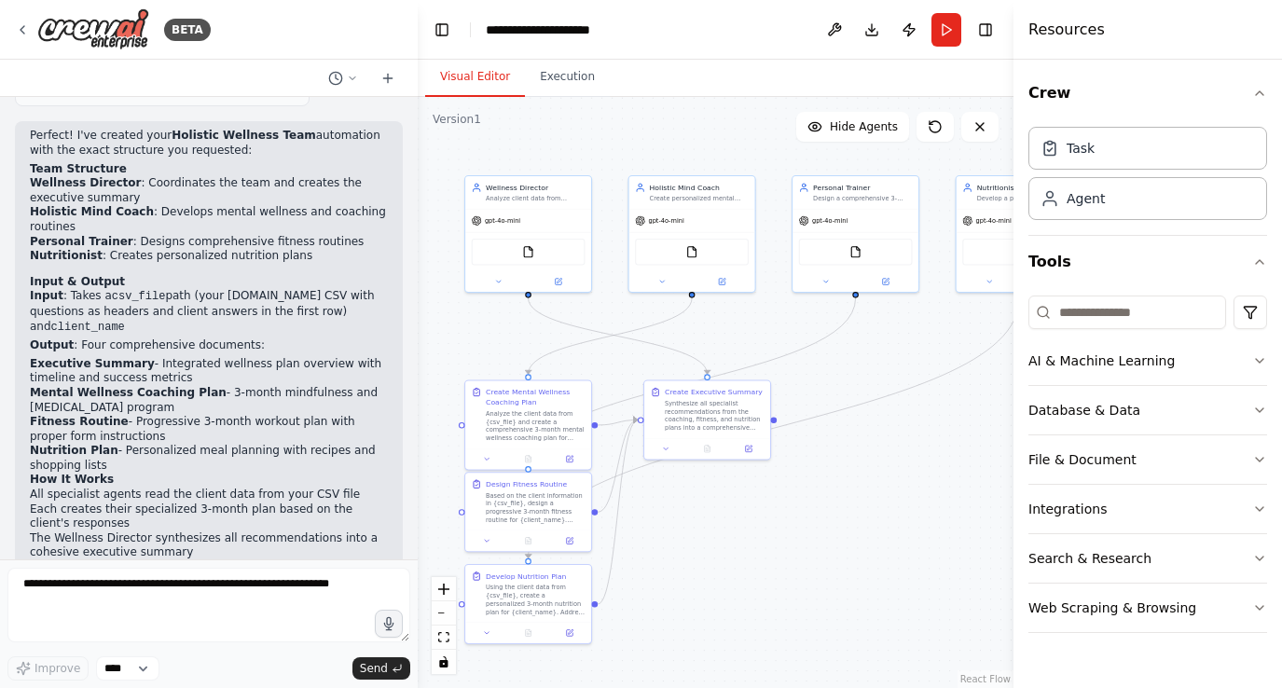
scroll to position [2056, 0]
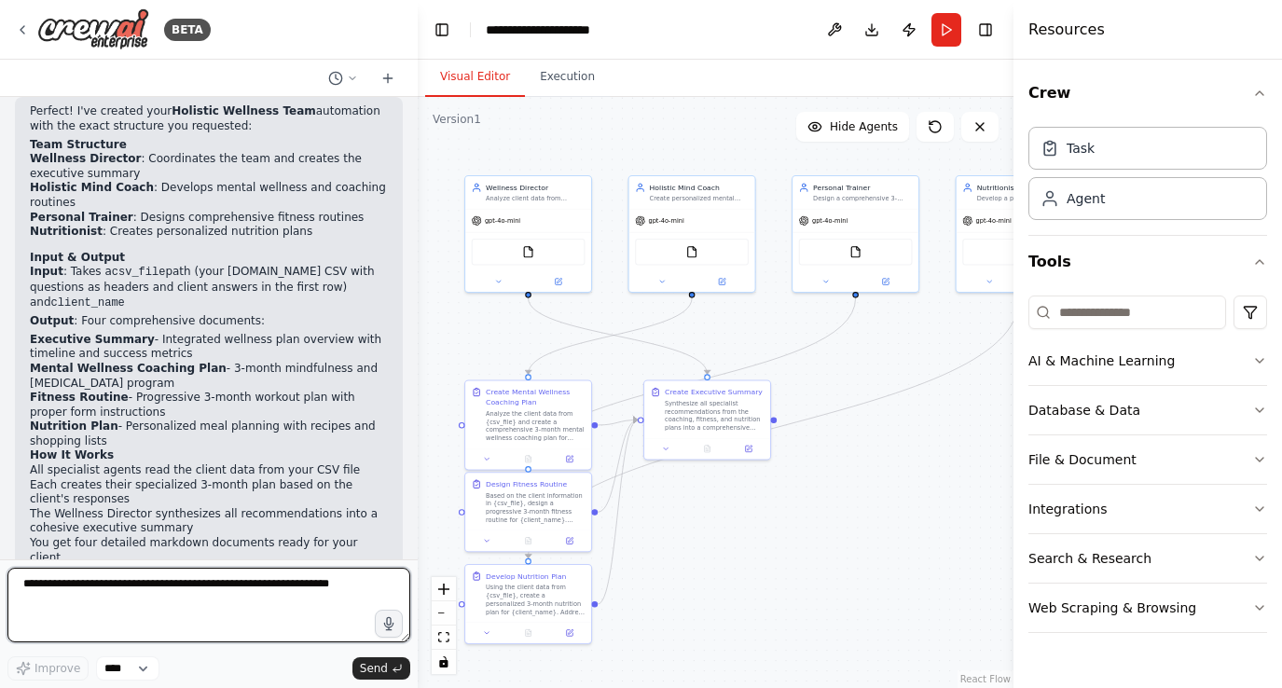
click at [181, 587] on textarea at bounding box center [208, 605] width 403 height 75
click at [213, 597] on textarea "**********" at bounding box center [208, 605] width 403 height 75
click at [200, 598] on textarea "**********" at bounding box center [208, 605] width 403 height 75
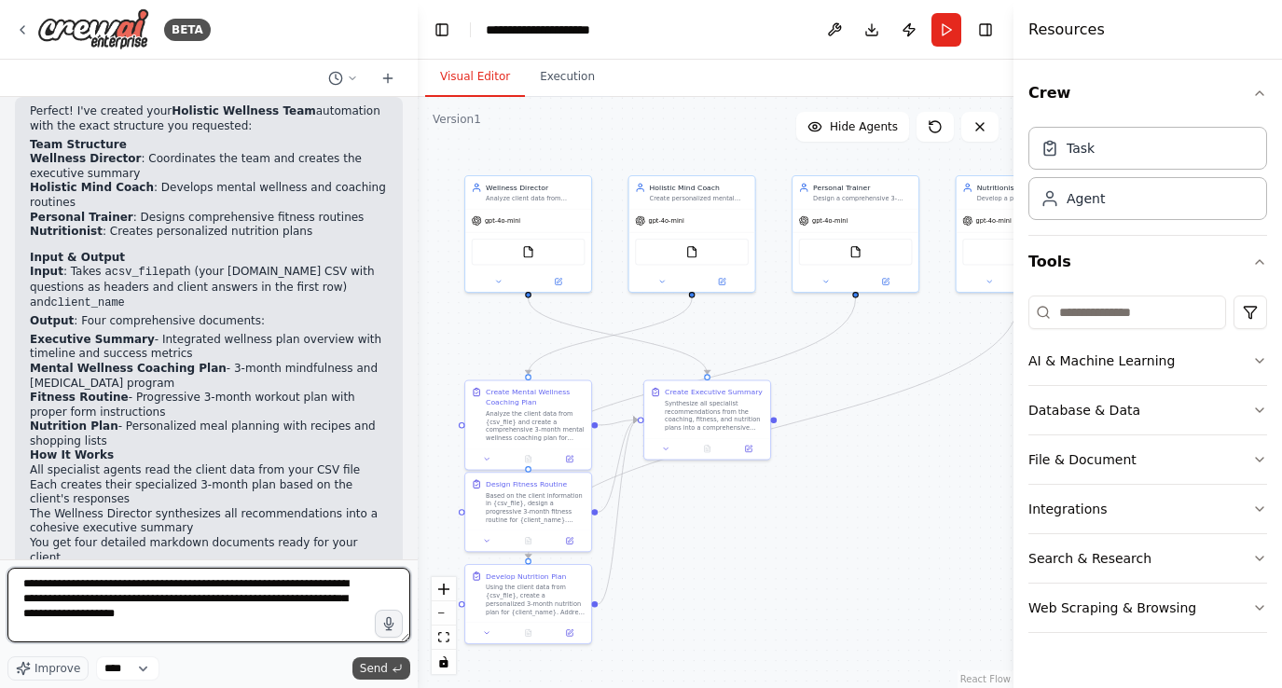
type textarea "**********"
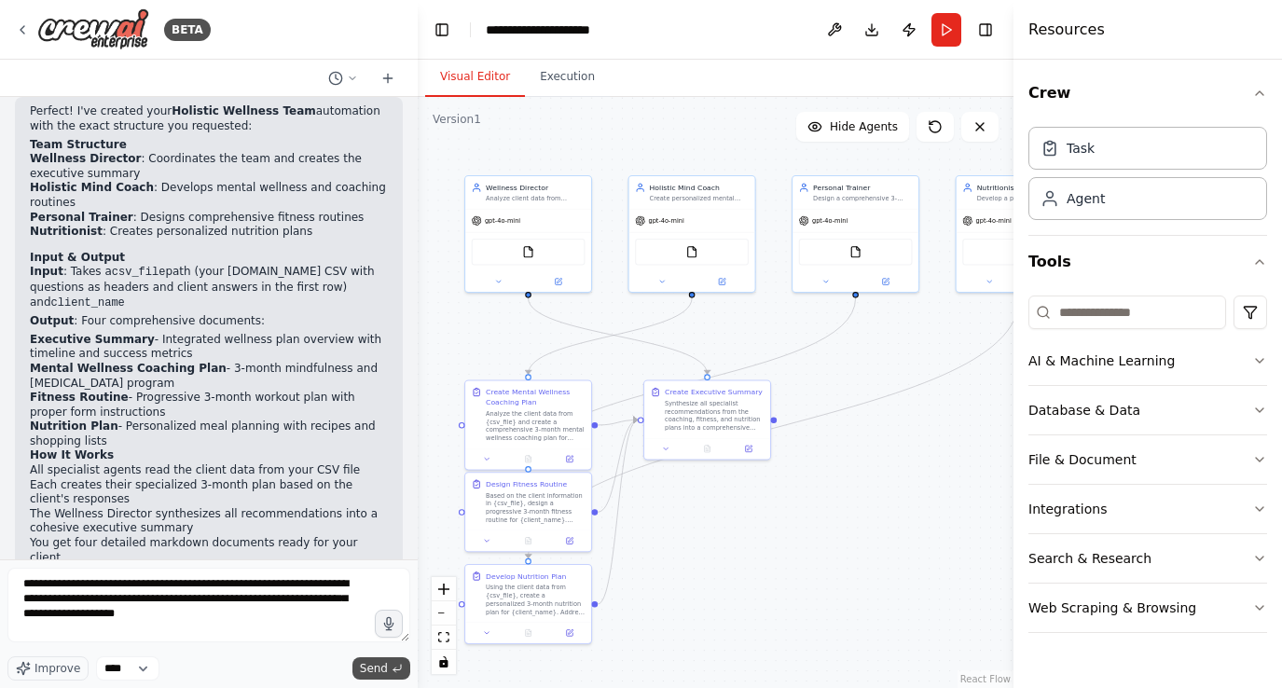
click at [372, 668] on span "Send" at bounding box center [374, 668] width 28 height 15
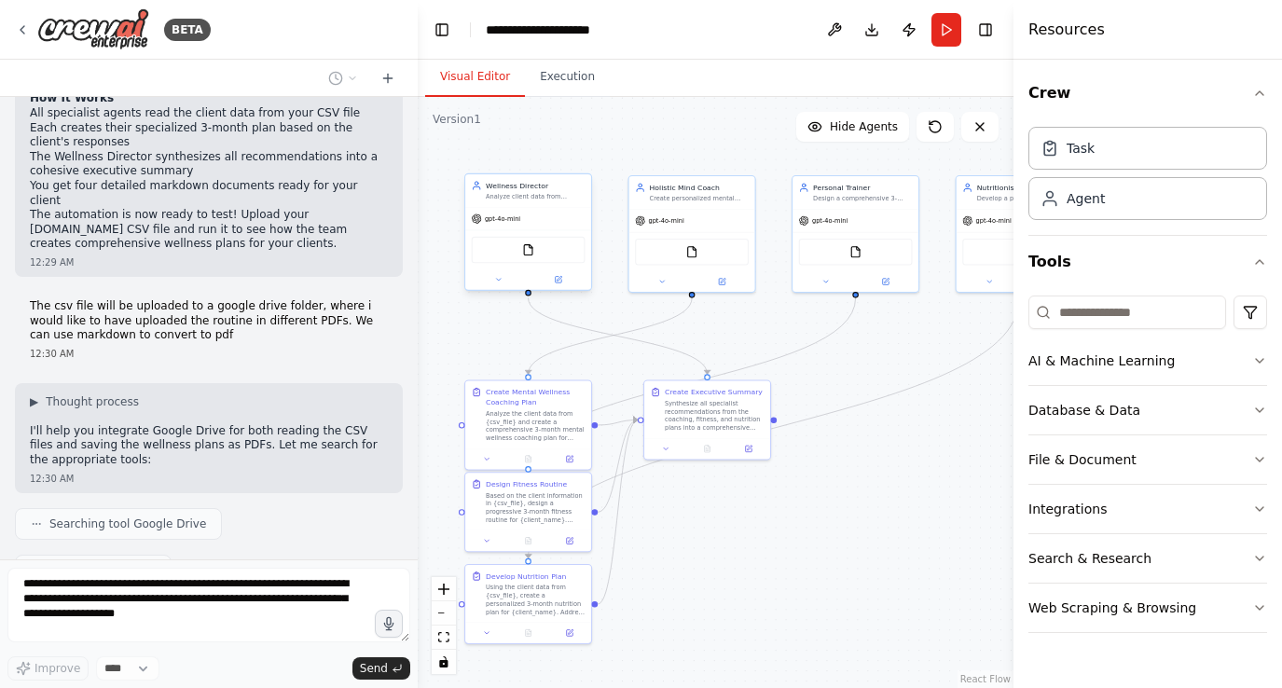
scroll to position [2460, 0]
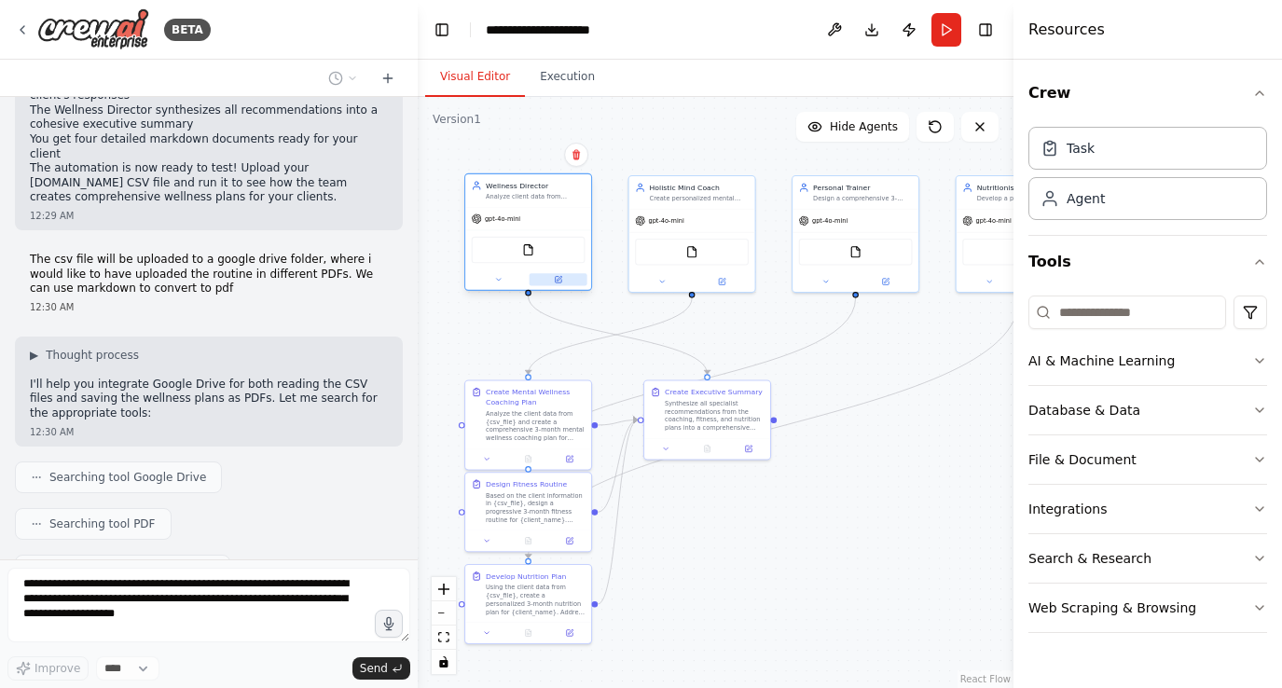
click at [556, 281] on icon at bounding box center [558, 280] width 7 height 7
click at [557, 278] on icon at bounding box center [558, 280] width 7 height 7
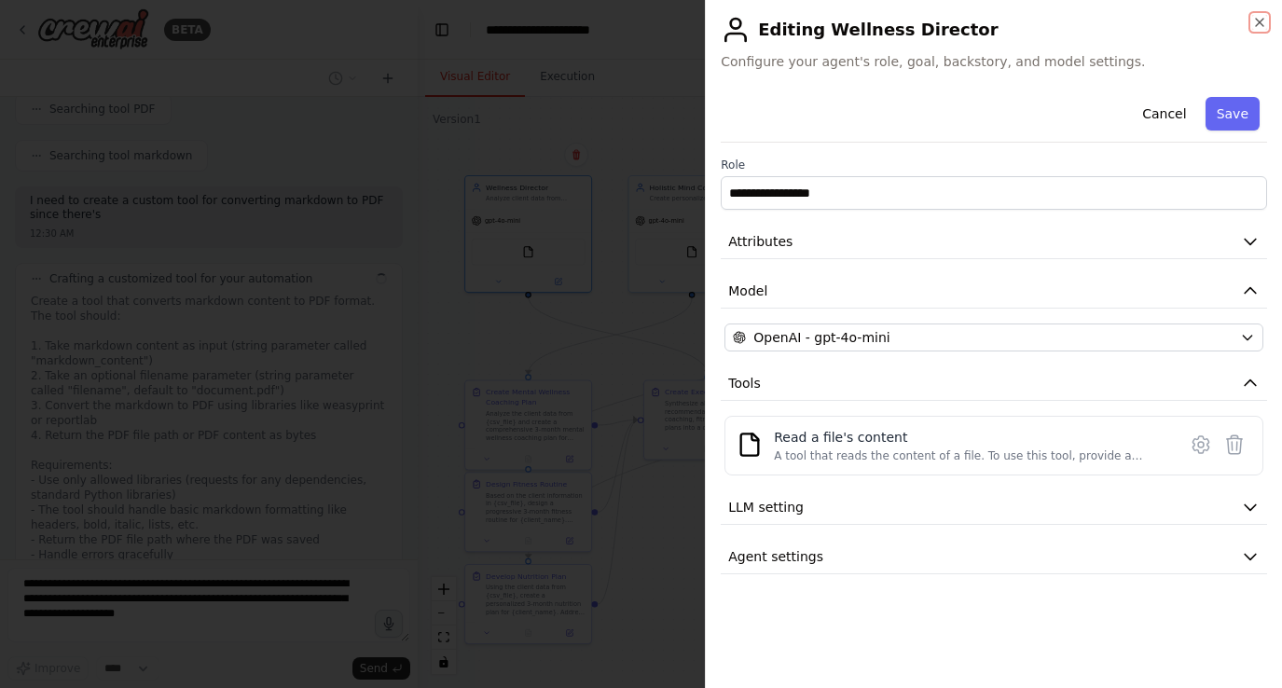
scroll to position [2890, 0]
click at [603, 149] on div at bounding box center [641, 344] width 1282 height 688
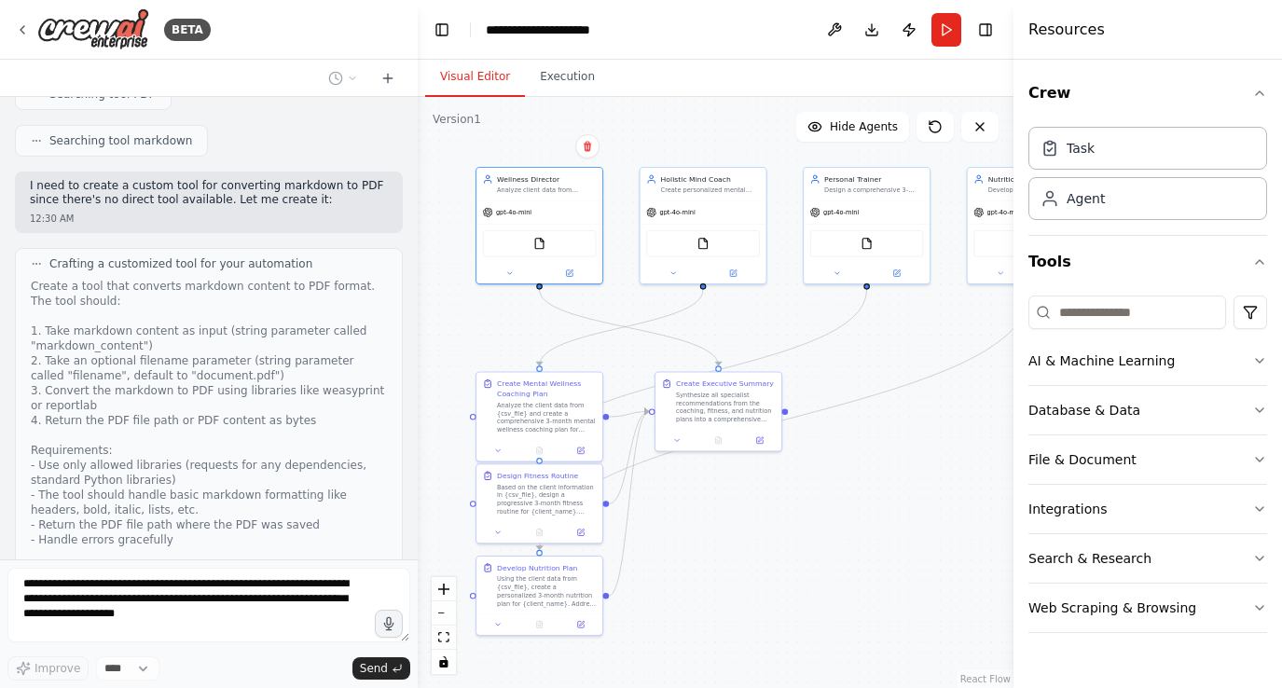
drag, startPoint x: 917, startPoint y: 377, endPoint x: 928, endPoint y: 368, distance: 14.0
click at [928, 368] on div ".deletable-edge-delete-btn { width: 20px; height: 20px; border: 0px solid #ffff…" at bounding box center [716, 392] width 596 height 591
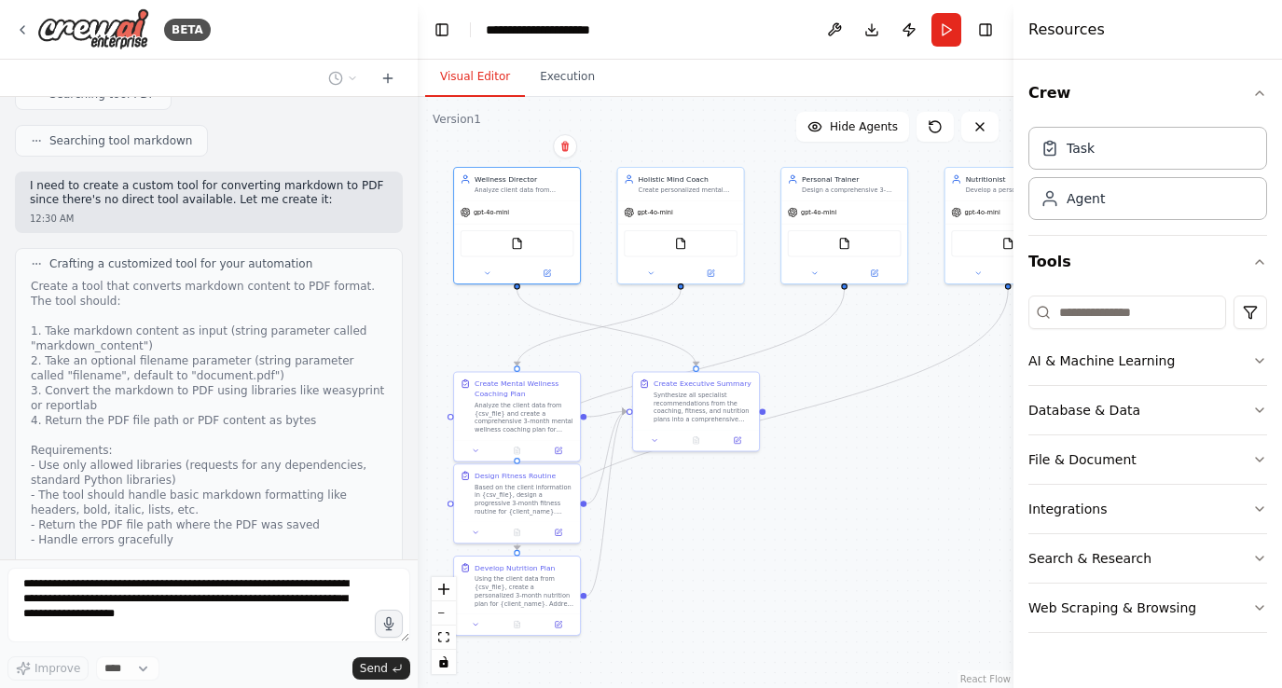
drag, startPoint x: 904, startPoint y: 366, endPoint x: 880, endPoint y: 366, distance: 23.3
click at [880, 366] on div ".deletable-edge-delete-btn { width: 20px; height: 20px; border: 0px solid #ffff…" at bounding box center [716, 392] width 596 height 591
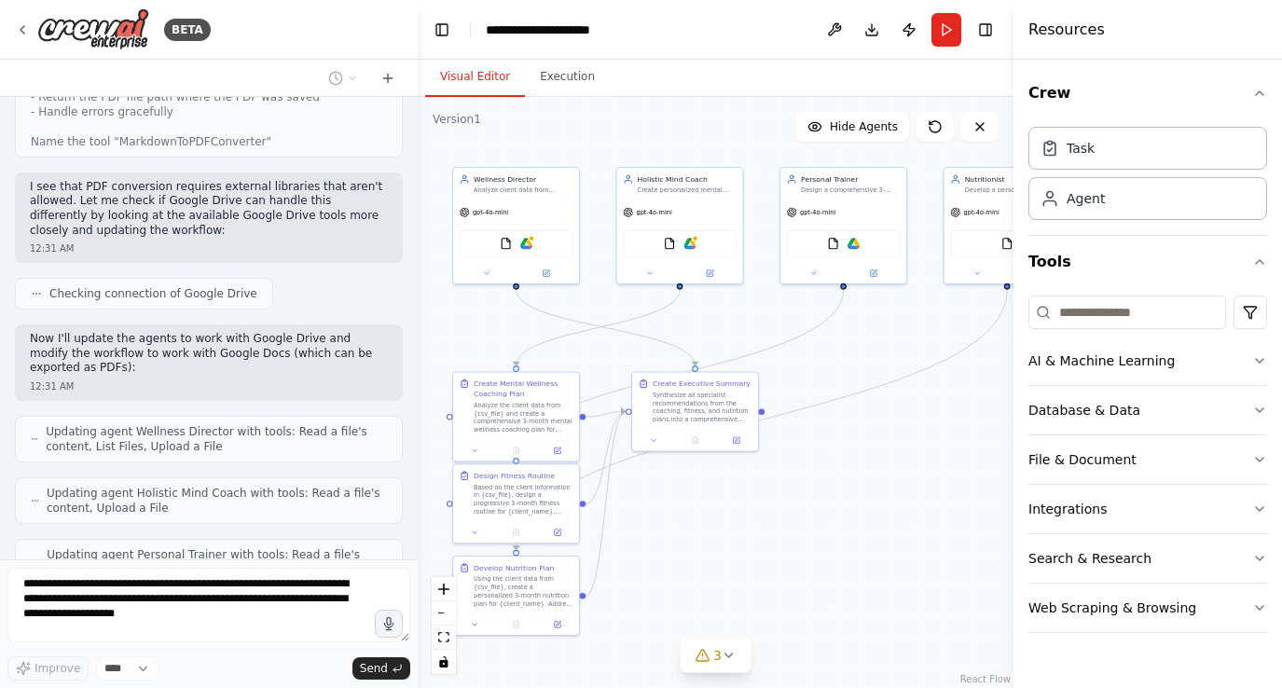
scroll to position [3380, 0]
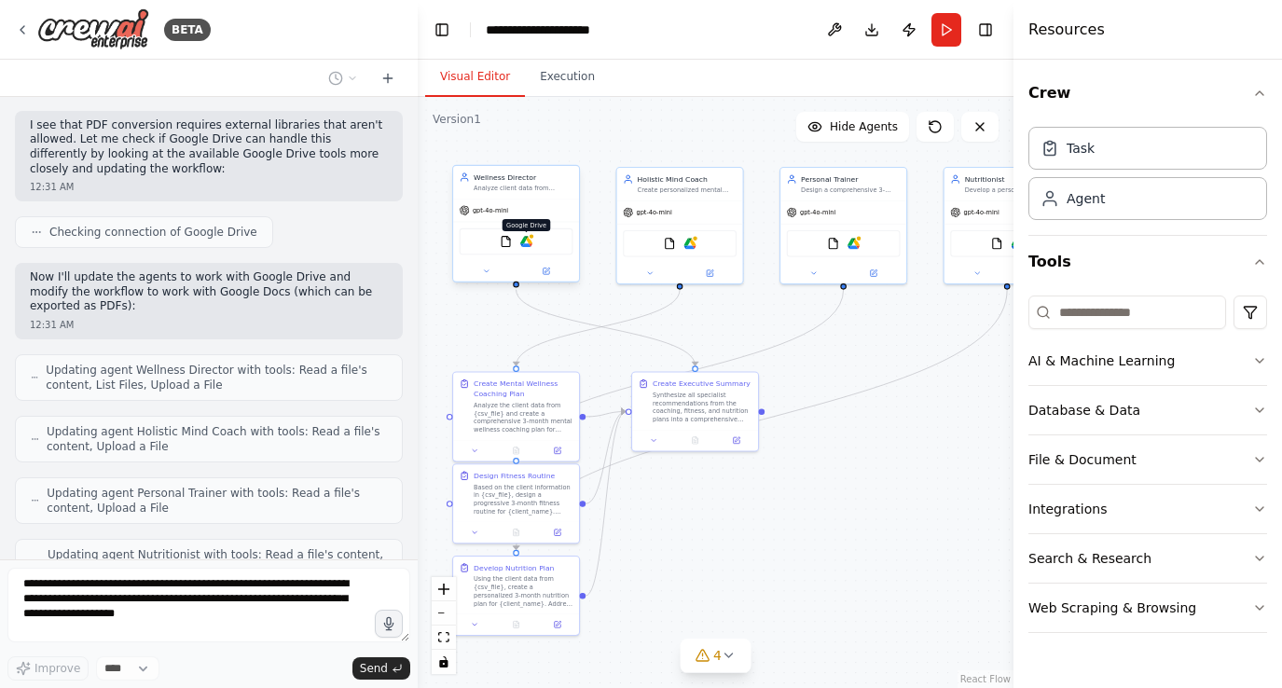
click at [526, 242] on img at bounding box center [526, 241] width 12 height 12
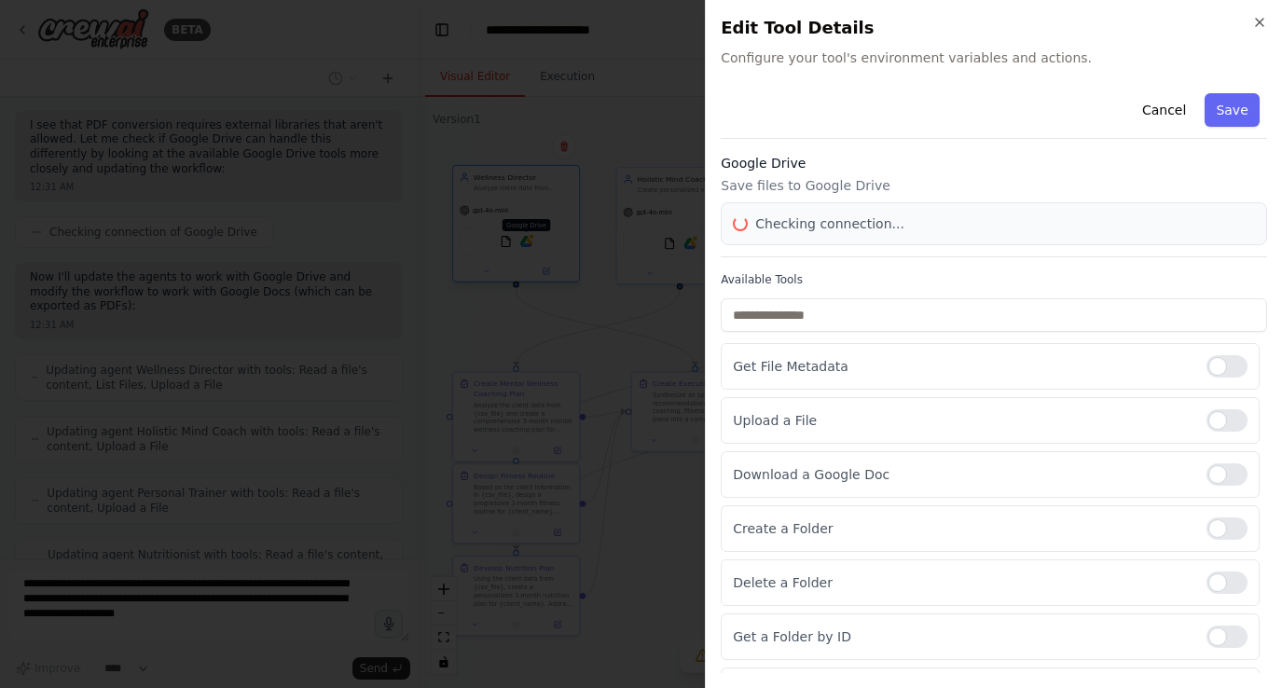
click at [526, 242] on div at bounding box center [641, 344] width 1282 height 688
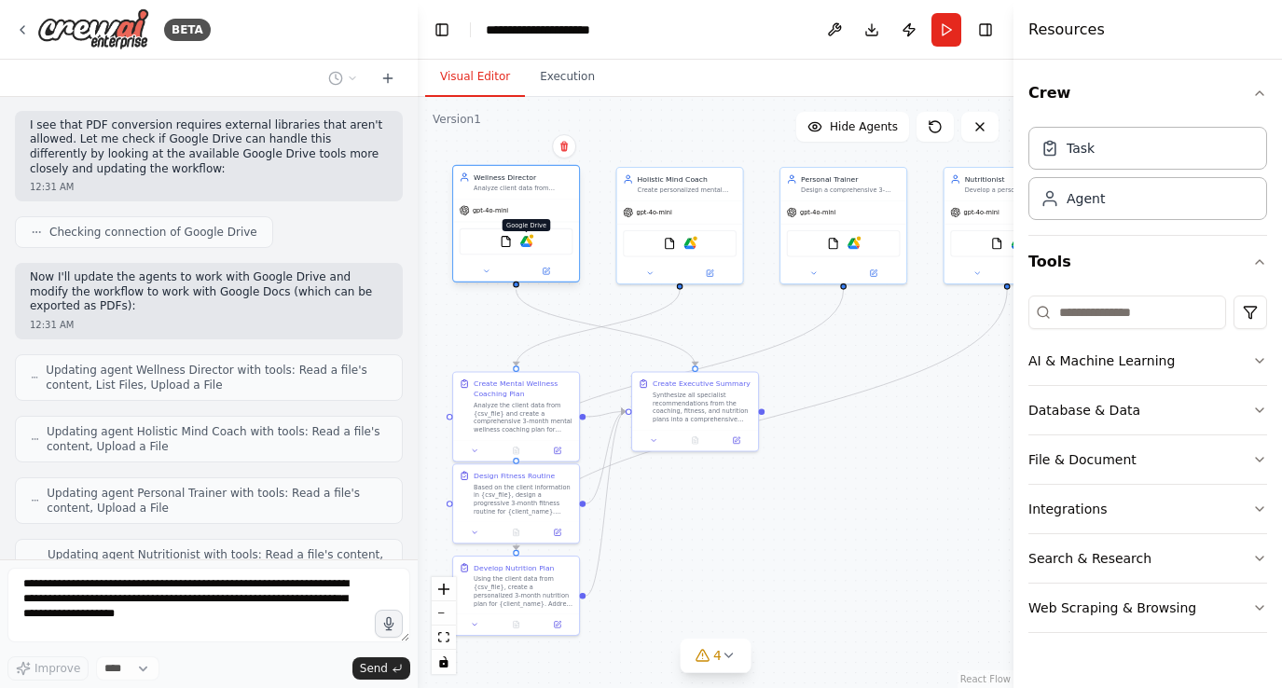
click at [526, 242] on img at bounding box center [526, 241] width 12 height 12
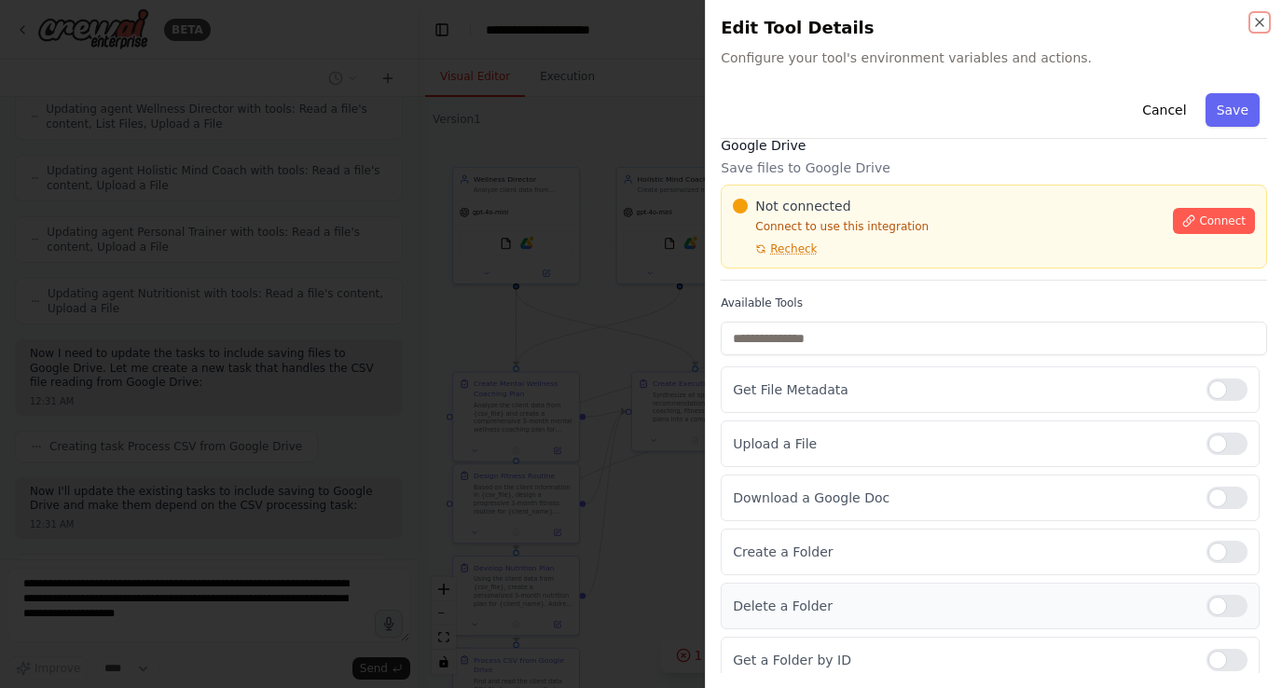
scroll to position [0, 0]
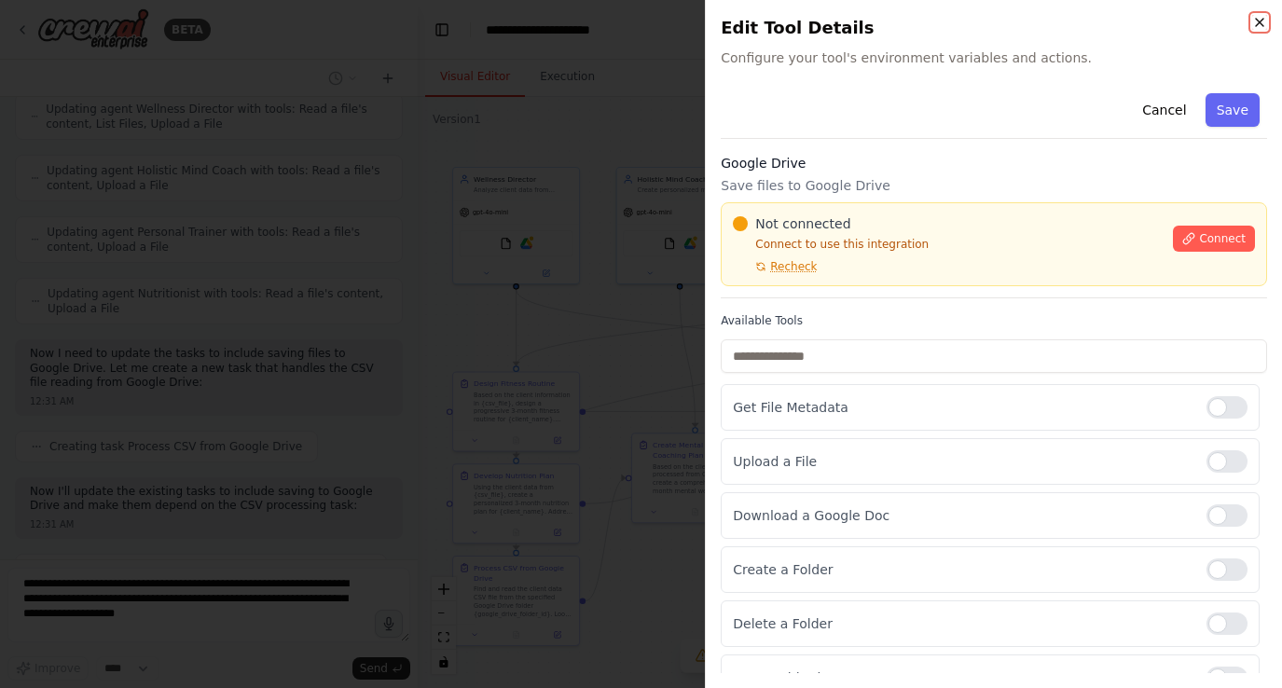
click at [1266, 27] on icon "button" at bounding box center [1259, 22] width 15 height 15
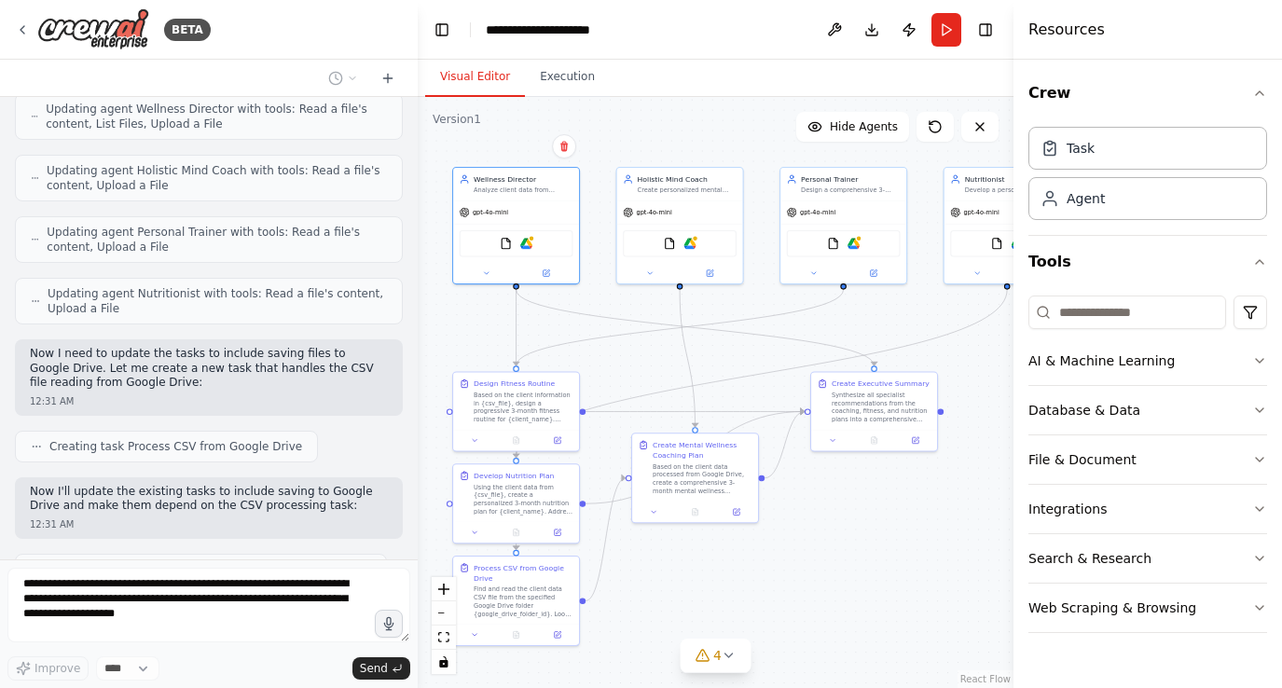
scroll to position [3695, 0]
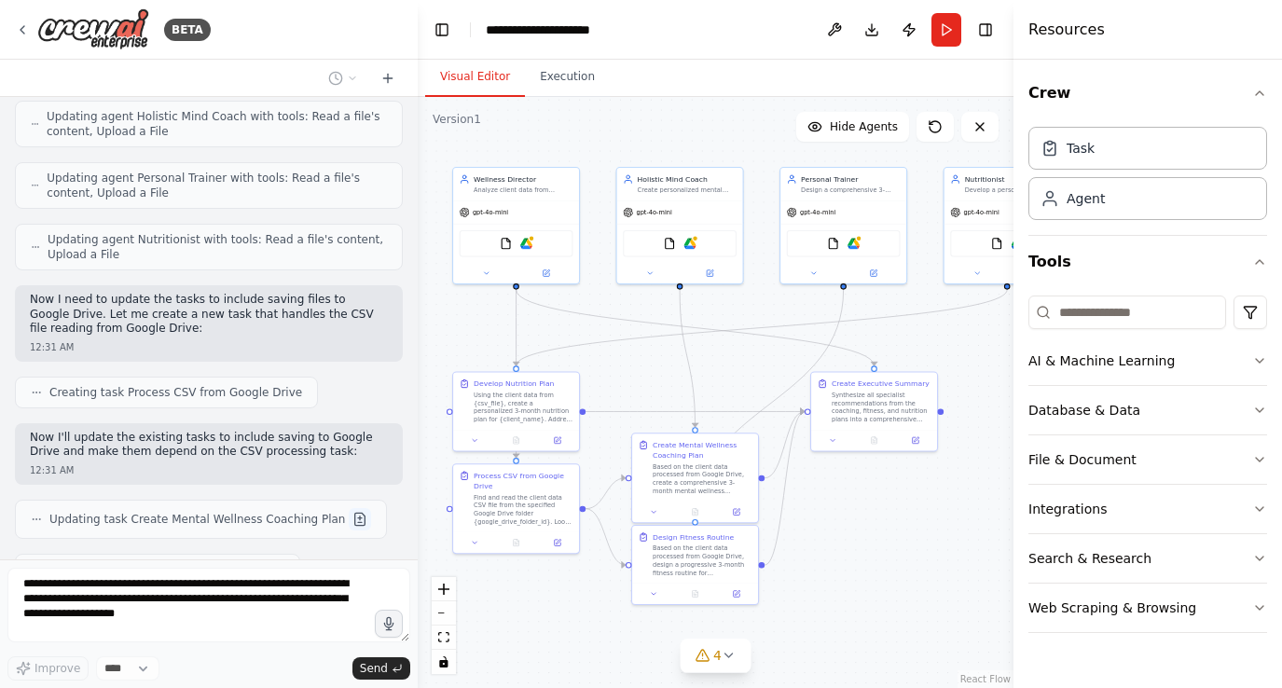
click at [349, 508] on button at bounding box center [360, 519] width 22 height 22
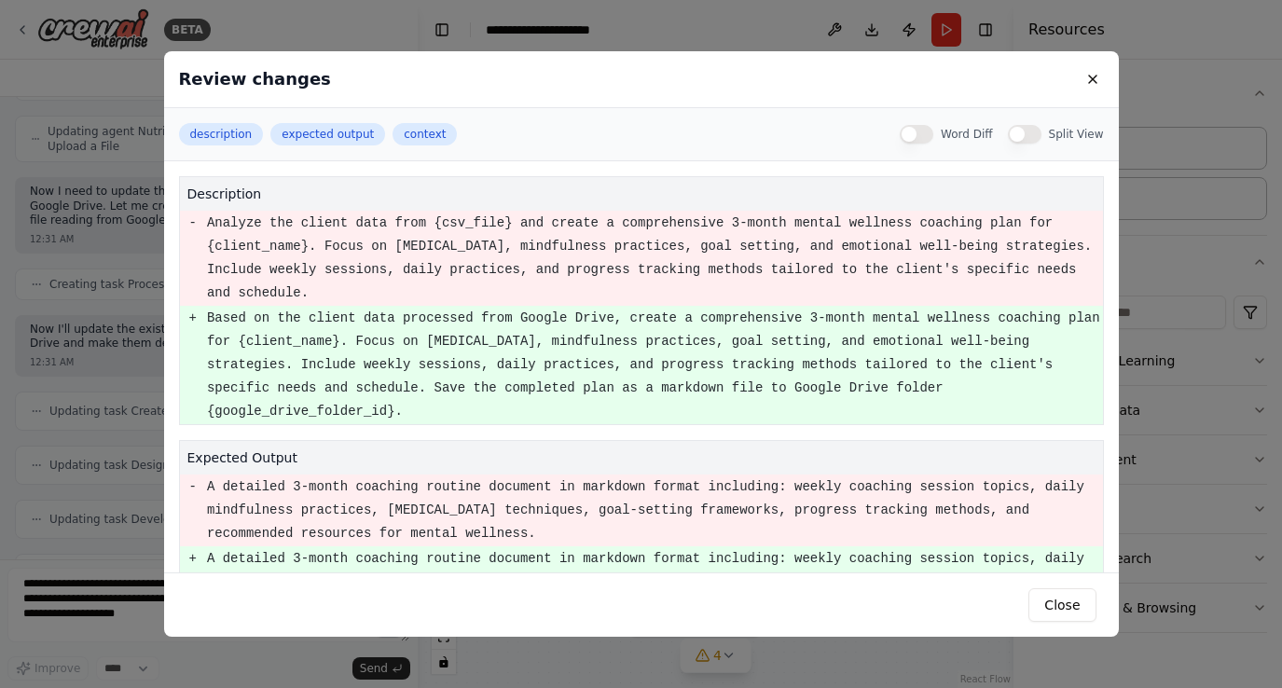
scroll to position [3857, 0]
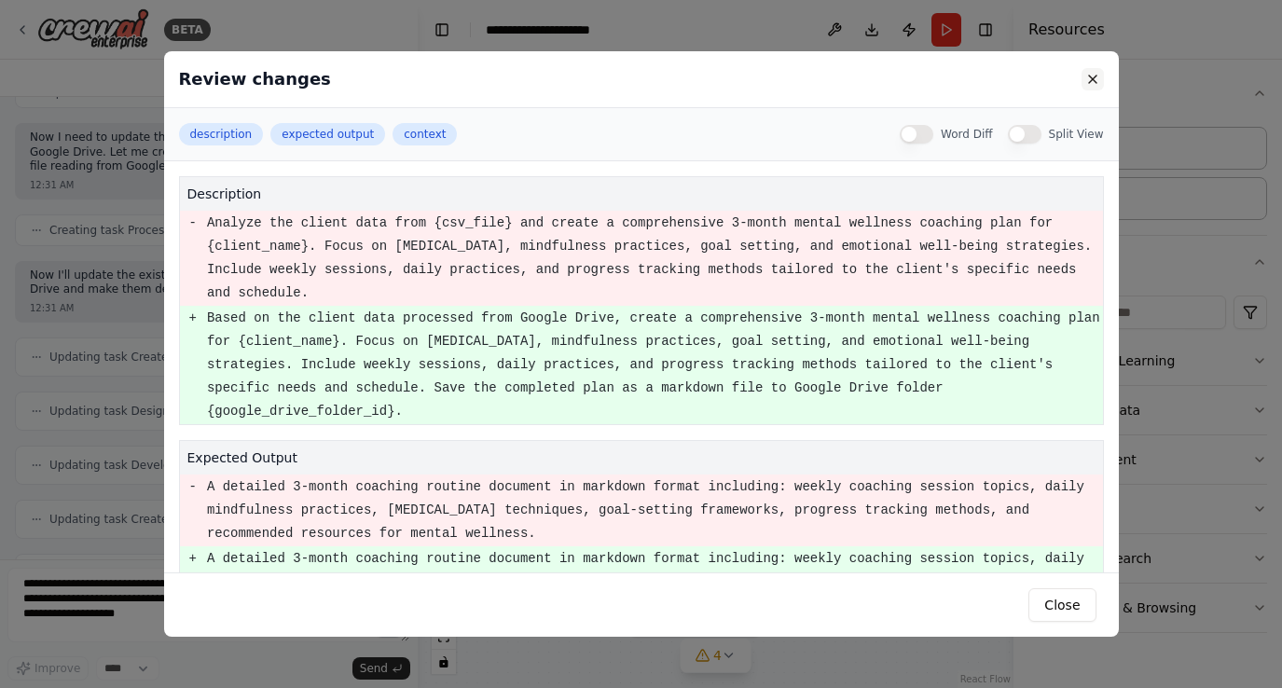
click at [1090, 75] on button at bounding box center [1093, 79] width 22 height 22
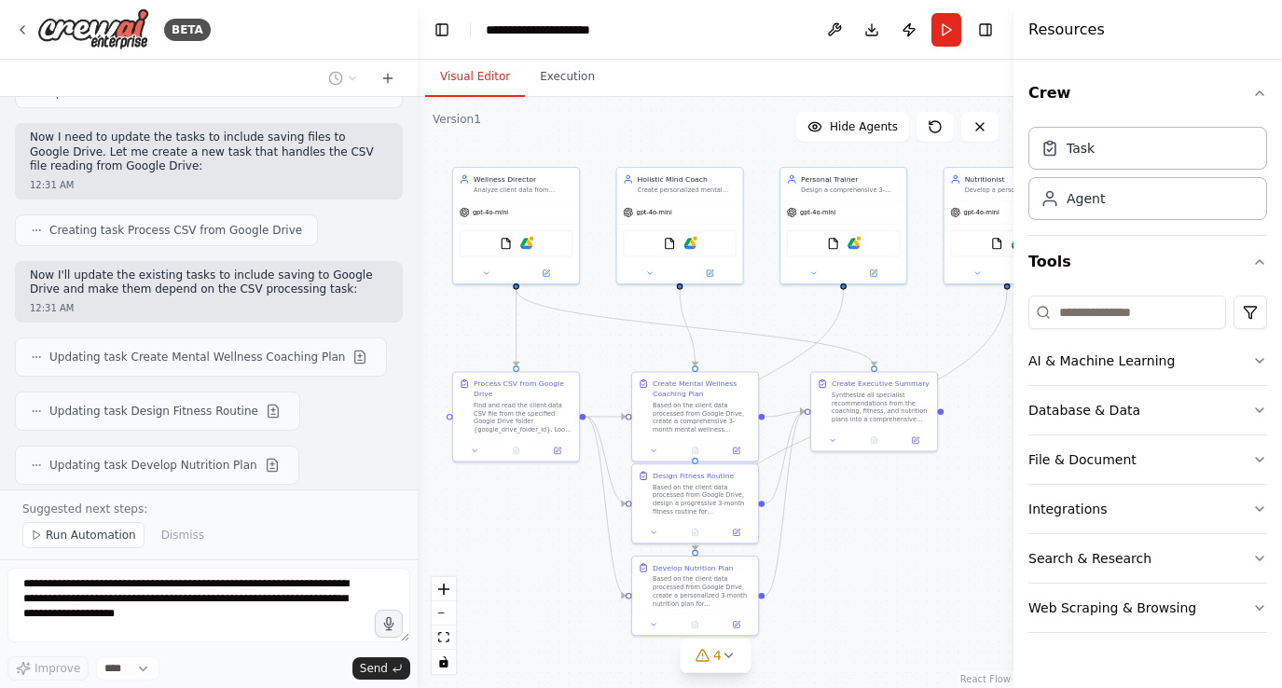
scroll to position [3927, 0]
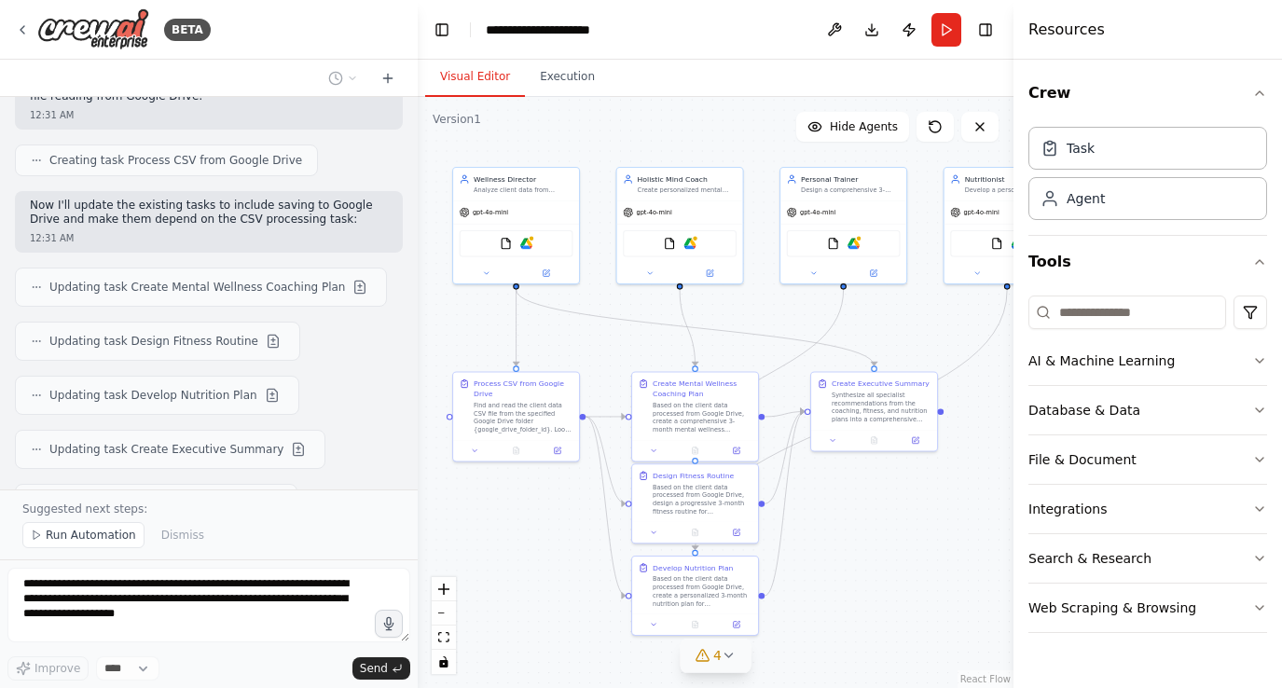
click at [724, 669] on button "4" at bounding box center [716, 656] width 72 height 35
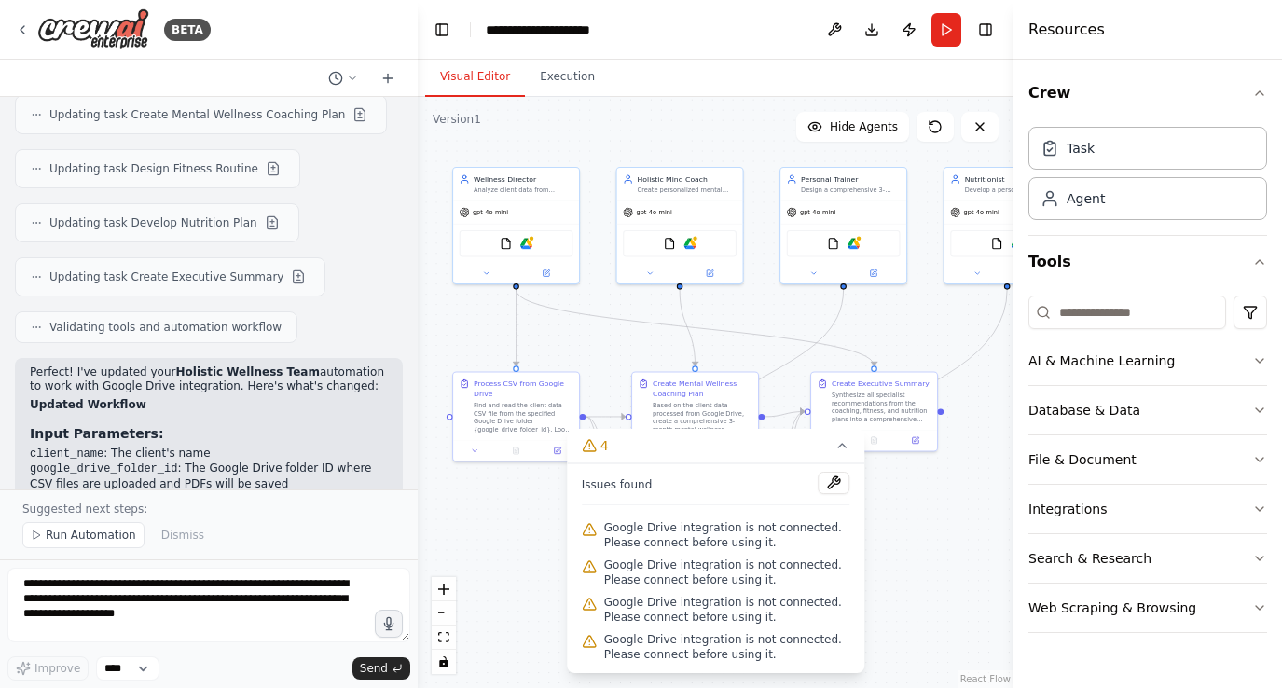
click at [497, 514] on div ".deletable-edge-delete-btn { width: 20px; height: 20px; border: 0px solid #ffff…" at bounding box center [716, 392] width 596 height 591
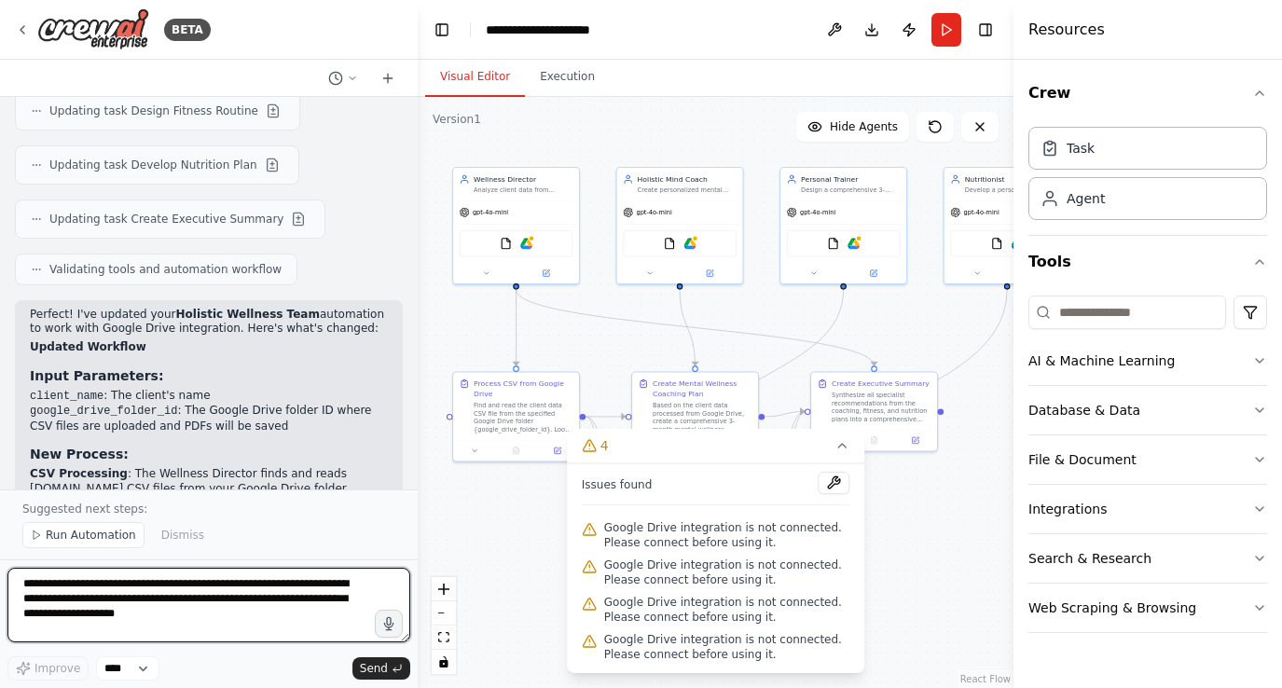
click at [188, 591] on textarea "**********" at bounding box center [208, 605] width 403 height 75
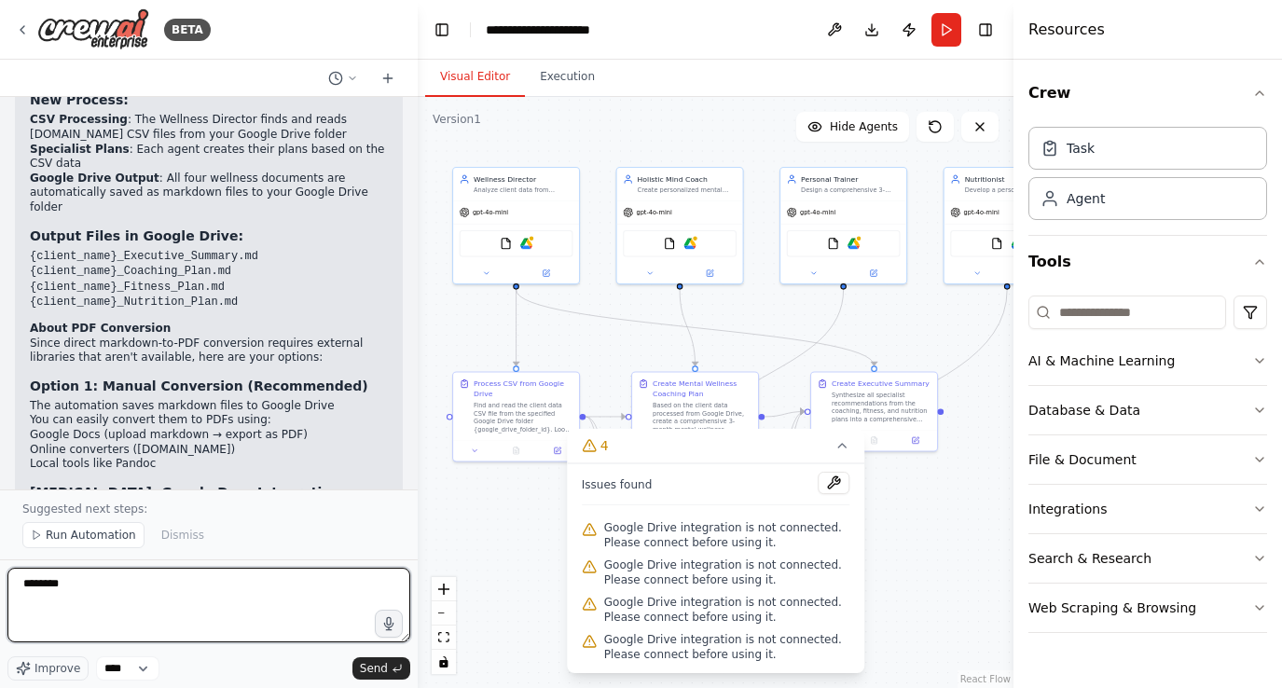
type textarea "********"
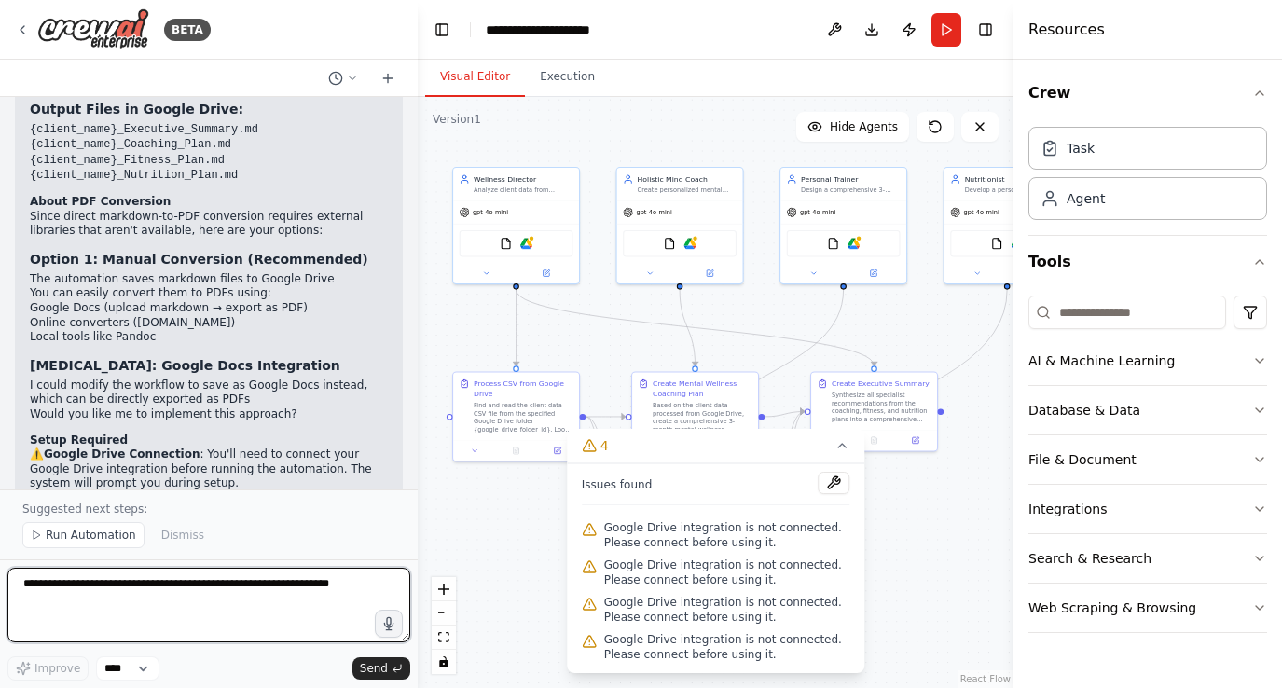
scroll to position [4654, 0]
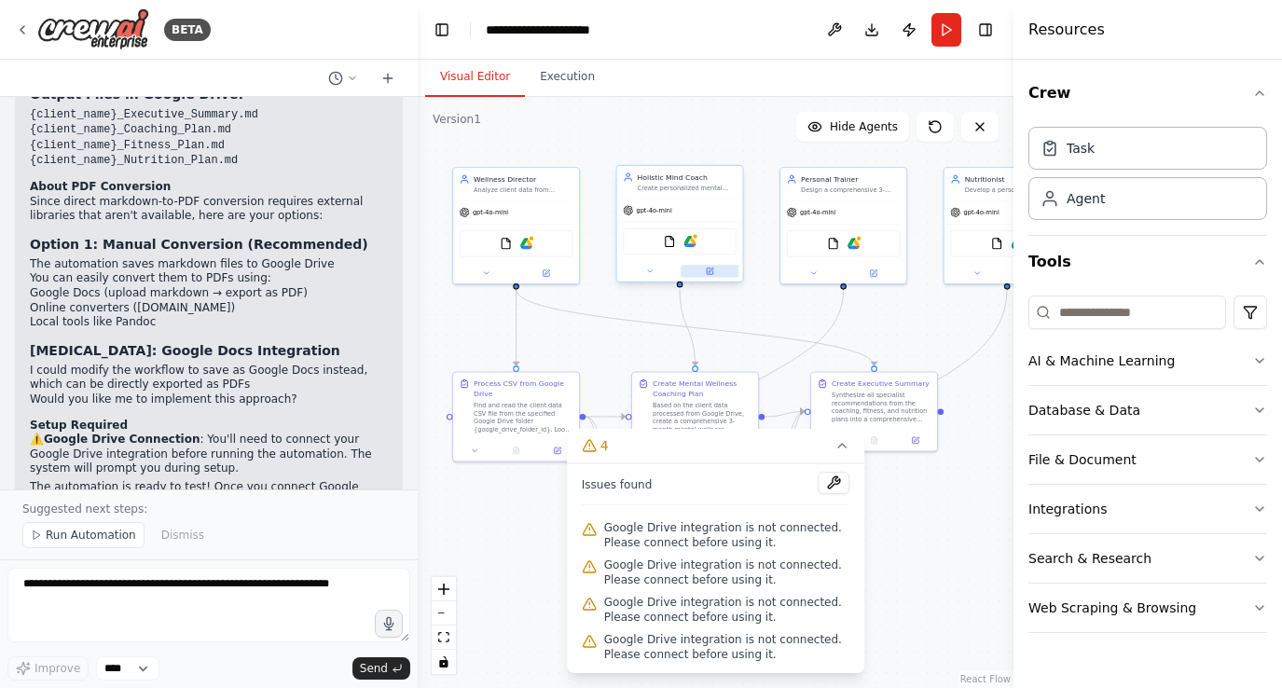
click at [710, 272] on icon at bounding box center [710, 272] width 7 height 7
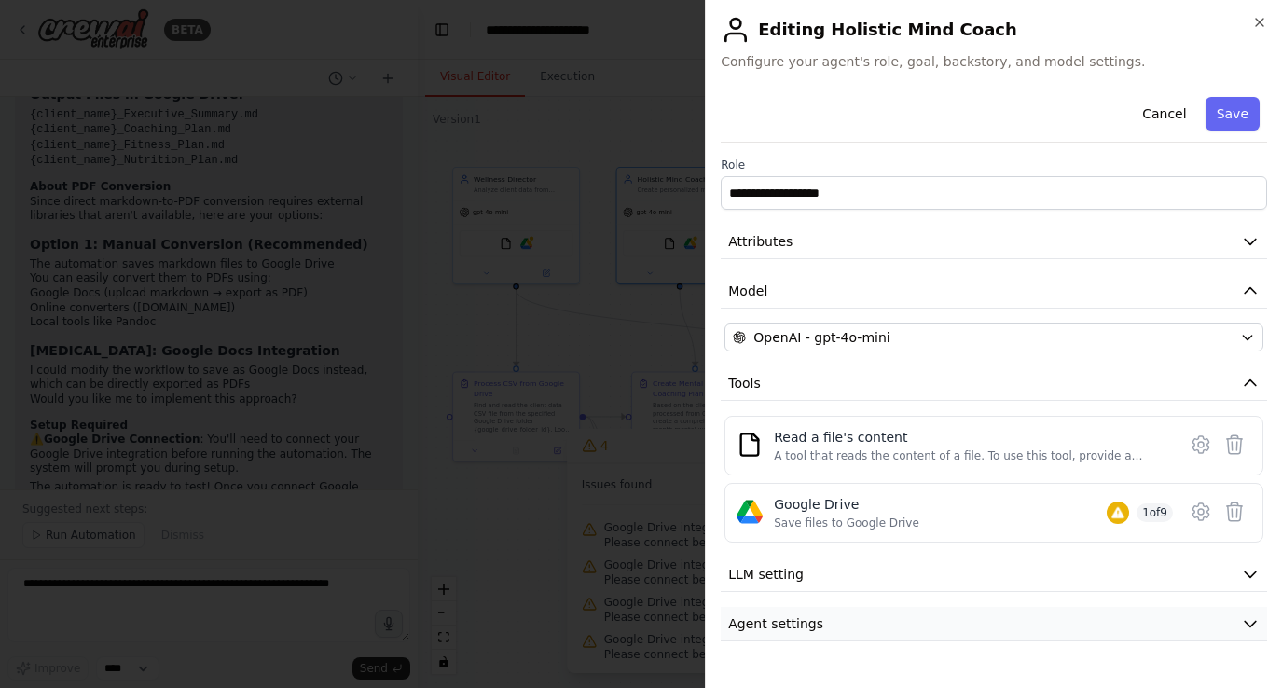
click at [899, 641] on button "Agent settings" at bounding box center [994, 624] width 547 height 35
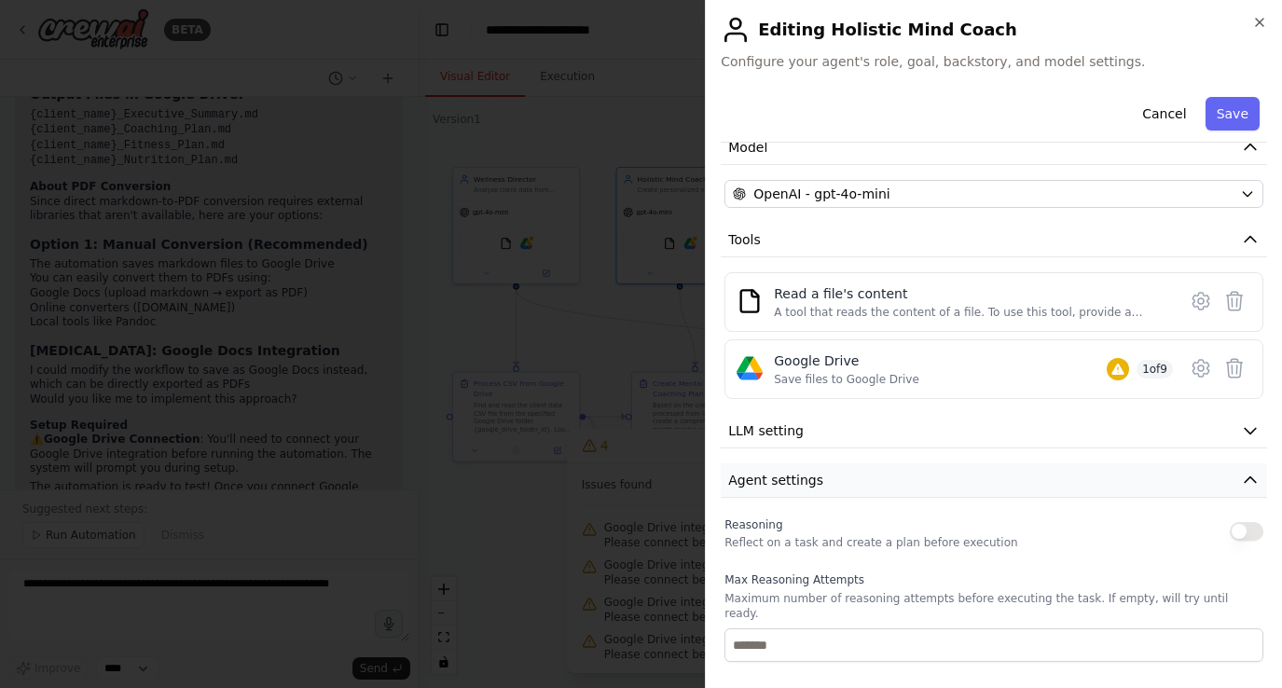
scroll to position [0, 0]
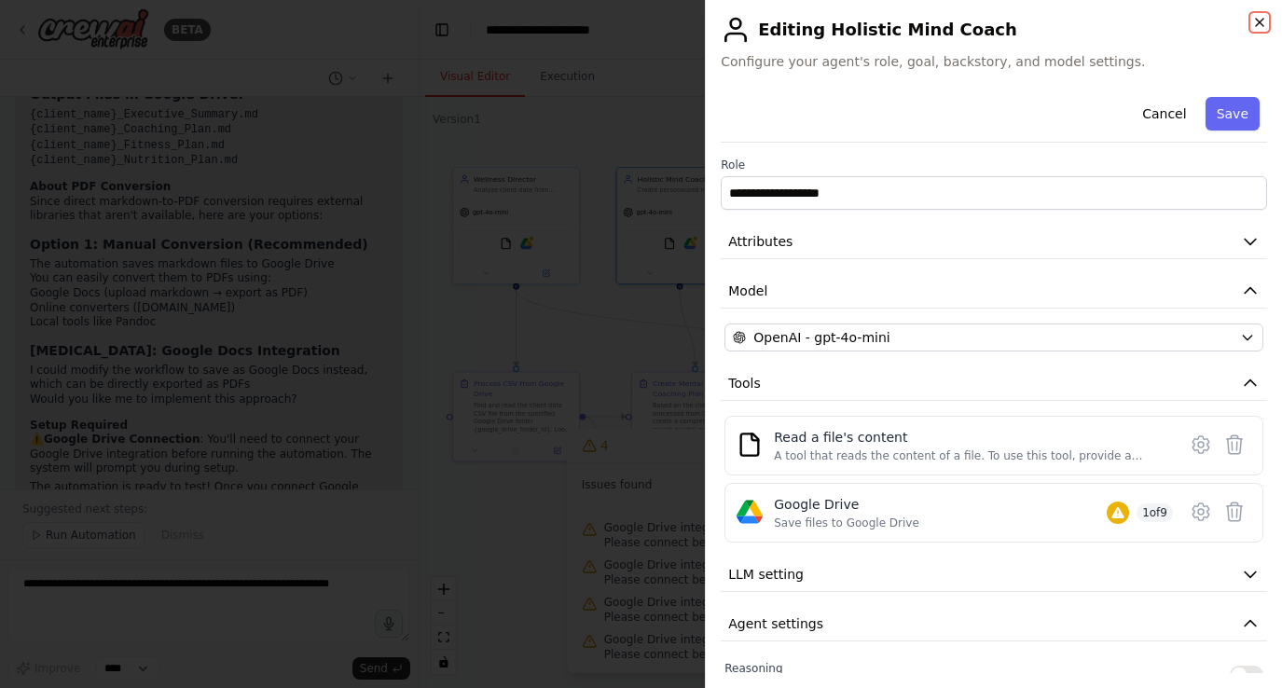
click at [1262, 23] on icon "button" at bounding box center [1259, 22] width 7 height 7
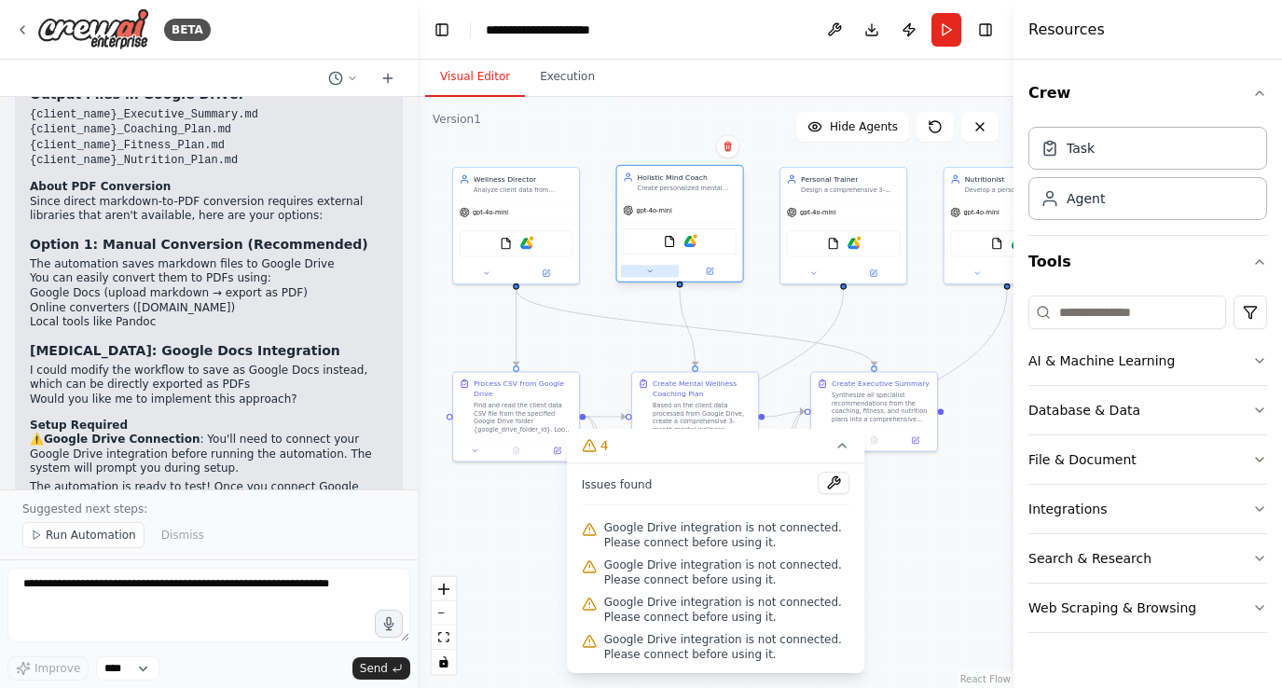
click at [650, 272] on icon at bounding box center [650, 271] width 4 height 2
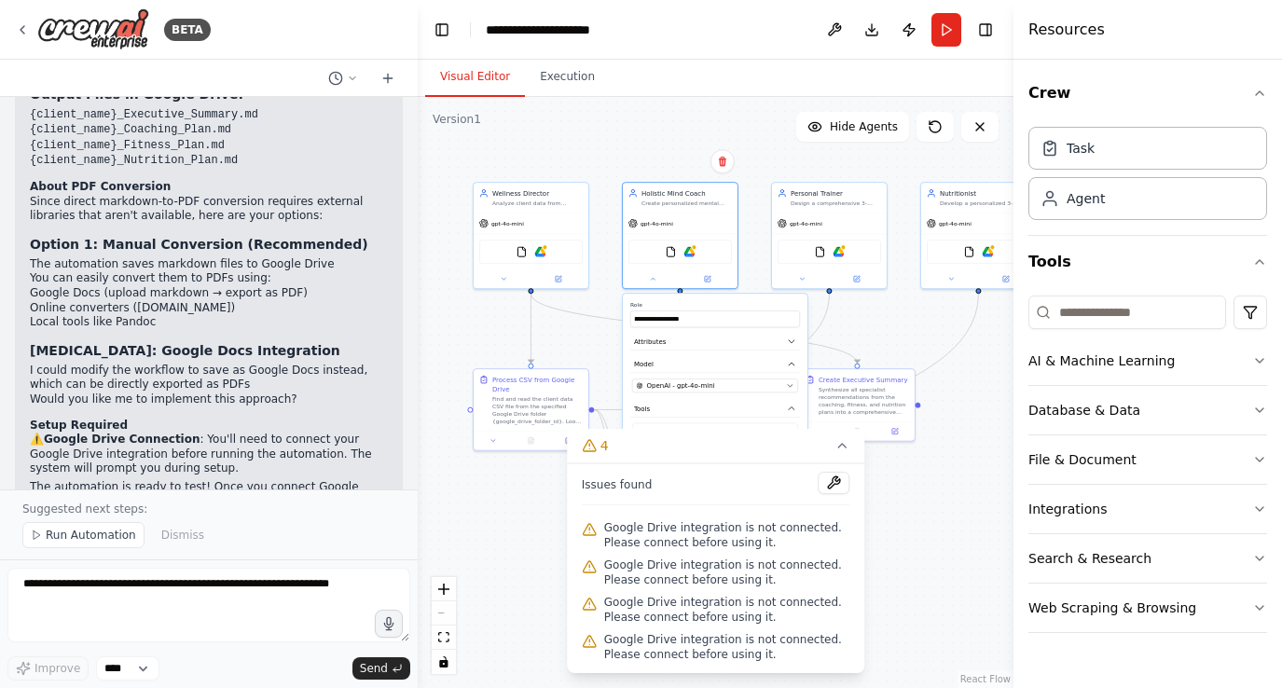
click at [902, 319] on div ".deletable-edge-delete-btn { width: 20px; height: 20px; border: 0px solid #ffff…" at bounding box center [716, 392] width 596 height 591
click at [843, 446] on icon at bounding box center [841, 446] width 7 height 4
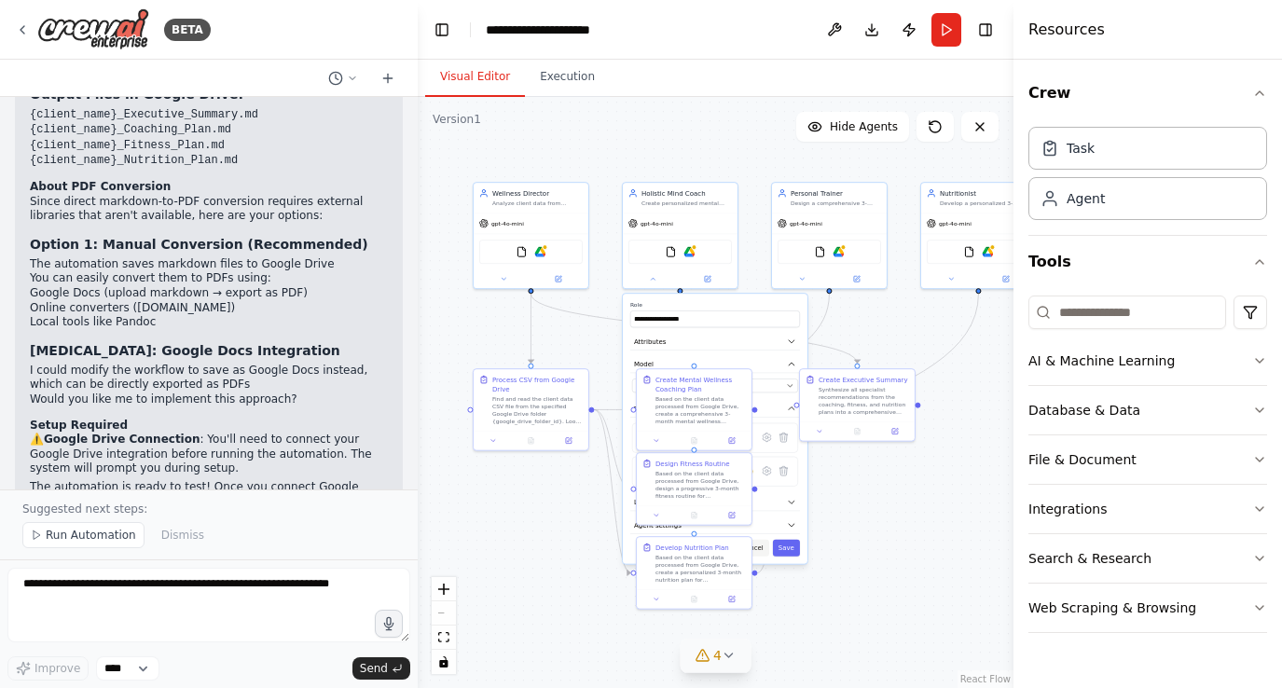
click at [756, 548] on button "Cancel" at bounding box center [753, 548] width 34 height 17
click at [733, 440] on icon at bounding box center [732, 439] width 6 height 6
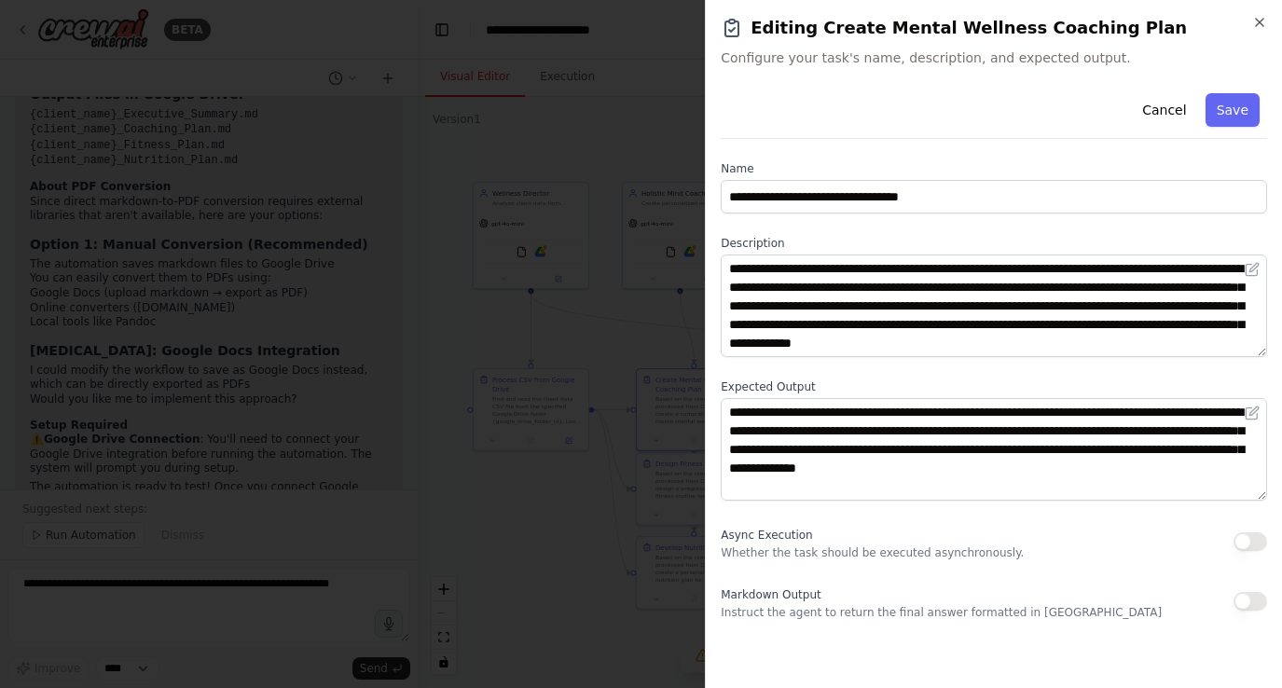
click at [1255, 607] on button "button" at bounding box center [1251, 601] width 34 height 19
click at [1263, 21] on icon "button" at bounding box center [1259, 22] width 15 height 15
